Goal: Task Accomplishment & Management: Use online tool/utility

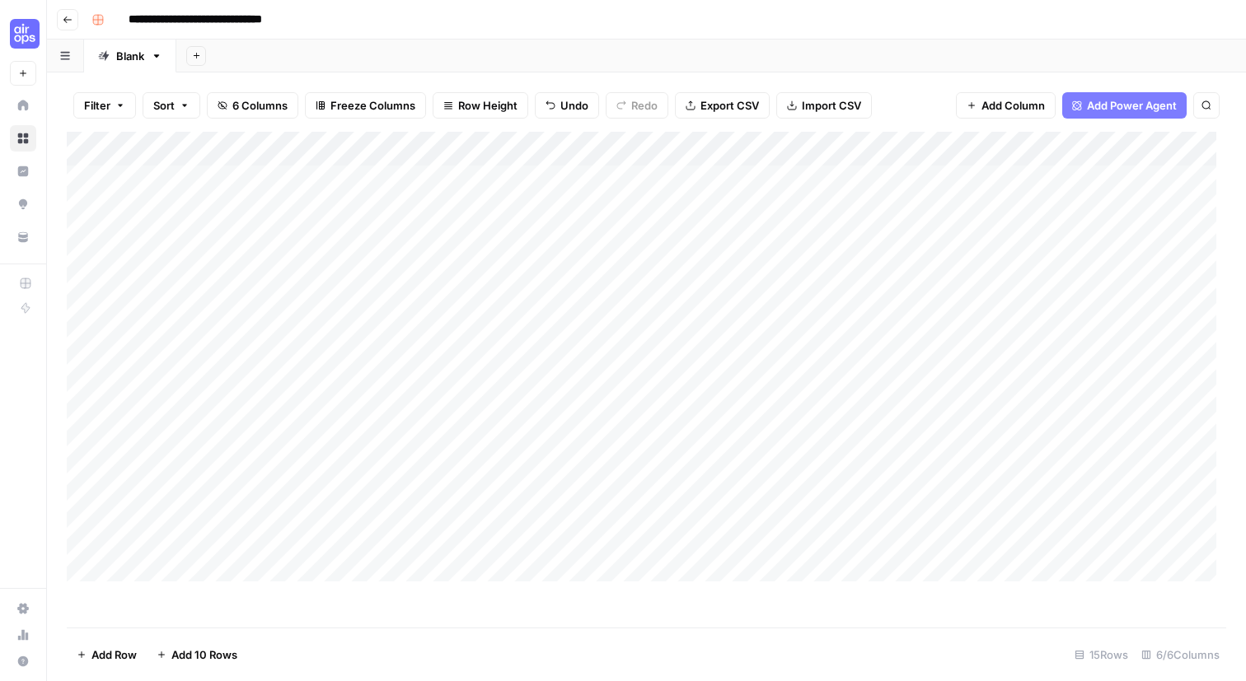
scroll to position [0, 245]
click at [646, 223] on div "Add Column" at bounding box center [641, 357] width 1149 height 450
click at [629, 207] on div "Add Column" at bounding box center [641, 357] width 1149 height 450
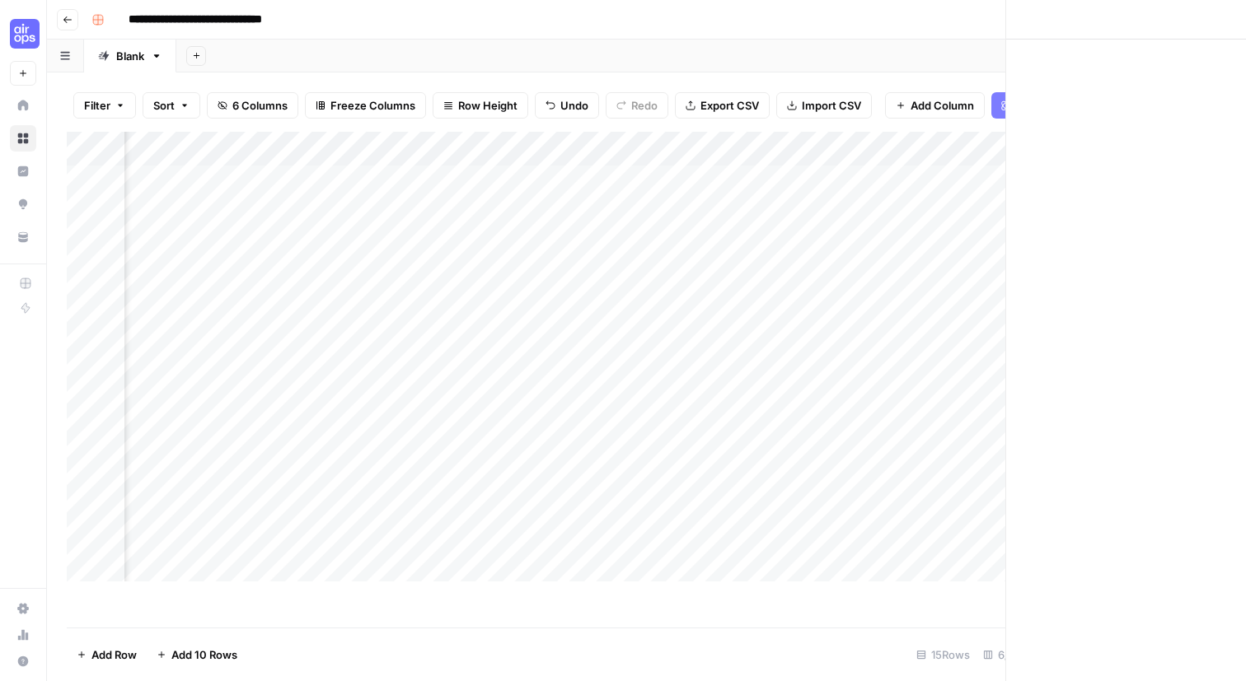
scroll to position [0, 228]
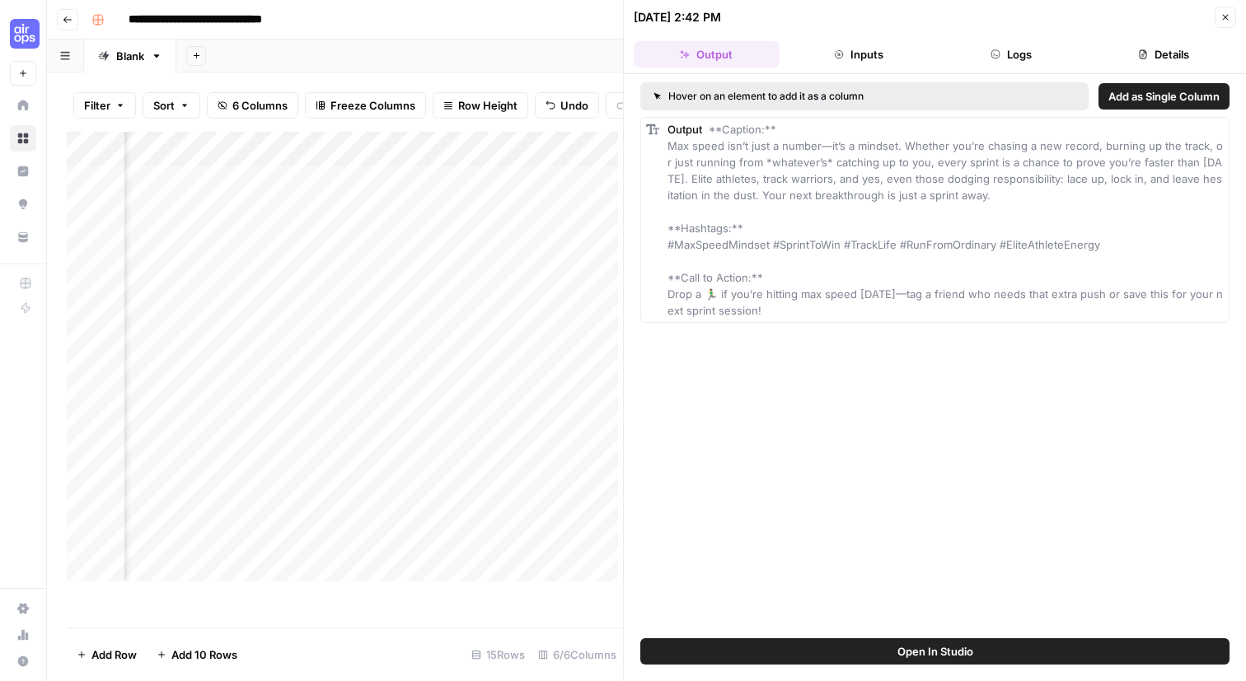
click at [872, 68] on button "Inputs" at bounding box center [859, 54] width 146 height 26
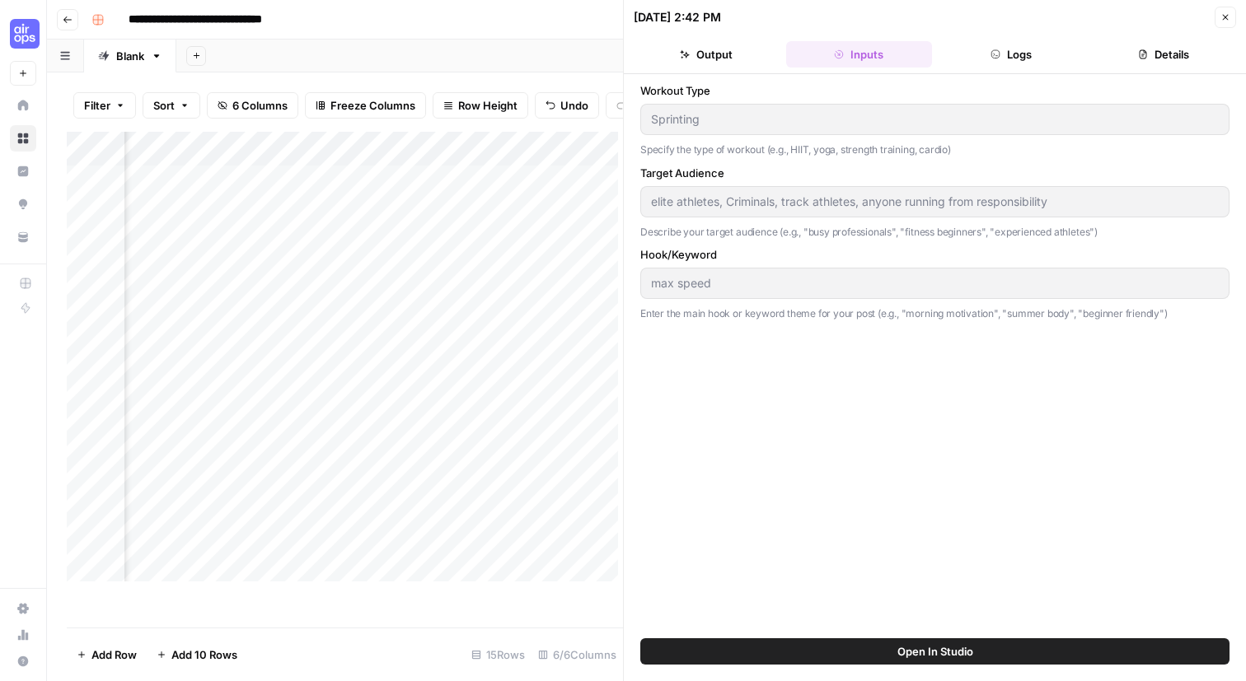
click at [1008, 63] on button "Logs" at bounding box center [1011, 54] width 146 height 26
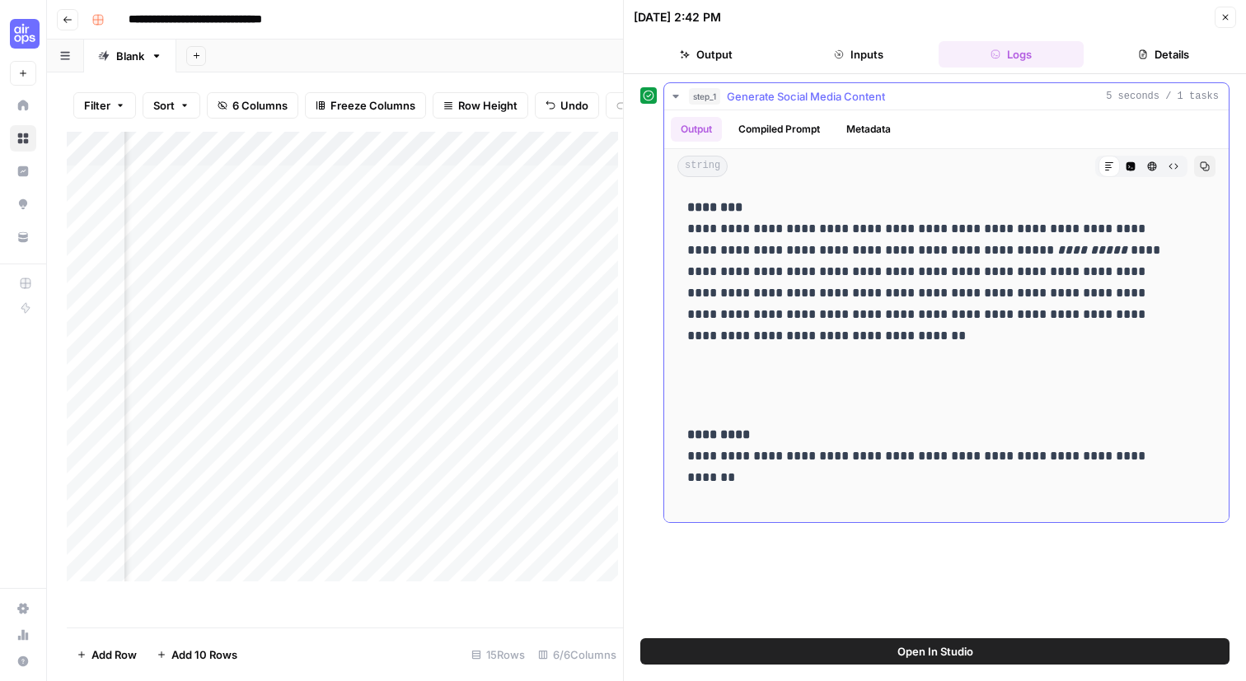
click at [830, 142] on button "Compiled Prompt" at bounding box center [778, 129] width 101 height 25
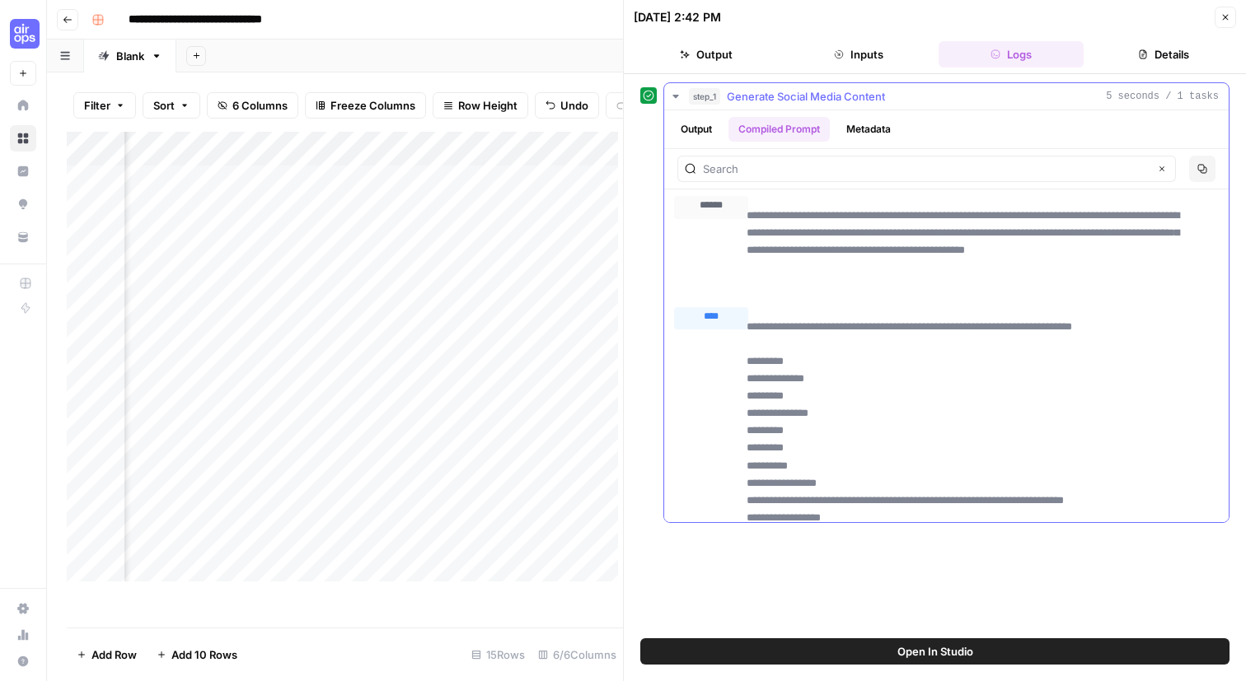
click at [900, 142] on button "Metadata" at bounding box center [868, 129] width 64 height 25
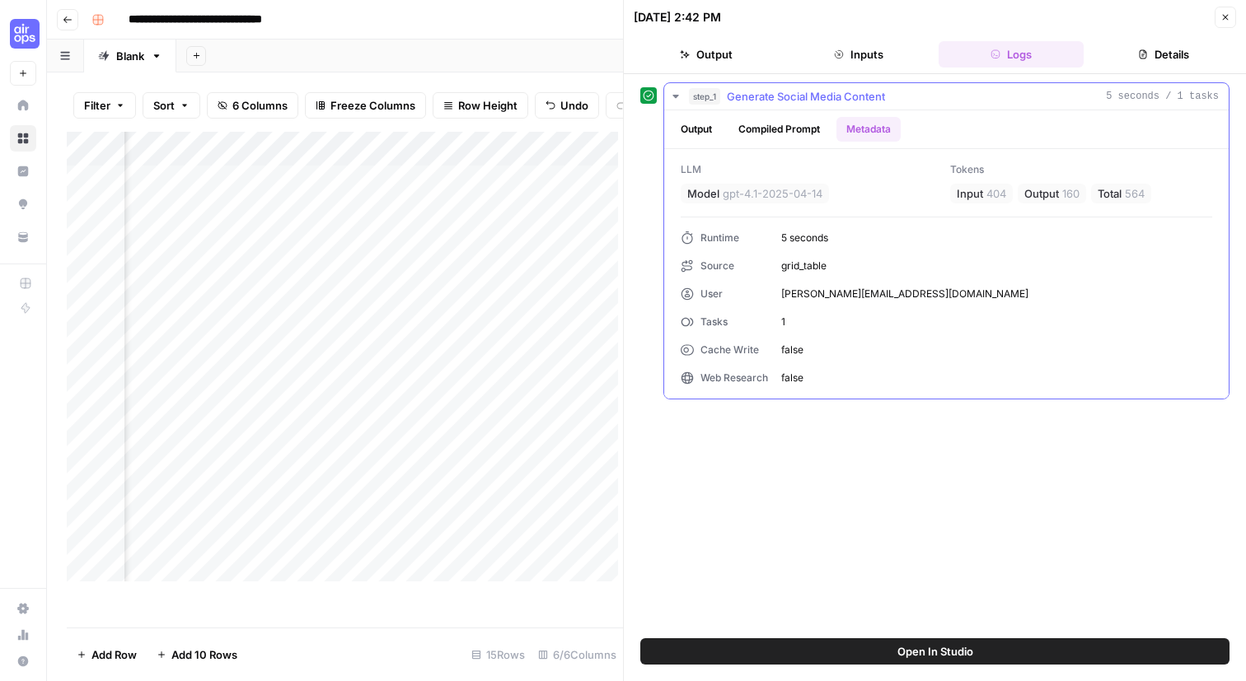
click at [830, 142] on button "Compiled Prompt" at bounding box center [778, 129] width 101 height 25
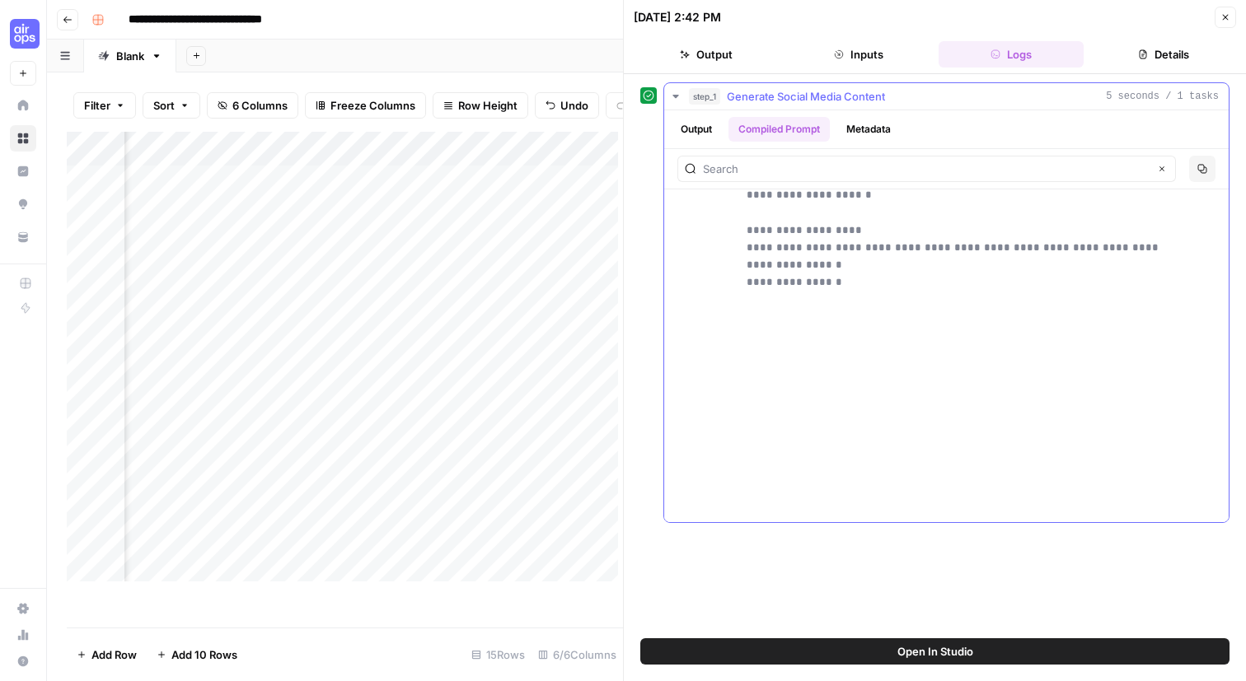
scroll to position [986, 0]
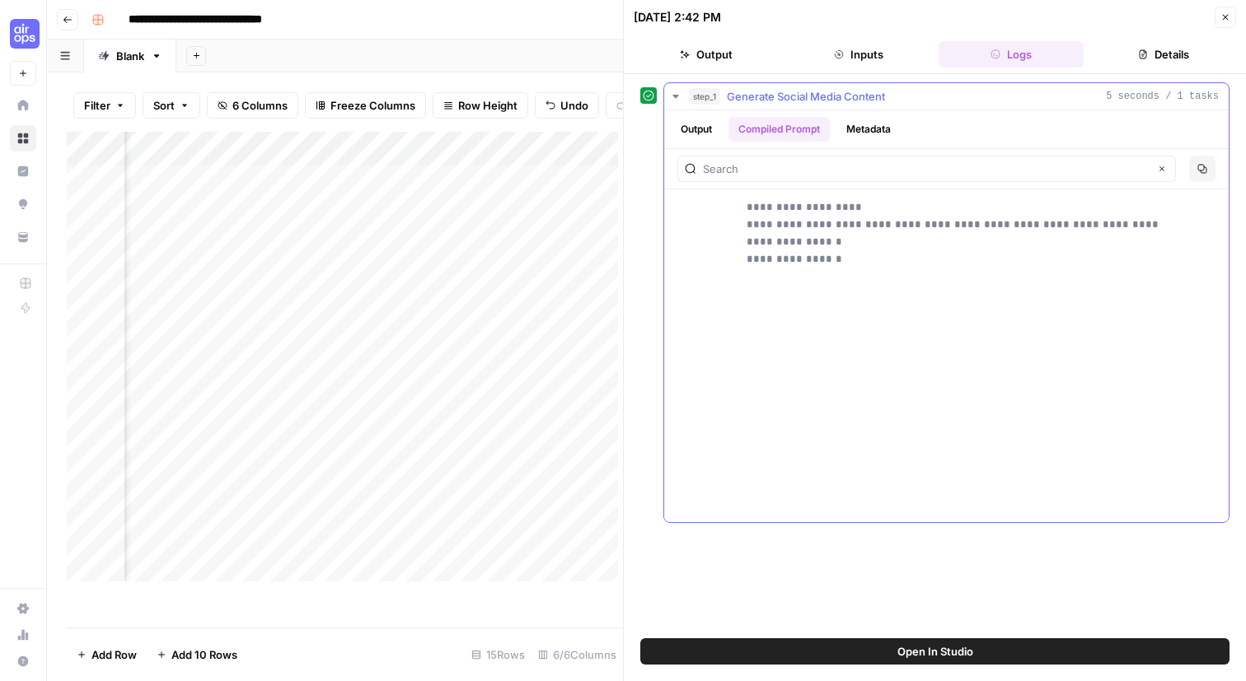
click at [900, 142] on button "Metadata" at bounding box center [868, 129] width 64 height 25
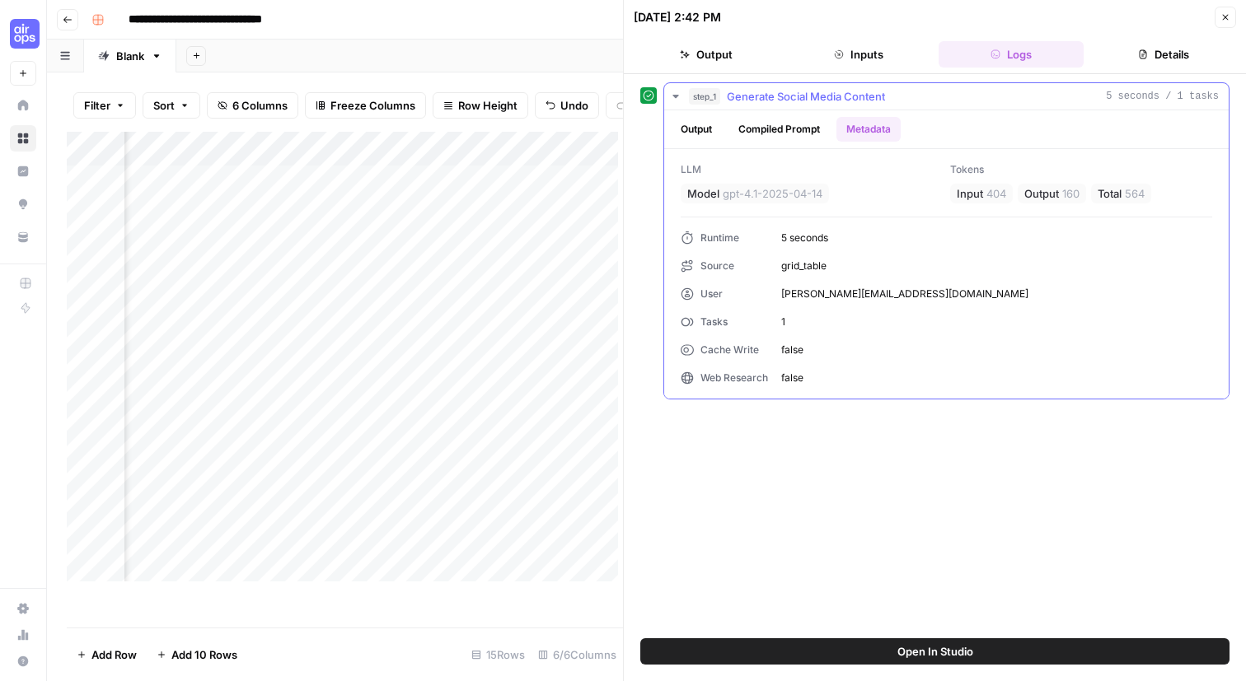
scroll to position [0, 0]
click at [714, 142] on button "Output" at bounding box center [696, 129] width 51 height 25
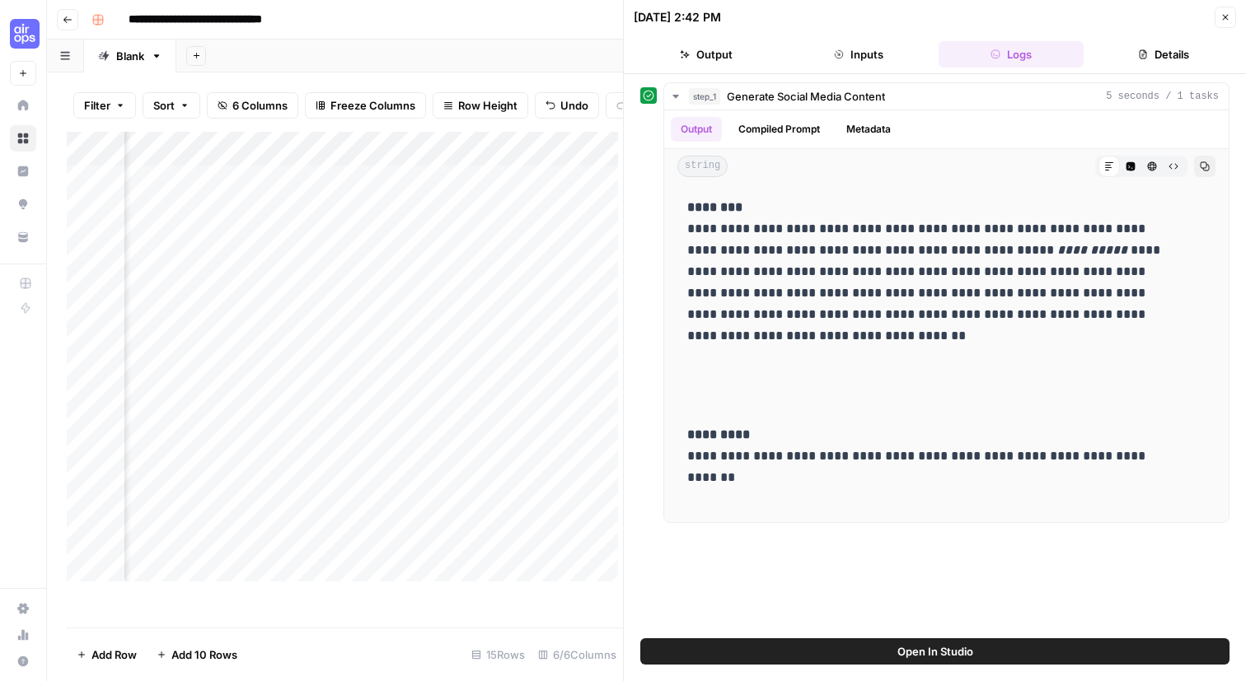
click at [1177, 60] on button "Details" at bounding box center [1163, 54] width 146 height 26
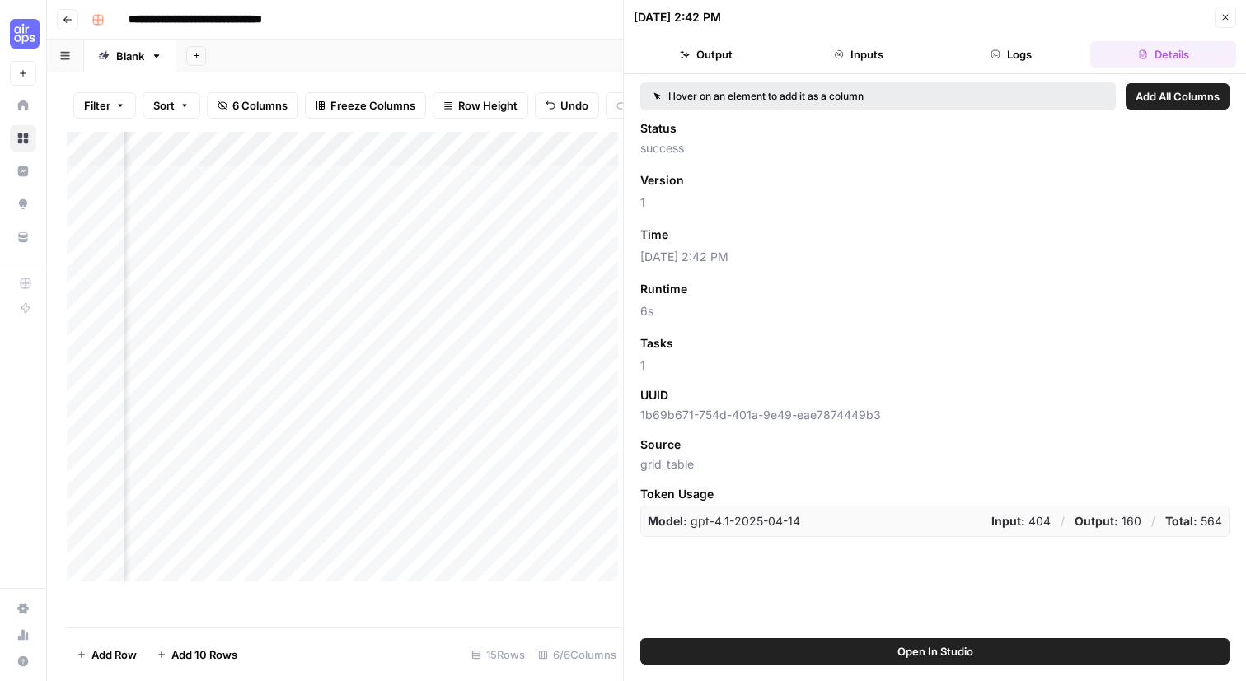
scroll to position [30, 0]
click at [740, 64] on button "Output" at bounding box center [706, 54] width 146 height 26
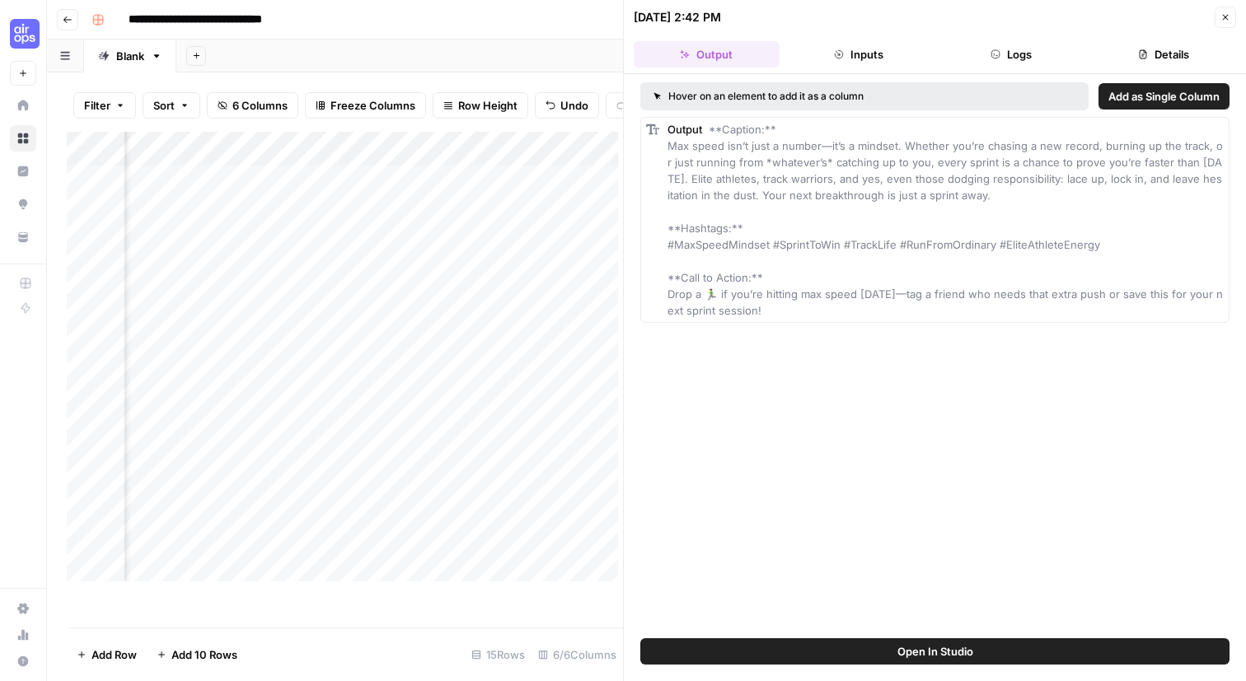
click at [883, 60] on button "Inputs" at bounding box center [859, 54] width 146 height 26
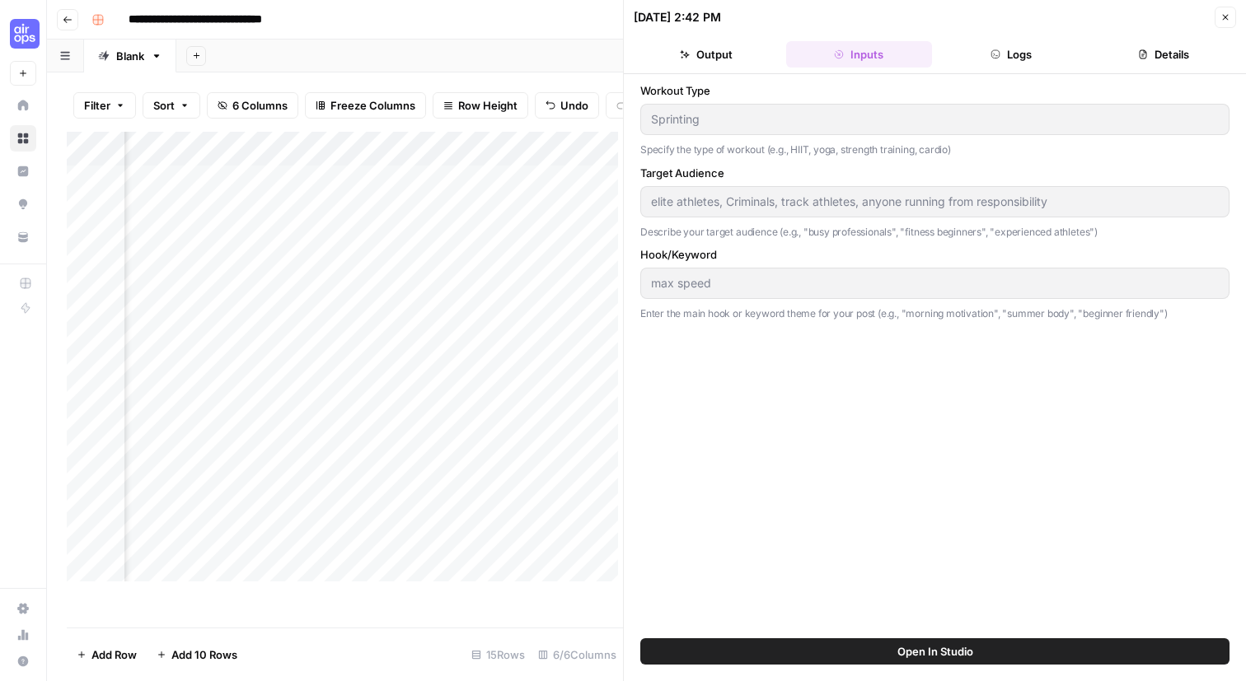
click at [1225, 25] on button "Close" at bounding box center [1224, 17] width 21 height 21
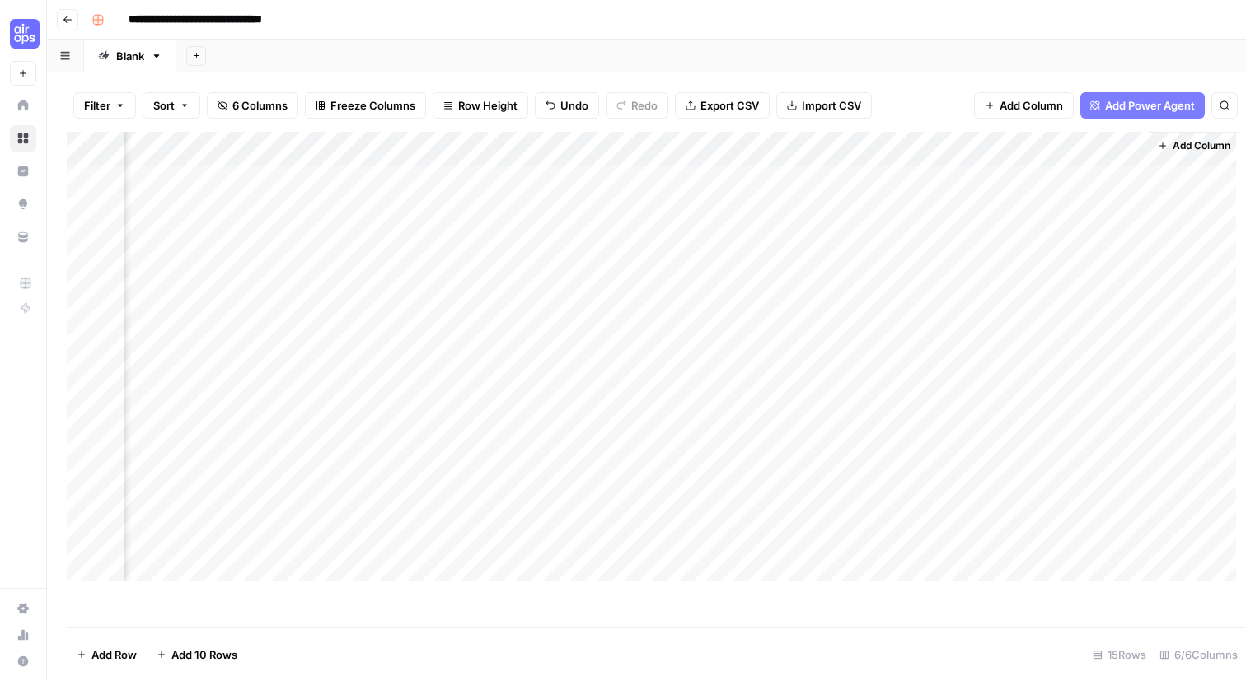
scroll to position [0, 220]
click at [685, 184] on div "Add Column" at bounding box center [641, 357] width 1149 height 450
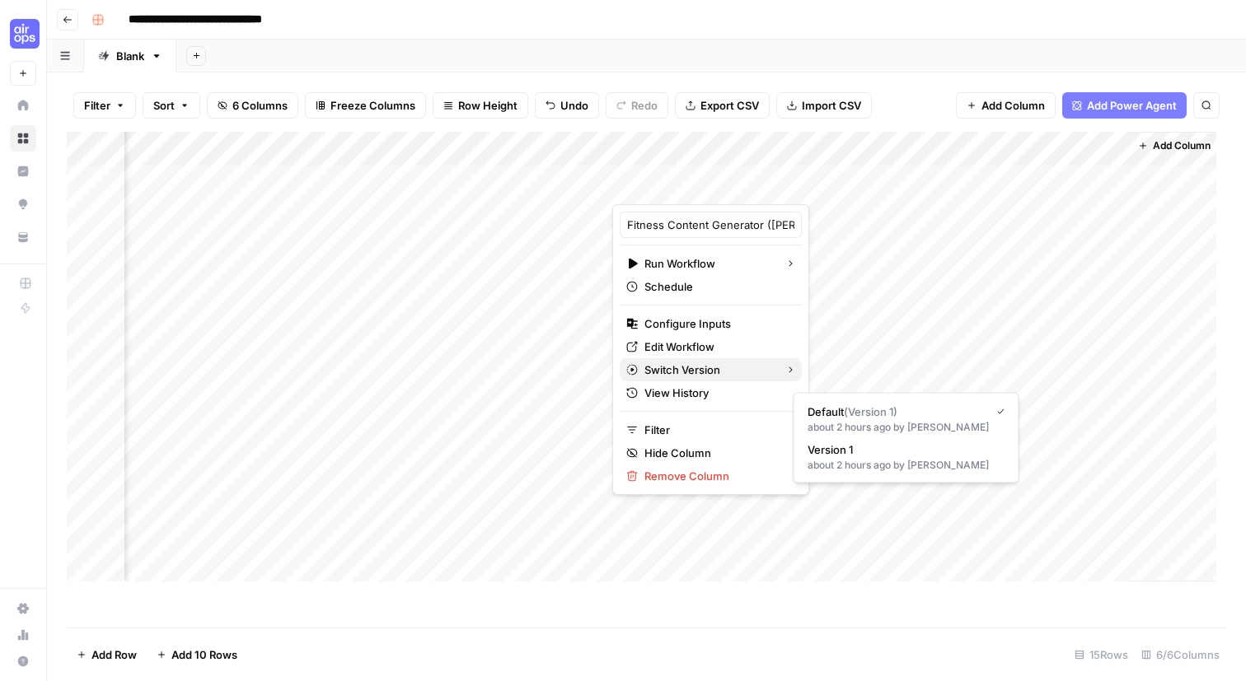
click at [785, 375] on icon "button" at bounding box center [790, 370] width 10 height 10
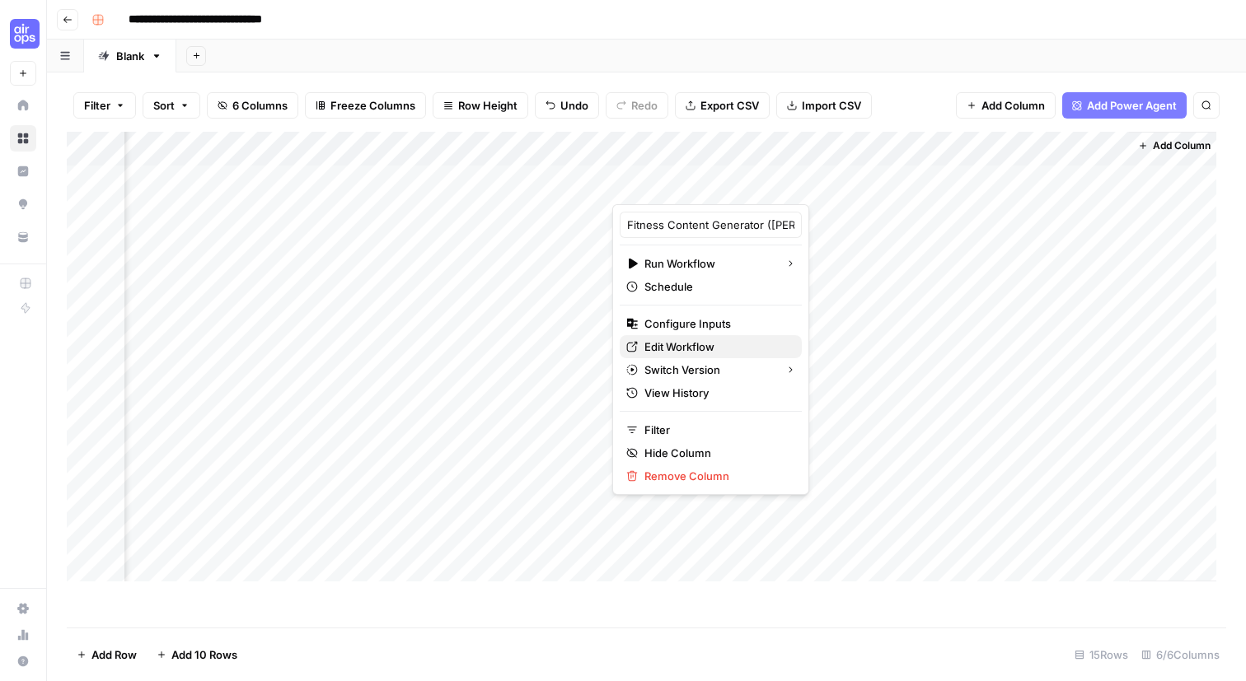
click at [723, 355] on span "Edit Workflow" at bounding box center [716, 347] width 144 height 16
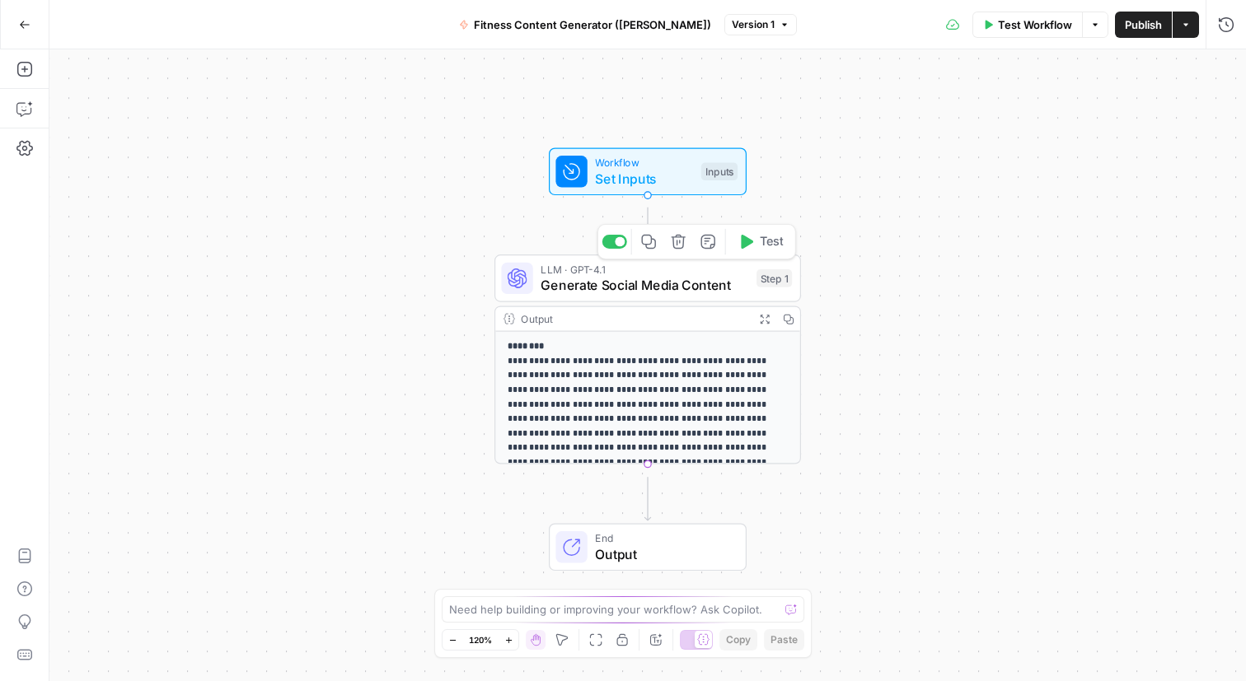
click at [690, 295] on span "Generate Social Media Content" at bounding box center [644, 285] width 208 height 20
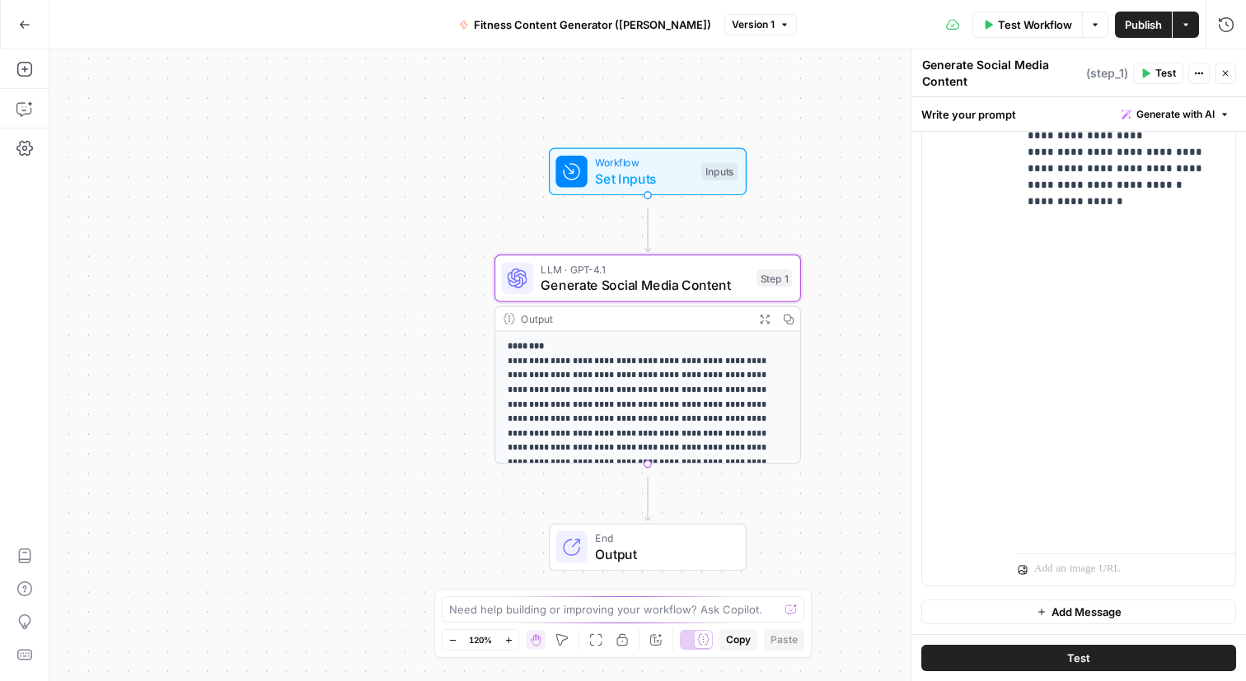
scroll to position [1151, 0]
click at [1106, 604] on span "Add Message" at bounding box center [1086, 612] width 70 height 16
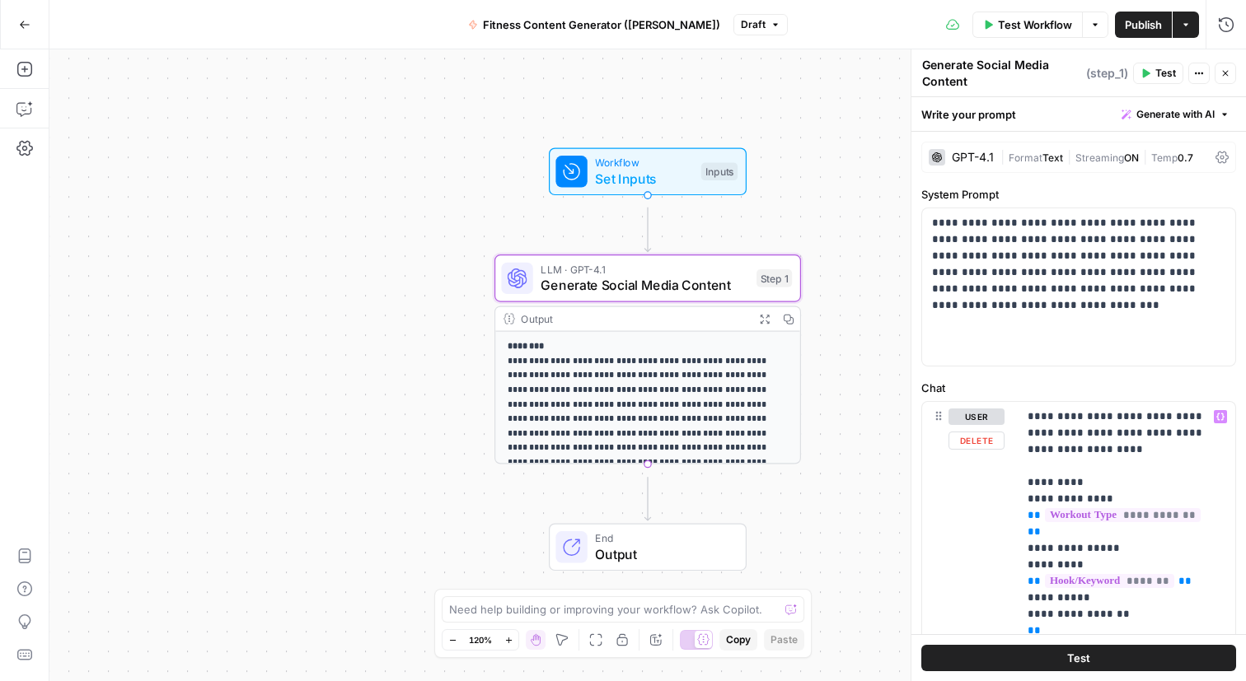
scroll to position [0, 0]
click at [988, 163] on div "GPT-4.1" at bounding box center [972, 158] width 42 height 12
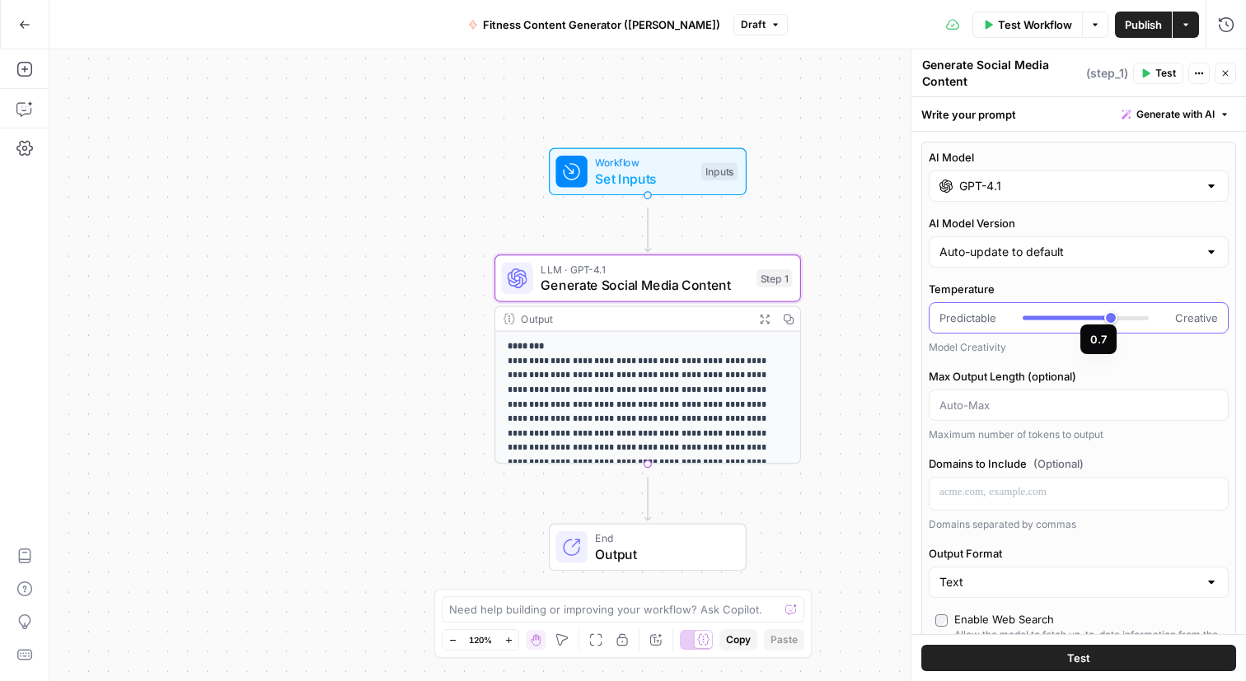
type input "***"
click at [1110, 326] on div at bounding box center [1085, 318] width 126 height 16
click at [1071, 421] on div at bounding box center [1078, 405] width 300 height 31
click at [1101, 260] on input "AI Model Version" at bounding box center [1068, 252] width 259 height 16
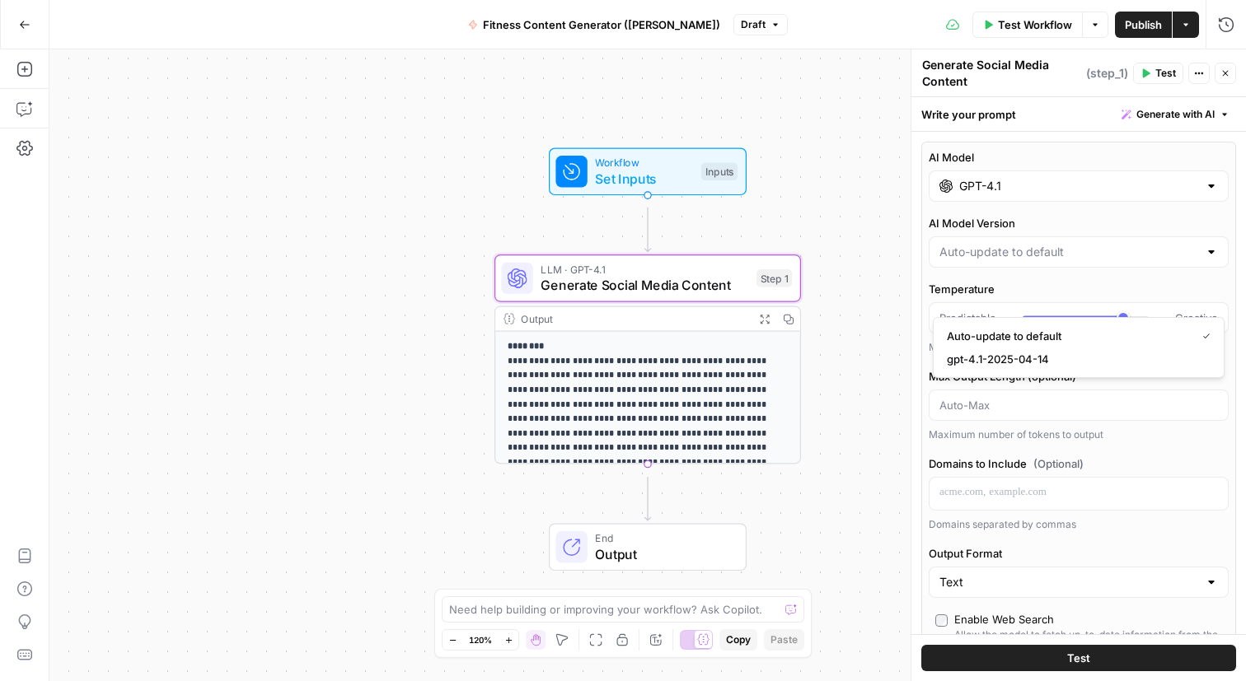
type input "Auto-update to default"
click at [1100, 231] on label "AI Model Version" at bounding box center [1078, 223] width 300 height 16
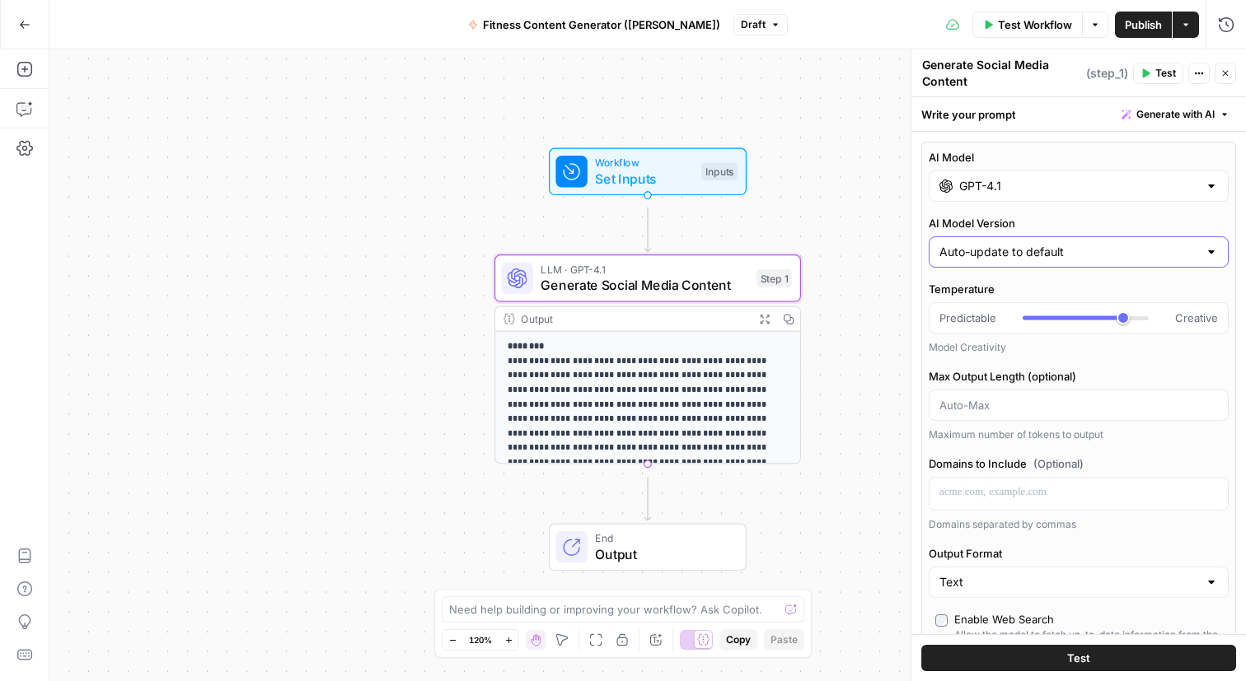
click at [1100, 260] on input "Auto-update to default" at bounding box center [1068, 252] width 259 height 16
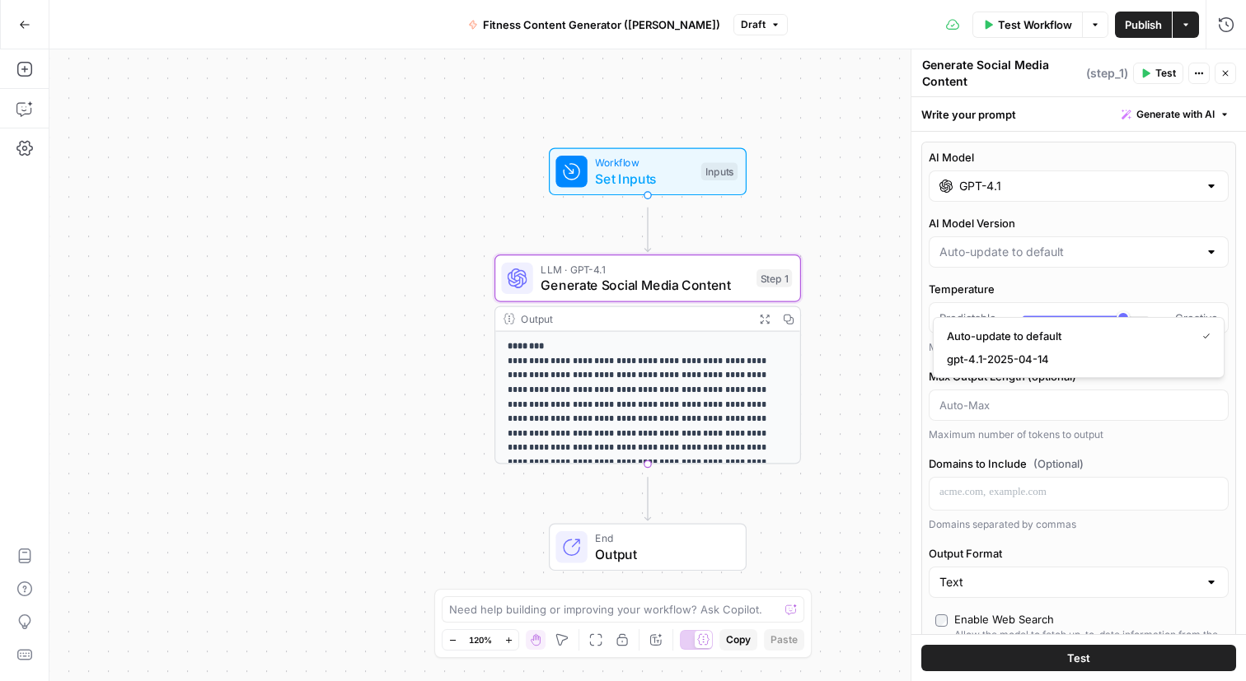
type input "Auto-update to default"
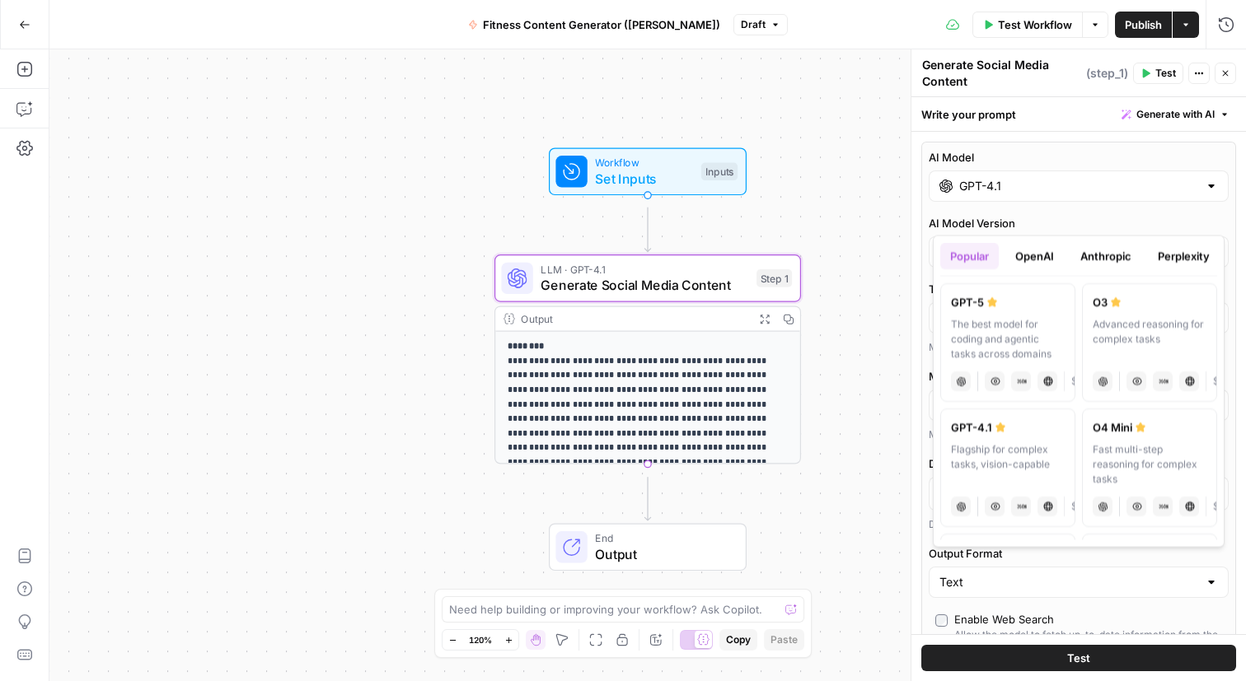
click at [1104, 202] on div "GPT-4.1" at bounding box center [1078, 186] width 300 height 31
click at [1141, 269] on button "Anthropic" at bounding box center [1105, 256] width 71 height 26
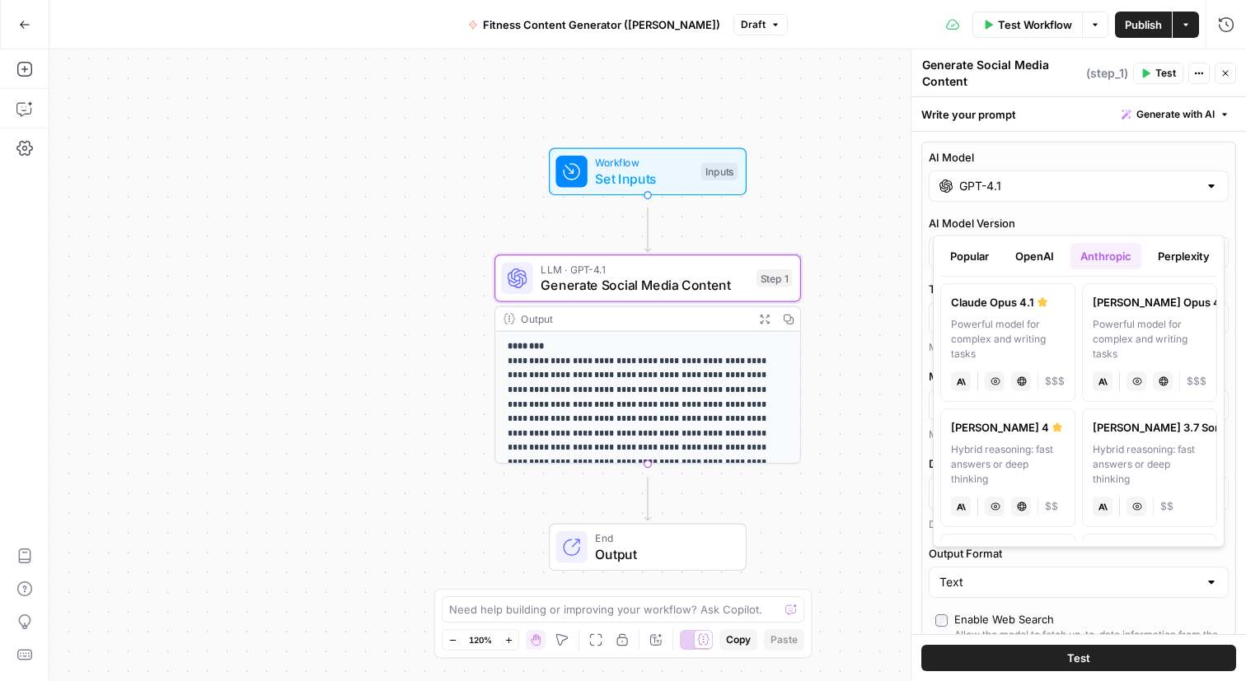
click at [1038, 436] on div "Claude Sonnet 4" at bounding box center [1008, 427] width 114 height 16
type input "Claude Sonnet 4"
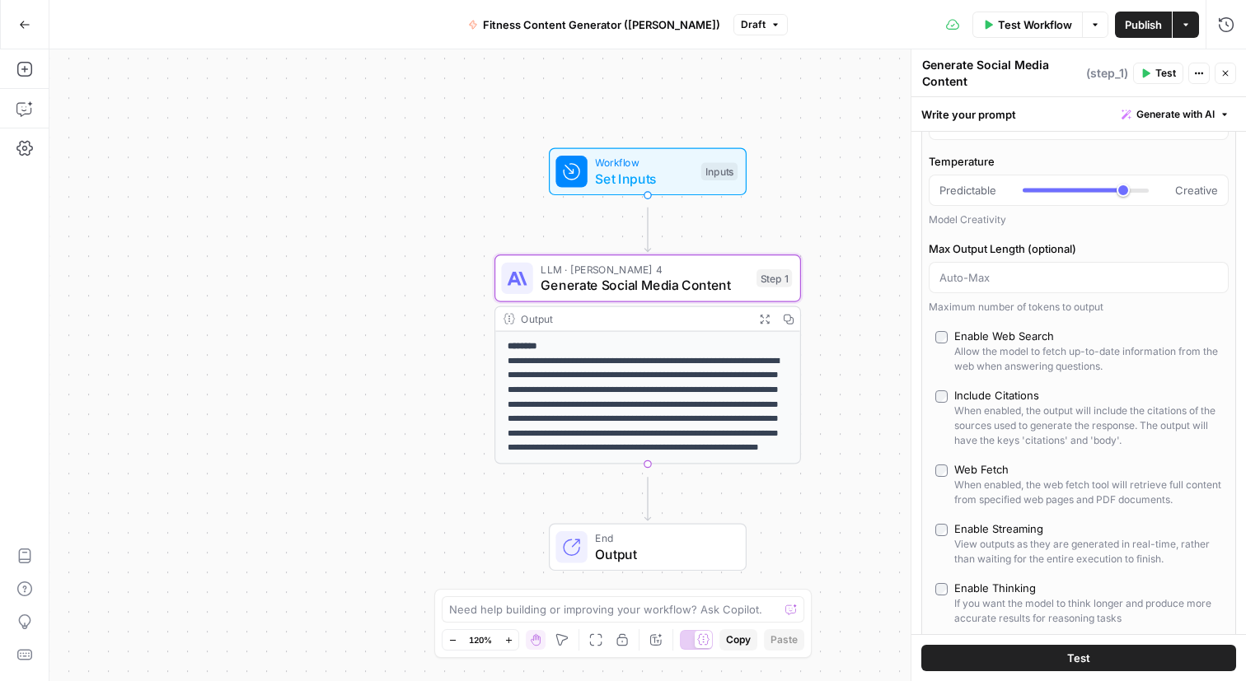
scroll to position [64, 0]
click at [1054, 342] on div "Enable Web Search" at bounding box center [1004, 333] width 100 height 16
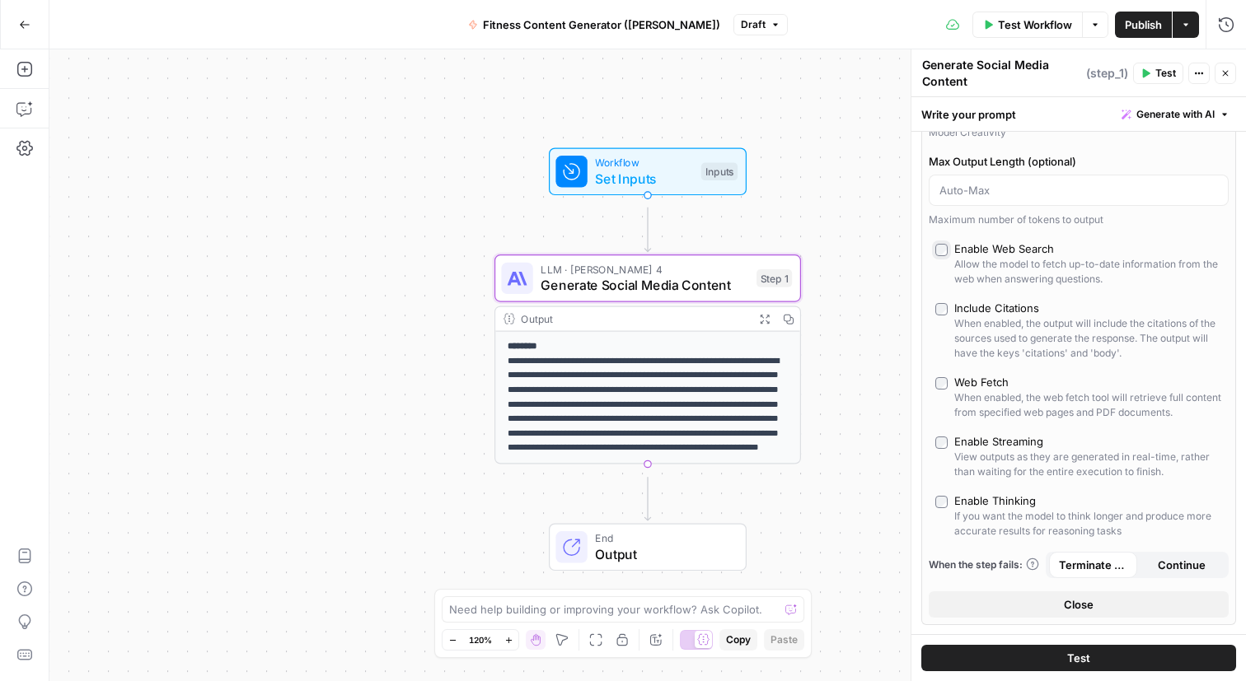
scroll to position [203, 0]
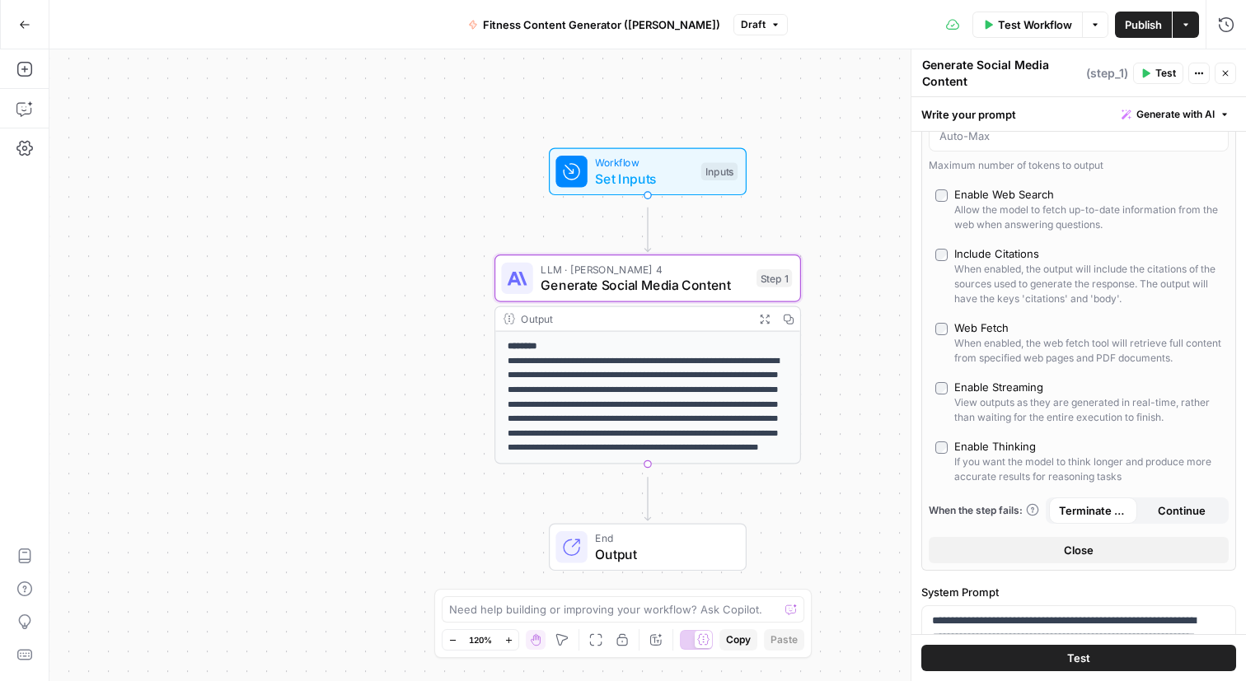
click at [995, 336] on div "Web Fetch" at bounding box center [981, 328] width 54 height 16
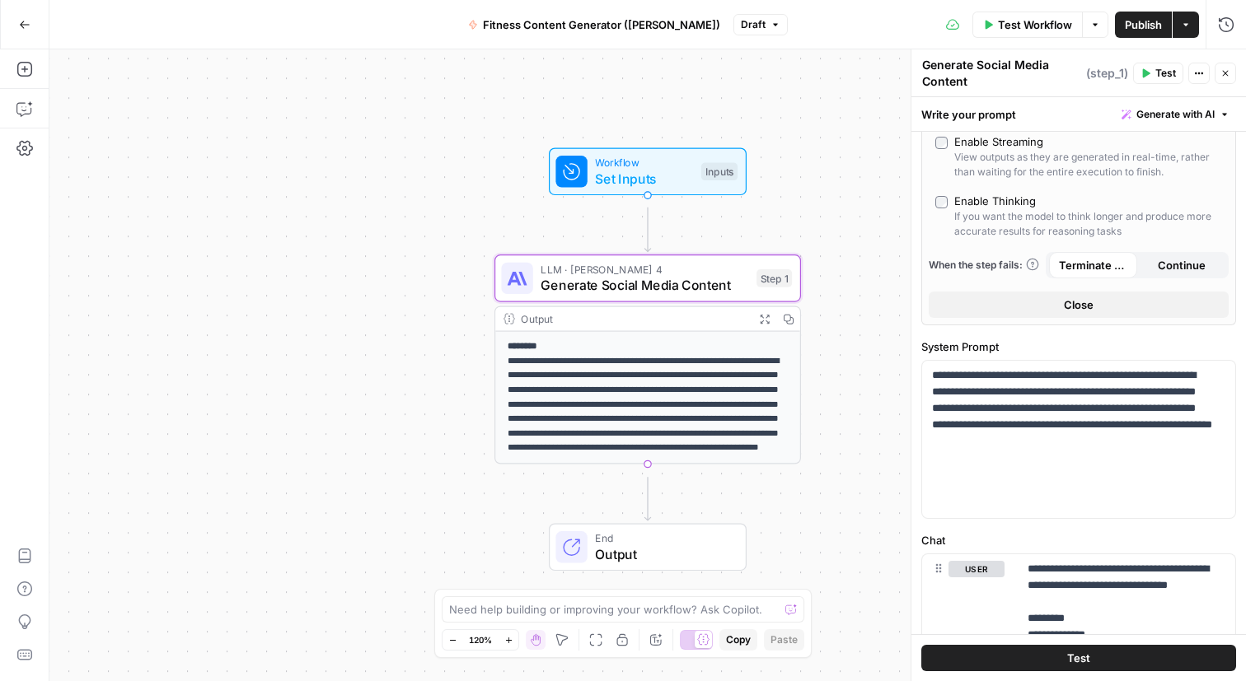
scroll to position [451, 0]
click at [993, 208] on div "Enable Thinking" at bounding box center [995, 199] width 82 height 16
type input "*"
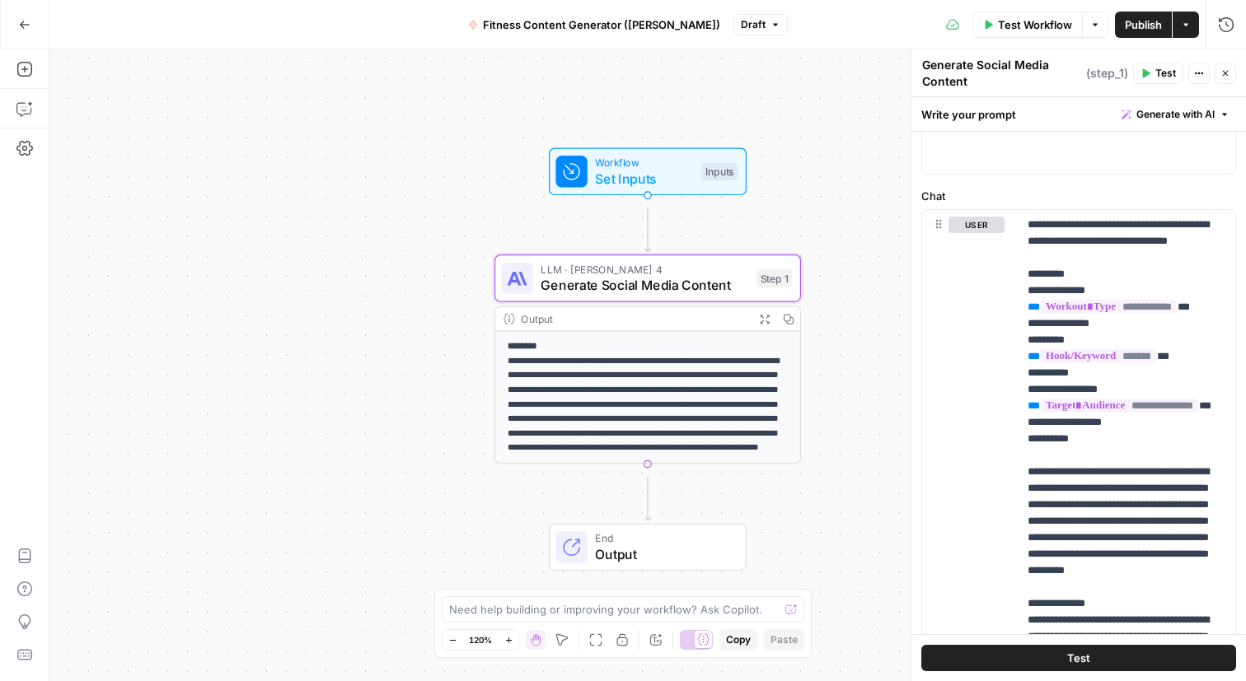
scroll to position [840, 0]
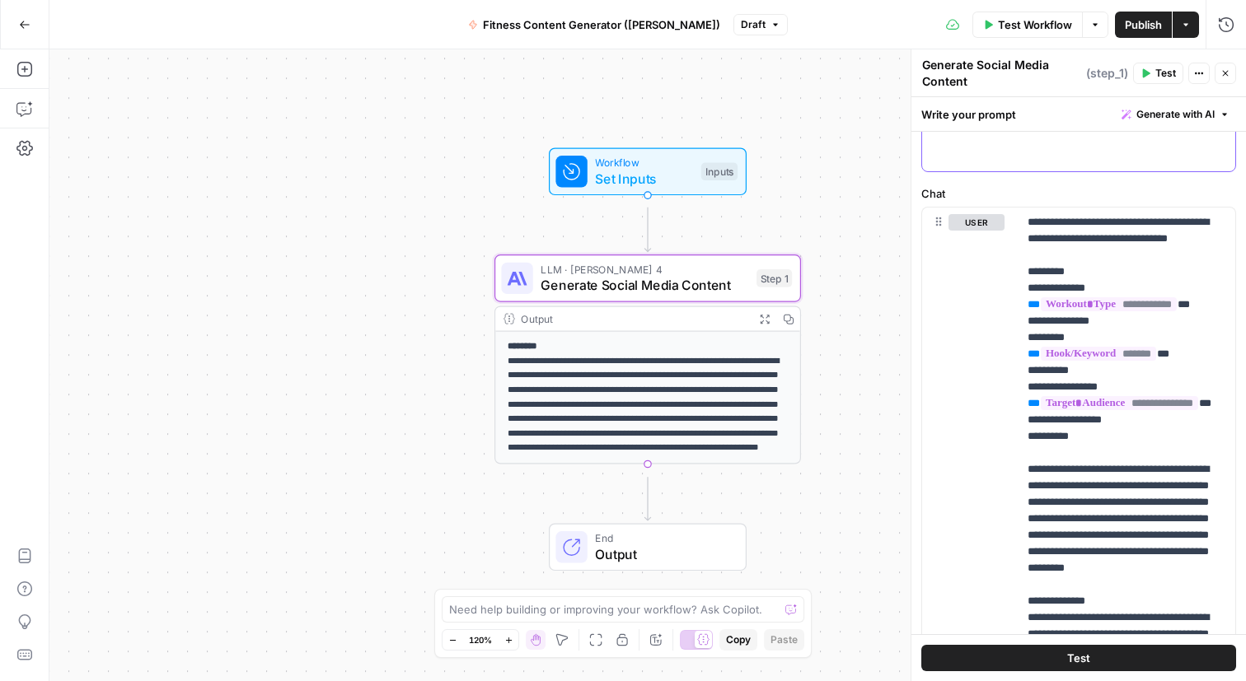
drag, startPoint x: 934, startPoint y: 311, endPoint x: 1112, endPoint y: 455, distance: 228.5
click at [1112, 171] on div "**********" at bounding box center [1078, 92] width 313 height 157
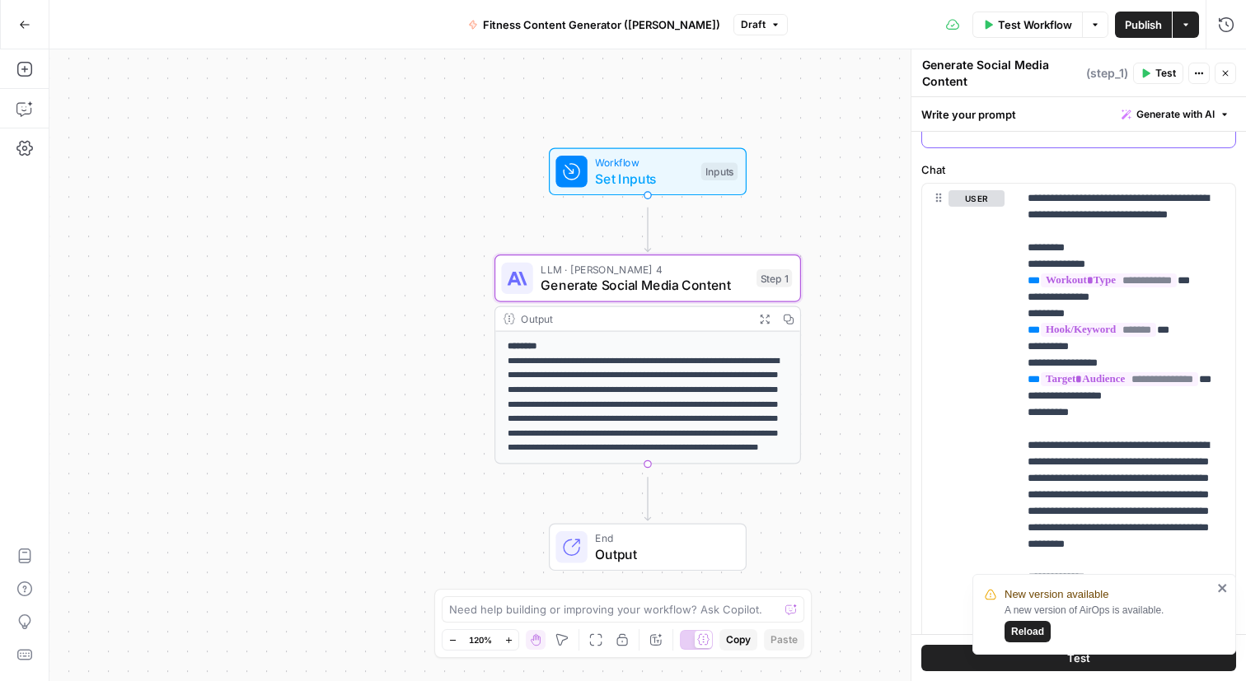
scroll to position [877, 0]
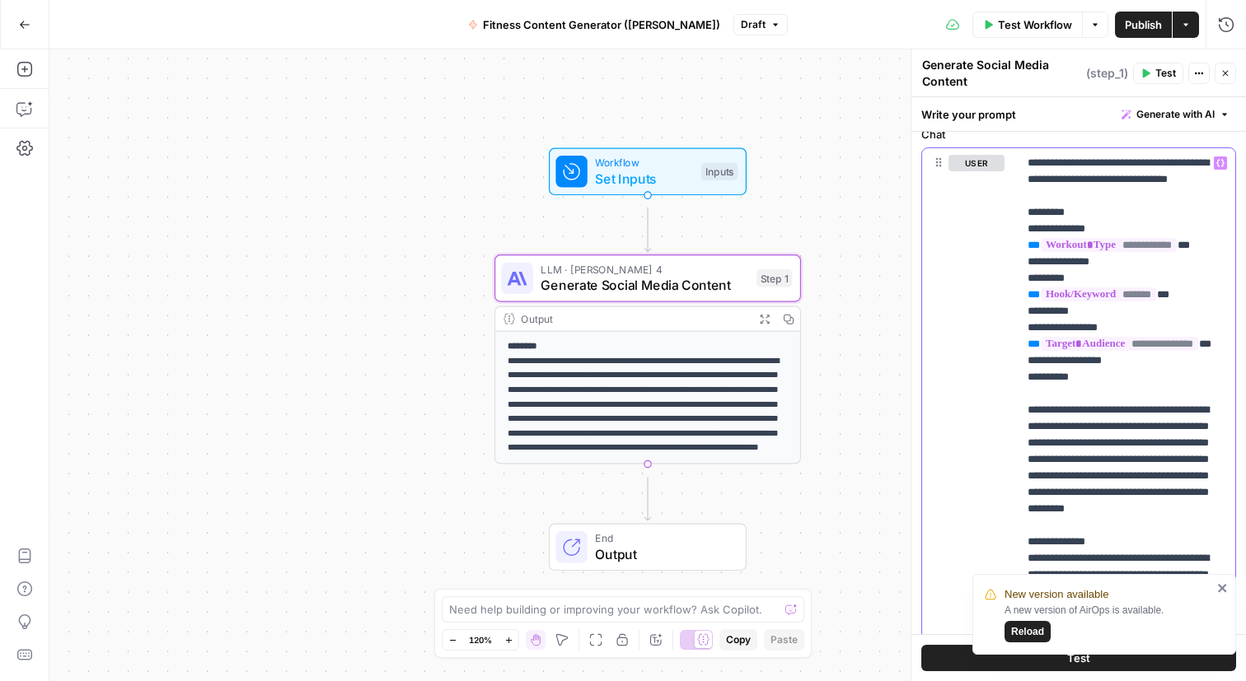
scroll to position [820, 0]
click at [1092, 62] on p "**********" at bounding box center [1073, 51] width 283 height 21
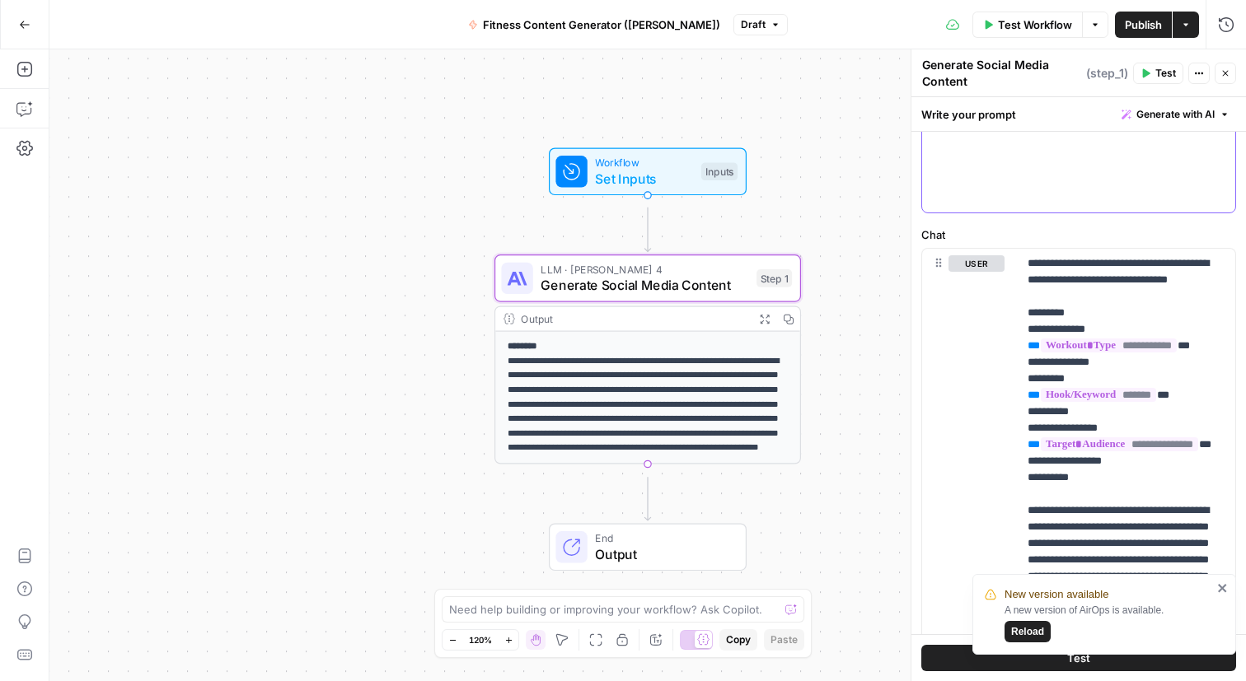
drag, startPoint x: 1138, startPoint y: 480, endPoint x: 1088, endPoint y: 320, distance: 167.5
click at [1088, 213] on div "**********" at bounding box center [1078, 124] width 313 height 178
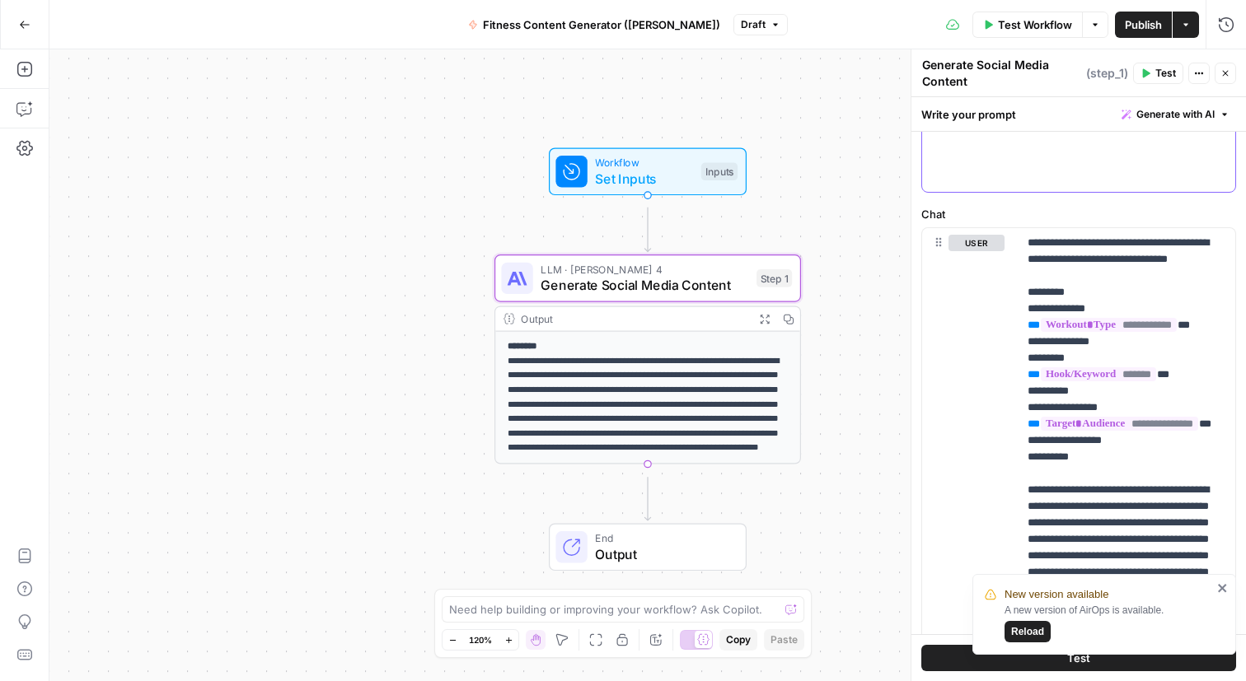
copy p "**********"
click at [1046, 185] on p "**********" at bounding box center [1073, 113] width 283 height 144
click at [940, 185] on p "**********" at bounding box center [1073, 113] width 283 height 144
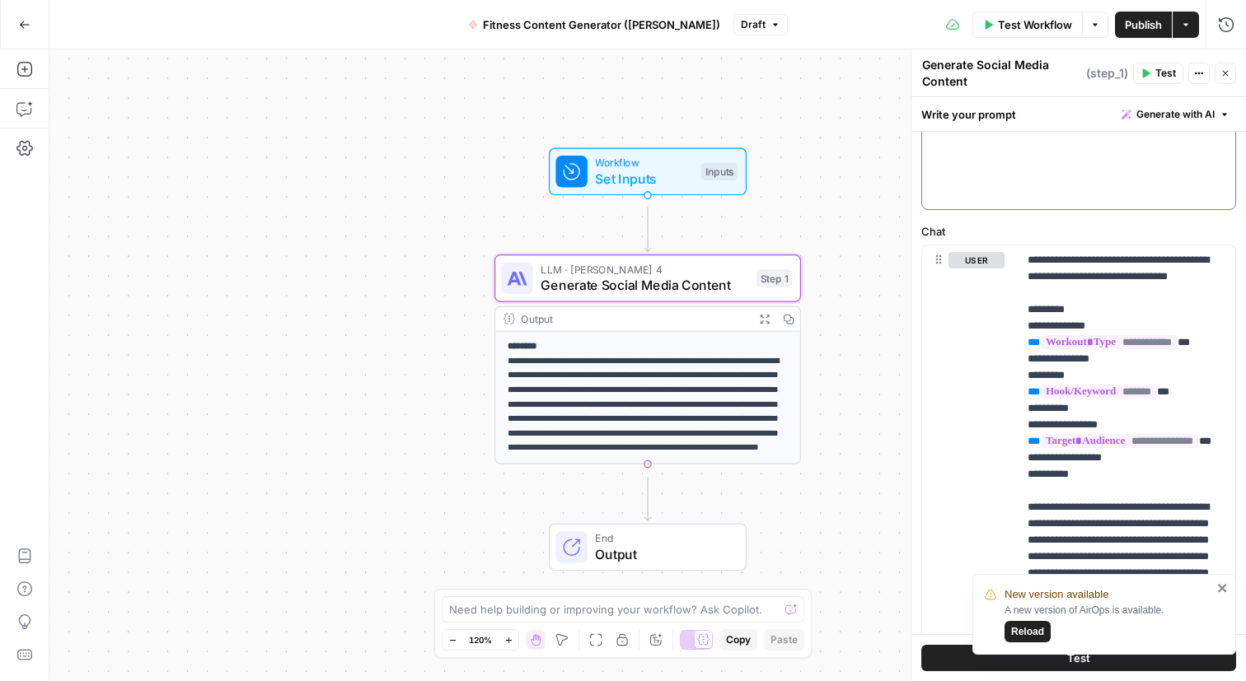
scroll to position [1258, 0]
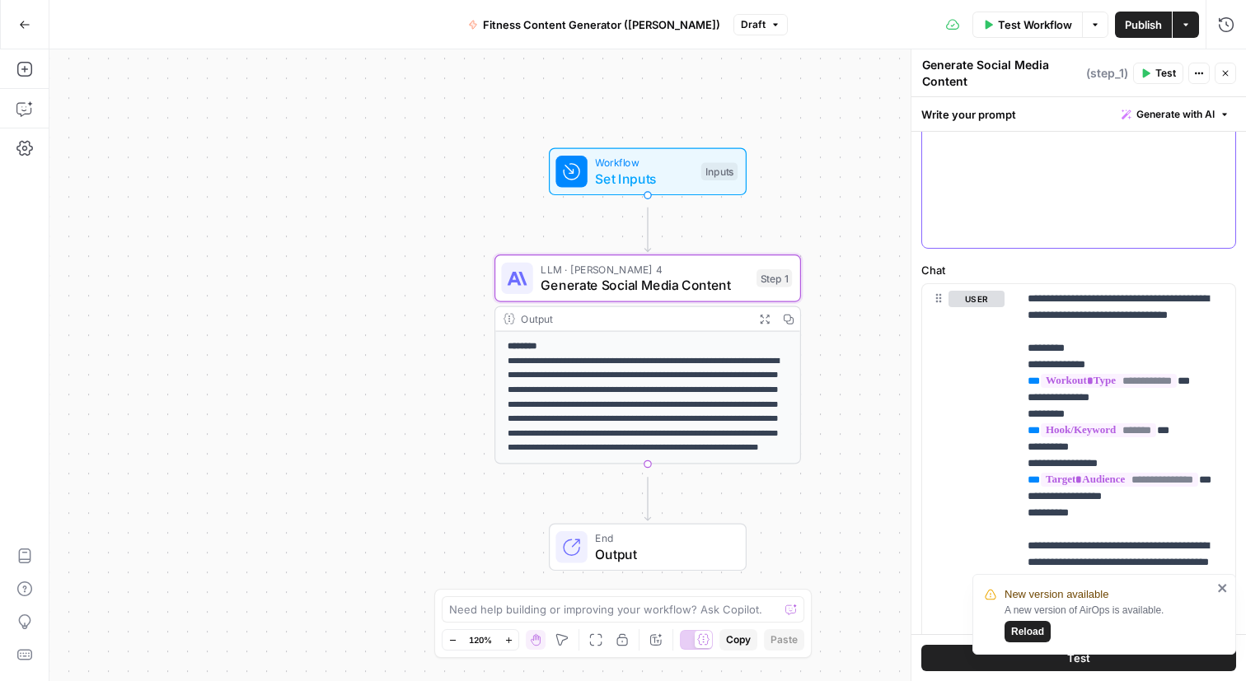
drag, startPoint x: 1119, startPoint y: 269, endPoint x: 937, endPoint y: 245, distance: 182.8
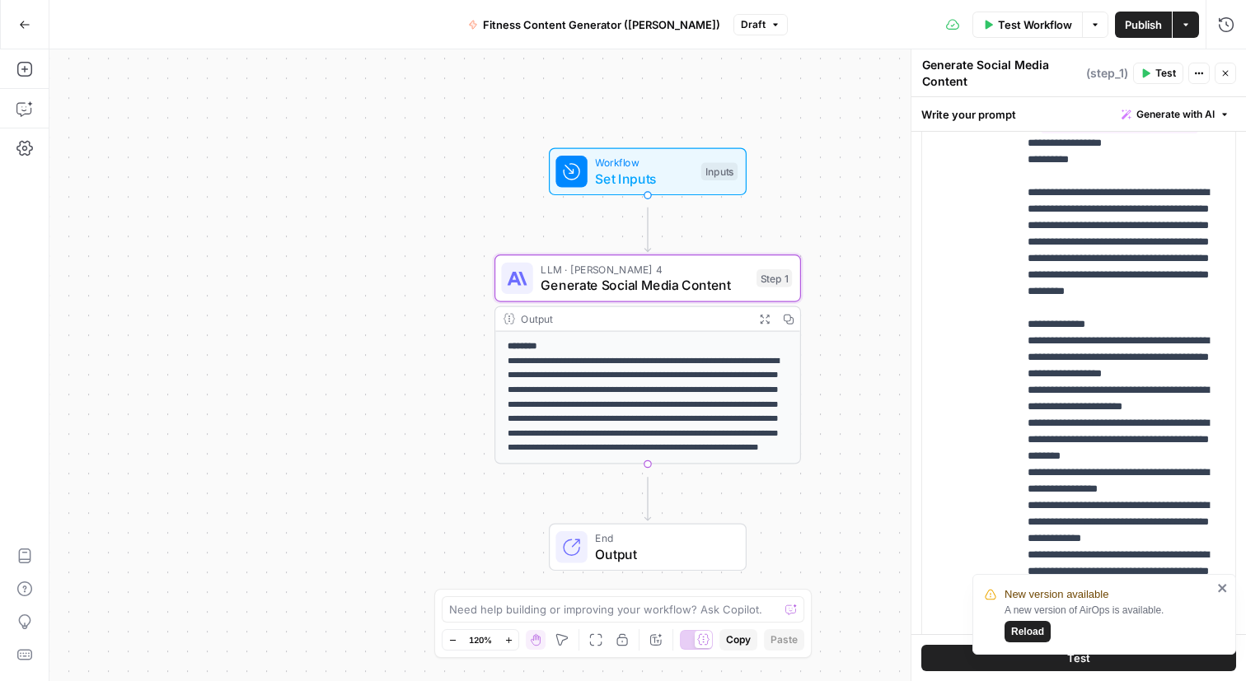
scroll to position [1568, 0]
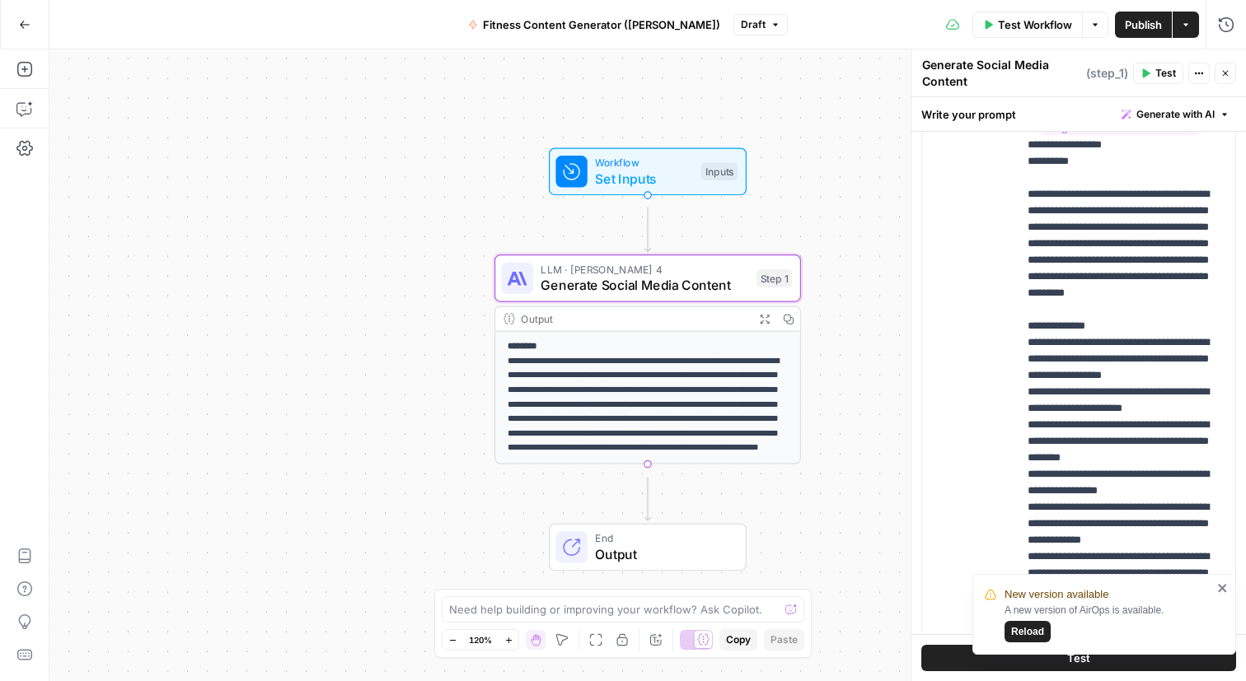
click at [1222, 119] on icon "button" at bounding box center [1224, 115] width 10 height 10
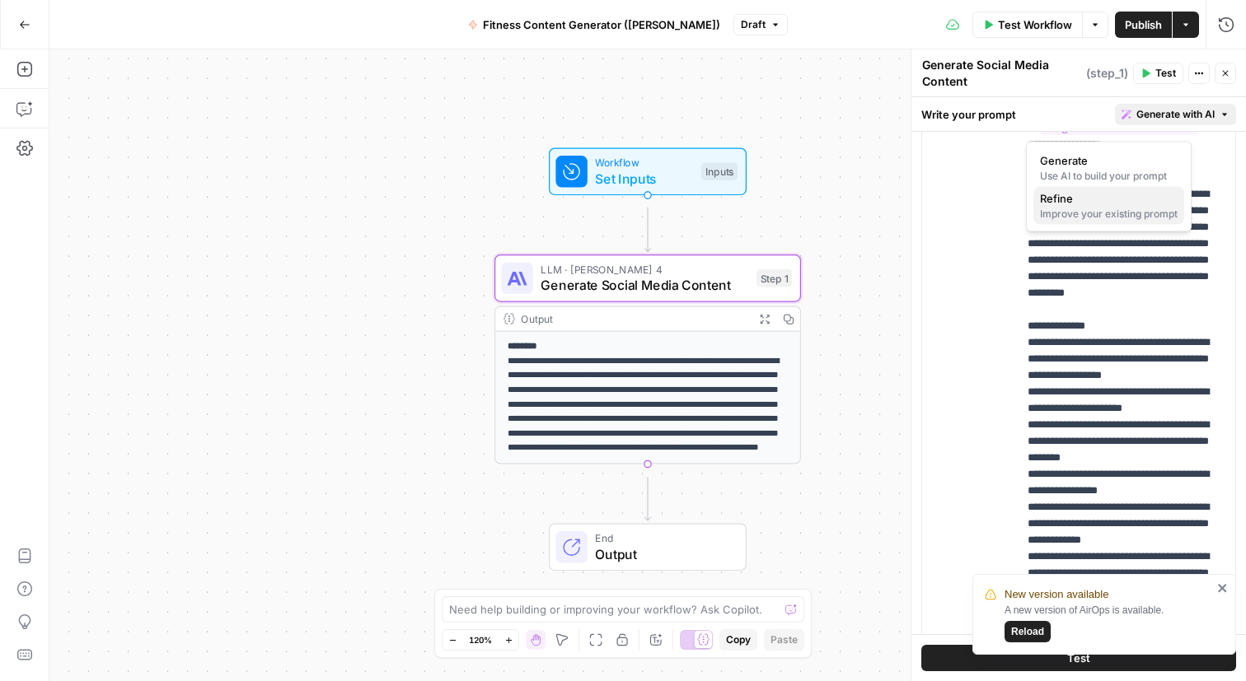
click at [1116, 222] on div "Improve your existing prompt" at bounding box center [1109, 214] width 138 height 15
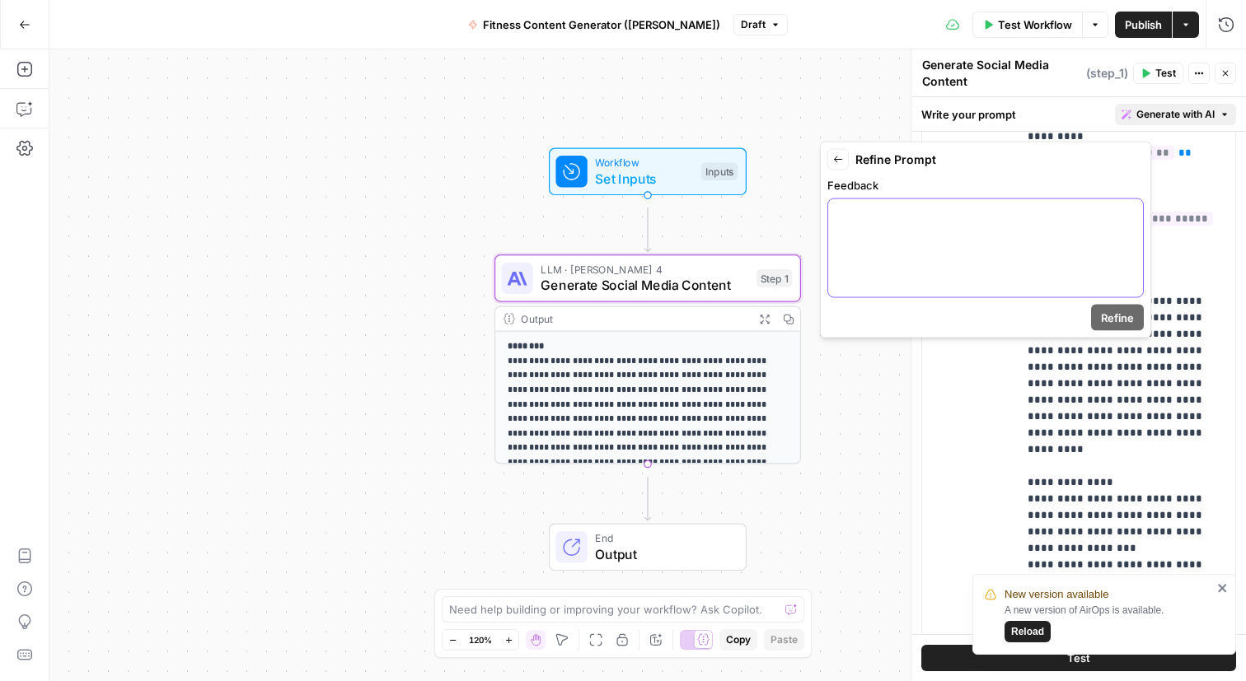
click at [1045, 222] on p at bounding box center [985, 214] width 295 height 16
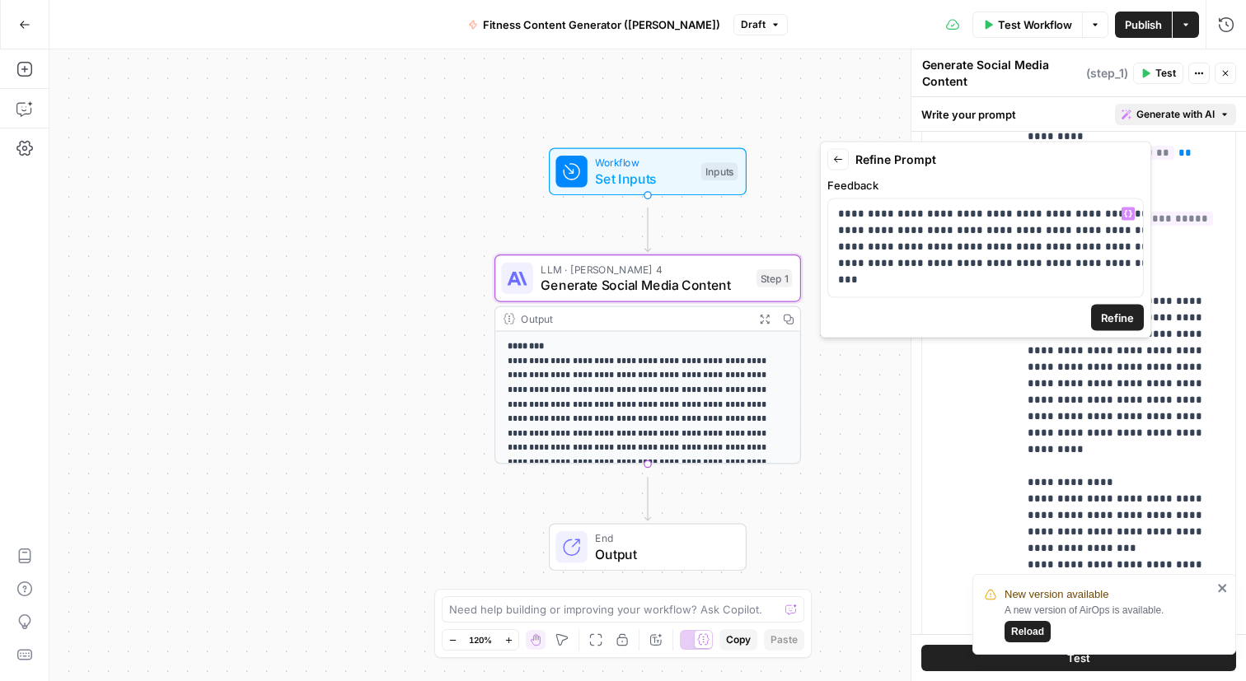
click at [1134, 326] on span "Refine" at bounding box center [1117, 318] width 33 height 16
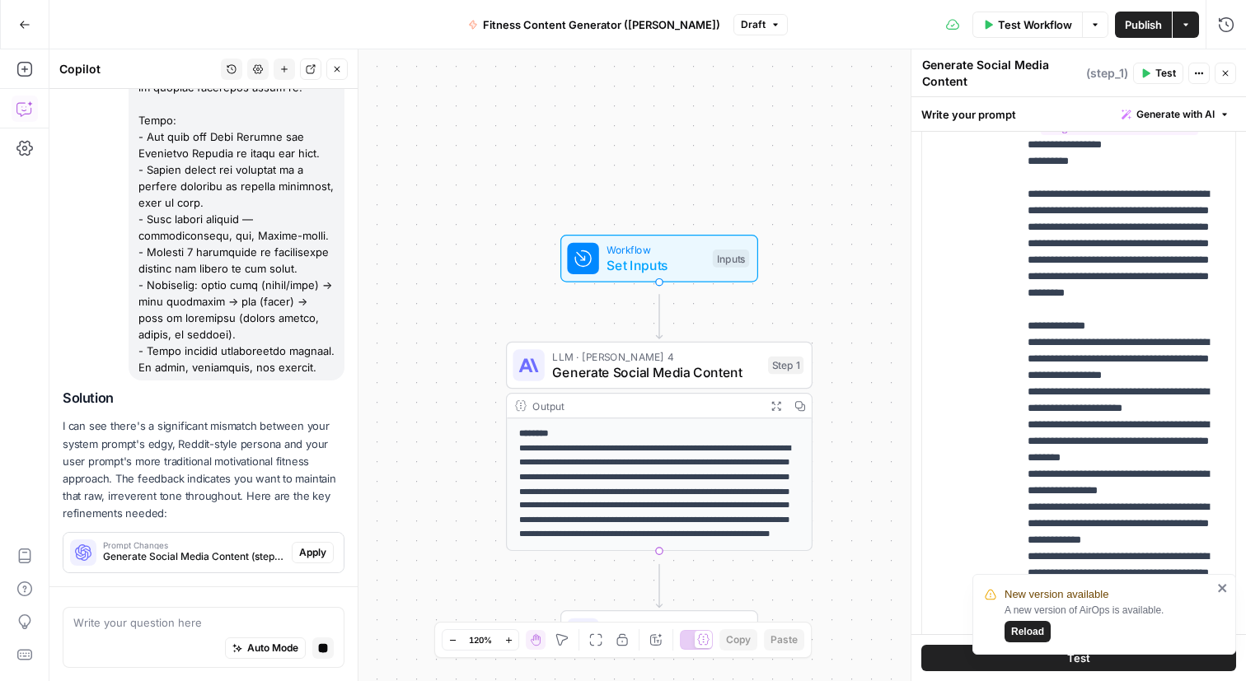
scroll to position [1122, 0]
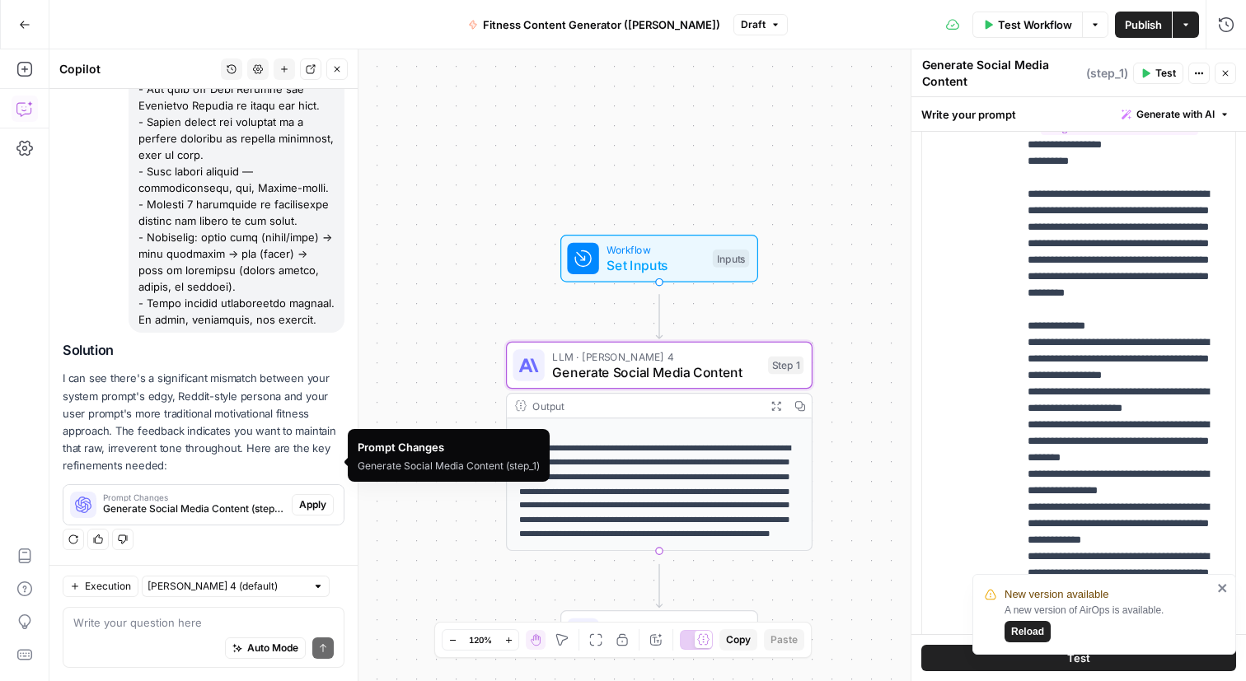
click at [304, 498] on span "Apply" at bounding box center [312, 505] width 27 height 15
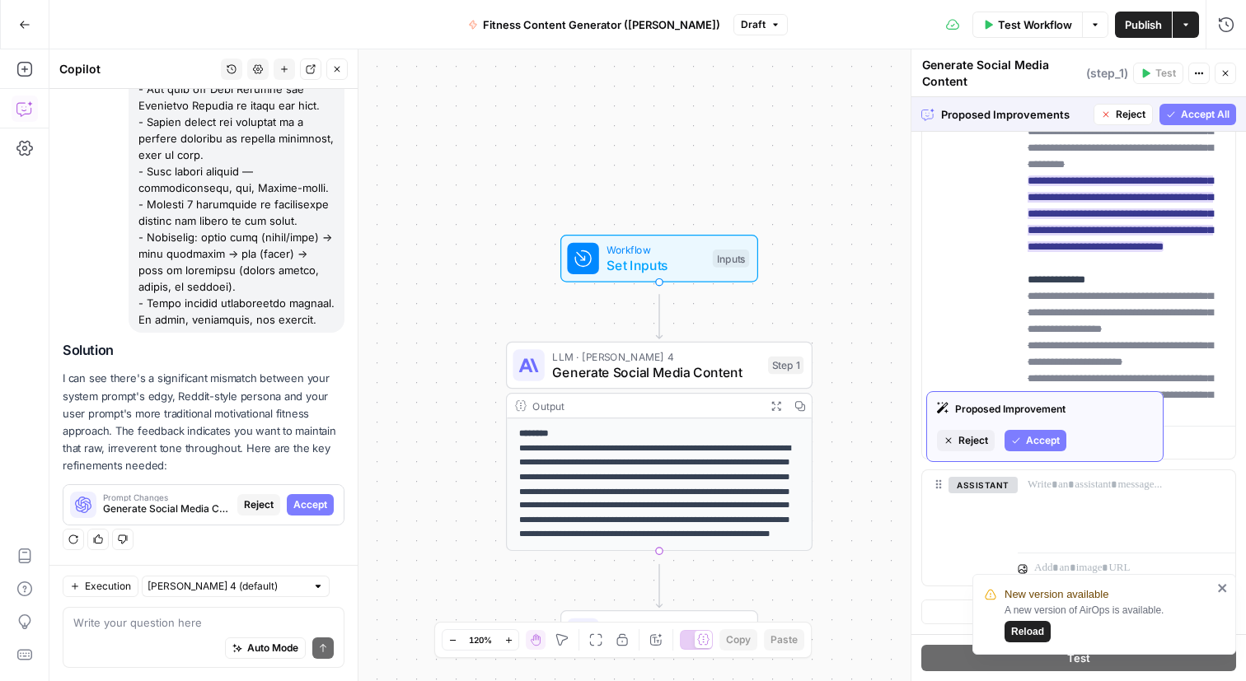
click at [1059, 448] on span "Accept" at bounding box center [1043, 440] width 34 height 15
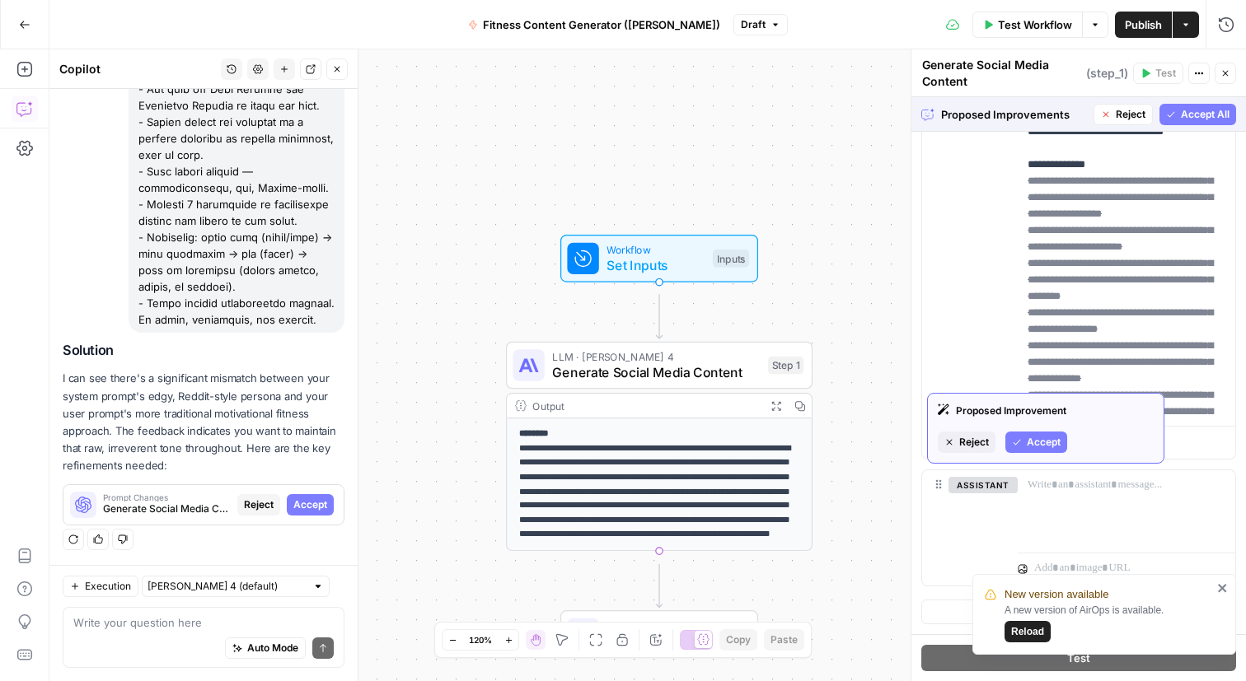
click at [1060, 450] on span "Accept" at bounding box center [1043, 442] width 34 height 15
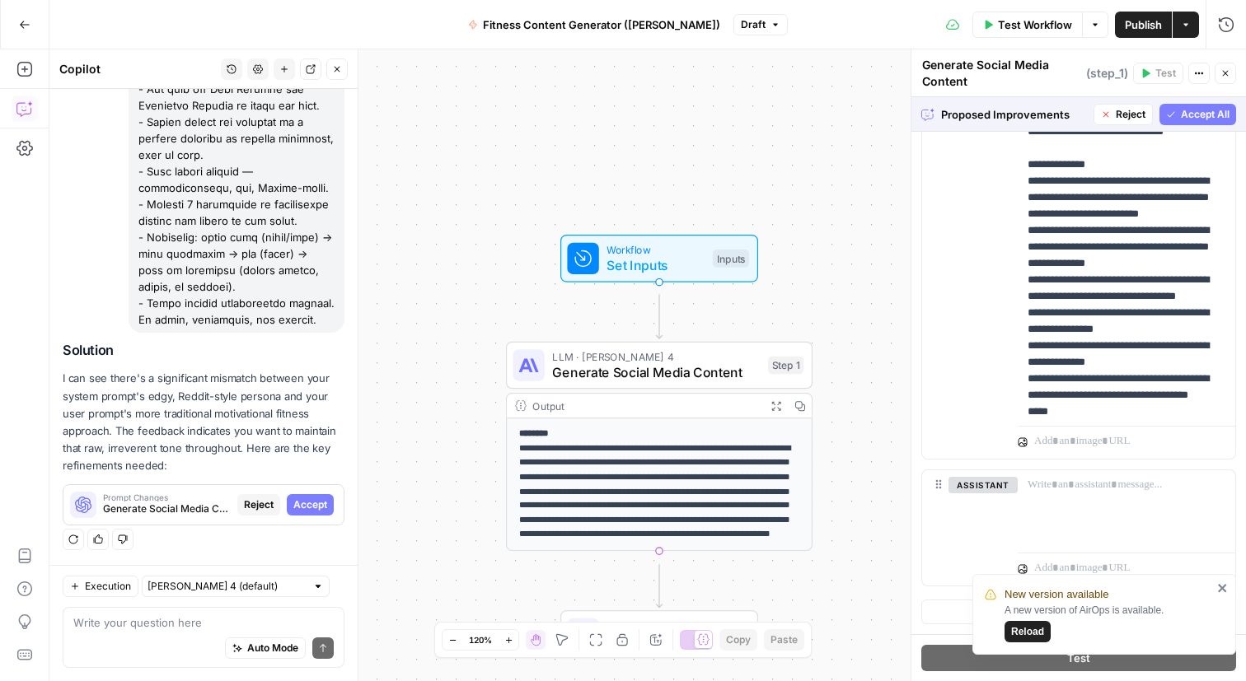
click at [1191, 121] on span "Accept All" at bounding box center [1204, 114] width 49 height 15
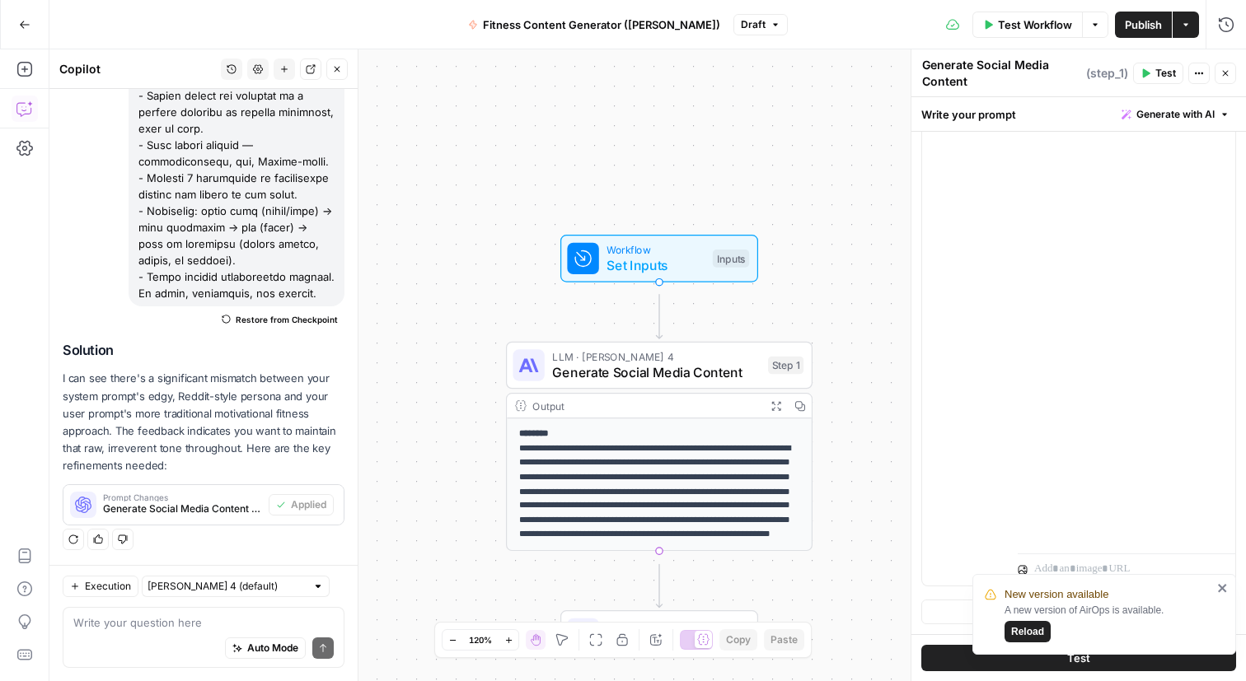
scroll to position [1192, 0]
click at [1223, 584] on icon "close" at bounding box center [1222, 588] width 8 height 8
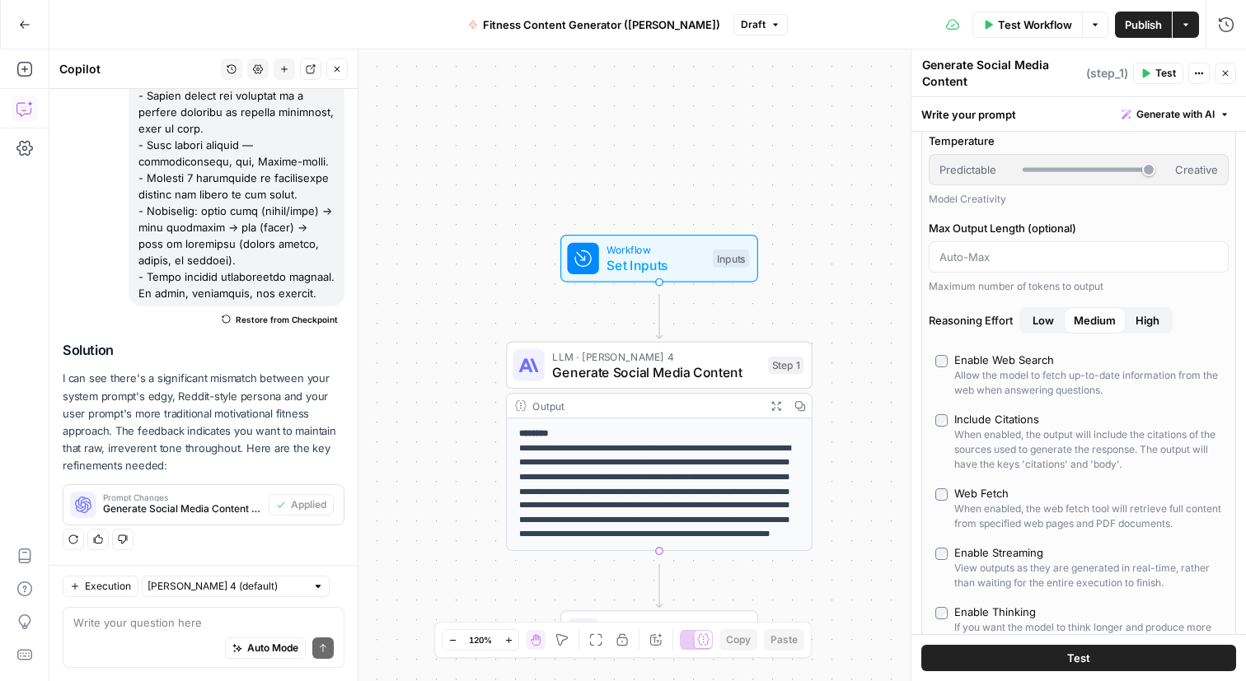
scroll to position [79, 0]
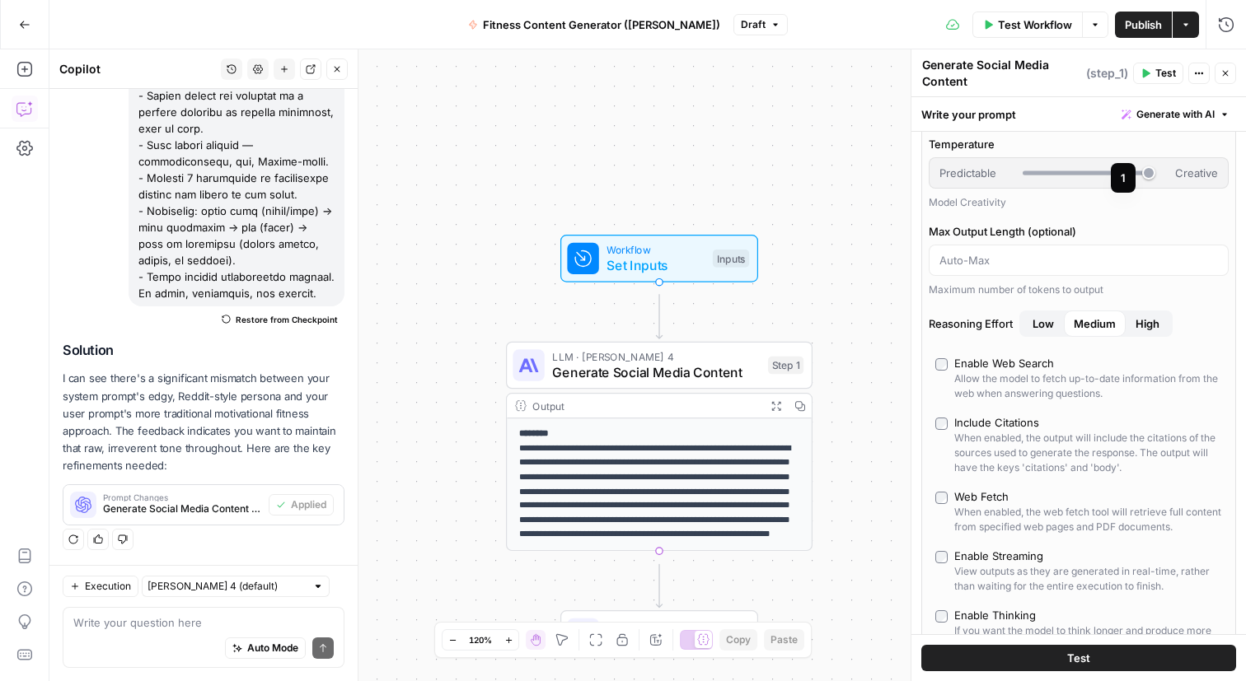
click at [1112, 175] on div at bounding box center [1085, 173] width 126 height 4
click at [1124, 175] on div at bounding box center [1085, 173] width 126 height 4
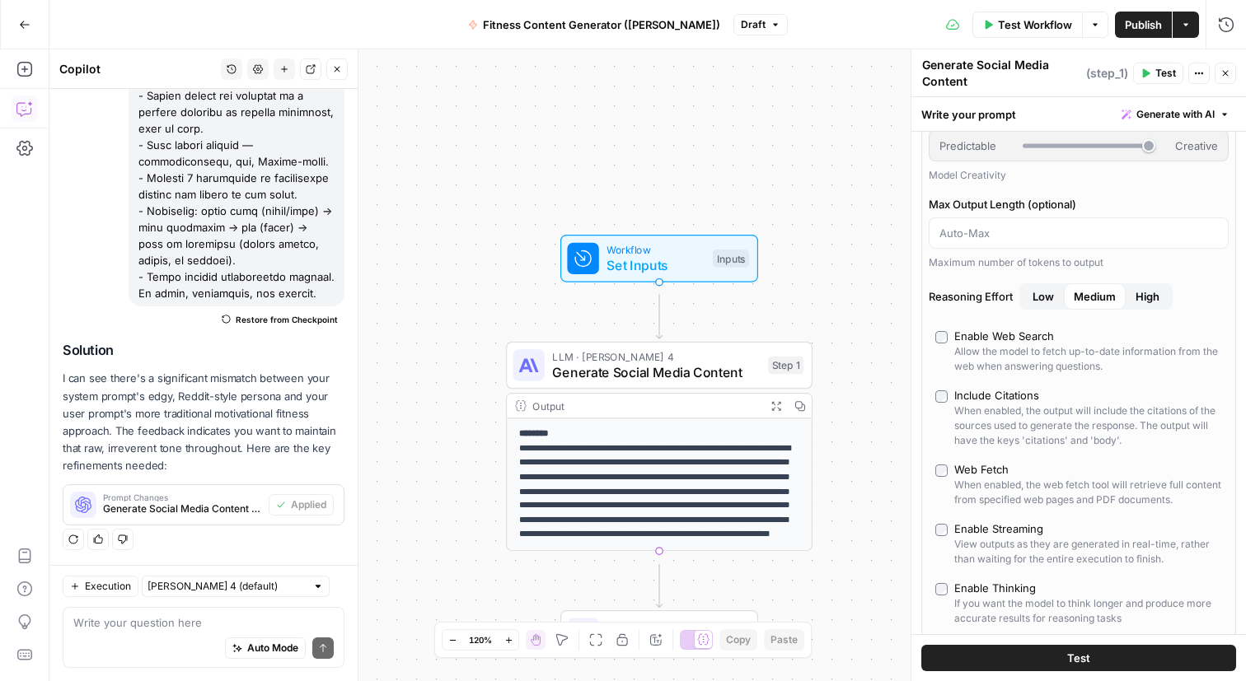
scroll to position [152, 0]
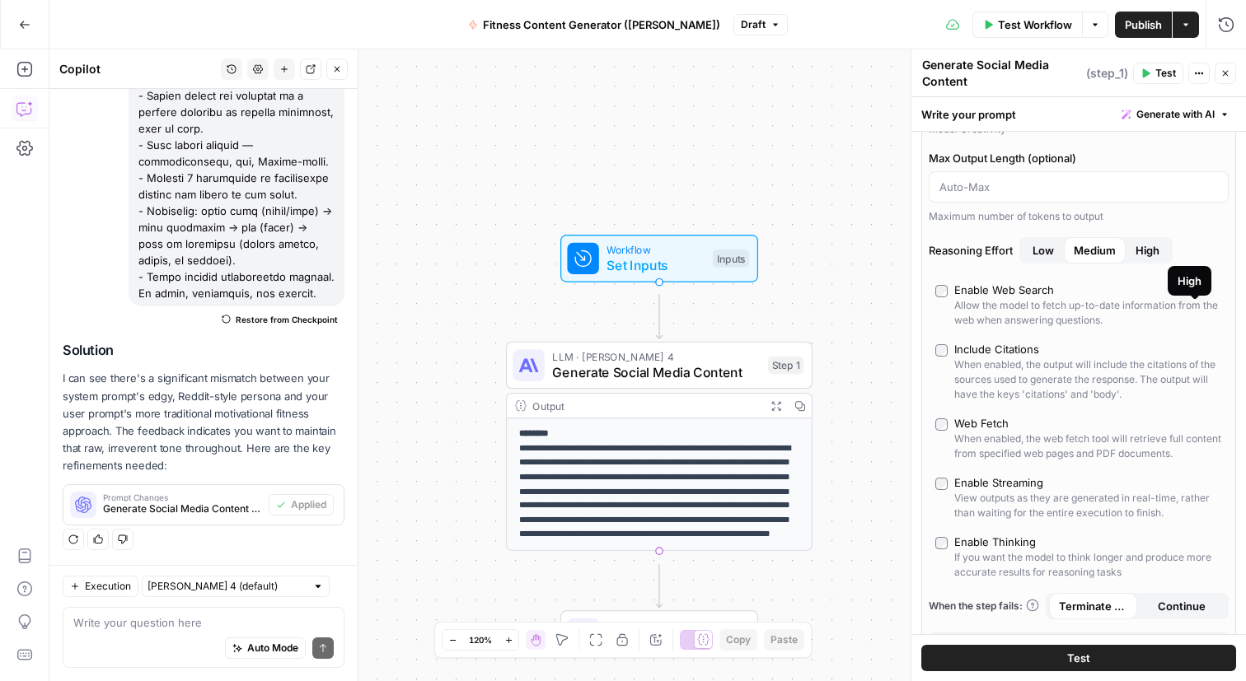
click at [1159, 259] on span "High" at bounding box center [1147, 250] width 24 height 16
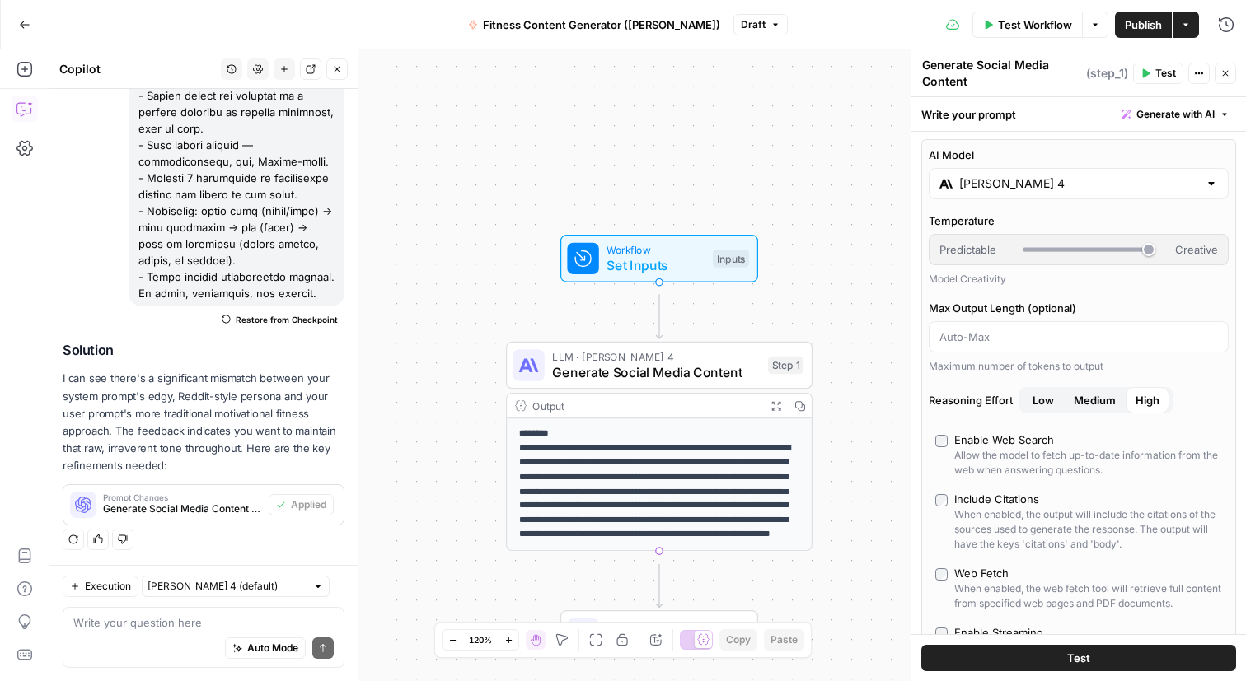
scroll to position [0, 0]
click at [1143, 78] on icon "button" at bounding box center [1146, 73] width 7 height 9
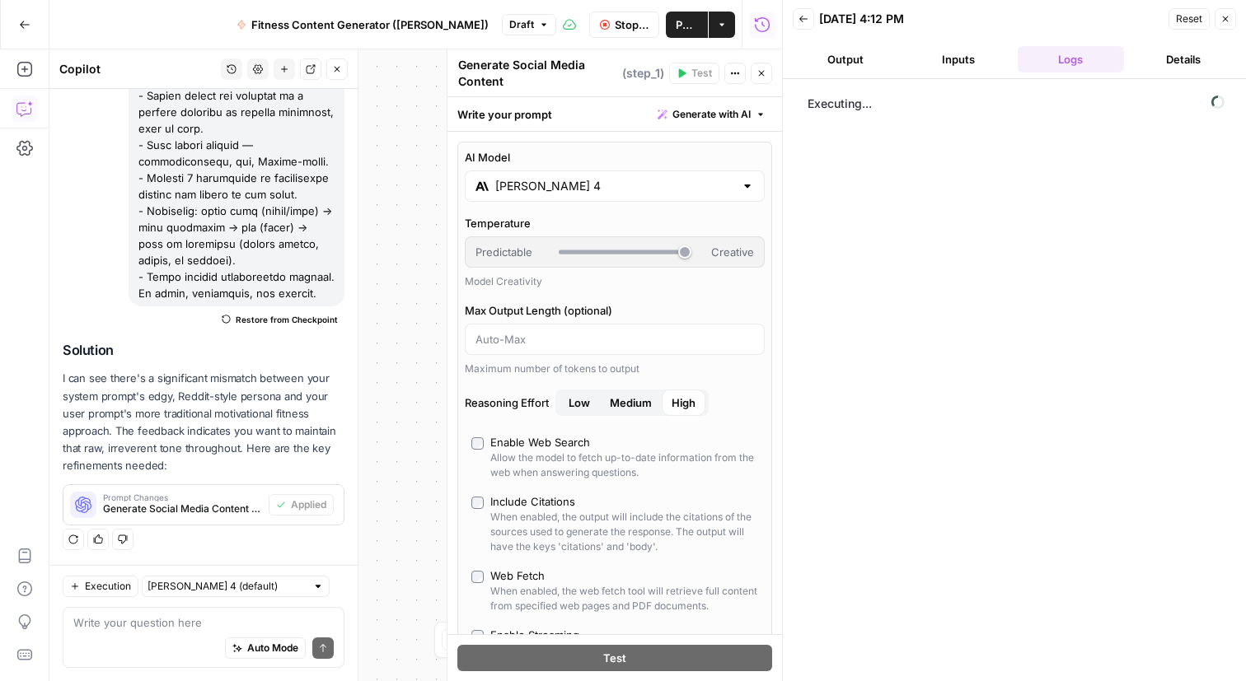
click at [333, 74] on icon "button" at bounding box center [337, 69] width 10 height 10
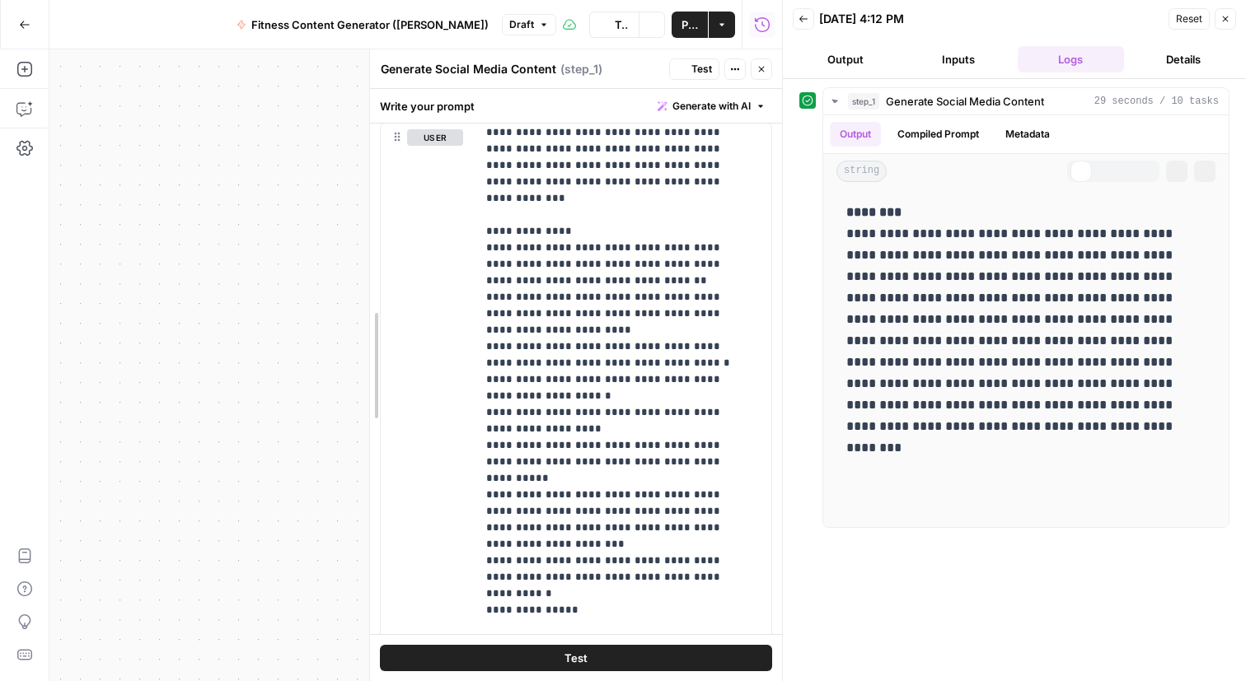
scroll to position [1200, 0]
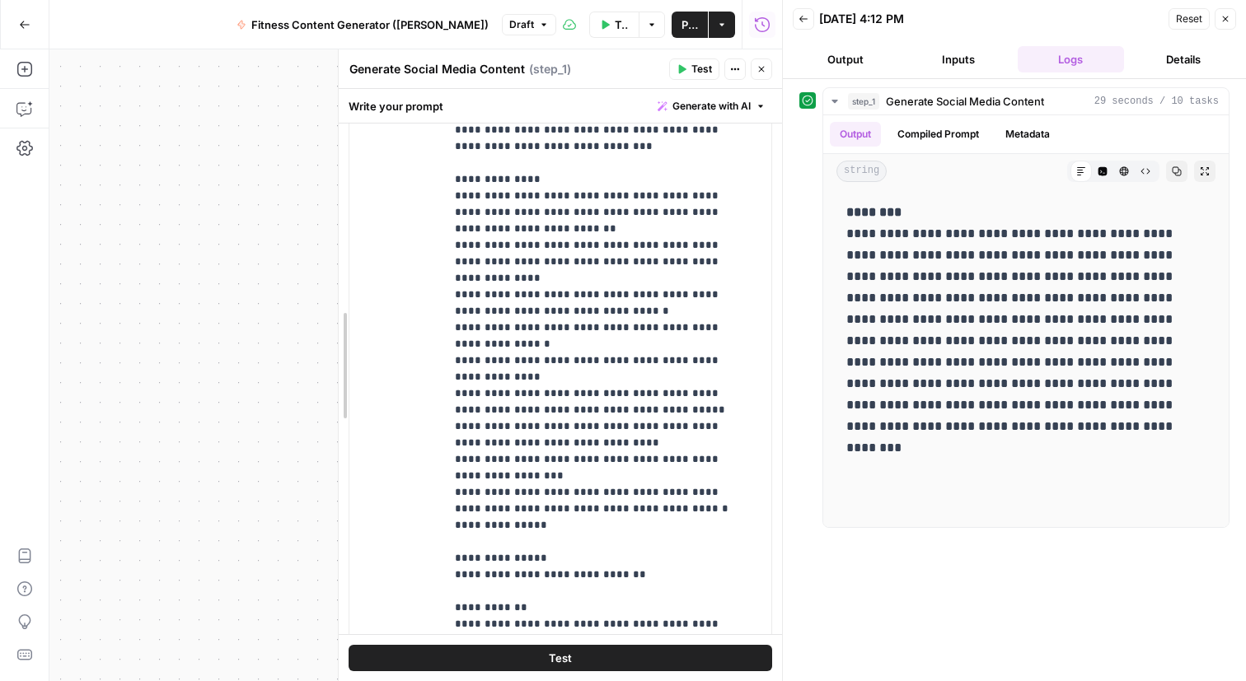
drag, startPoint x: 454, startPoint y: 370, endPoint x: 342, endPoint y: 362, distance: 112.3
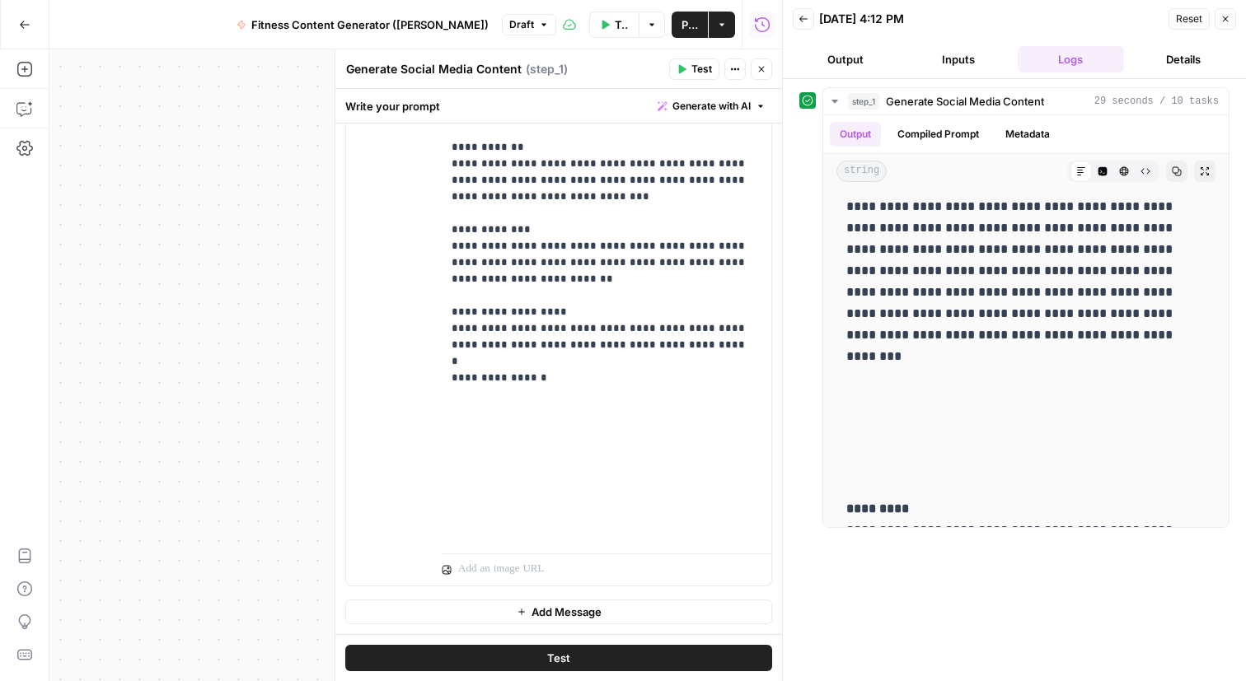
scroll to position [636, 0]
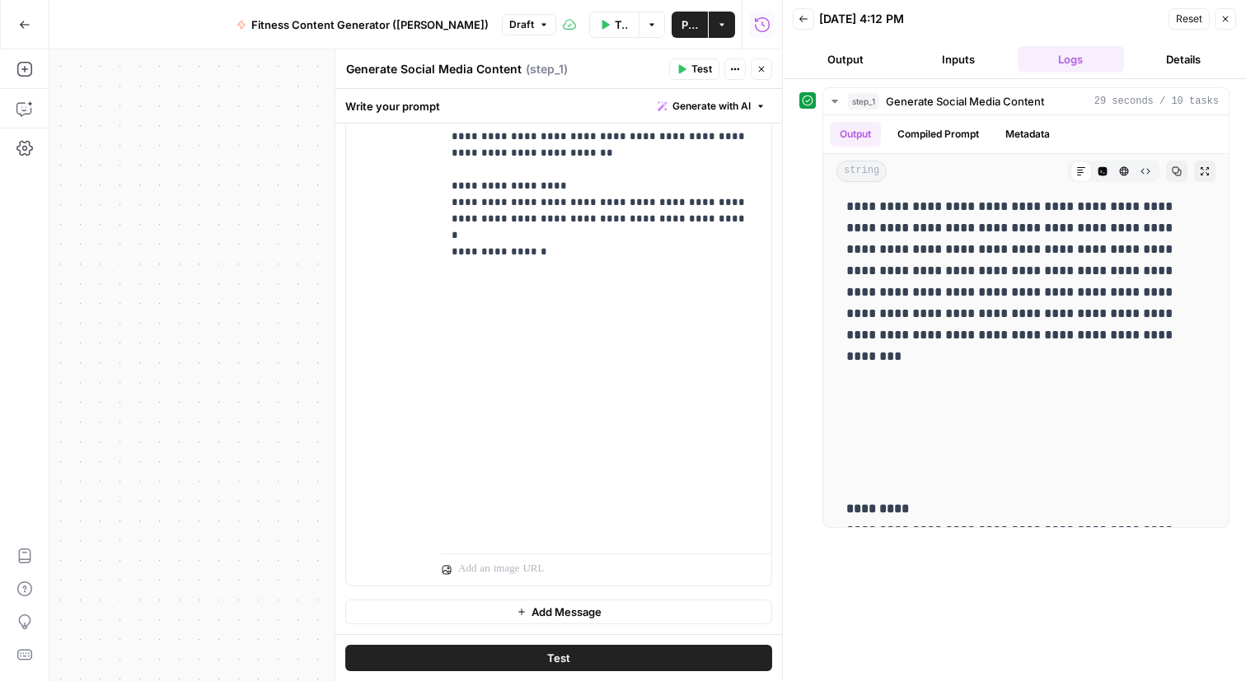
click at [664, 600] on button "Add Message" at bounding box center [558, 612] width 427 height 25
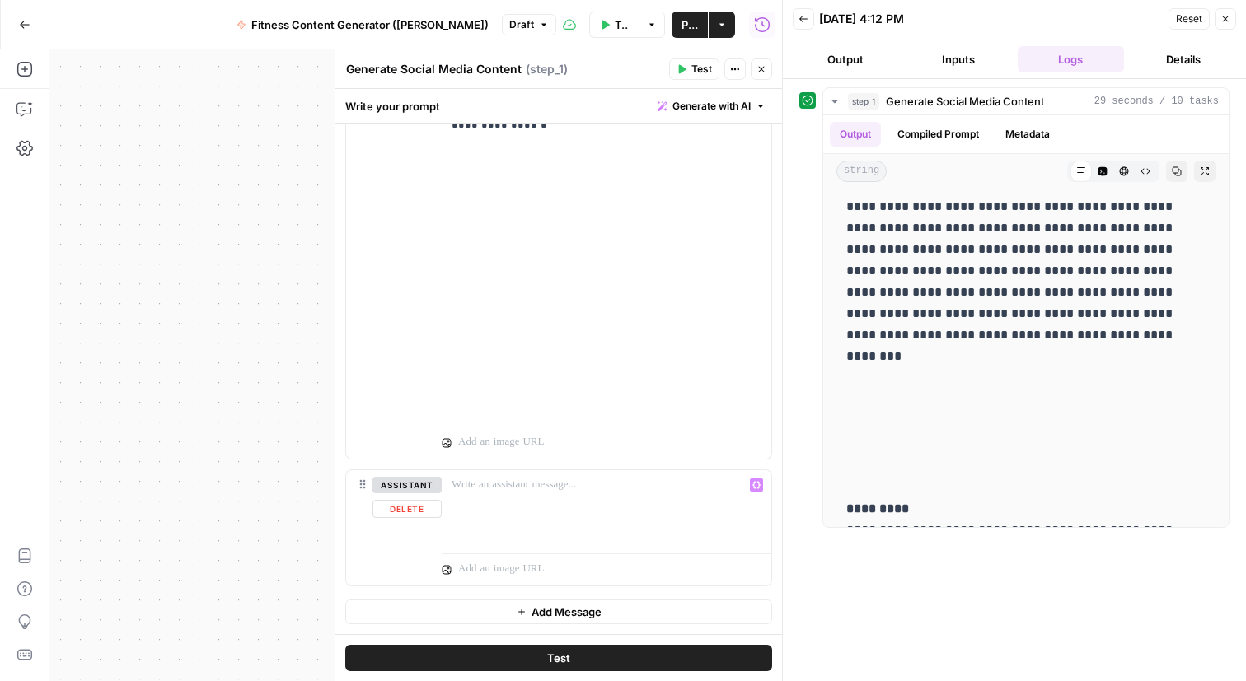
scroll to position [1813, 0]
click at [430, 500] on button "Delete" at bounding box center [406, 509] width 69 height 18
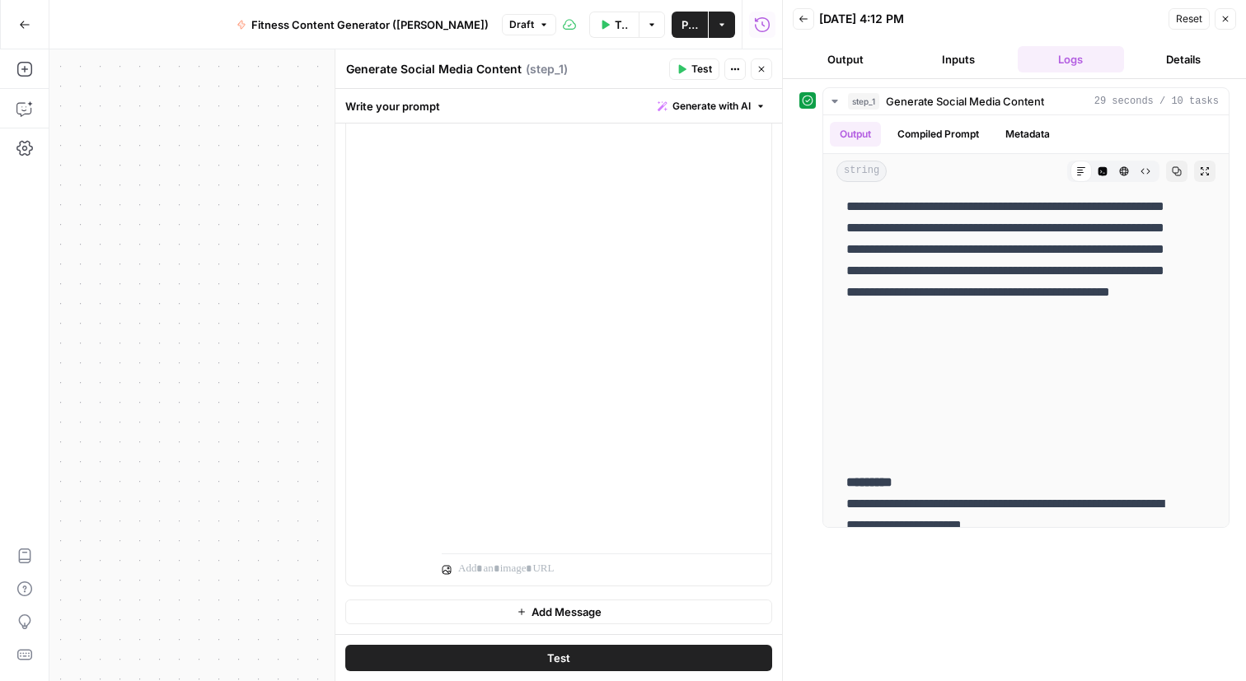
scroll to position [1674, 0]
click at [1166, 72] on button "Details" at bounding box center [1183, 59] width 106 height 26
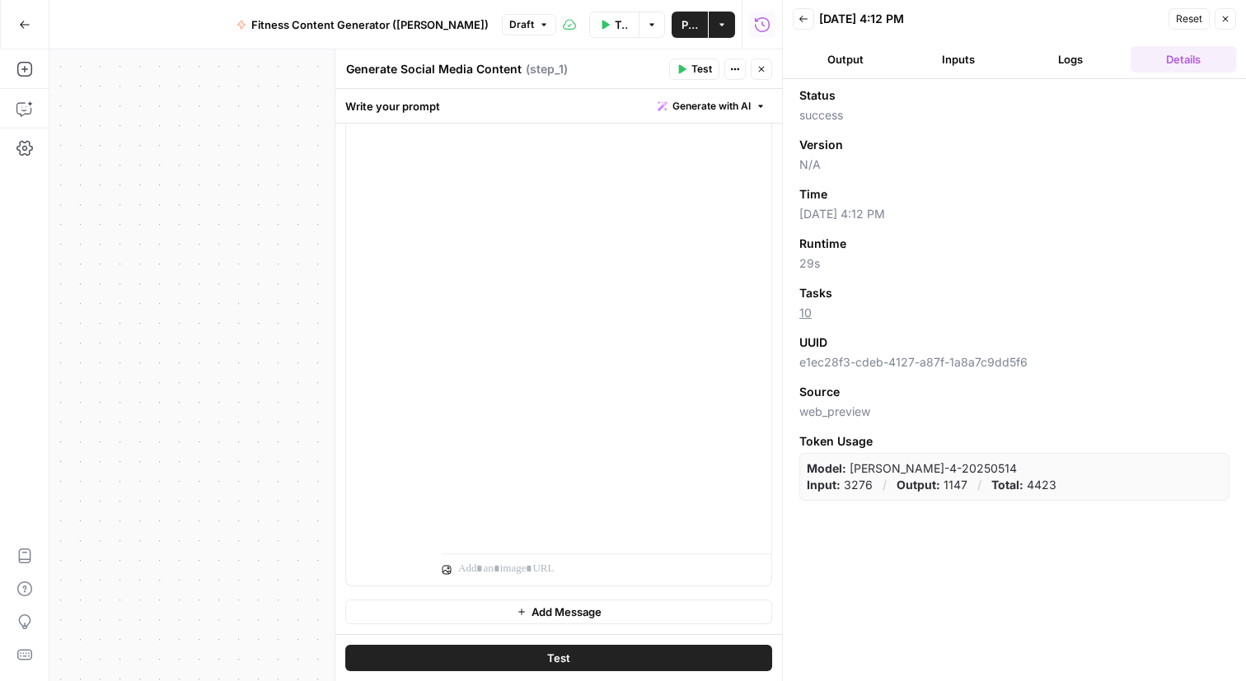
click at [1077, 72] on button "Logs" at bounding box center [1070, 59] width 106 height 26
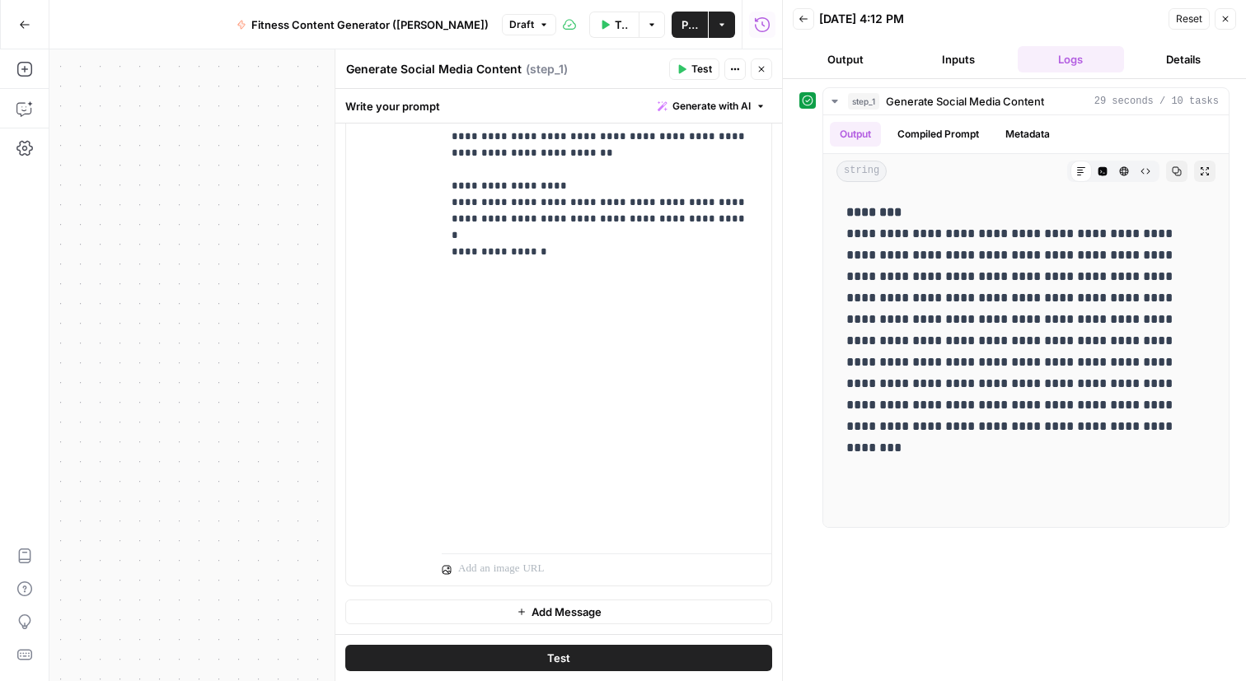
click at [976, 72] on button "Inputs" at bounding box center [958, 59] width 106 height 26
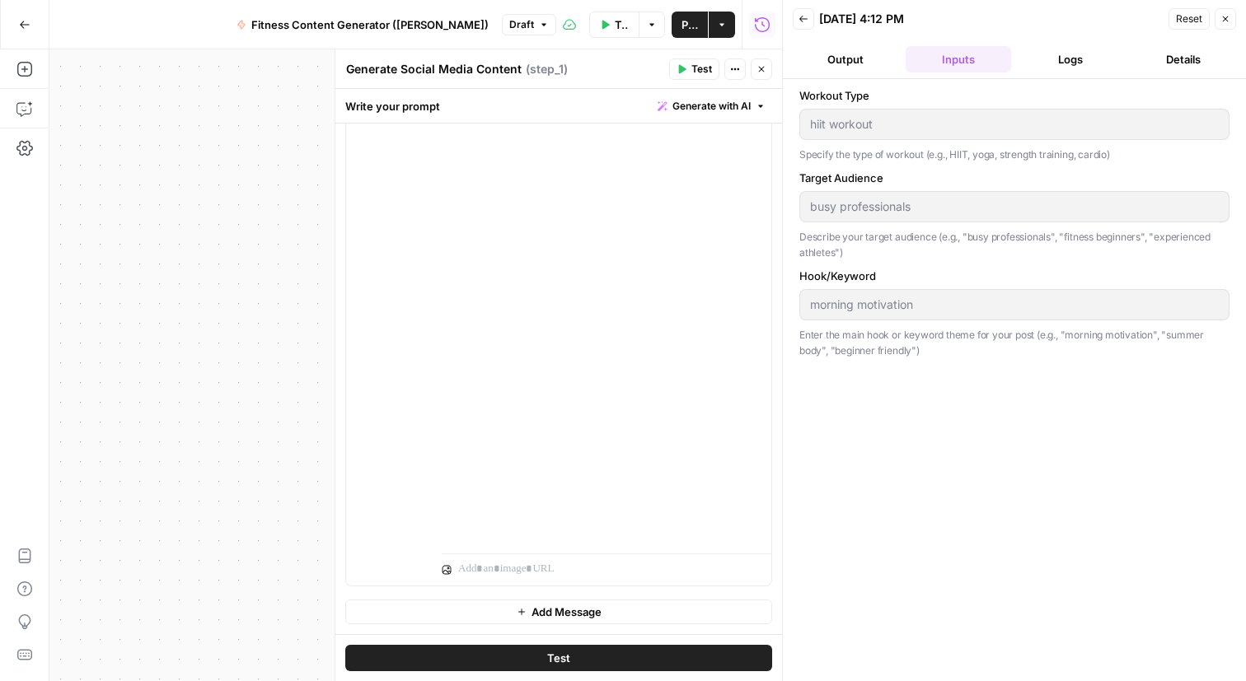
click at [868, 72] on button "Output" at bounding box center [845, 59] width 106 height 26
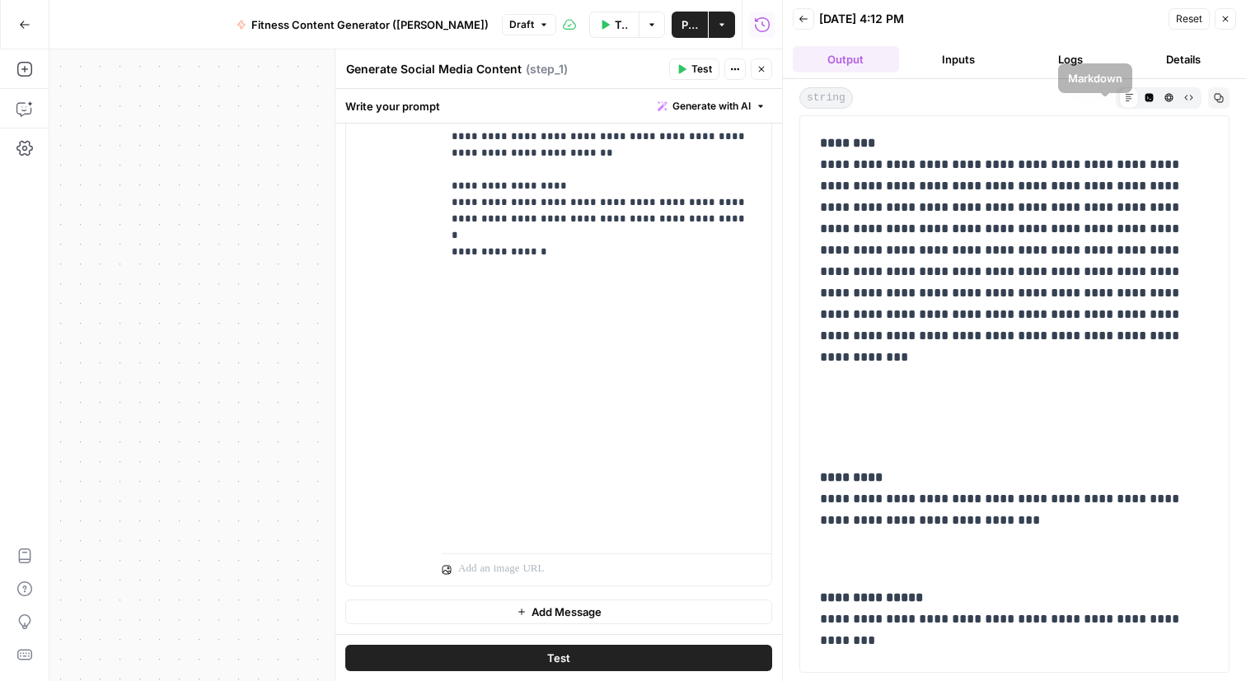
click at [1144, 102] on icon "button" at bounding box center [1148, 97] width 9 height 9
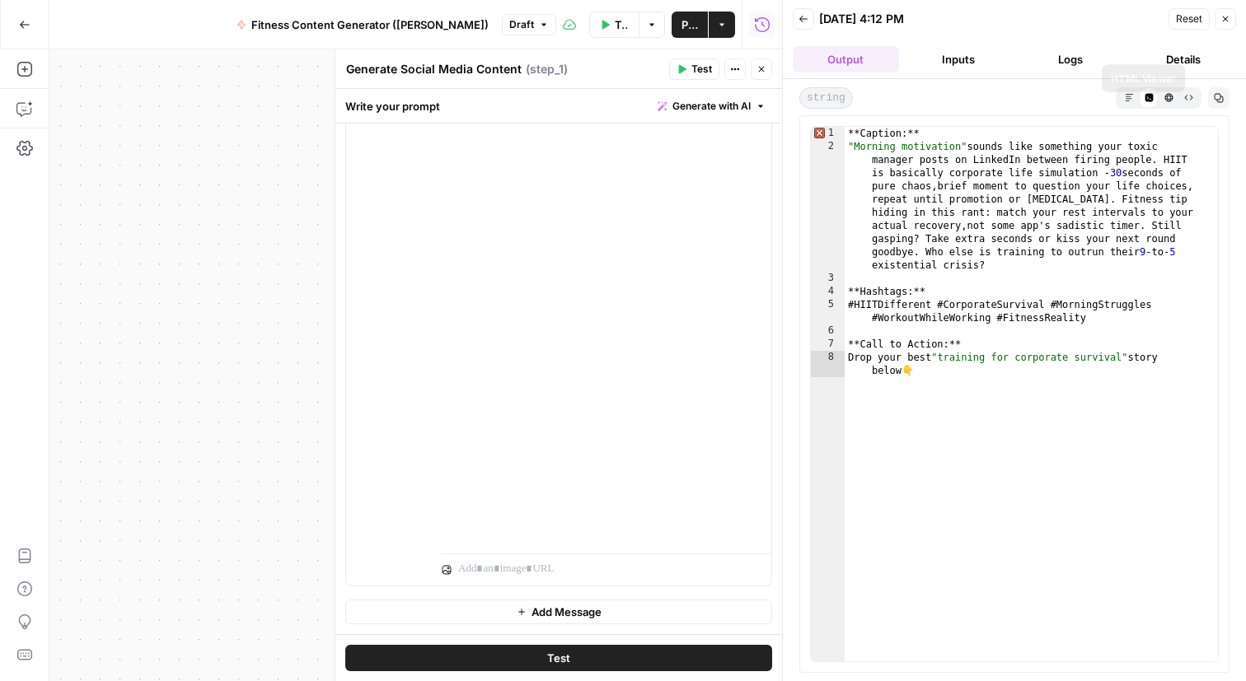
click at [1164, 101] on icon "button" at bounding box center [1168, 97] width 8 height 8
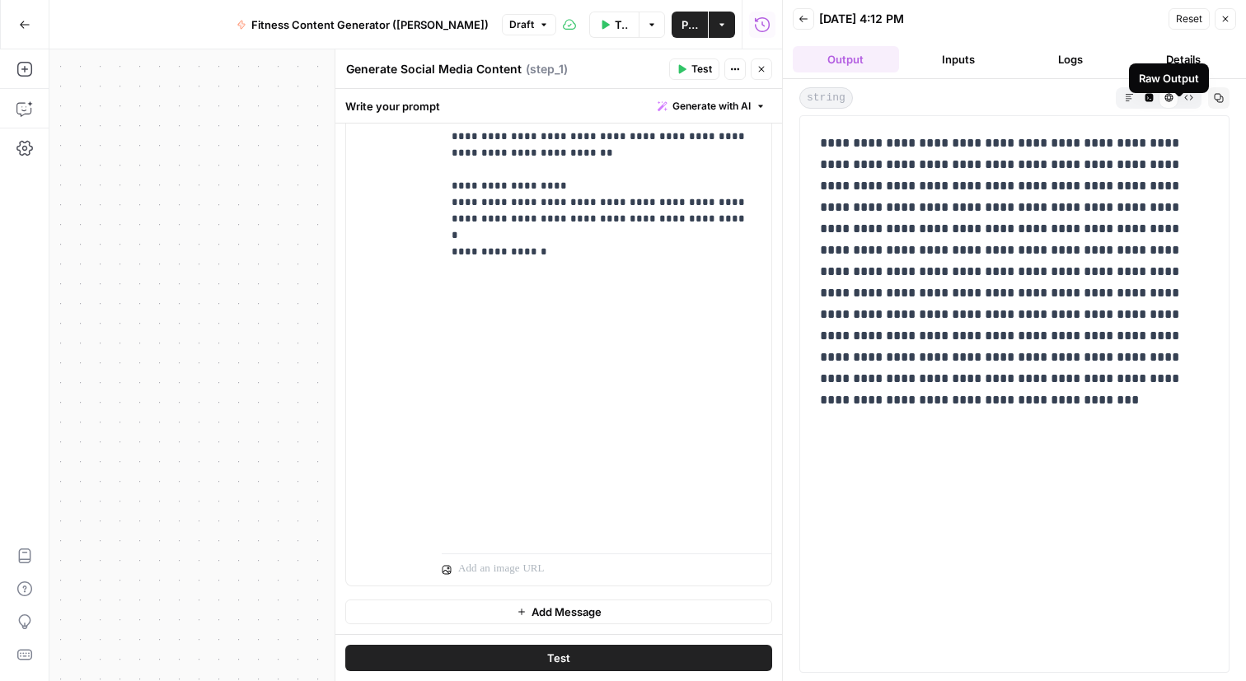
click at [1184, 102] on icon "button" at bounding box center [1188, 97] width 9 height 9
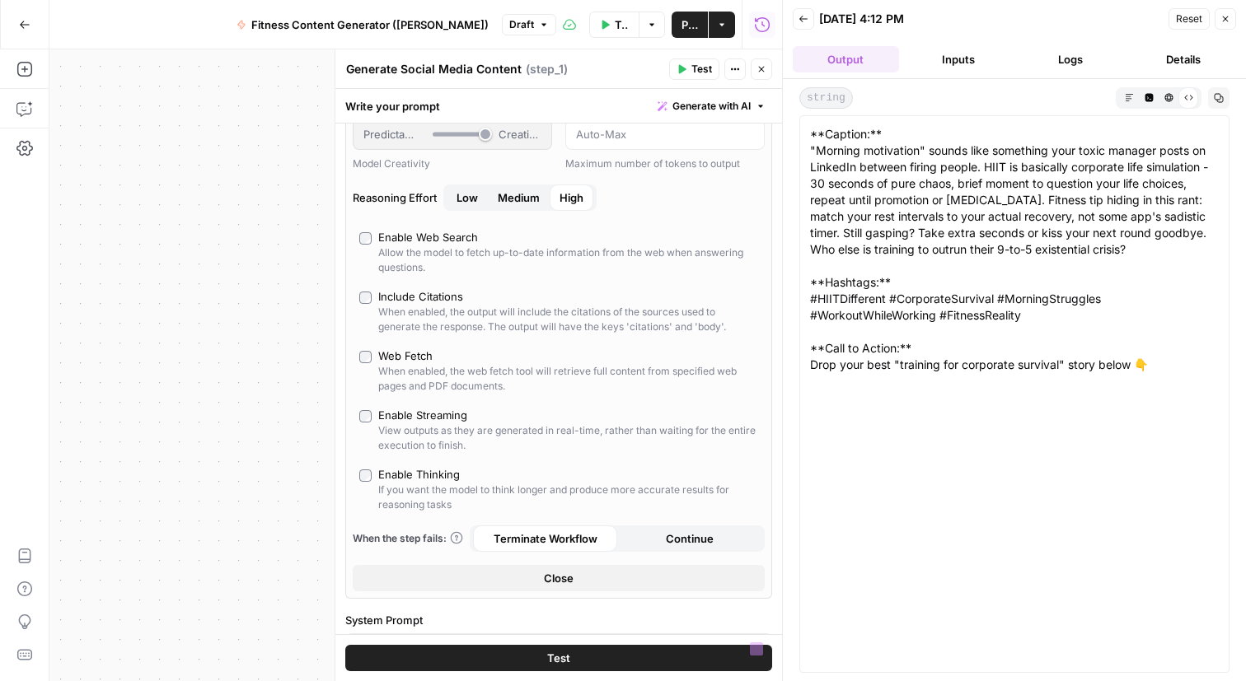
scroll to position [0, 0]
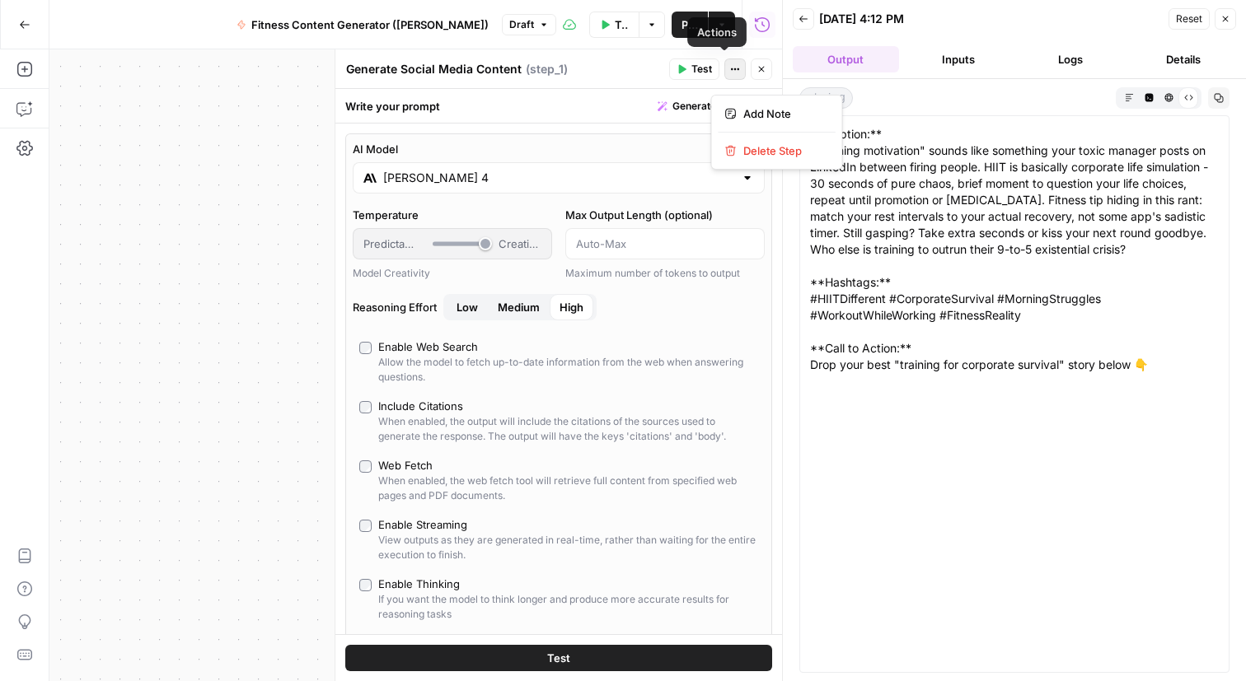
click at [730, 74] on icon "button" at bounding box center [735, 69] width 10 height 10
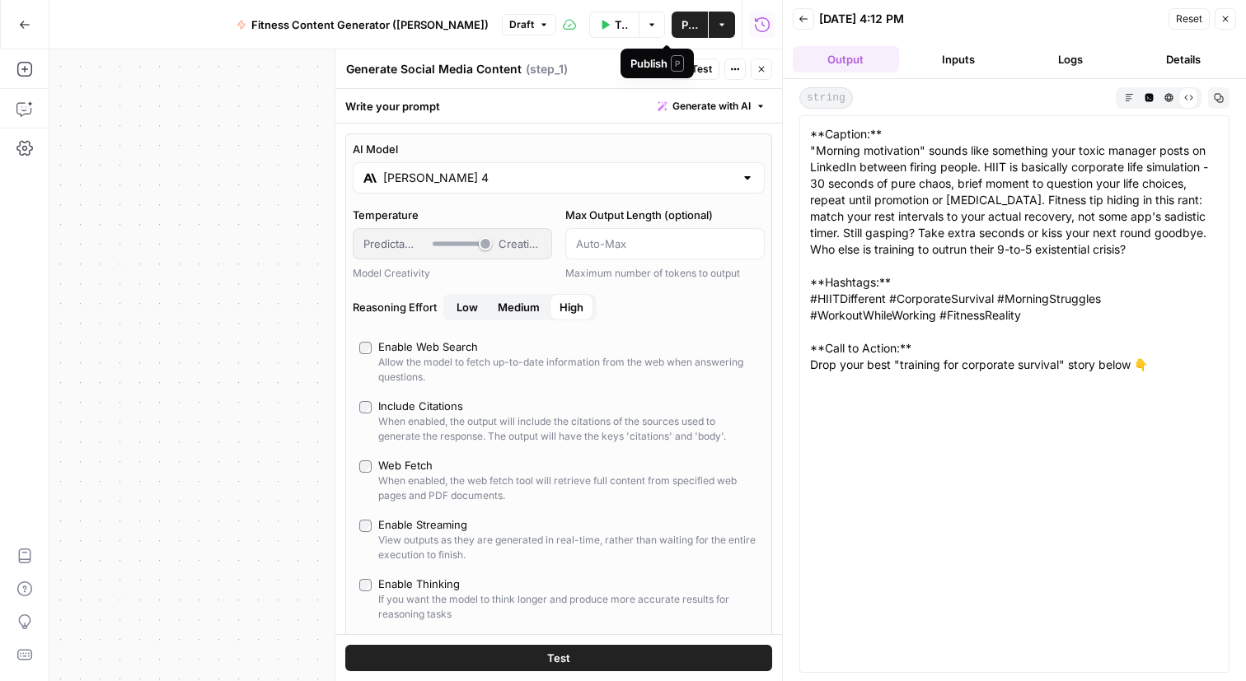
click at [708, 30] on button "Actions" at bounding box center [721, 25] width 26 height 26
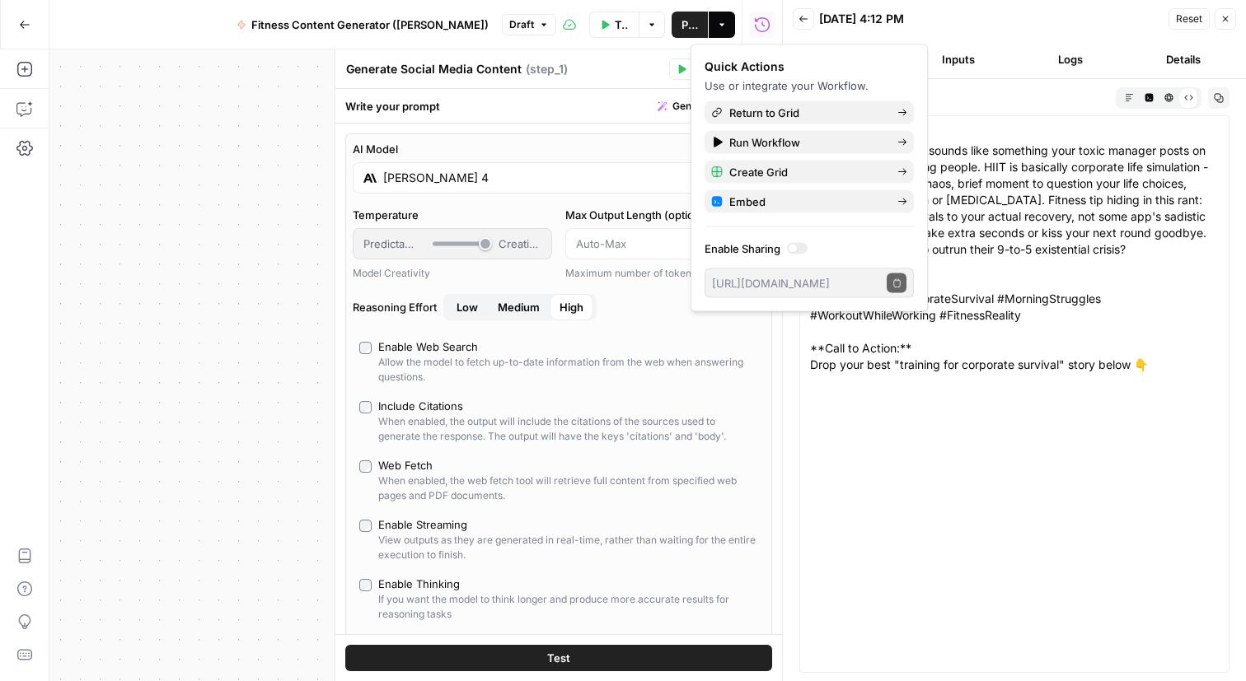
click at [708, 30] on button "Actions" at bounding box center [721, 25] width 26 height 26
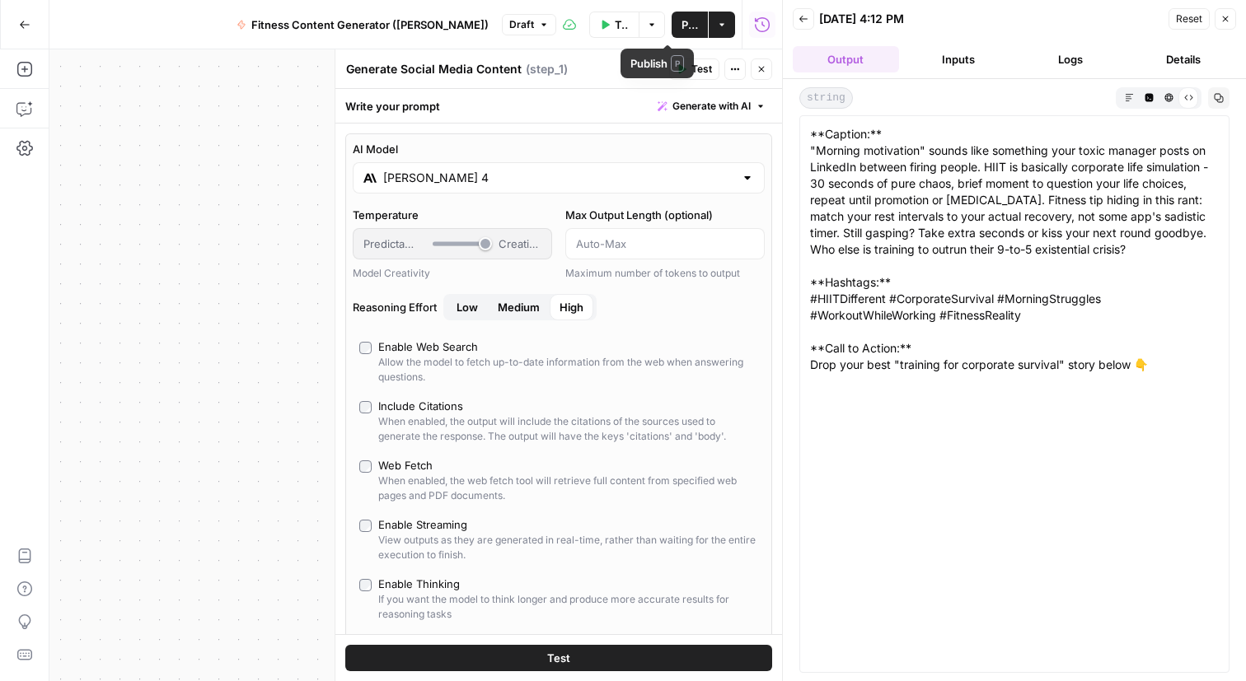
click at [681, 26] on span "Publish" at bounding box center [689, 24] width 16 height 16
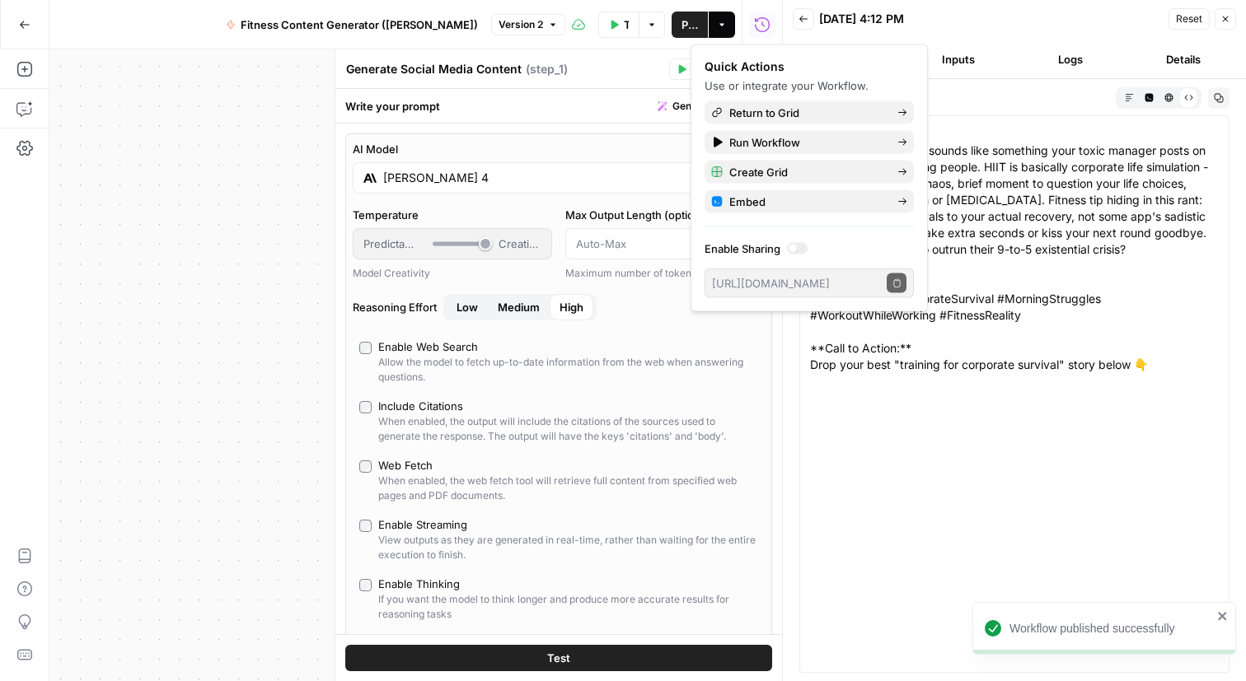
click at [263, 126] on div "**********" at bounding box center [415, 365] width 732 height 632
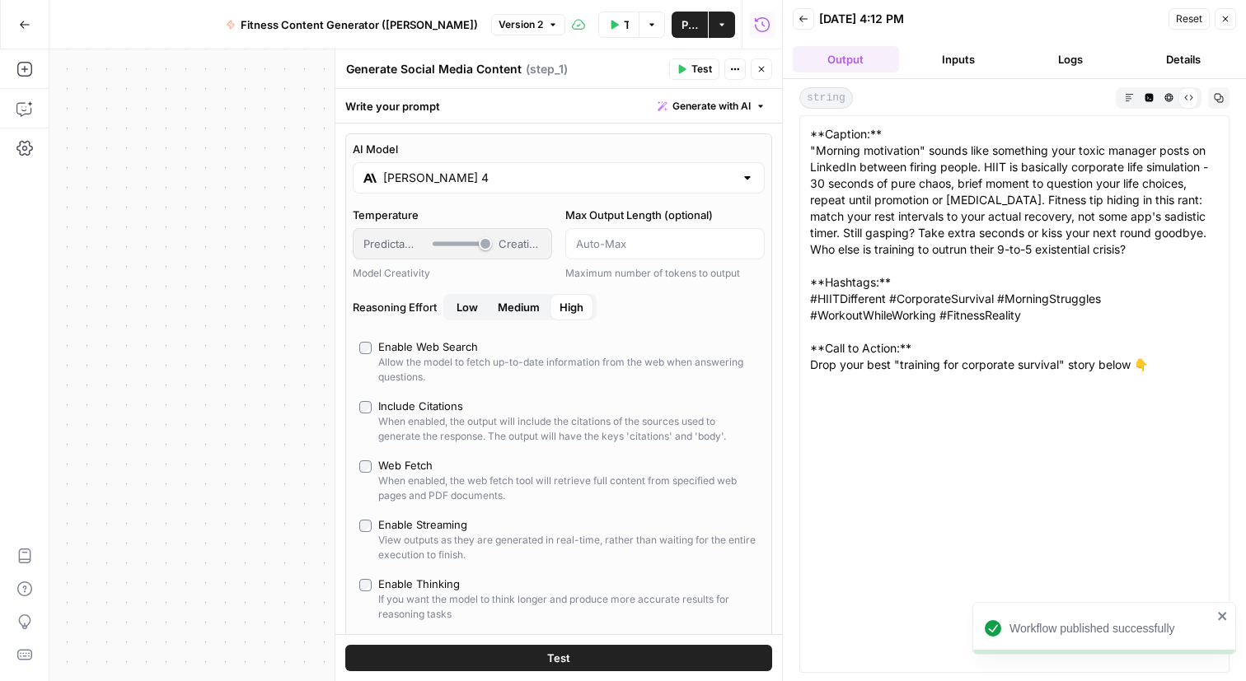
drag, startPoint x: 272, startPoint y: 129, endPoint x: 140, endPoint y: 111, distance: 132.9
click at [140, 111] on div "**********" at bounding box center [415, 365] width 732 height 632
click at [1220, 24] on icon "button" at bounding box center [1225, 19] width 10 height 10
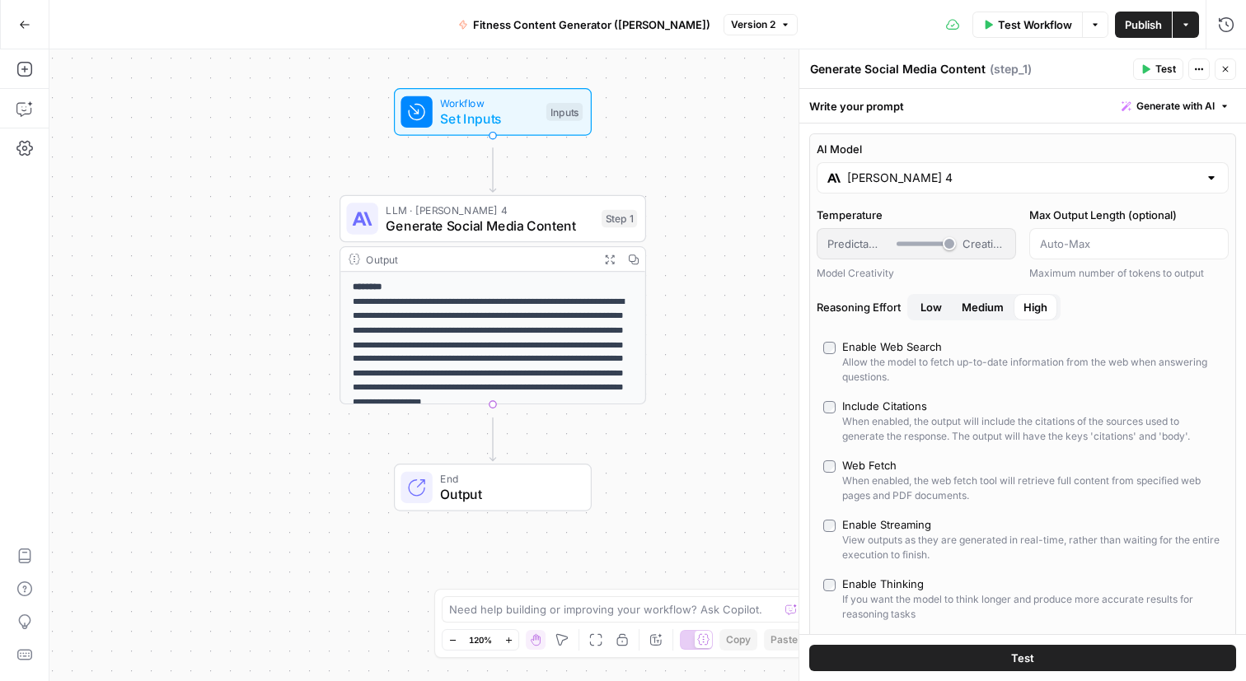
drag, startPoint x: 755, startPoint y: 272, endPoint x: 720, endPoint y: 143, distance: 133.9
click at [720, 143] on div "**********" at bounding box center [647, 365] width 1196 height 632
click at [501, 110] on span "Workflow" at bounding box center [489, 104] width 98 height 16
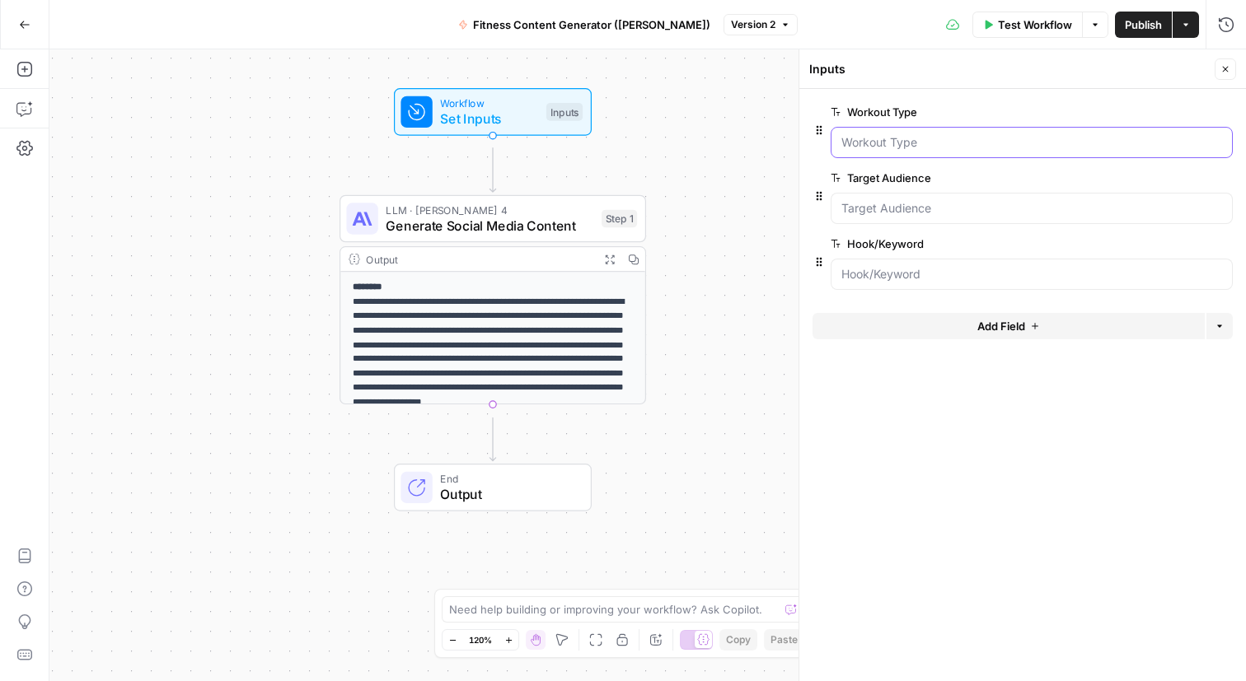
click at [933, 151] on Type "Workout Type" at bounding box center [1031, 142] width 381 height 16
click at [956, 151] on Type "Workout Type" at bounding box center [1031, 142] width 381 height 16
click at [867, 158] on div at bounding box center [1031, 142] width 402 height 31
click at [875, 217] on Audience "Target Audience" at bounding box center [1031, 208] width 381 height 16
click at [962, 217] on Audience "Target Audience" at bounding box center [1031, 208] width 381 height 16
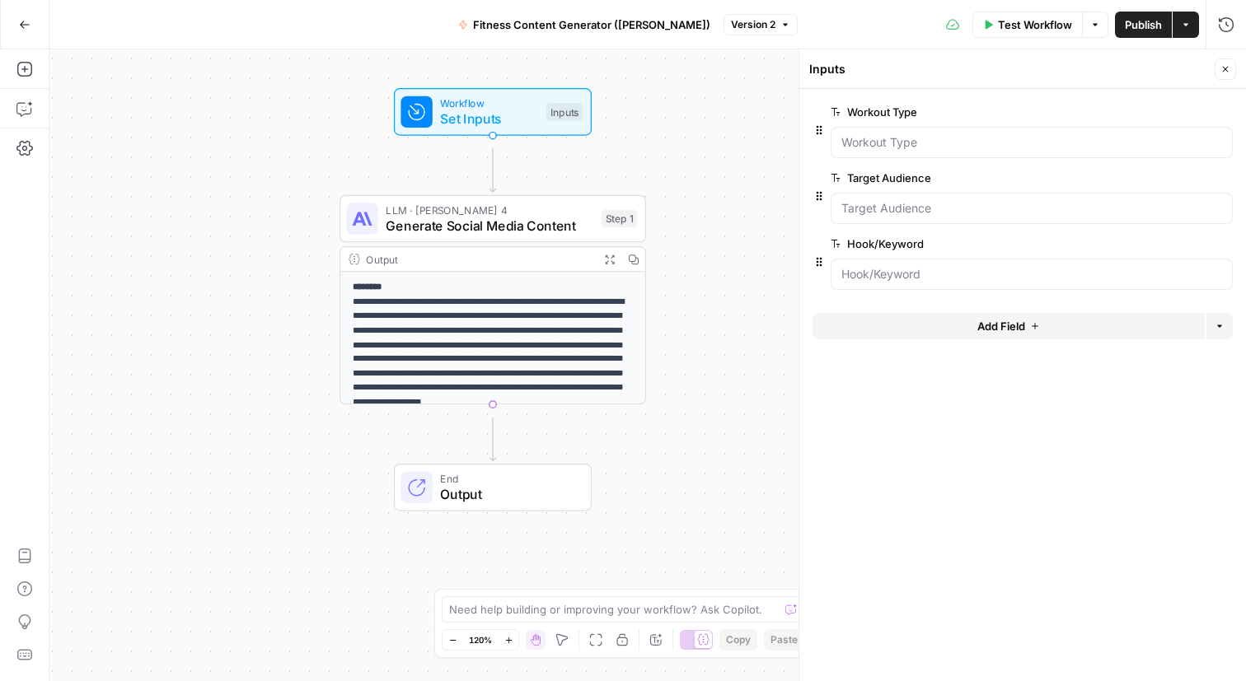
click at [496, 114] on span "Set Inputs" at bounding box center [489, 119] width 98 height 20
click at [499, 77] on icon "button" at bounding box center [507, 76] width 16 height 16
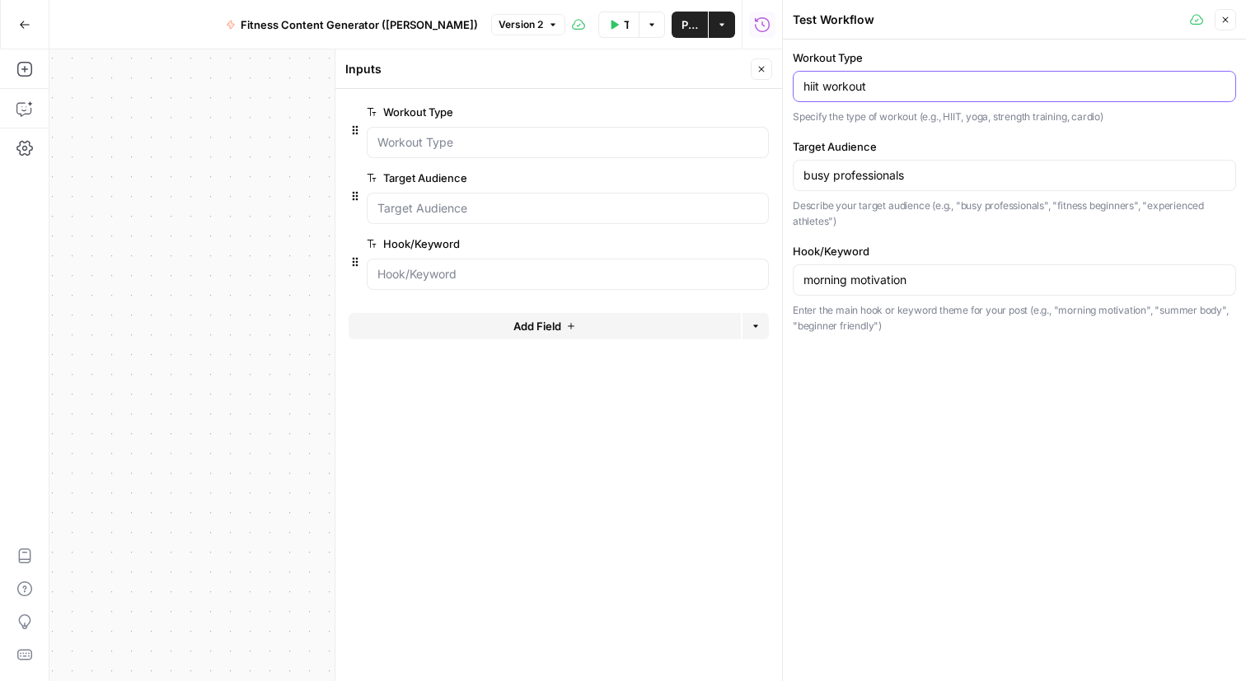
click at [910, 95] on input "hiit workout" at bounding box center [1014, 86] width 422 height 16
click at [909, 95] on input "hiit workout" at bounding box center [1014, 86] width 422 height 16
click at [1224, 24] on icon "button" at bounding box center [1225, 20] width 10 height 10
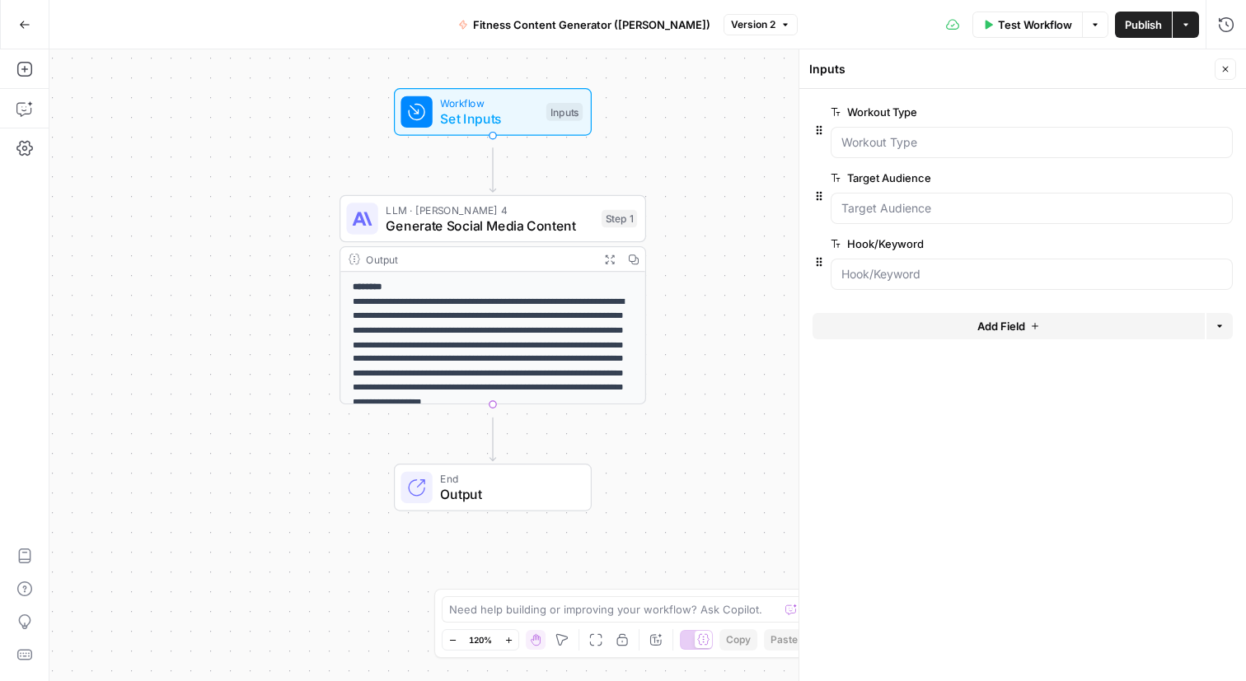
click at [493, 484] on span "End" at bounding box center [507, 479] width 134 height 16
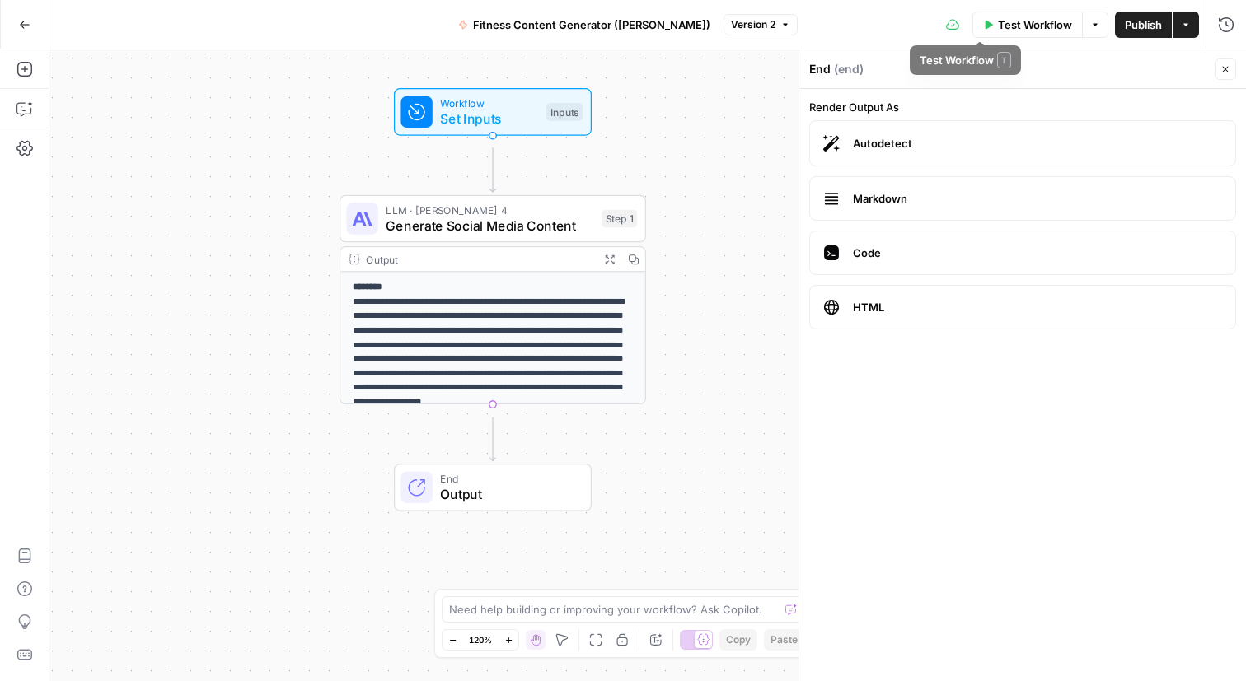
click at [998, 26] on span "Test Workflow" at bounding box center [1035, 24] width 74 height 16
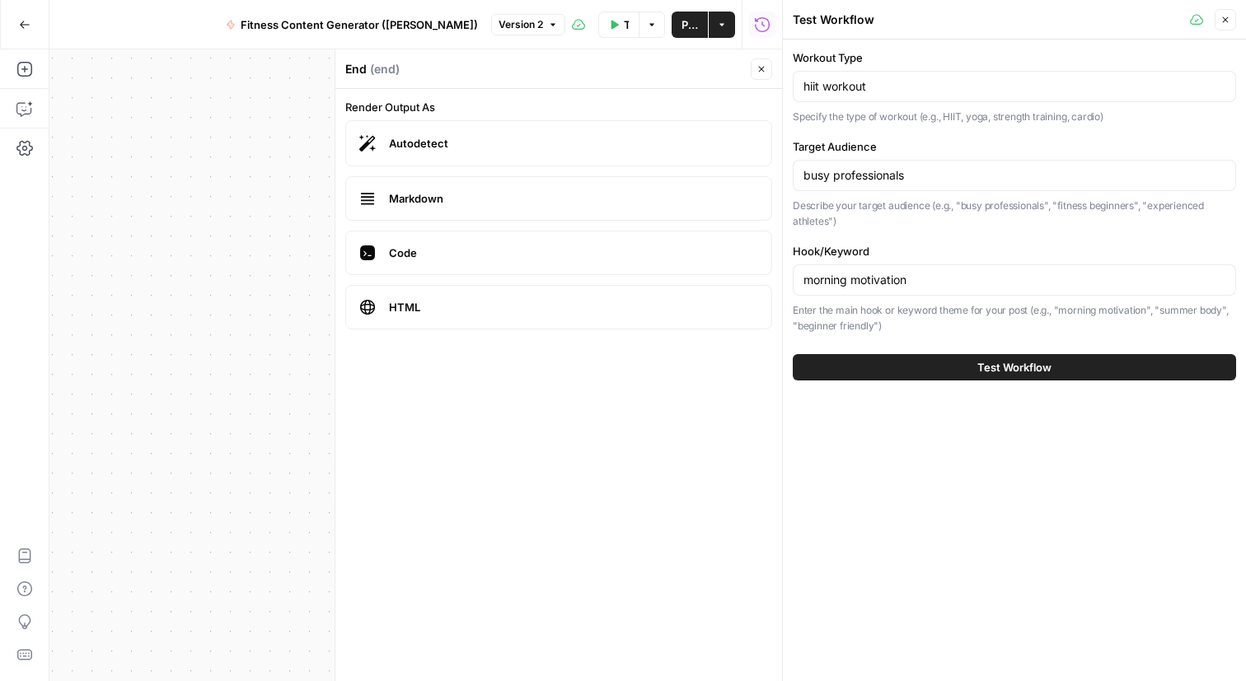
click at [866, 102] on div "hiit workout" at bounding box center [1013, 86] width 443 height 31
click at [864, 95] on input "hiit workout" at bounding box center [1014, 86] width 422 height 16
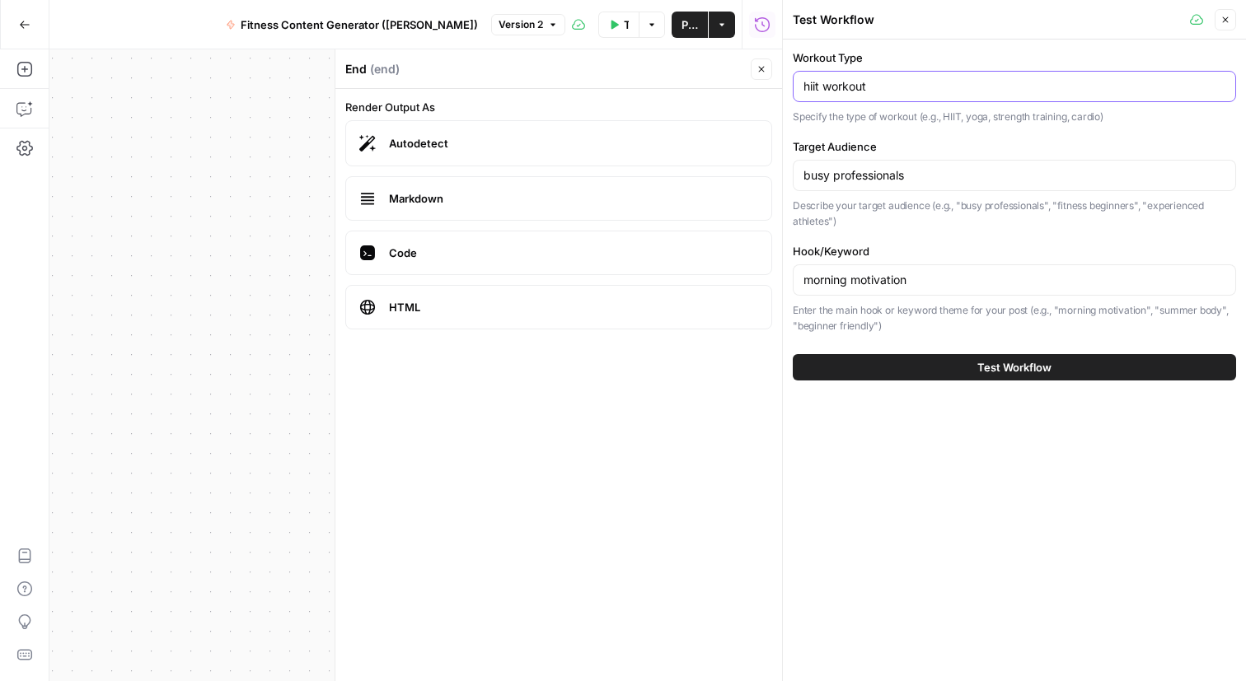
click at [864, 95] on input "hiit workout" at bounding box center [1014, 86] width 422 height 16
click at [859, 95] on input "pulling tire up hills" at bounding box center [1014, 86] width 422 height 16
type input "pulling a tire up hills"
click at [929, 184] on input "busy professionals" at bounding box center [1014, 175] width 422 height 16
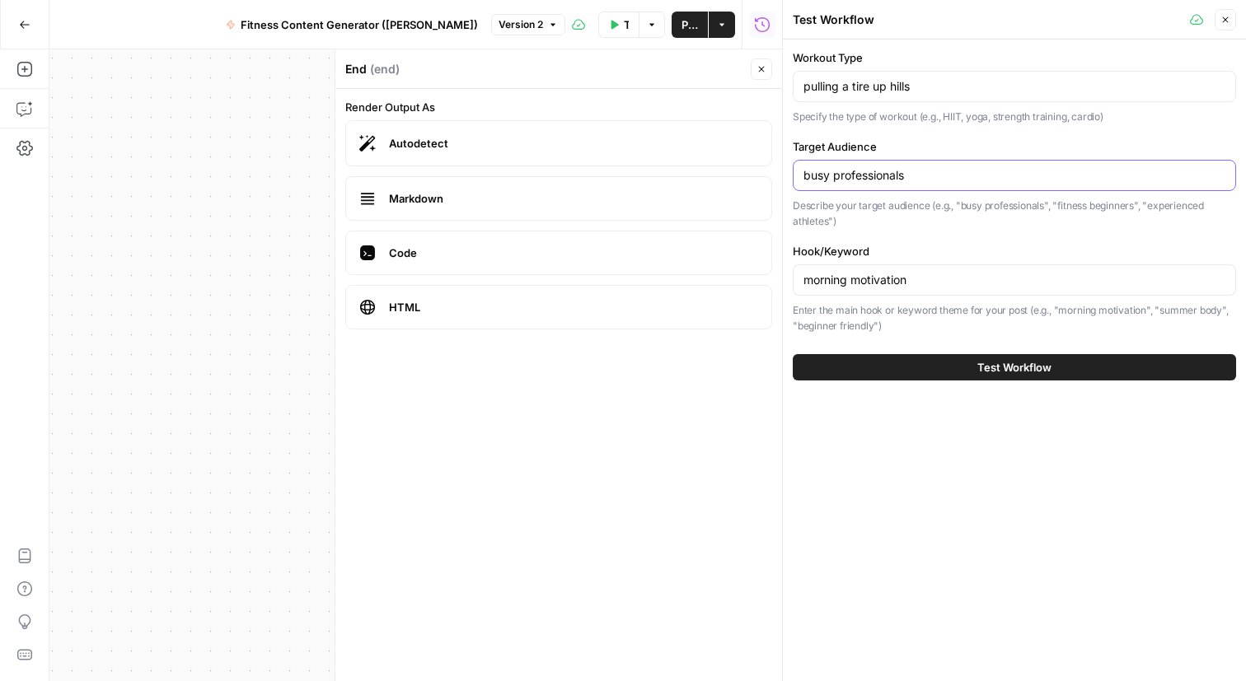
click at [929, 184] on input "busy professionals" at bounding box center [1014, 175] width 422 height 16
type input "scrawny freshman"
click at [890, 288] on input "morning motivation" at bounding box center [1014, 280] width 422 height 16
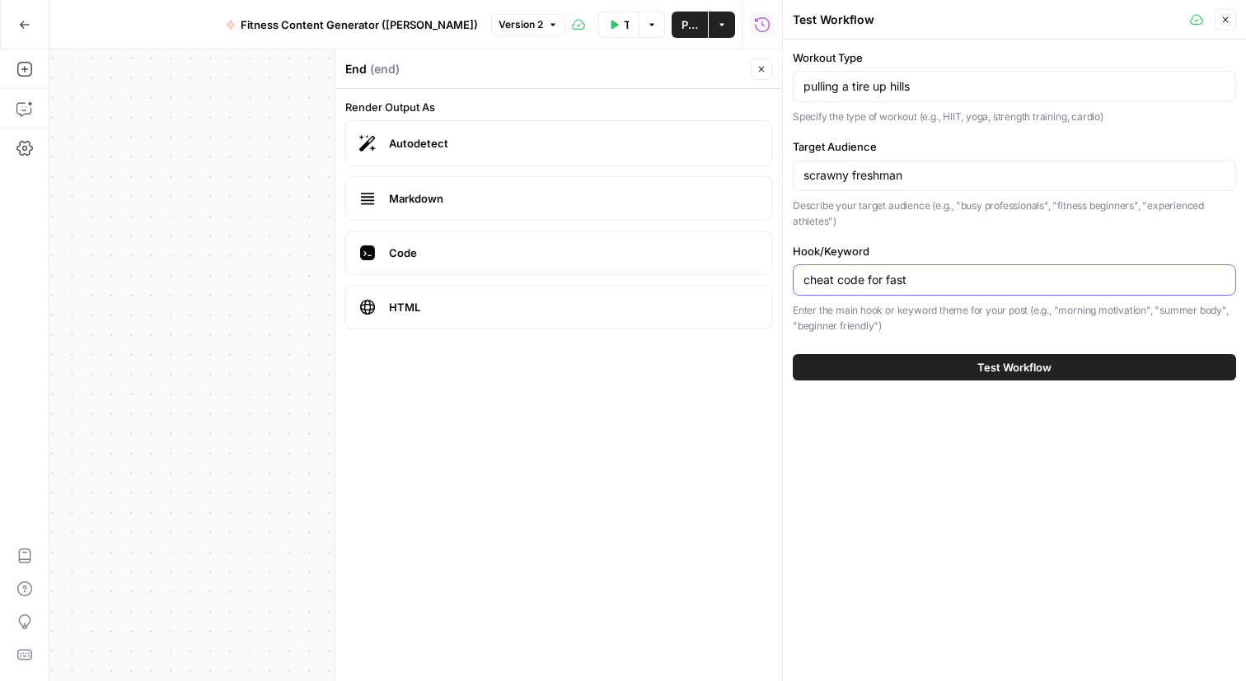
click at [900, 288] on input "cheat code for fast" at bounding box center [1014, 280] width 422 height 16
click at [955, 288] on input "cheat code for fast" at bounding box center [1014, 280] width 422 height 16
click at [987, 288] on input "cheat code for fast muscle gains" at bounding box center [1014, 280] width 422 height 16
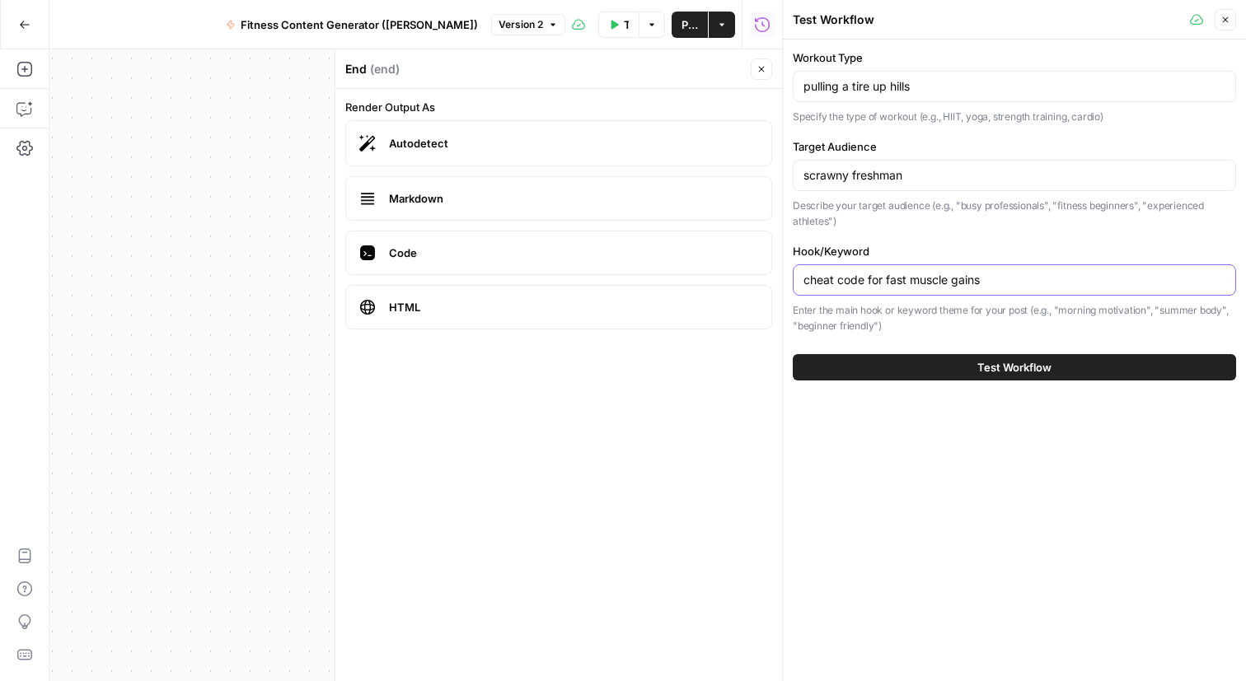
click at [987, 288] on input "cheat code for fast muscle gains" at bounding box center [1014, 280] width 422 height 16
click at [1066, 296] on div "cheat code for fast muscle gains" at bounding box center [1013, 279] width 443 height 31
click at [988, 288] on input "cheat code for fast muscle gains" at bounding box center [1014, 280] width 422 height 16
click at [941, 288] on input "cheat code for fast muscle gains" at bounding box center [1014, 280] width 422 height 16
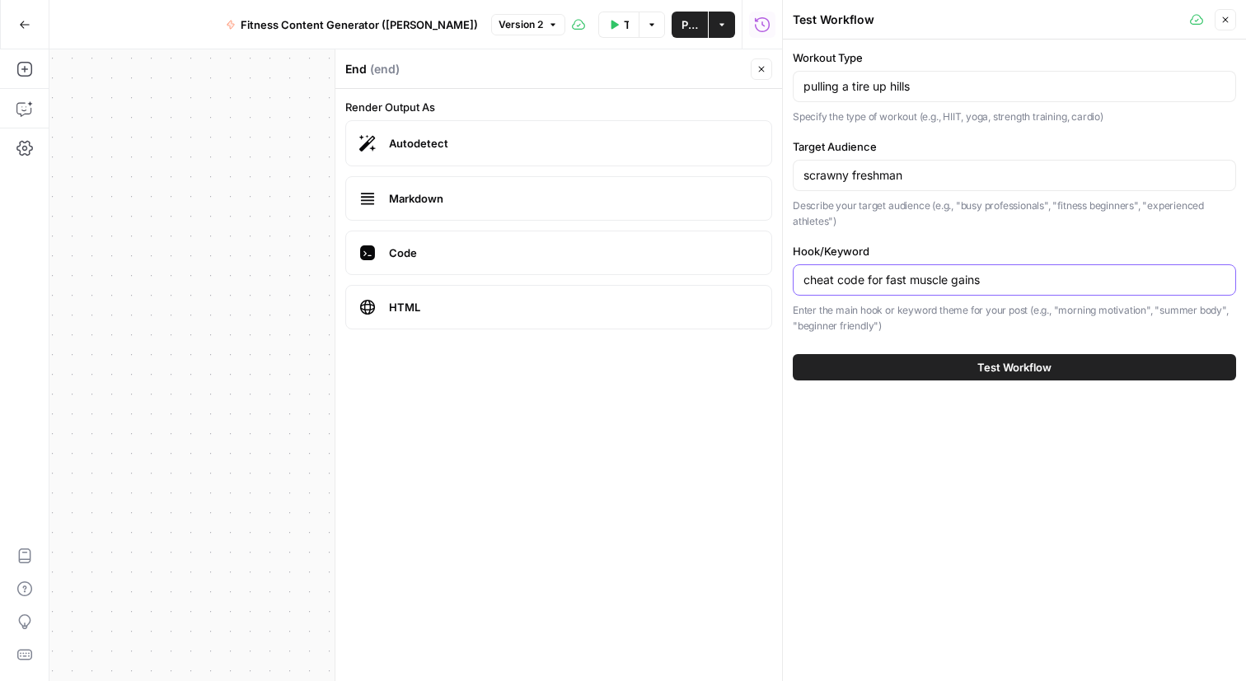
click at [941, 288] on input "cheat code for fast muscle gains" at bounding box center [1014, 280] width 422 height 16
click at [914, 288] on input "cheat code for fast muscle gains" at bounding box center [1014, 280] width 422 height 16
click at [1037, 288] on input "cheat code for fast muscle gains" at bounding box center [1014, 280] width 422 height 16
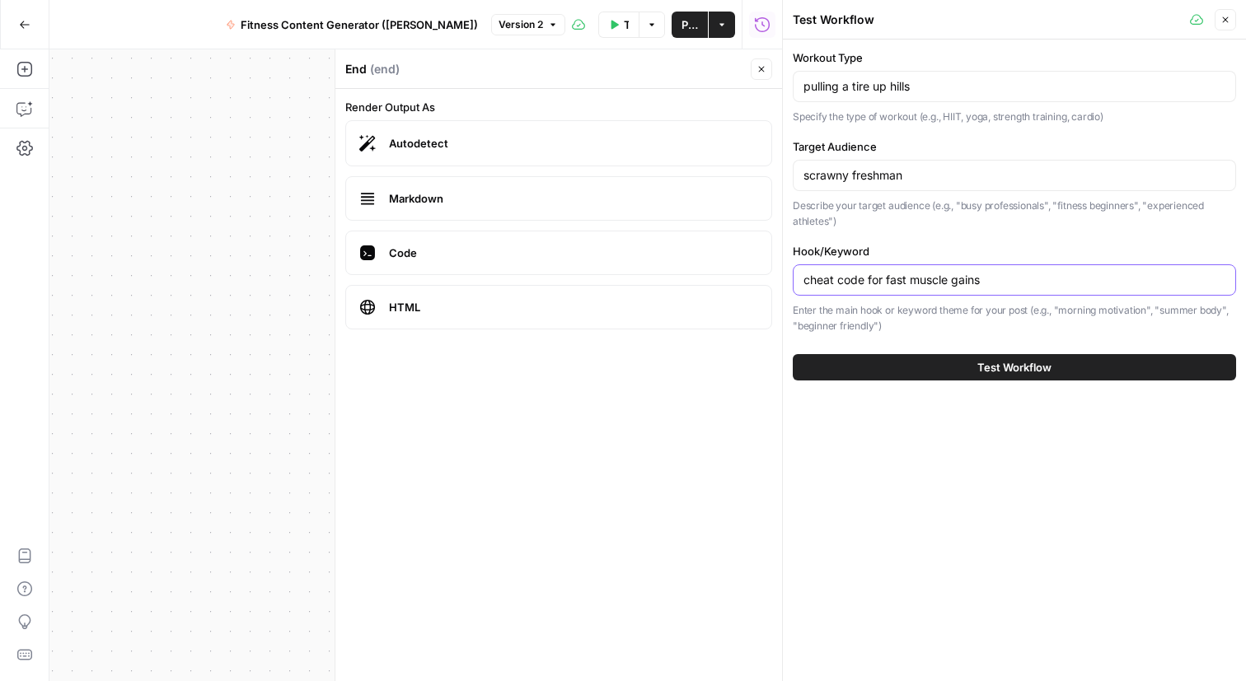
click at [1037, 288] on input "cheat code for fast muscle gains" at bounding box center [1014, 280] width 422 height 16
click at [808, 288] on input "gains from pain" at bounding box center [1014, 280] width 422 height 16
click at [923, 288] on input "gains from pain" at bounding box center [1014, 280] width 422 height 16
click at [810, 288] on input "gains from pain for" at bounding box center [1014, 280] width 422 height 16
click at [988, 288] on input "kids get gains from pain for" at bounding box center [1014, 280] width 422 height 16
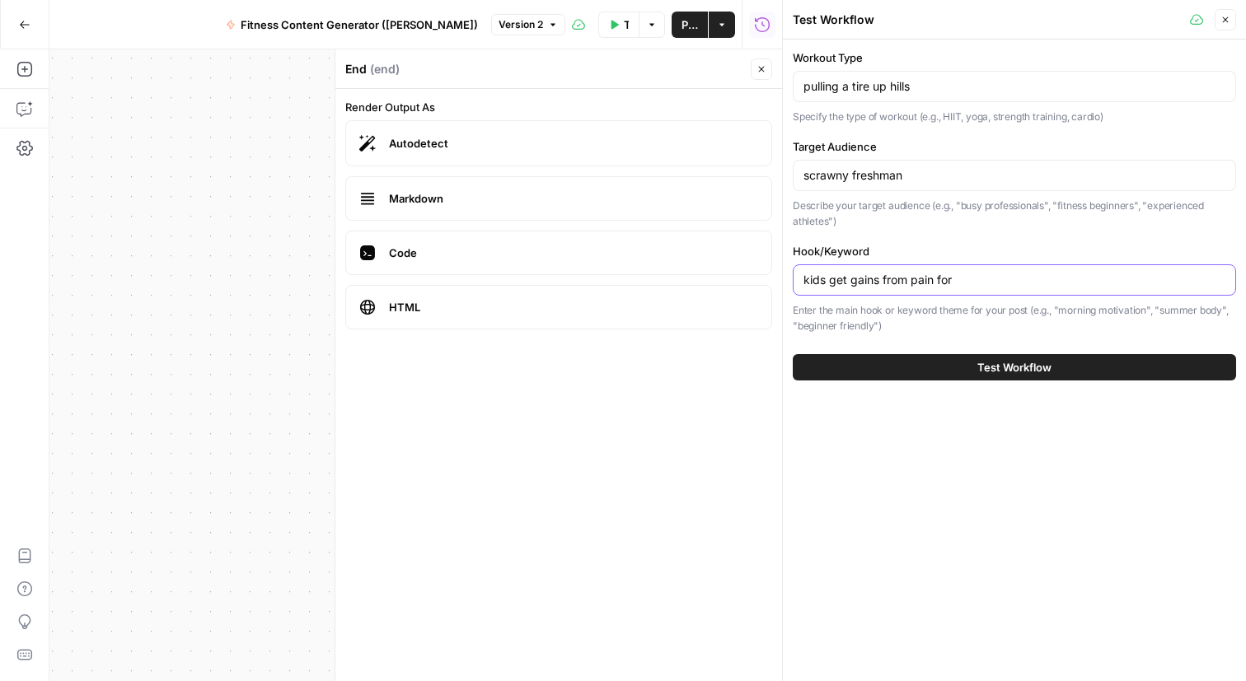
click at [988, 288] on input "kids get gains from pain for" at bounding box center [1014, 280] width 422 height 16
type input "kids get gains from pain"
click at [993, 376] on span "Test Workflow" at bounding box center [1014, 367] width 74 height 16
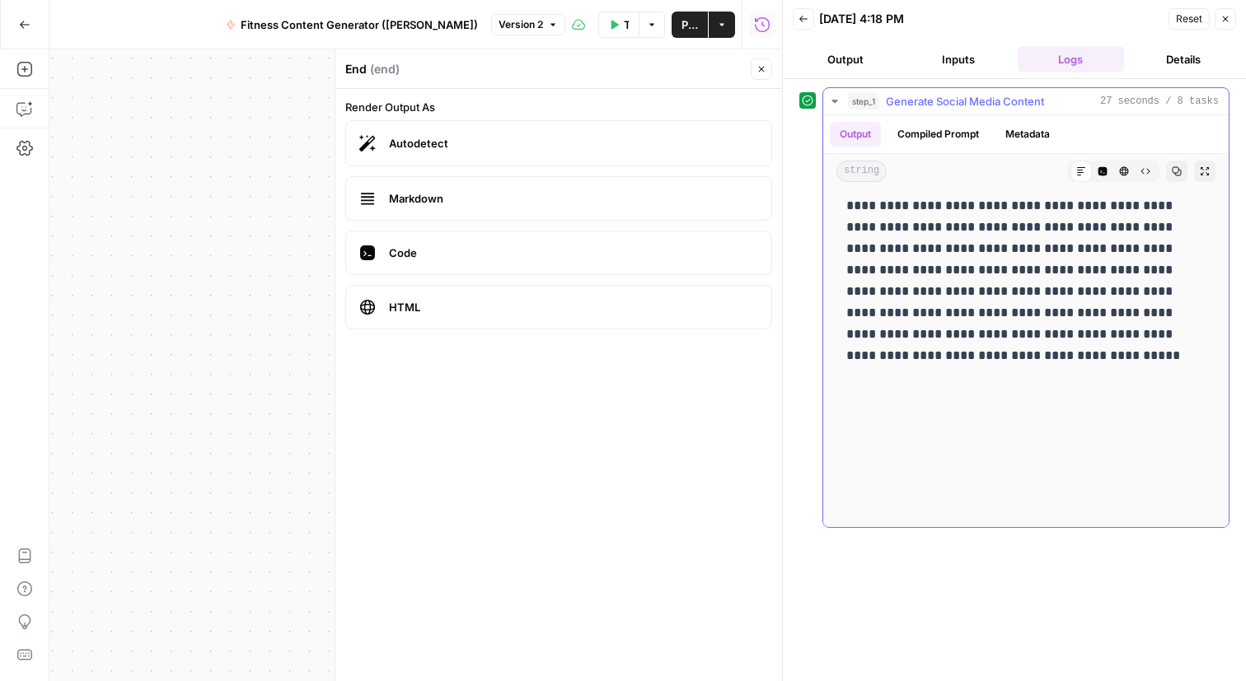
scroll to position [412, 0]
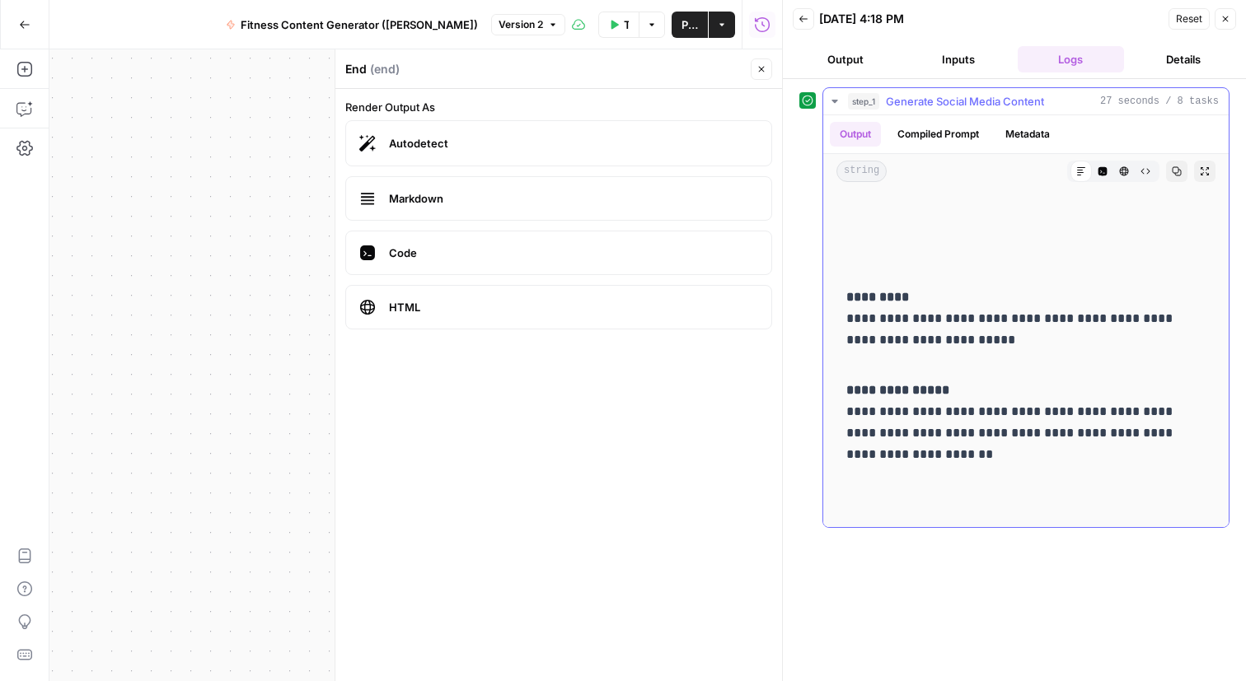
click at [1098, 176] on icon "button" at bounding box center [1102, 171] width 9 height 9
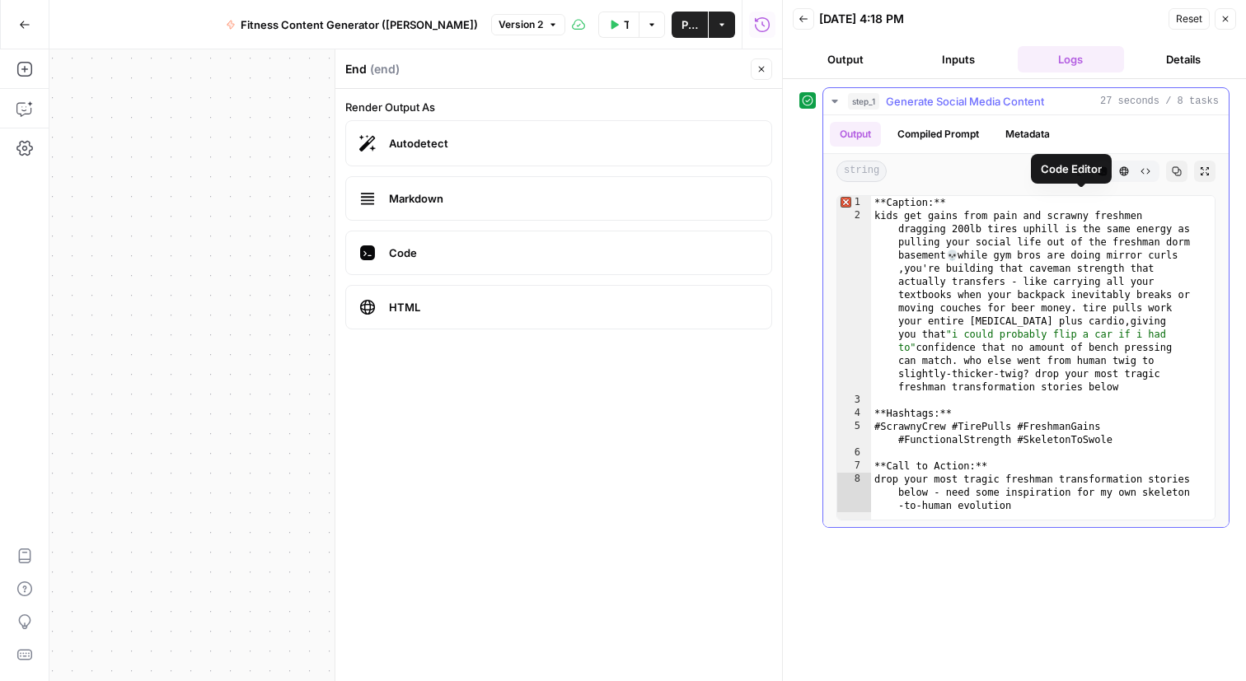
scroll to position [12, 0]
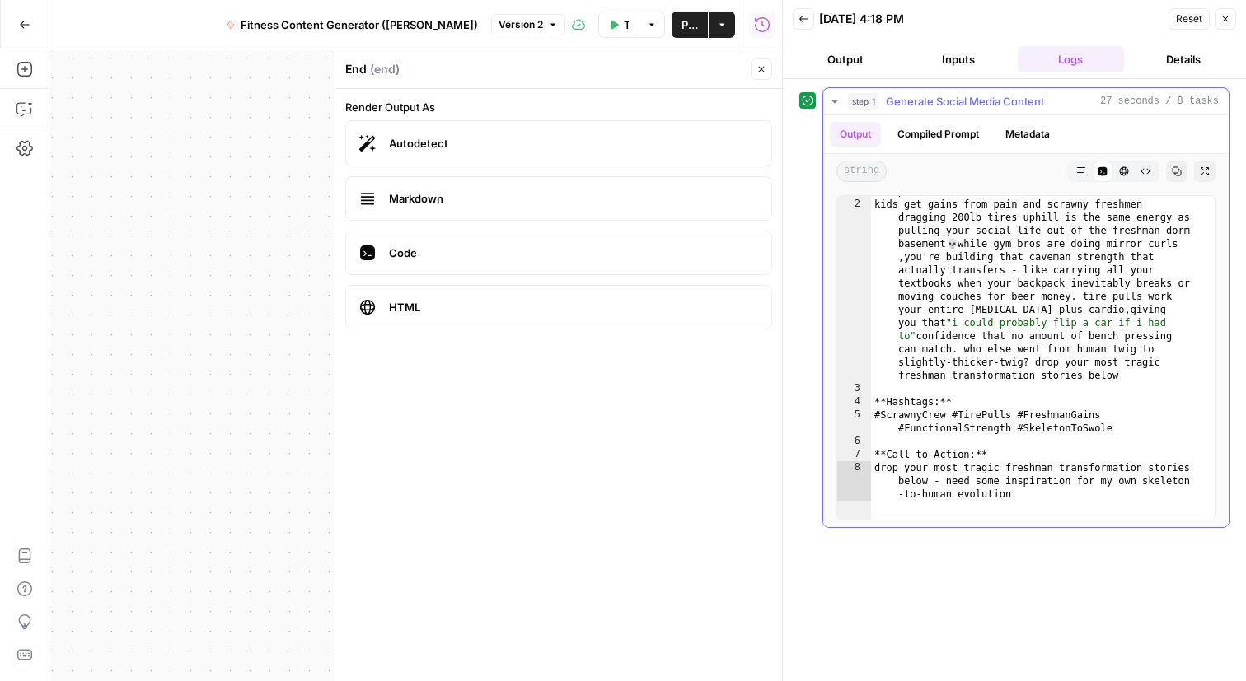
click at [1119, 176] on icon "button" at bounding box center [1124, 171] width 10 height 10
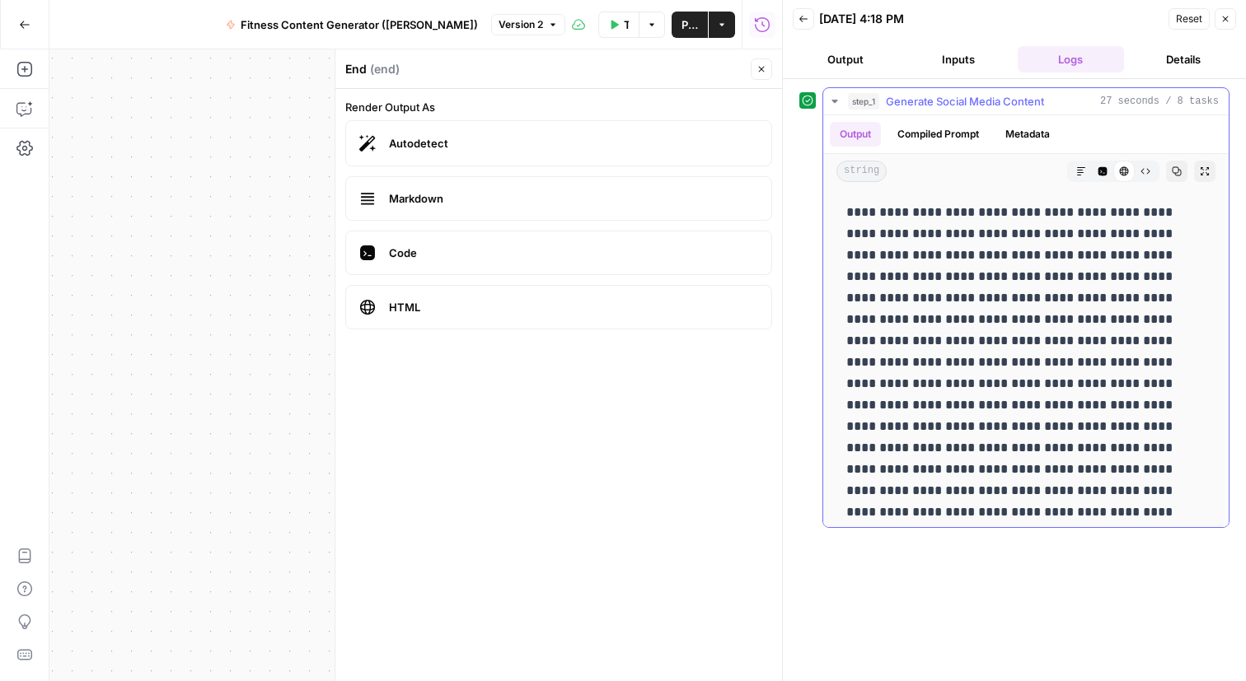
click at [1134, 182] on button "Raw Output" at bounding box center [1144, 171] width 21 height 21
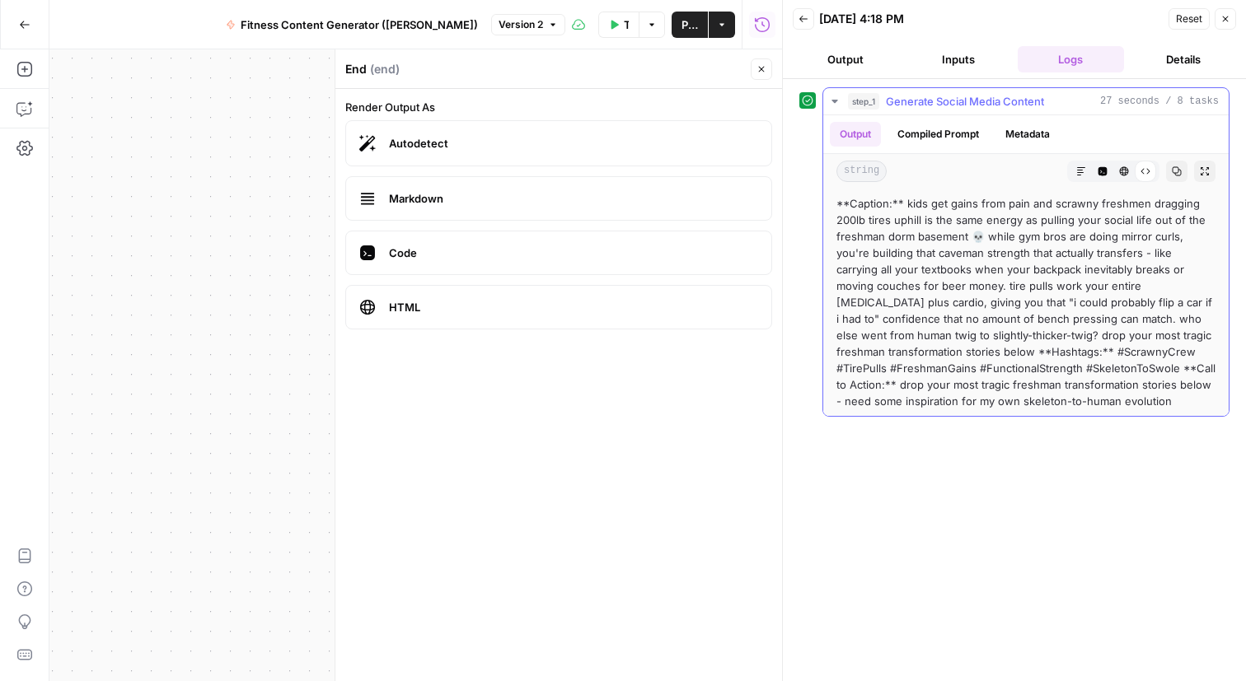
click at [957, 147] on button "Compiled Prompt" at bounding box center [937, 134] width 101 height 25
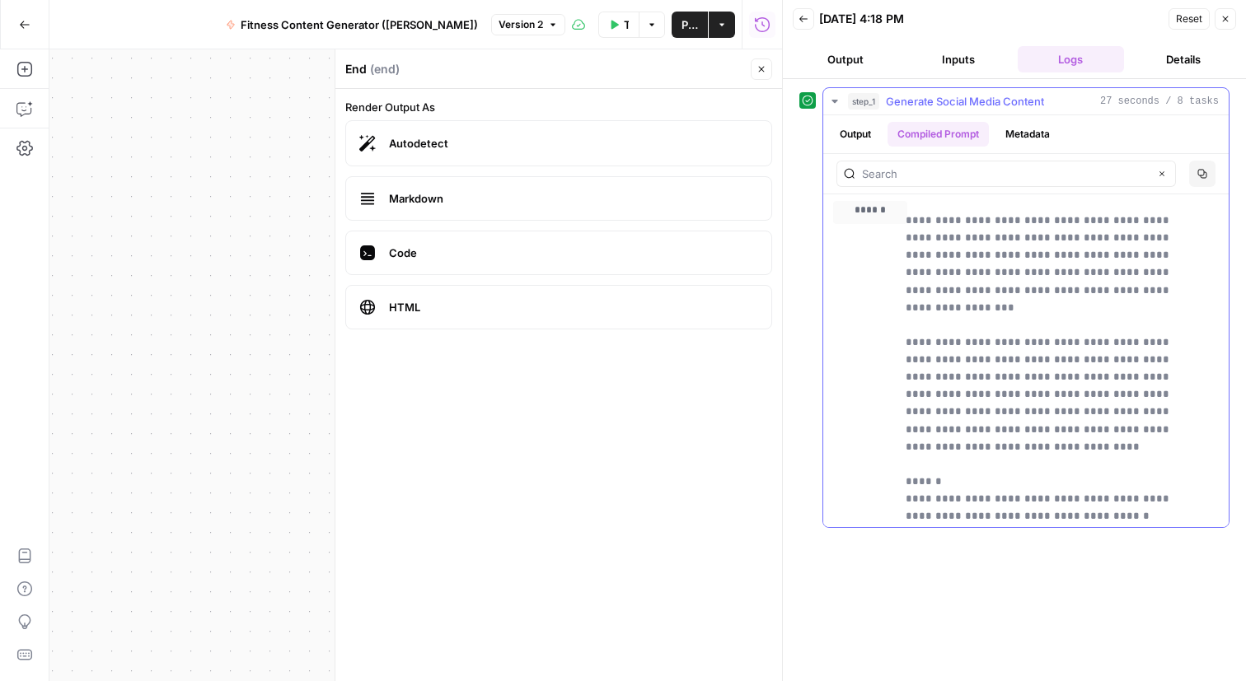
click at [1059, 147] on button "Metadata" at bounding box center [1027, 134] width 64 height 25
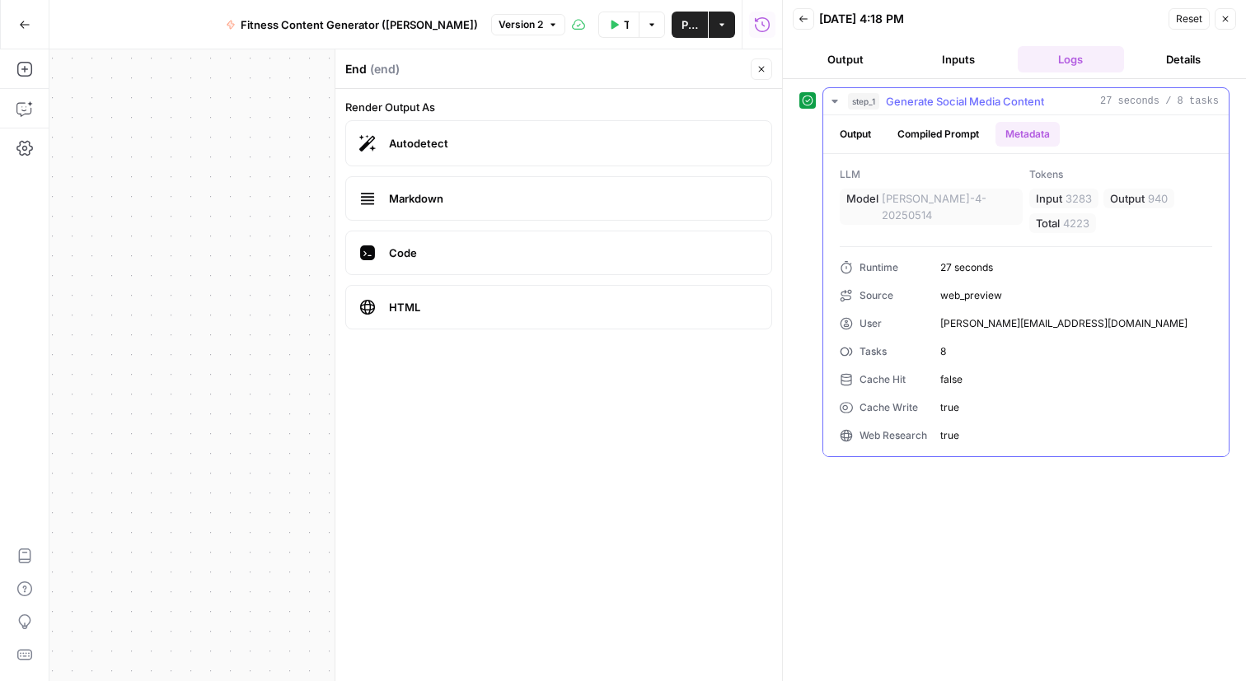
click at [1017, 110] on span "Generate Social Media Content" at bounding box center [965, 101] width 158 height 16
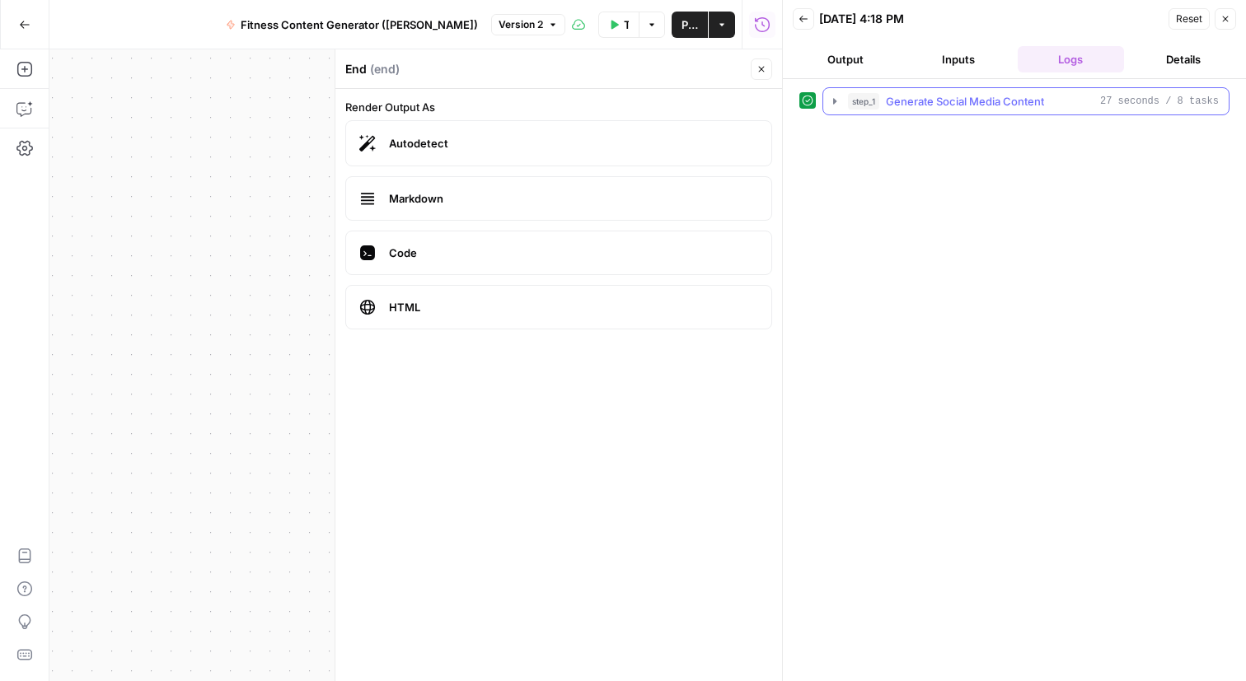
click at [1008, 115] on button "step_1 Generate Social Media Content 27 seconds / 8 tasks" at bounding box center [1025, 101] width 405 height 26
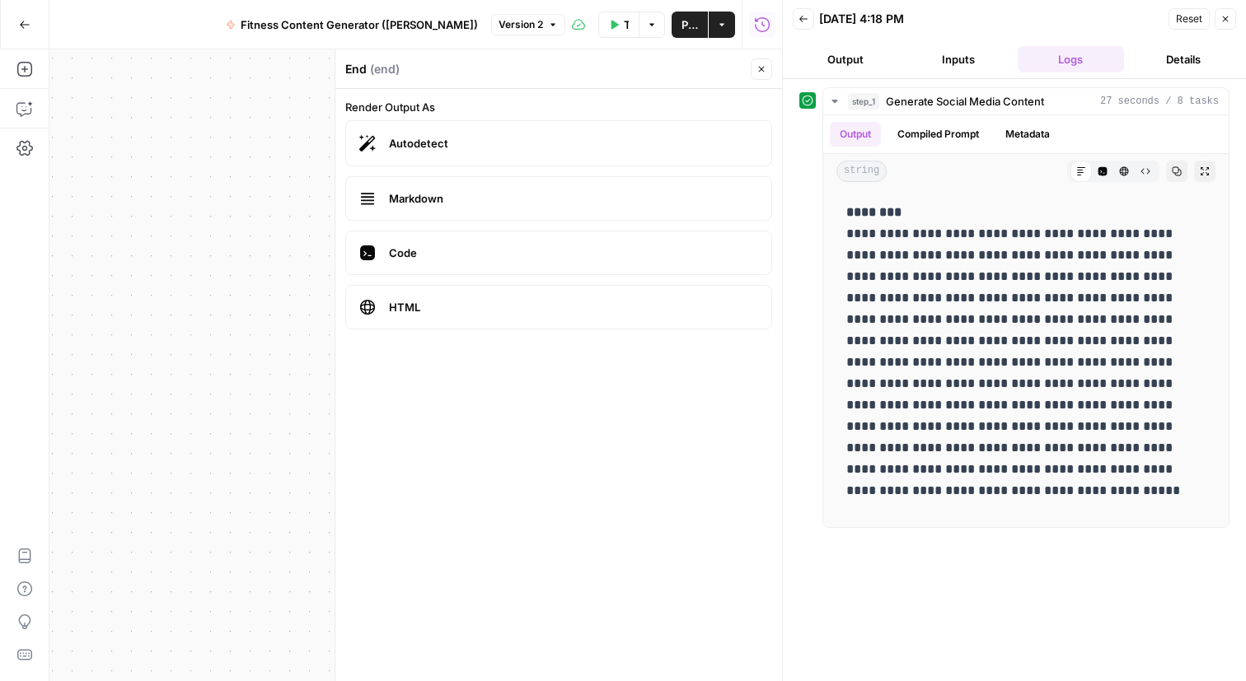
click at [1173, 63] on button "Details" at bounding box center [1183, 59] width 106 height 26
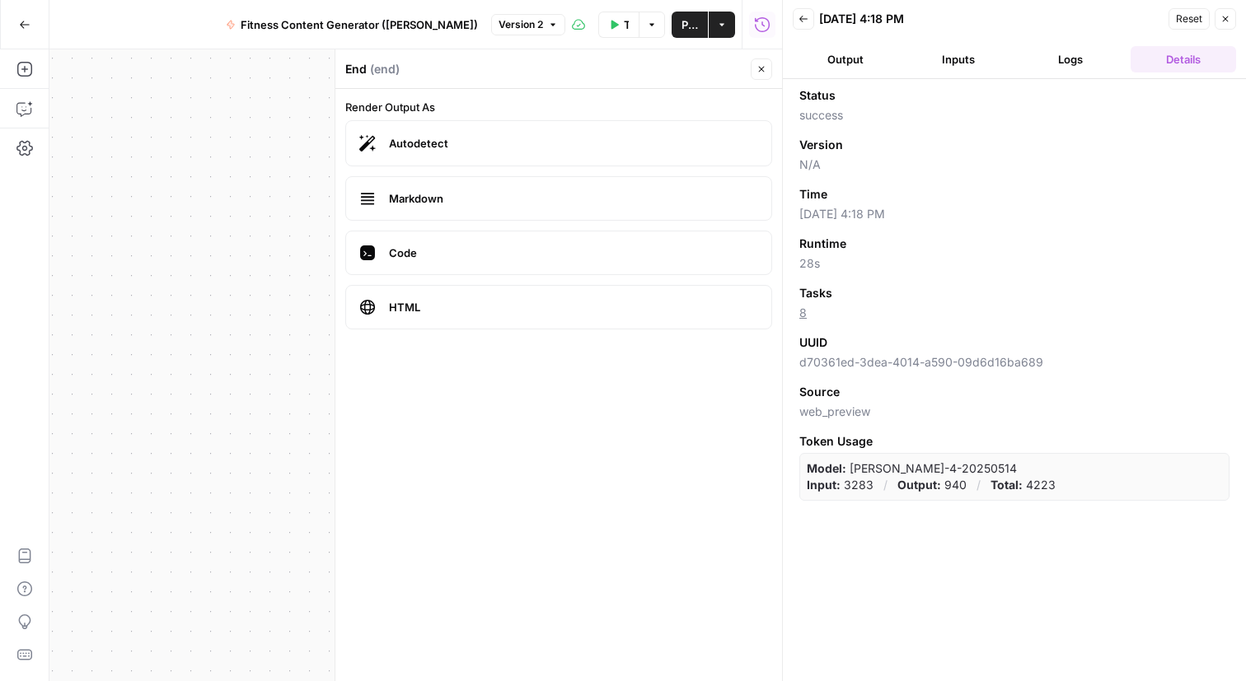
click at [857, 72] on button "Output" at bounding box center [845, 59] width 106 height 26
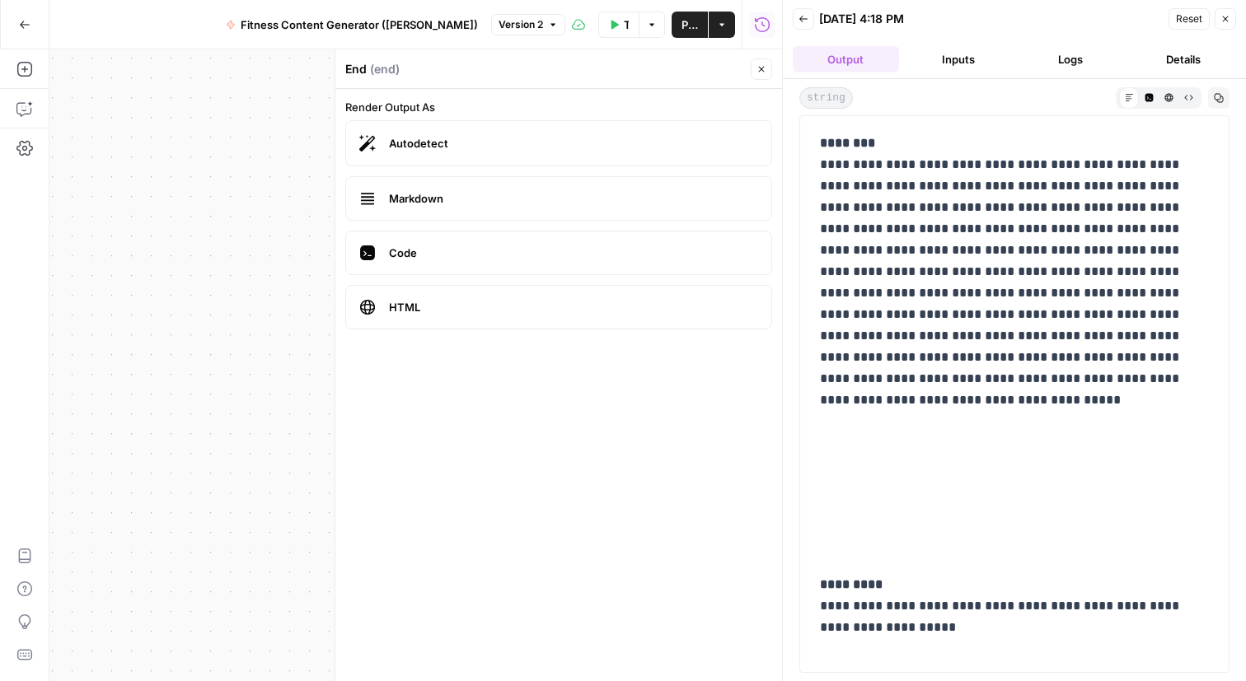
scroll to position [162, 0]
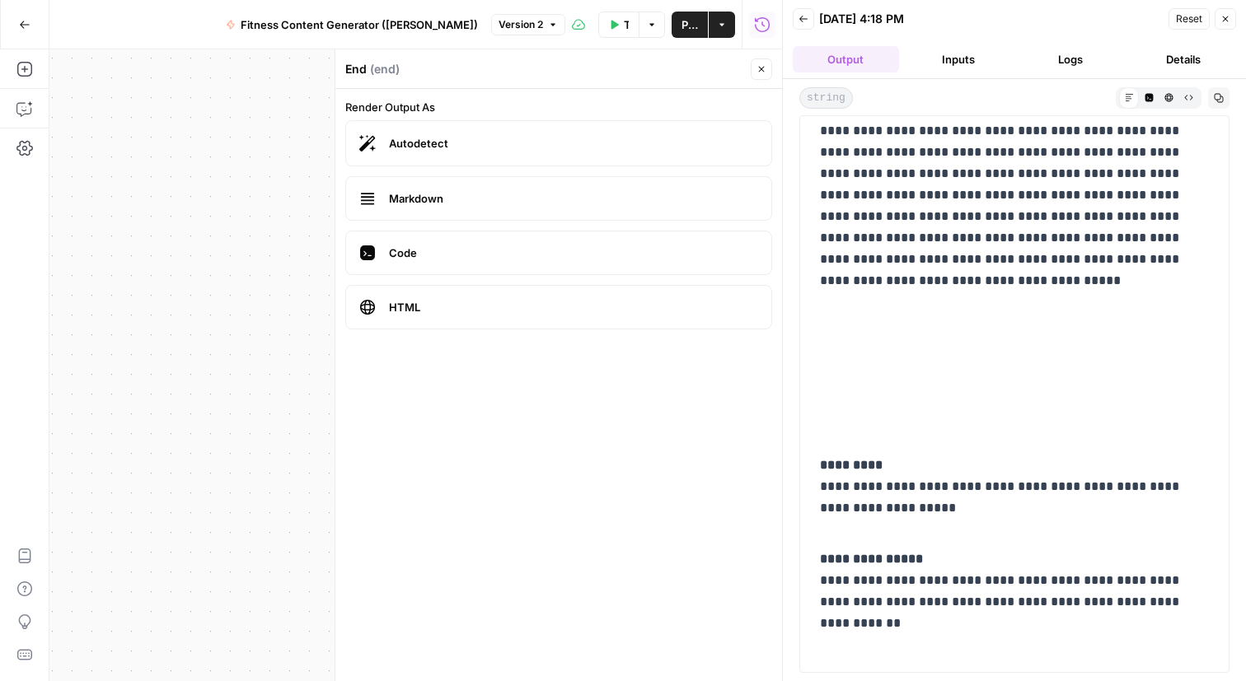
click at [519, 207] on span "Markdown" at bounding box center [573, 198] width 369 height 16
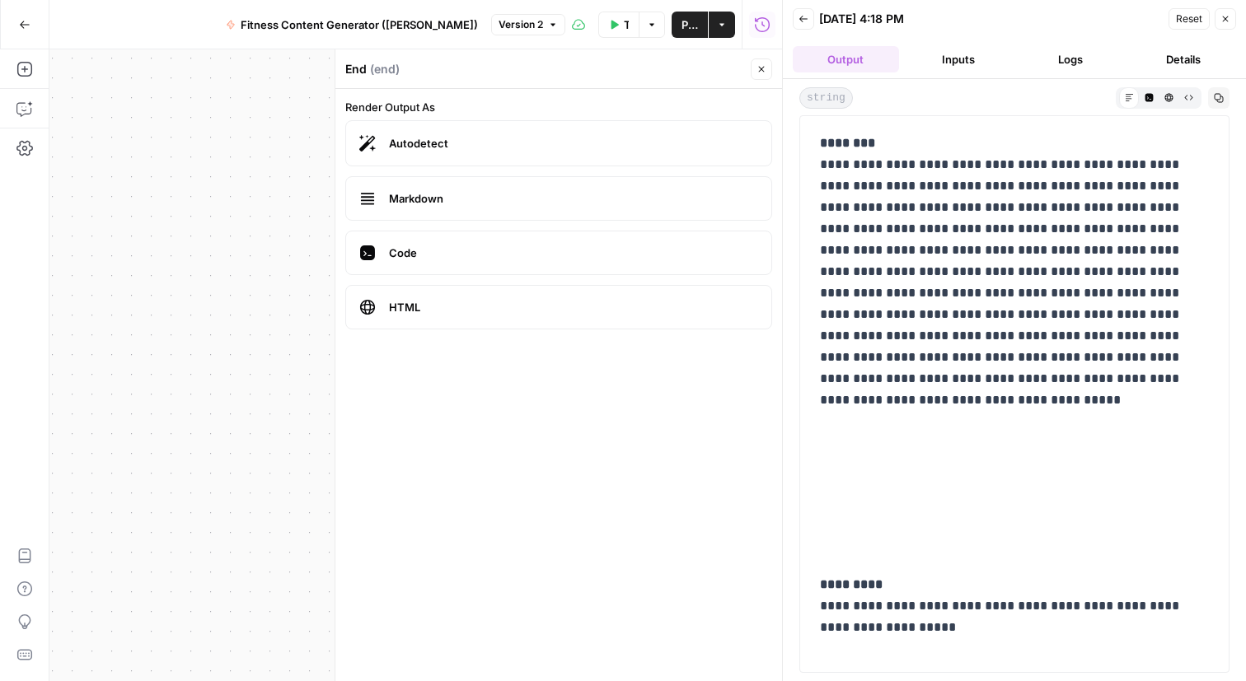
click at [591, 207] on span "Markdown" at bounding box center [573, 198] width 369 height 16
click at [526, 316] on span "HTML" at bounding box center [573, 307] width 369 height 16
click at [547, 77] on div "End ( end )" at bounding box center [545, 69] width 400 height 16
click at [517, 152] on span "Autodetect" at bounding box center [573, 143] width 369 height 16
click at [498, 207] on span "Markdown" at bounding box center [573, 198] width 369 height 16
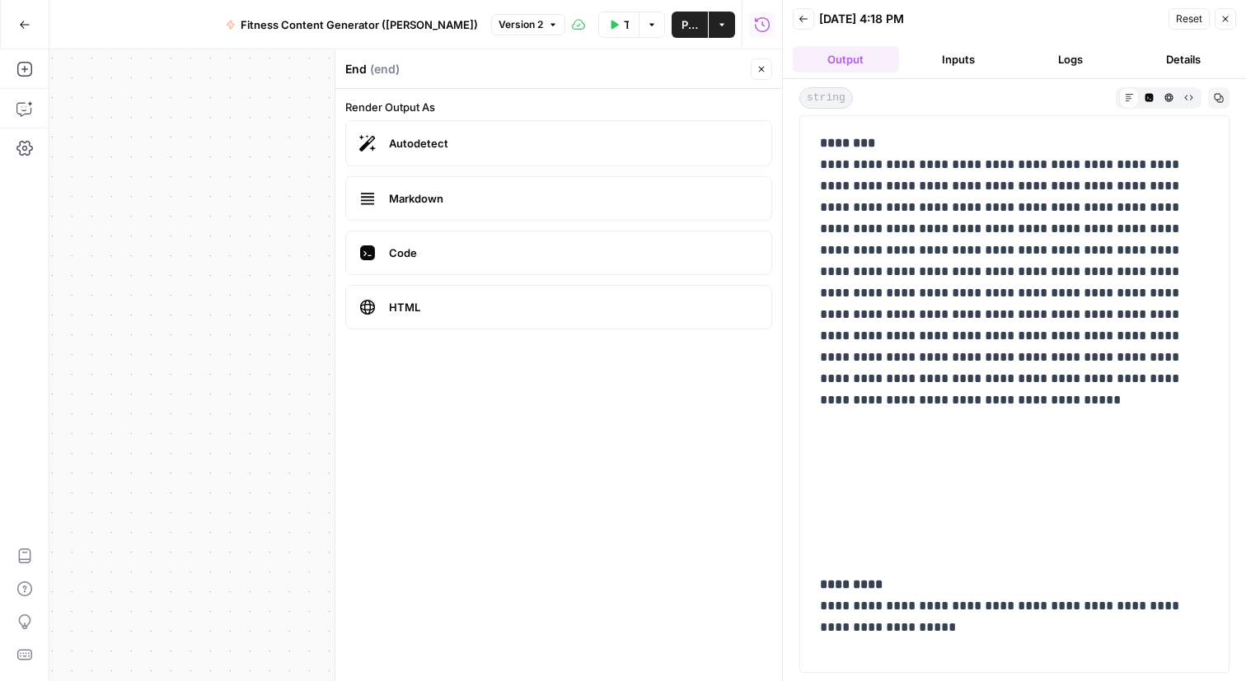
click at [804, 24] on icon "button" at bounding box center [803, 19] width 10 height 10
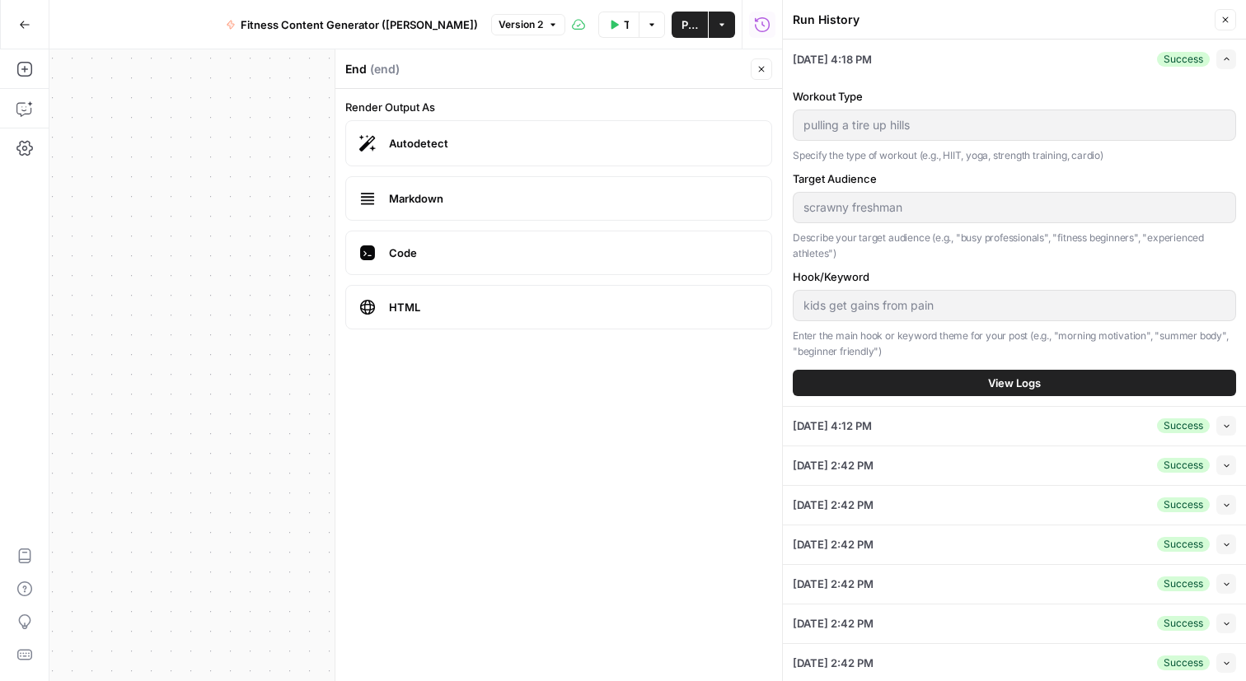
click at [480, 193] on div "Autodetect Markdown Code HTML" at bounding box center [558, 224] width 427 height 209
click at [514, 152] on span "Autodetect" at bounding box center [573, 143] width 369 height 16
click at [496, 207] on span "Markdown" at bounding box center [573, 198] width 369 height 16
click at [756, 74] on icon "button" at bounding box center [761, 69] width 10 height 10
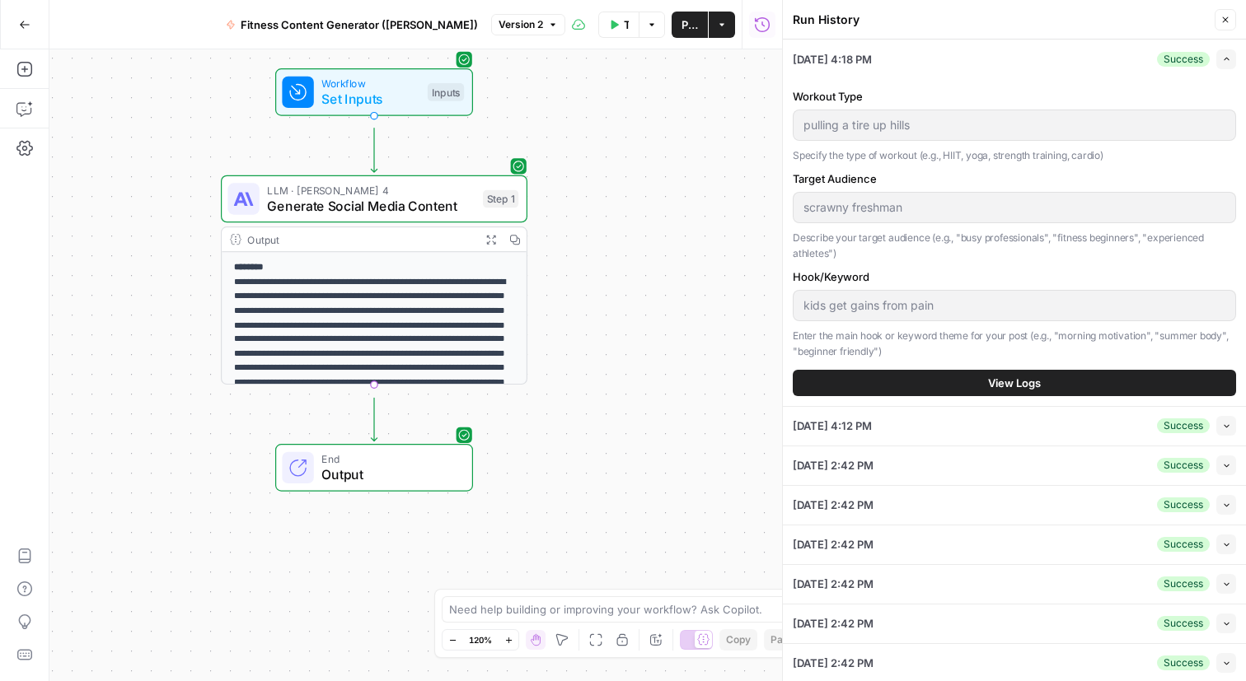
drag, startPoint x: 690, startPoint y: 331, endPoint x: 570, endPoint y: 311, distance: 122.0
click at [571, 311] on div "**********" at bounding box center [415, 365] width 732 height 632
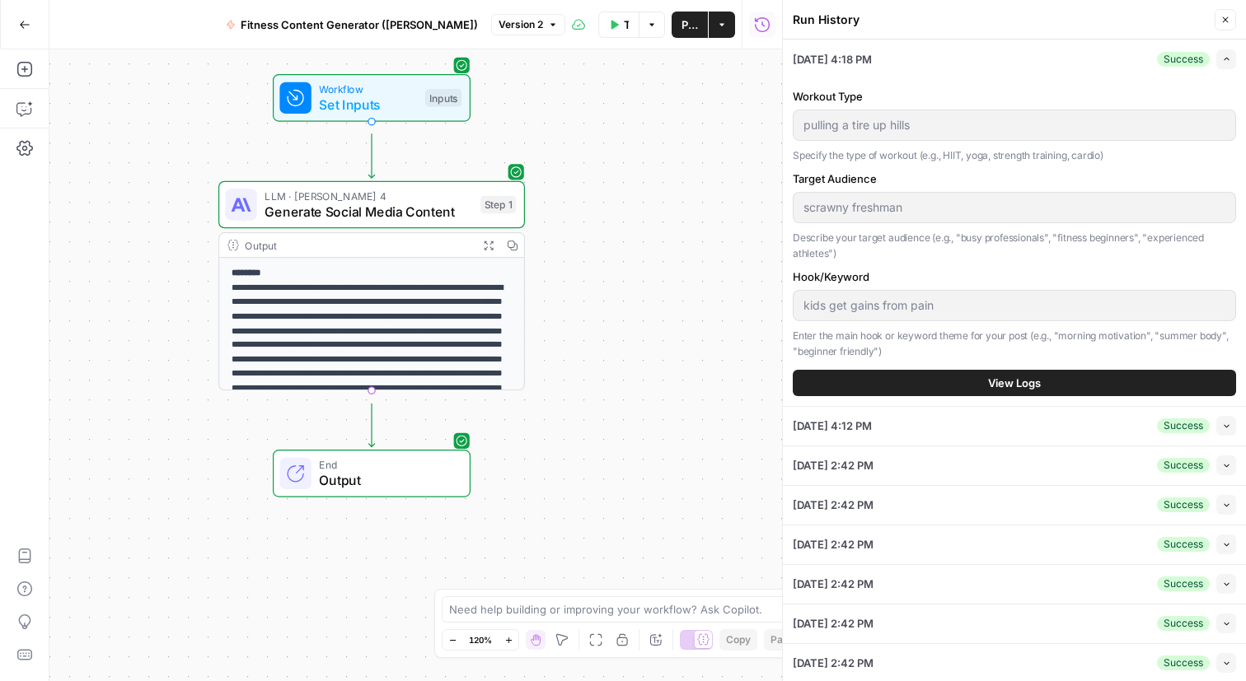
click at [608, 298] on div "**********" at bounding box center [415, 365] width 732 height 632
click at [453, 636] on icon "button" at bounding box center [452, 640] width 9 height 9
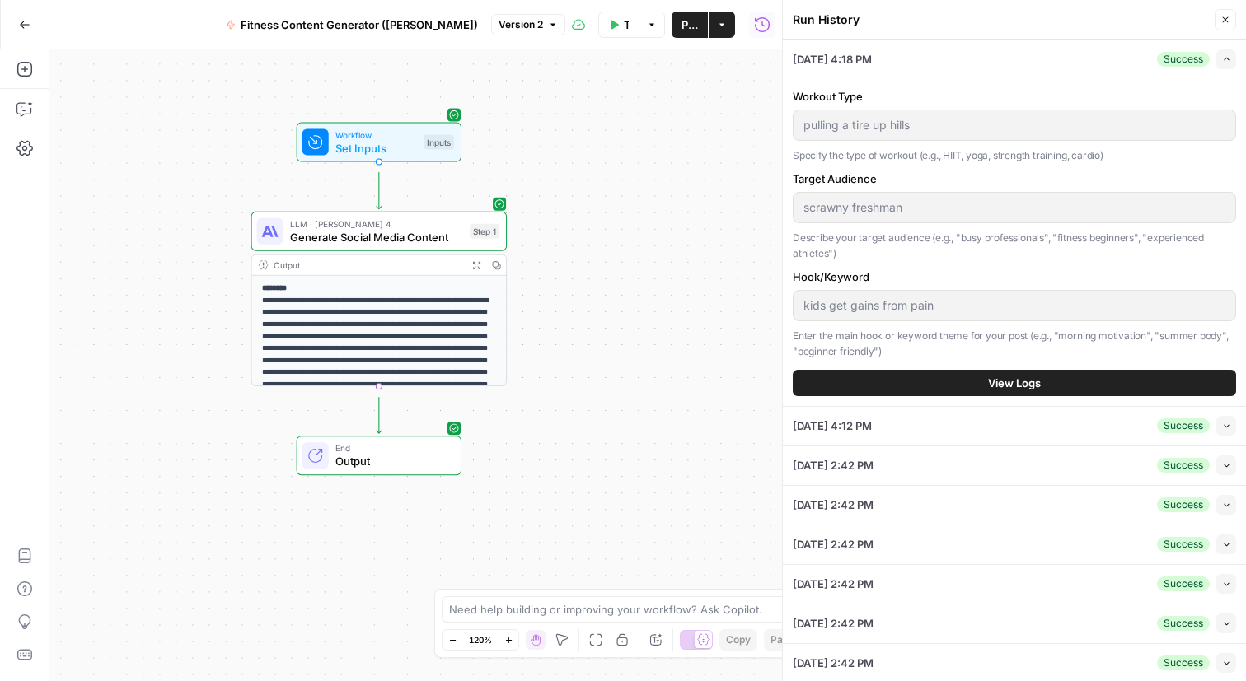
click at [453, 636] on icon "button" at bounding box center [452, 640] width 9 height 9
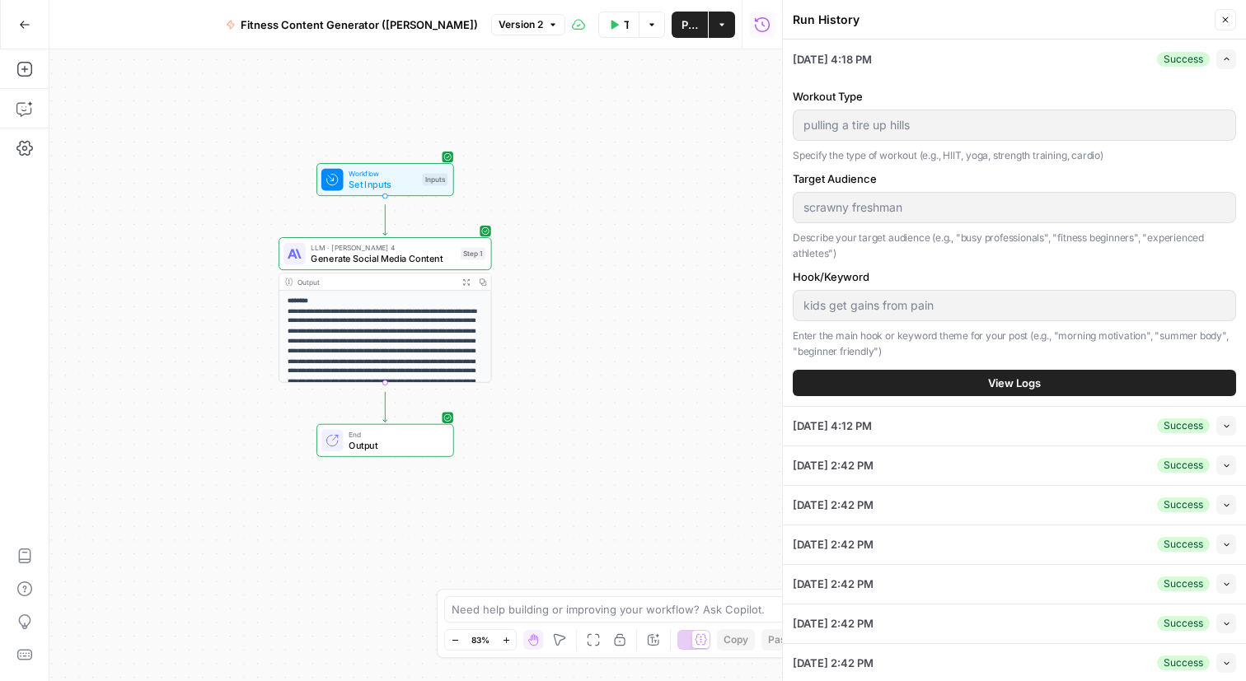
click at [681, 21] on span "Publish" at bounding box center [689, 24] width 16 height 16
click at [247, 25] on span "Fitness Content Generator (Keegan)" at bounding box center [358, 24] width 237 height 16
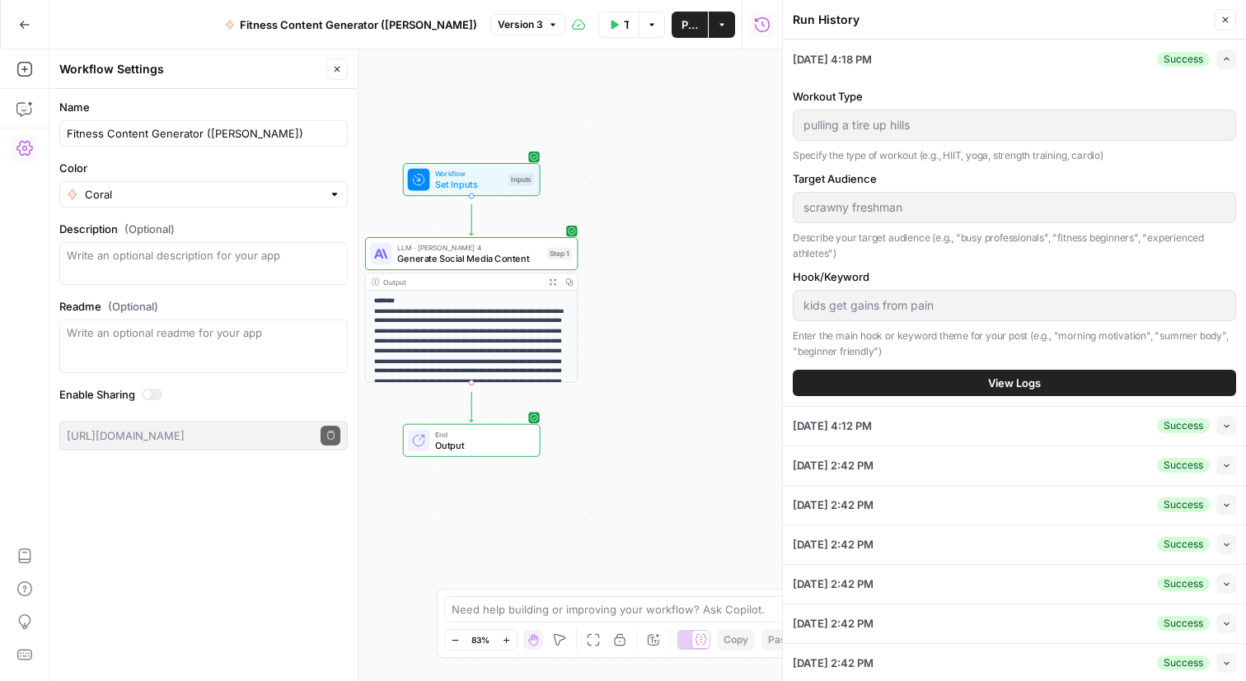
click at [250, 24] on span "Fitness Content Generator (Keegan)" at bounding box center [358, 24] width 237 height 16
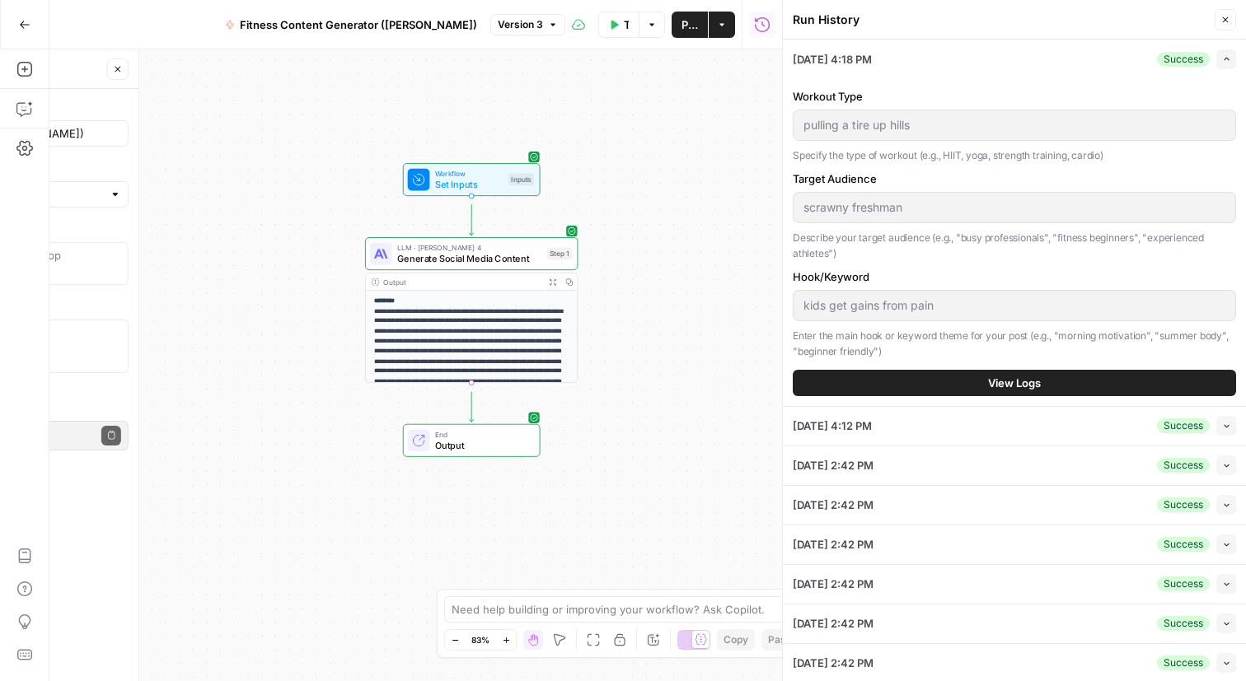
click at [250, 24] on span "Fitness Content Generator (Keegan)" at bounding box center [358, 24] width 237 height 16
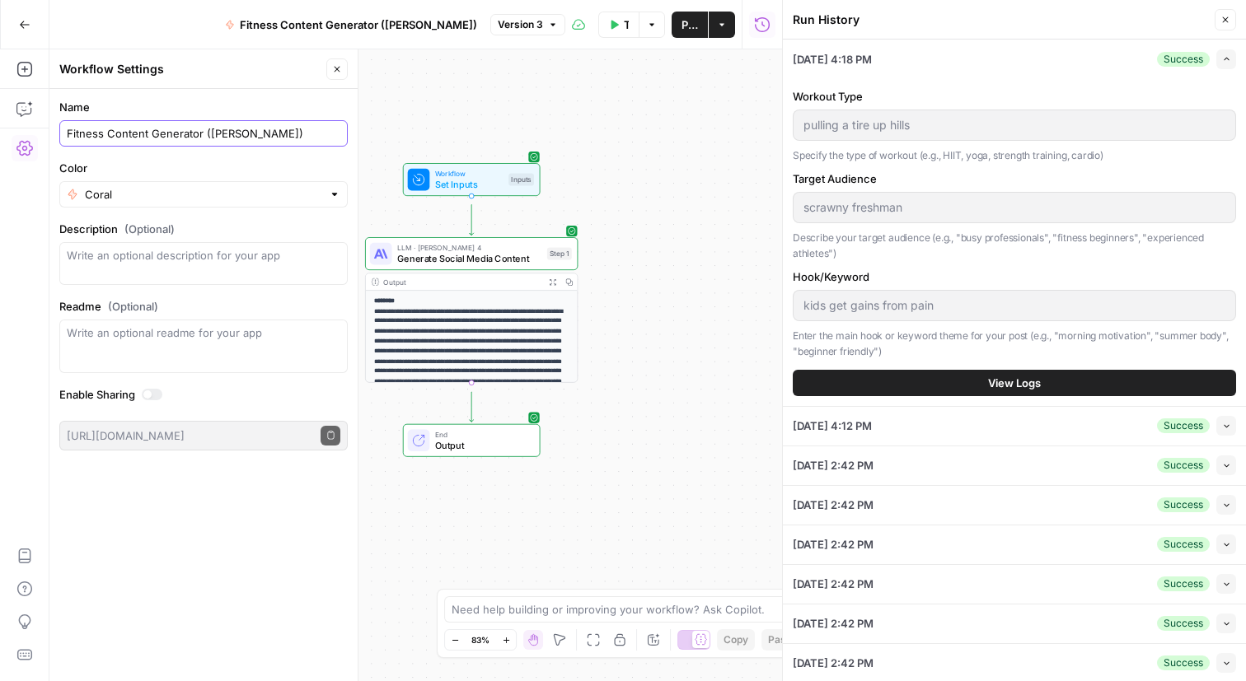
click at [70, 142] on input "Fitness Content Generator (Keegan)" at bounding box center [203, 133] width 273 height 16
click at [101, 142] on input "unflakable Fitness Content Generator (Keegan)" at bounding box center [203, 133] width 273 height 16
click at [93, 142] on input "Fitness Content Generator (Keegan)" at bounding box center [203, 133] width 273 height 16
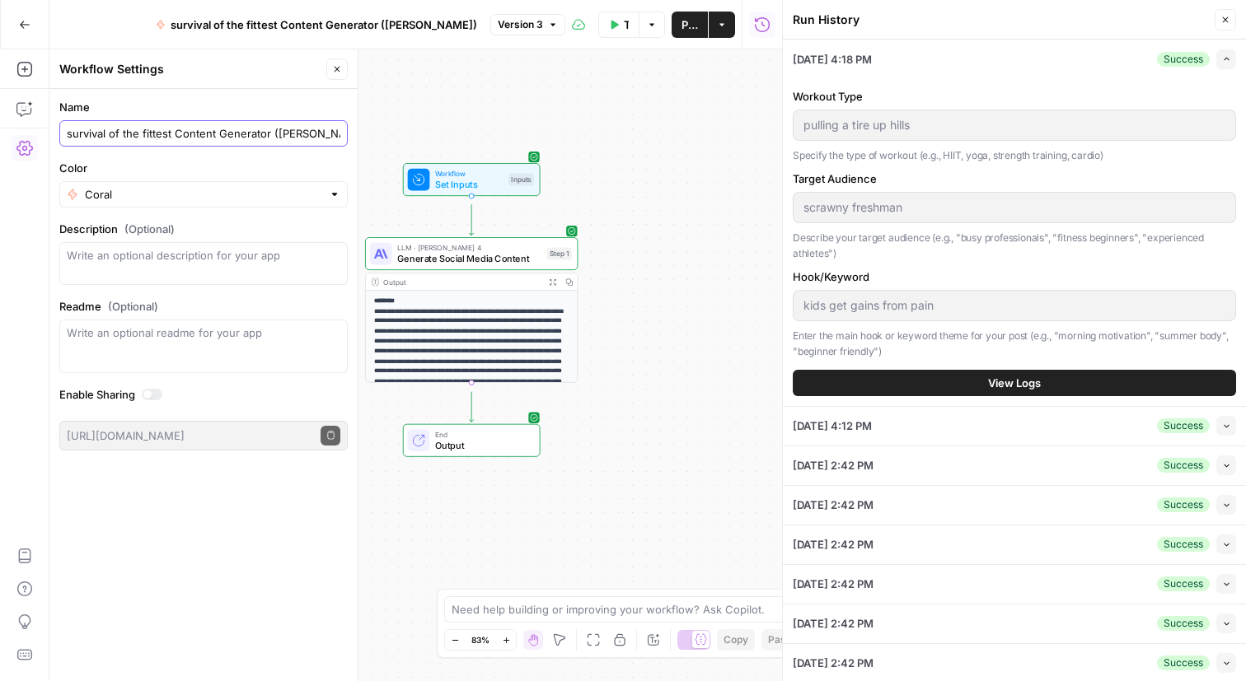
type input "survival of the fittest Content Generator ([PERSON_NAME])"
click at [227, 280] on textarea "Description (Optional)" at bounding box center [203, 263] width 273 height 33
paste textarea "Satire to motivate the masses from the underground."
type textarea "Satire to motivate the masses from the underground."
click at [1222, 23] on icon "button" at bounding box center [1225, 20] width 6 height 6
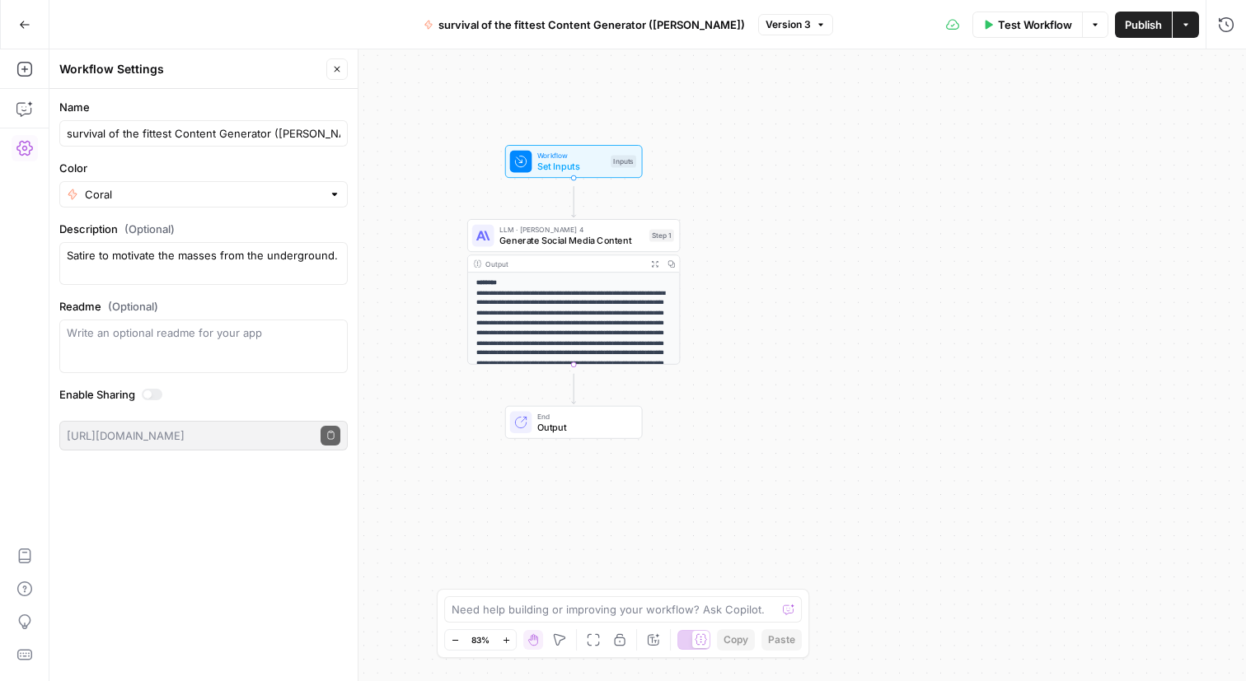
drag, startPoint x: 744, startPoint y: 348, endPoint x: 901, endPoint y: 351, distance: 157.4
click at [901, 352] on div "**********" at bounding box center [647, 365] width 1196 height 632
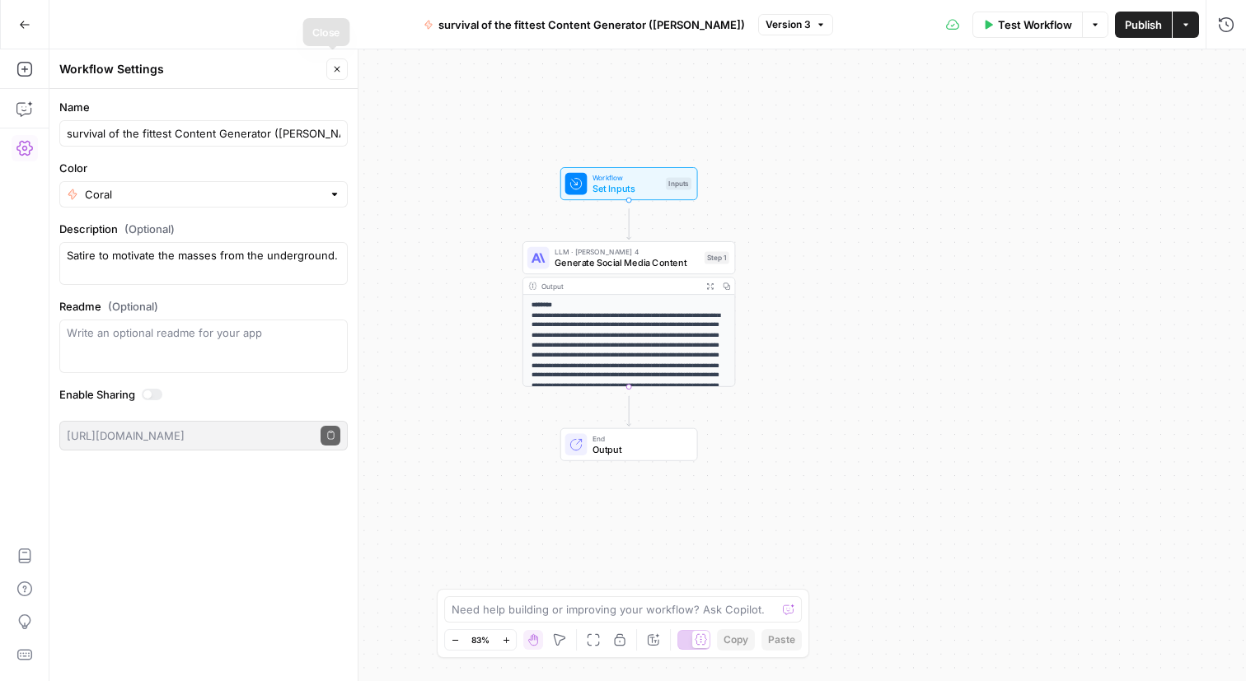
click at [334, 72] on icon "button" at bounding box center [337, 70] width 6 height 6
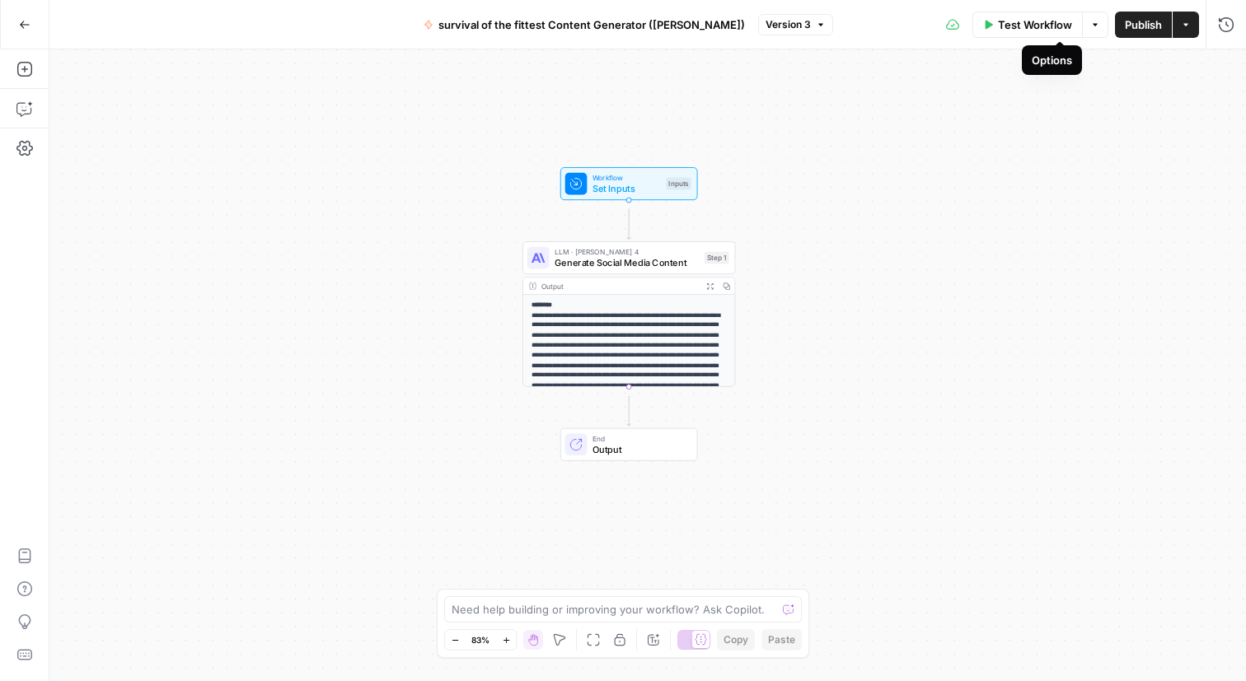
click at [1090, 24] on icon "button" at bounding box center [1095, 25] width 10 height 10
click at [1177, 31] on button "Actions" at bounding box center [1185, 25] width 26 height 26
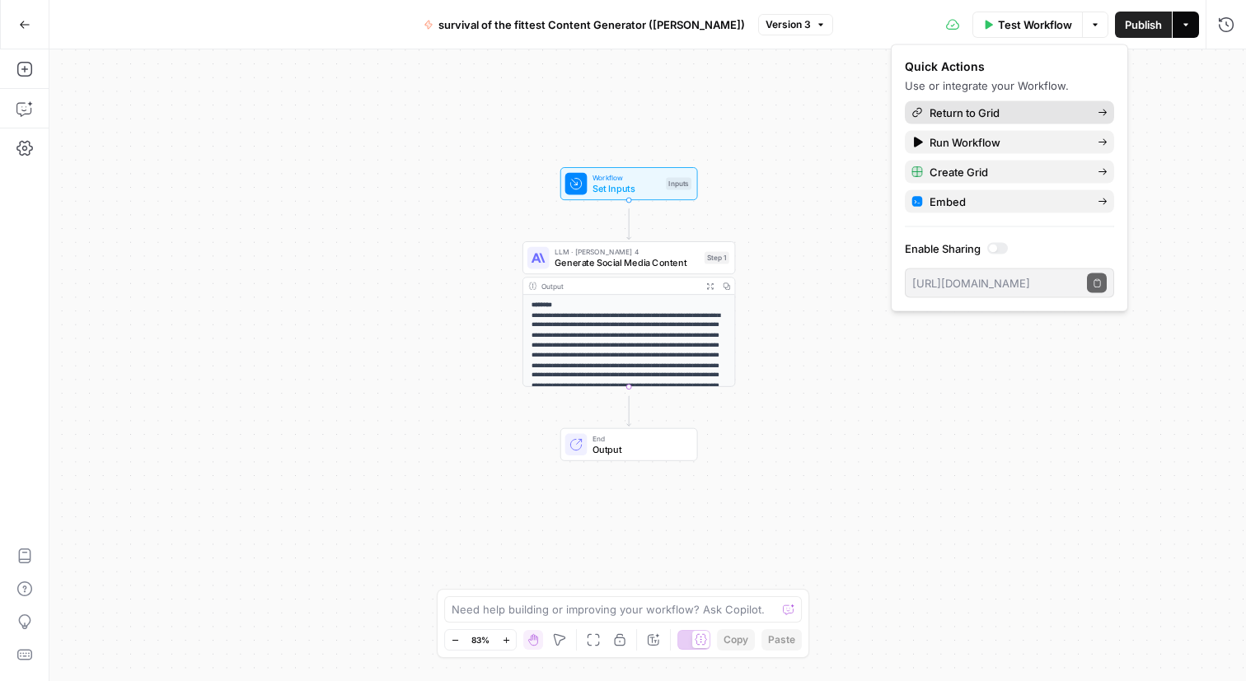
click at [1074, 121] on span "Return to Grid" at bounding box center [1006, 113] width 155 height 16
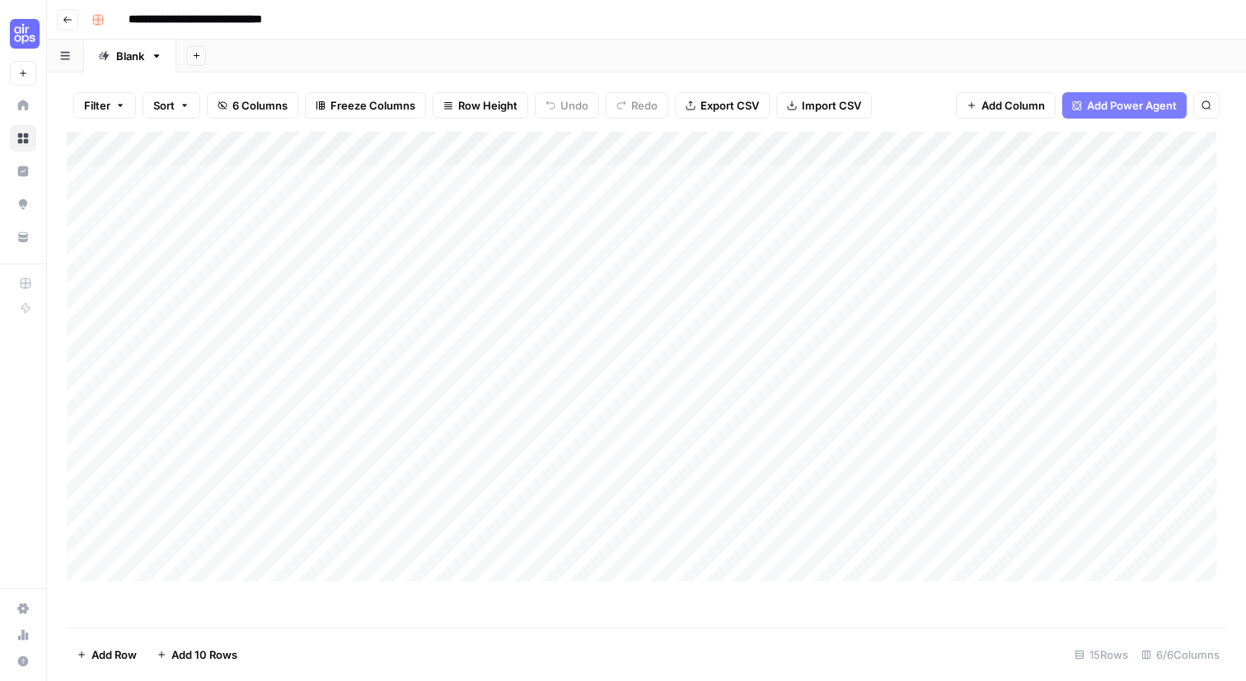
click at [878, 181] on div "Add Column" at bounding box center [641, 357] width 1149 height 450
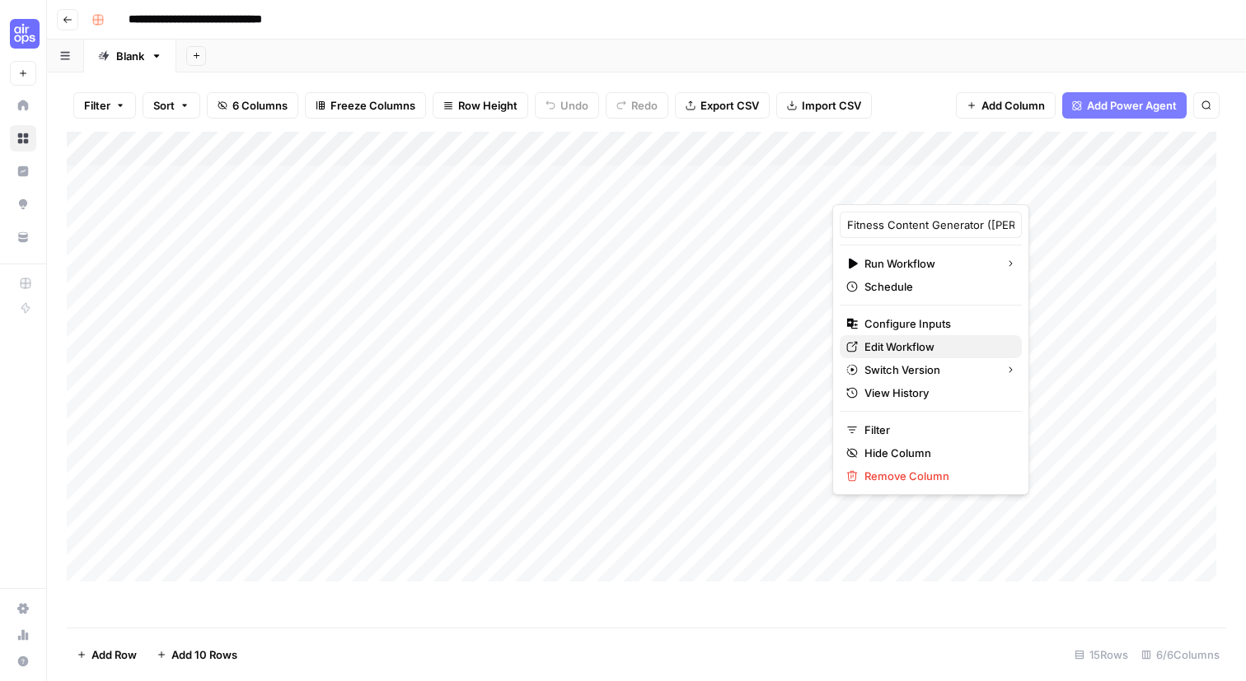
click at [933, 355] on span "Edit Workflow" at bounding box center [936, 347] width 144 height 16
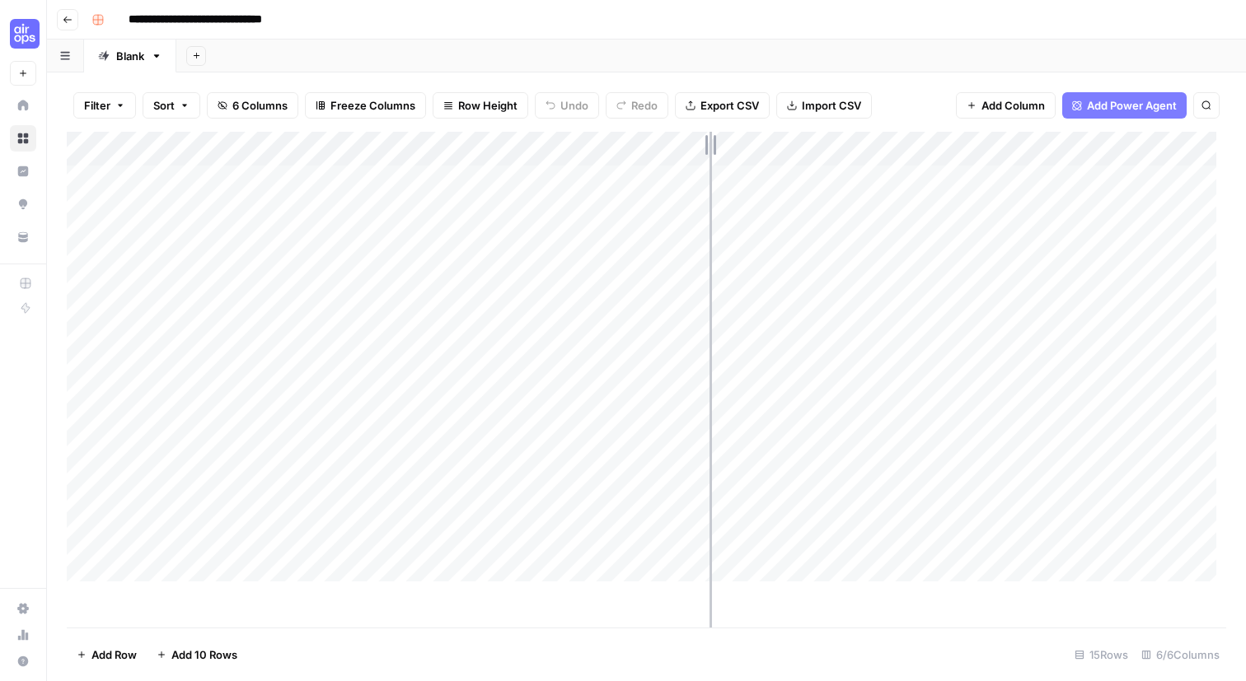
drag, startPoint x: 834, startPoint y: 178, endPoint x: 714, endPoint y: 175, distance: 120.3
click at [714, 175] on div "Add Column" at bounding box center [641, 357] width 1149 height 450
drag, startPoint x: 824, startPoint y: 180, endPoint x: 936, endPoint y: 180, distance: 112.0
click at [936, 180] on div "Add Column" at bounding box center [641, 357] width 1149 height 450
click at [900, 180] on div "Add Column" at bounding box center [641, 357] width 1149 height 450
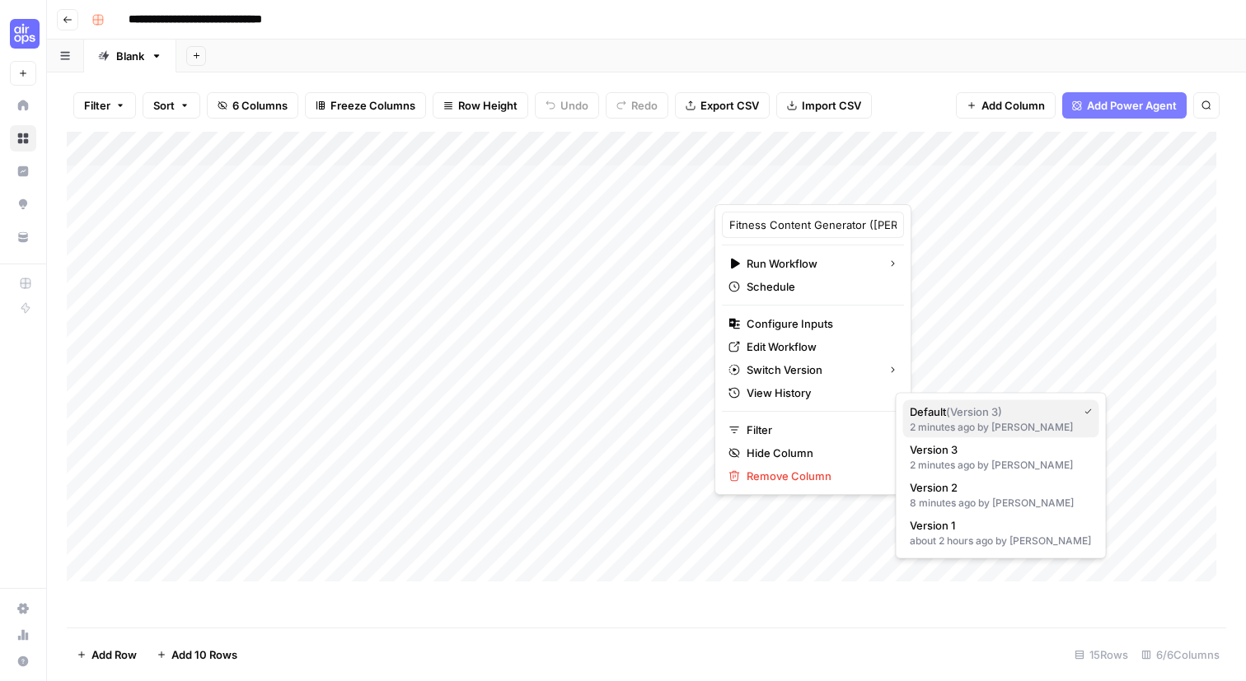
click at [952, 420] on span "Default ( Version 3 )" at bounding box center [989, 412] width 161 height 16
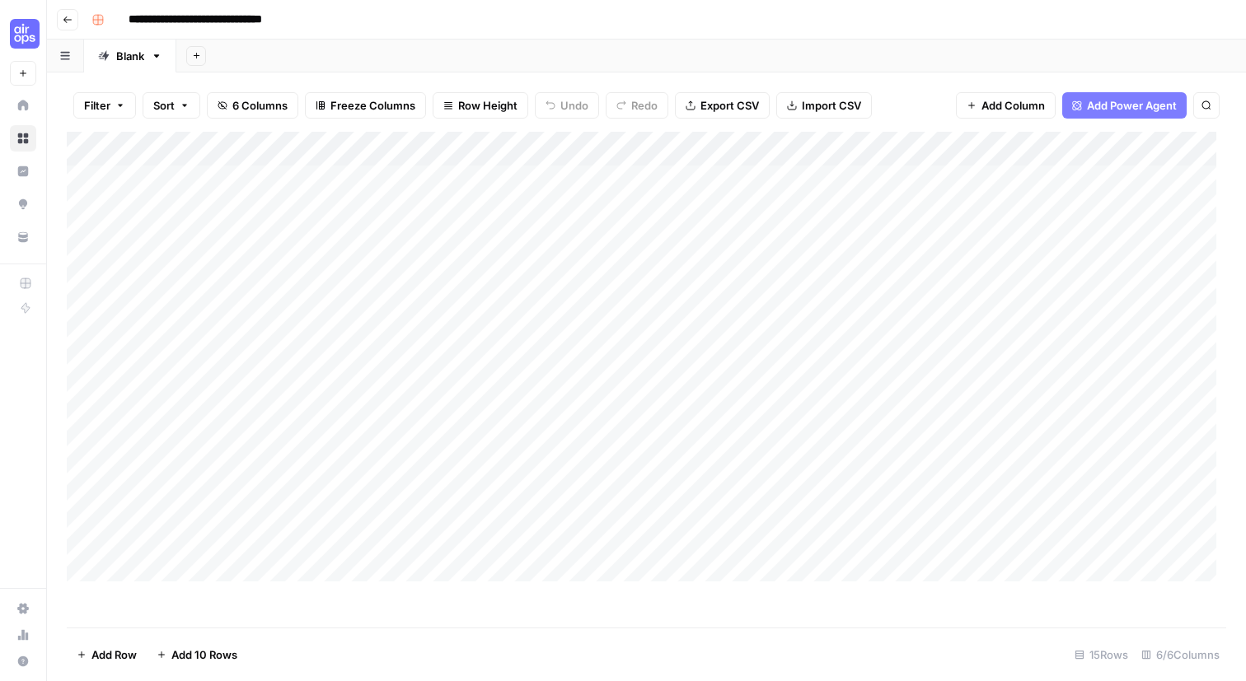
click at [806, 177] on div "Add Column" at bounding box center [641, 357] width 1149 height 450
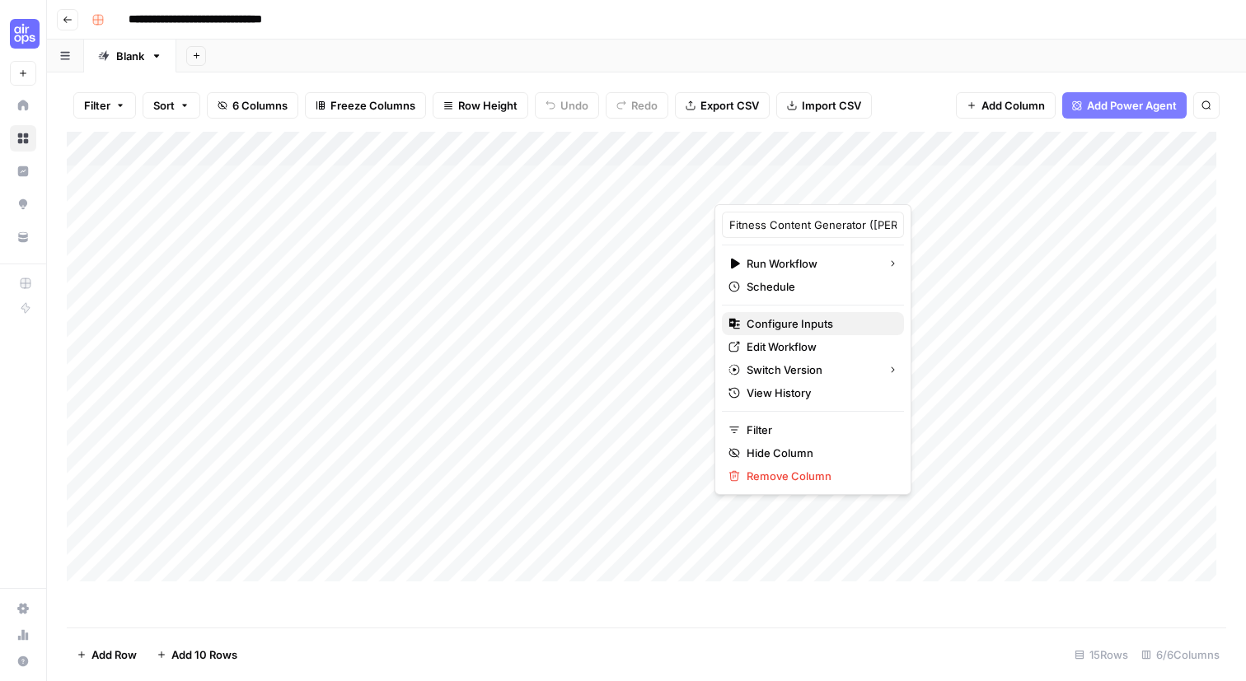
click at [813, 332] on span "Configure Inputs" at bounding box center [818, 324] width 144 height 16
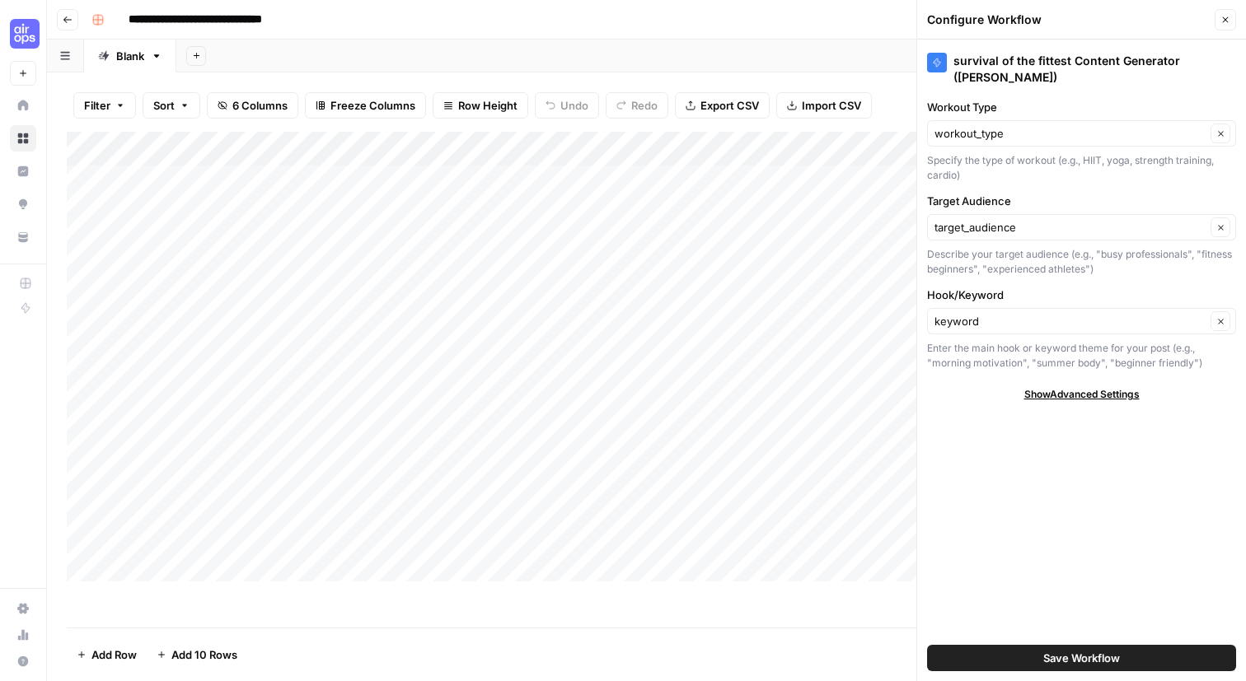
click at [1024, 402] on span "Show Advanced Settings" at bounding box center [1081, 394] width 115 height 15
click at [984, 451] on input "Version" at bounding box center [1072, 443] width 276 height 16
click at [1027, 484] on span "Version 3" at bounding box center [1077, 475] width 269 height 16
type input "Version 3"
click at [1088, 652] on span "Save Workflow" at bounding box center [1081, 658] width 77 height 16
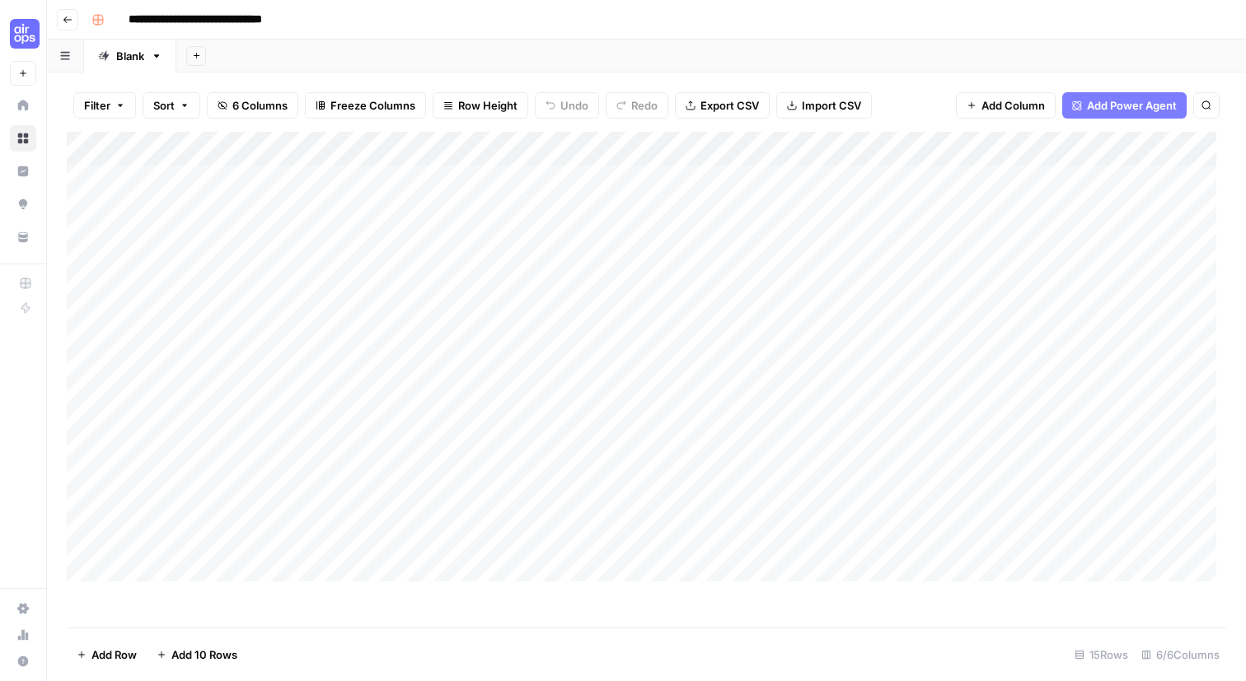
click at [836, 180] on div "Add Column" at bounding box center [641, 357] width 1149 height 450
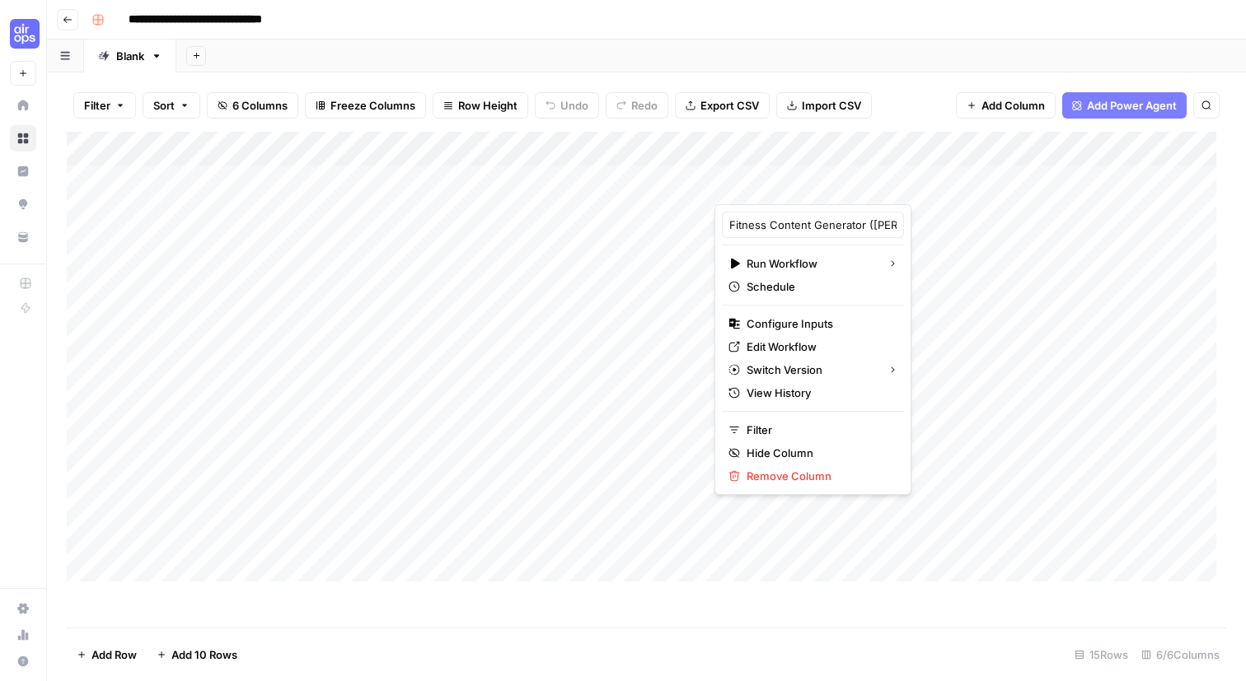
click at [847, 238] on div "Fitness Content Generator (Keegan)" at bounding box center [813, 225] width 182 height 26
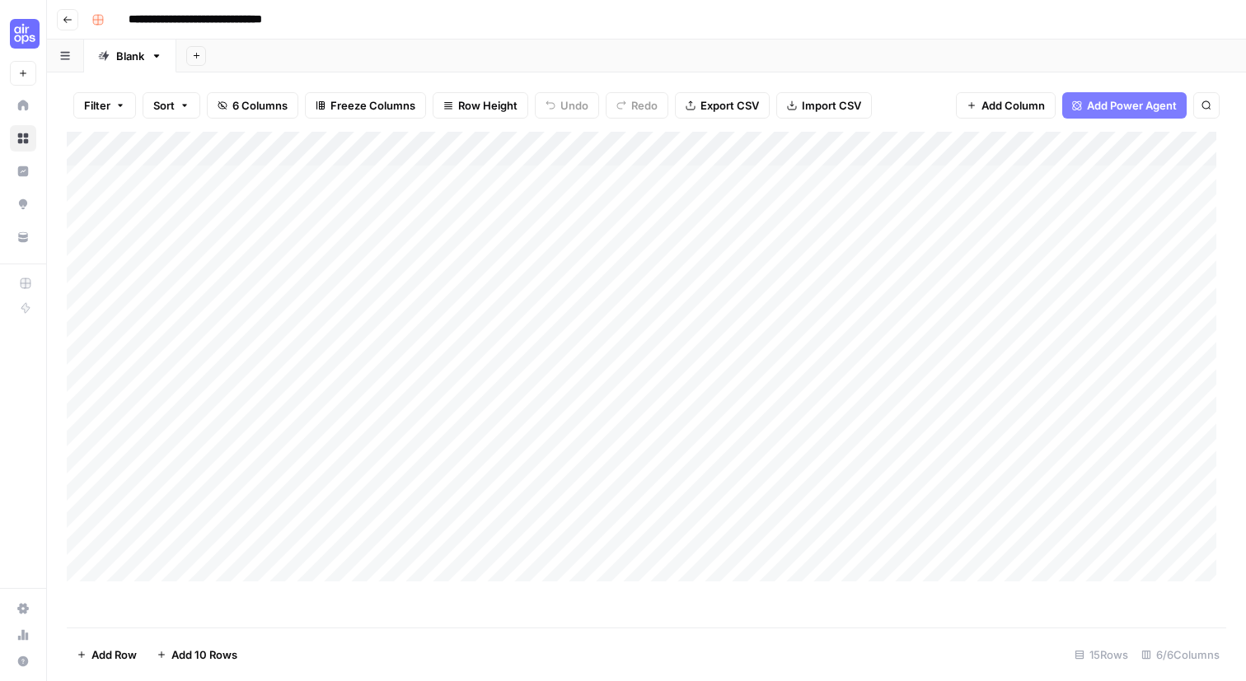
click at [921, 183] on div "Add Column" at bounding box center [641, 357] width 1149 height 450
click at [947, 220] on span "All Rows" at bounding box center [980, 223] width 104 height 16
click at [899, 182] on div "Add Column" at bounding box center [641, 357] width 1149 height 450
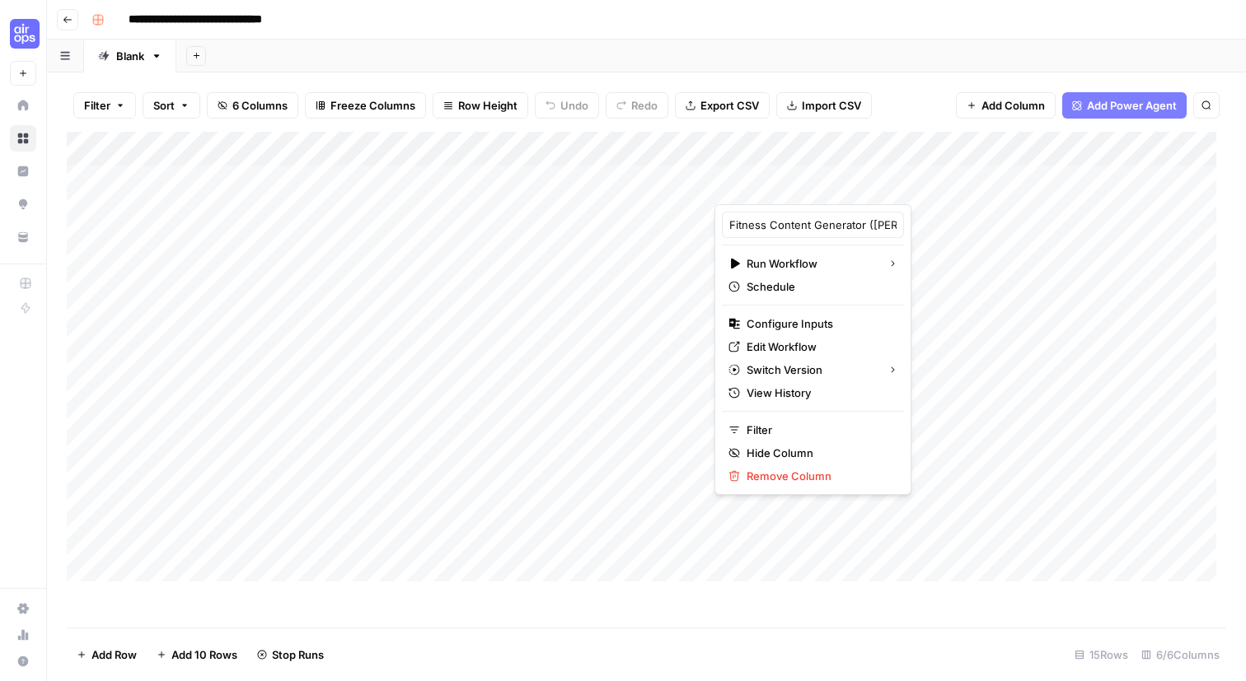
click at [936, 132] on div "Filter Sort 6 Columns Freeze Columns Row Height Undo Redo Export CSV Import CSV…" at bounding box center [646, 105] width 1159 height 53
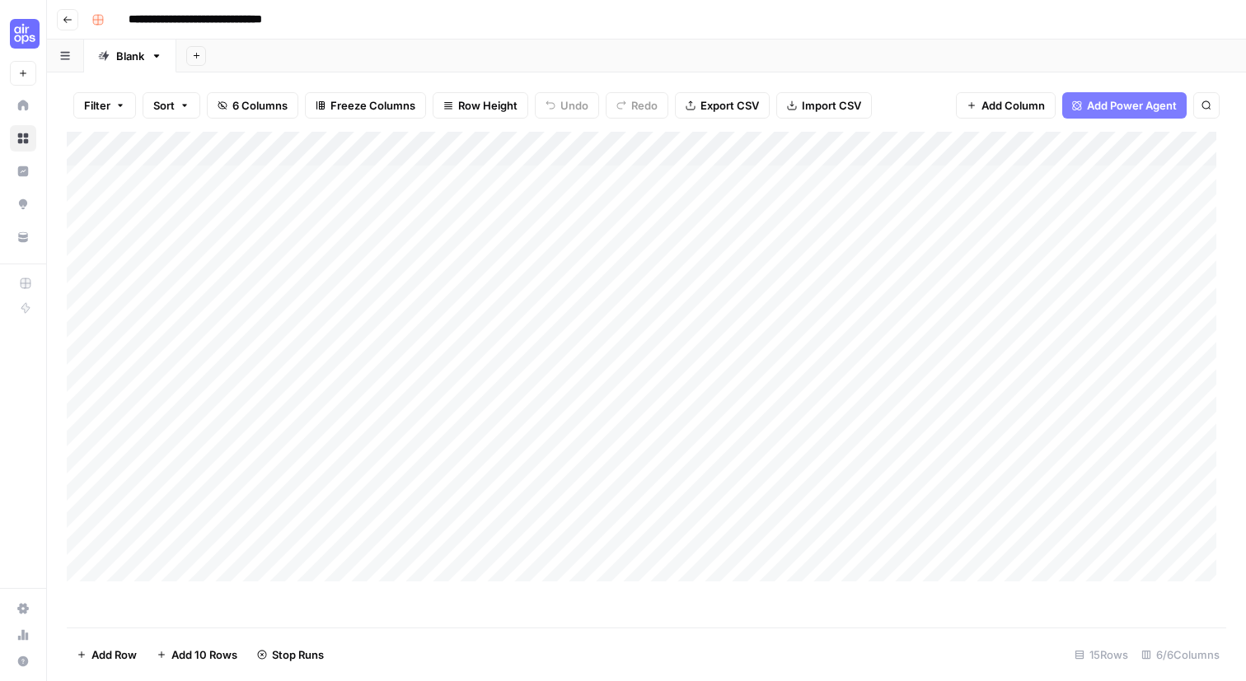
click at [781, 179] on div "Add Column" at bounding box center [641, 357] width 1149 height 450
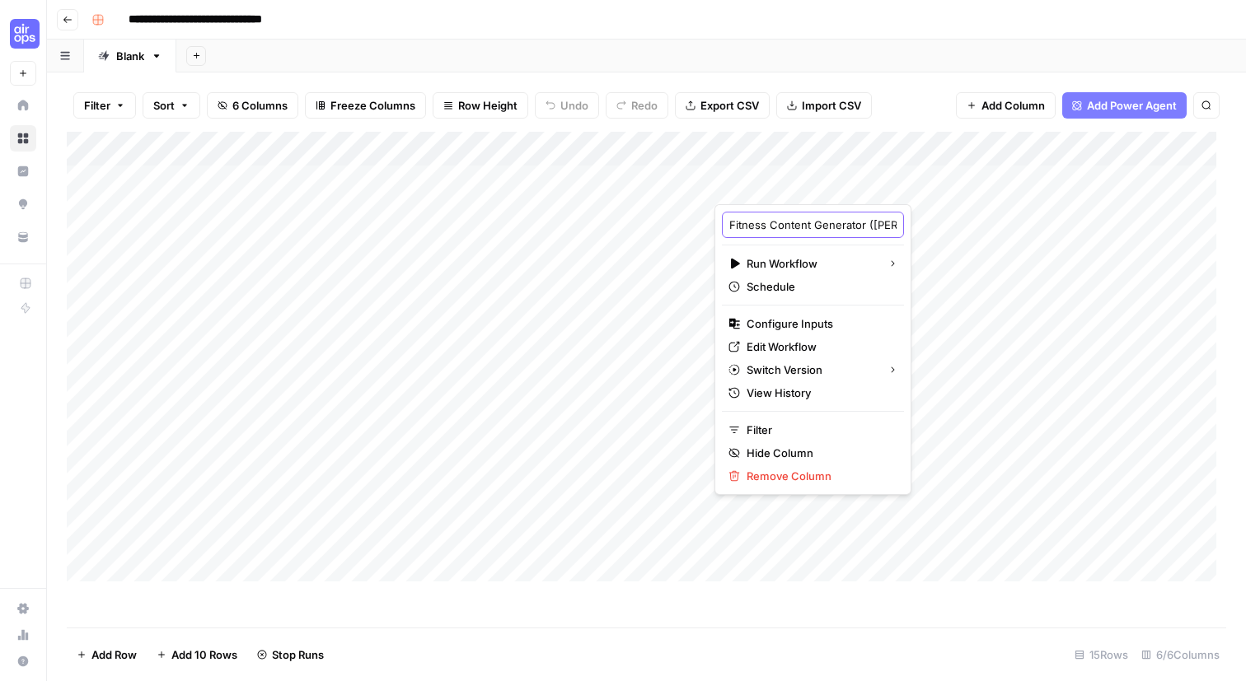
click at [793, 227] on input "Fitness Content Generator (Keegan)" at bounding box center [812, 225] width 167 height 16
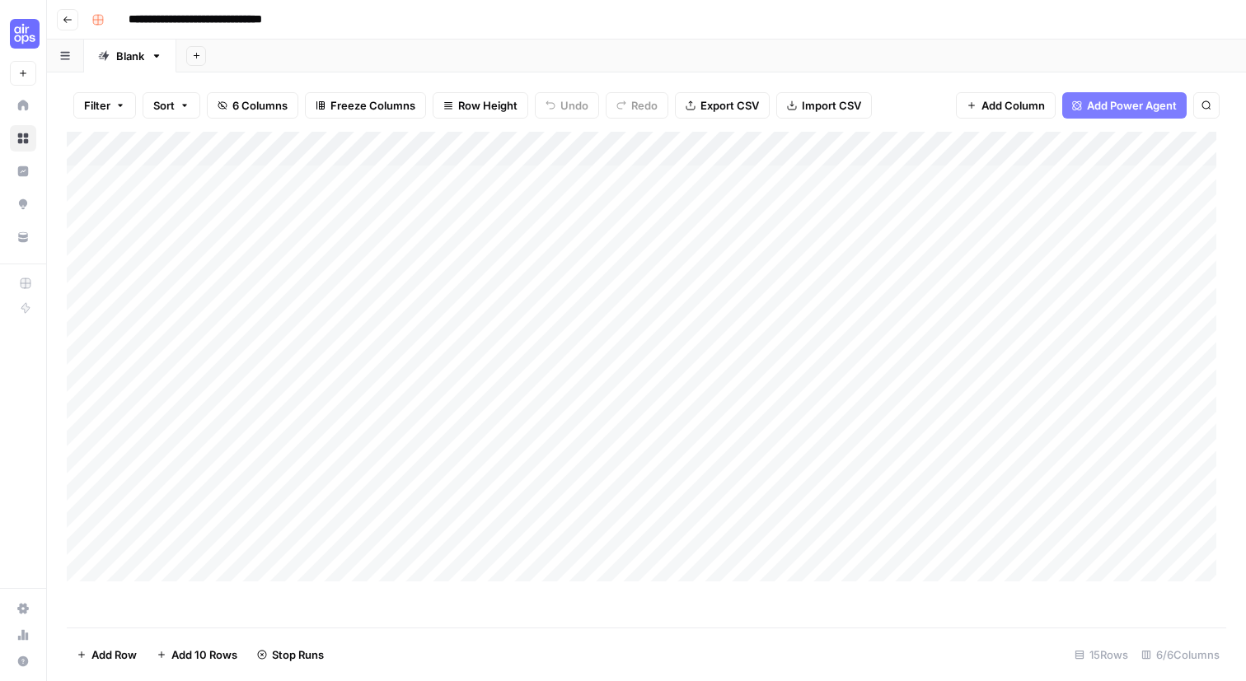
click at [842, 132] on div "Filter Sort 6 Columns Freeze Columns Row Height Undo Redo Export CSV Import CSV…" at bounding box center [646, 105] width 1159 height 53
drag, startPoint x: 937, startPoint y: 174, endPoint x: 912, endPoint y: 172, distance: 25.6
click at [912, 172] on div "Add Column" at bounding box center [641, 357] width 1149 height 450
click at [152, 26] on input "**********" at bounding box center [236, 20] width 230 height 26
click at [150, 24] on input "**********" at bounding box center [236, 20] width 230 height 26
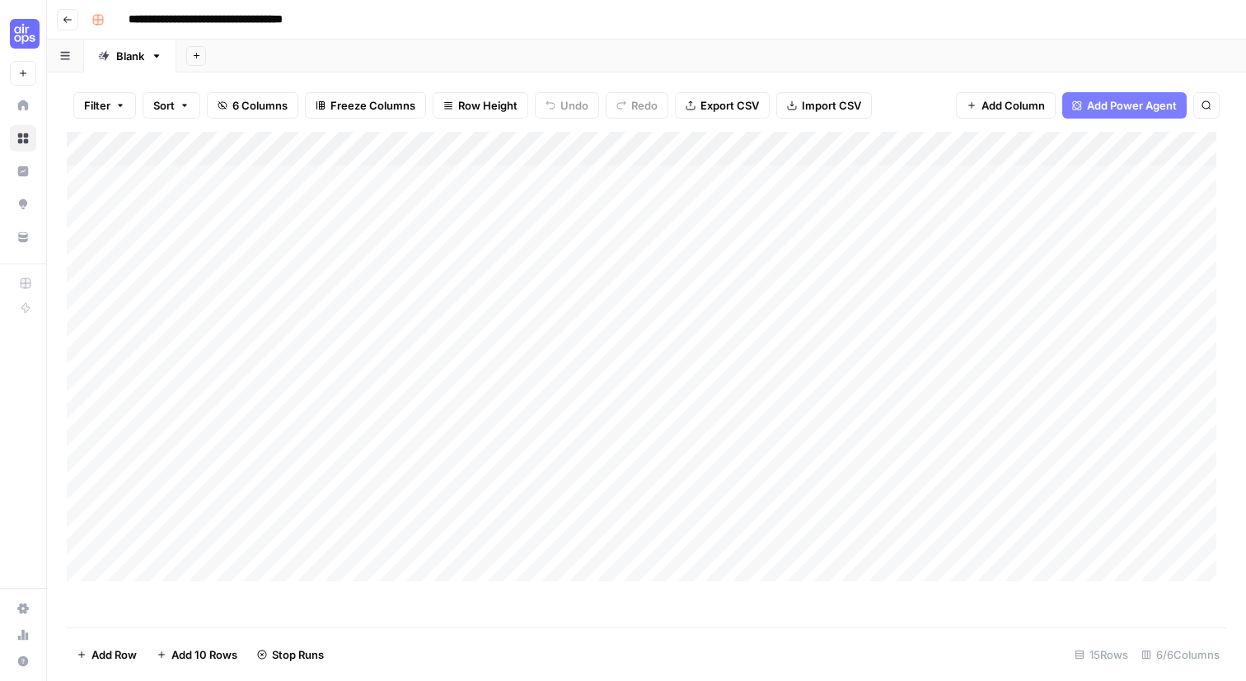
click at [172, 19] on input "**********" at bounding box center [251, 20] width 260 height 26
click at [324, 27] on input "**********" at bounding box center [251, 20] width 260 height 26
paste input "*"
click at [174, 21] on input "**********" at bounding box center [257, 20] width 273 height 26
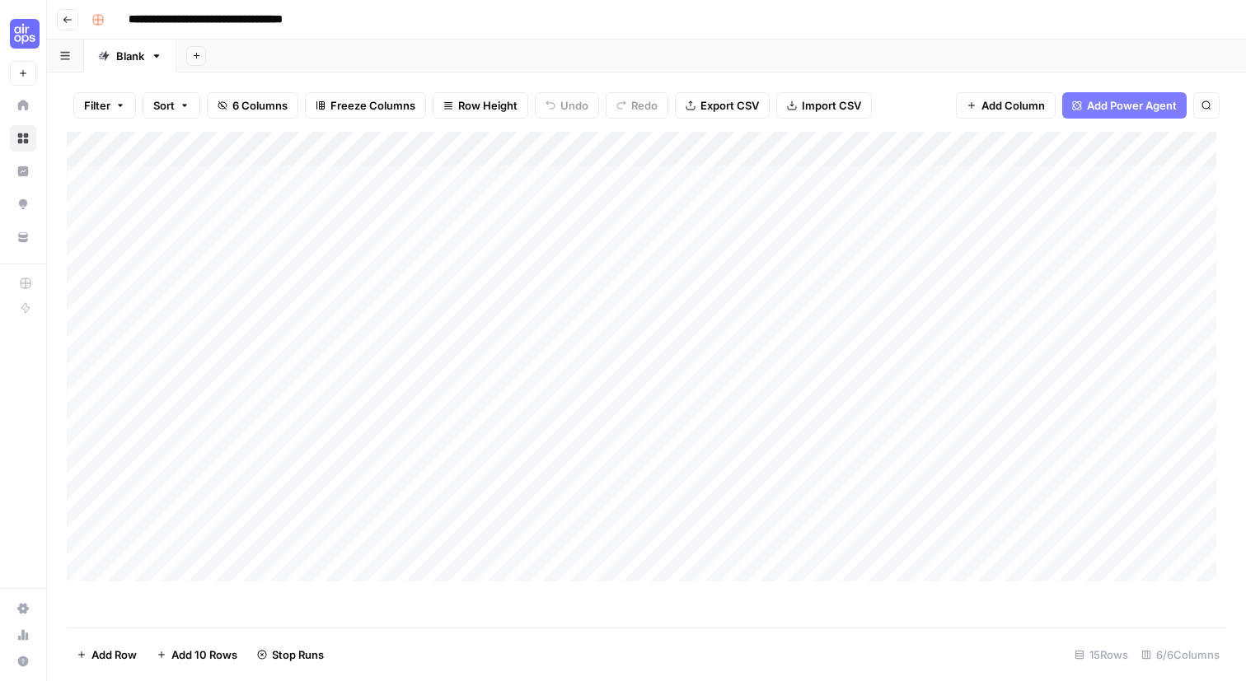
click at [203, 23] on input "**********" at bounding box center [251, 20] width 260 height 26
click at [432, 25] on div "**********" at bounding box center [657, 20] width 1144 height 26
click at [163, 22] on input "**********" at bounding box center [249, 20] width 257 height 26
click at [339, 26] on input "**********" at bounding box center [255, 20] width 269 height 26
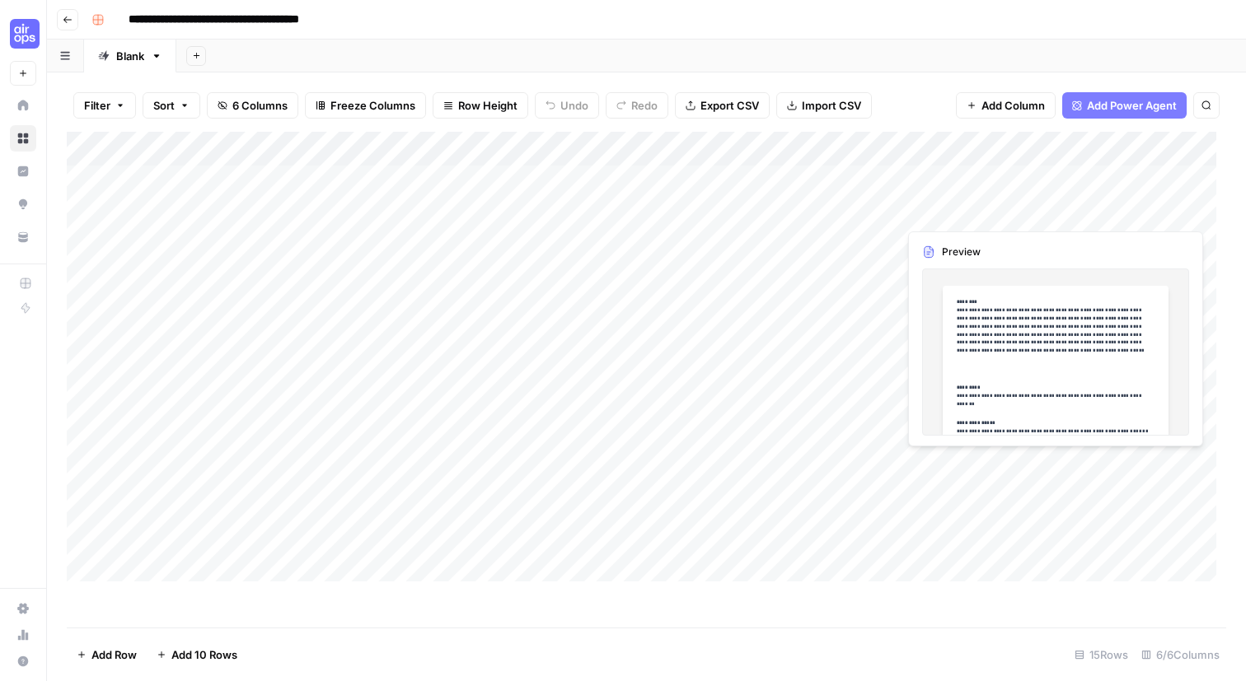
type input "**********"
click at [977, 210] on div "Add Column" at bounding box center [641, 357] width 1149 height 450
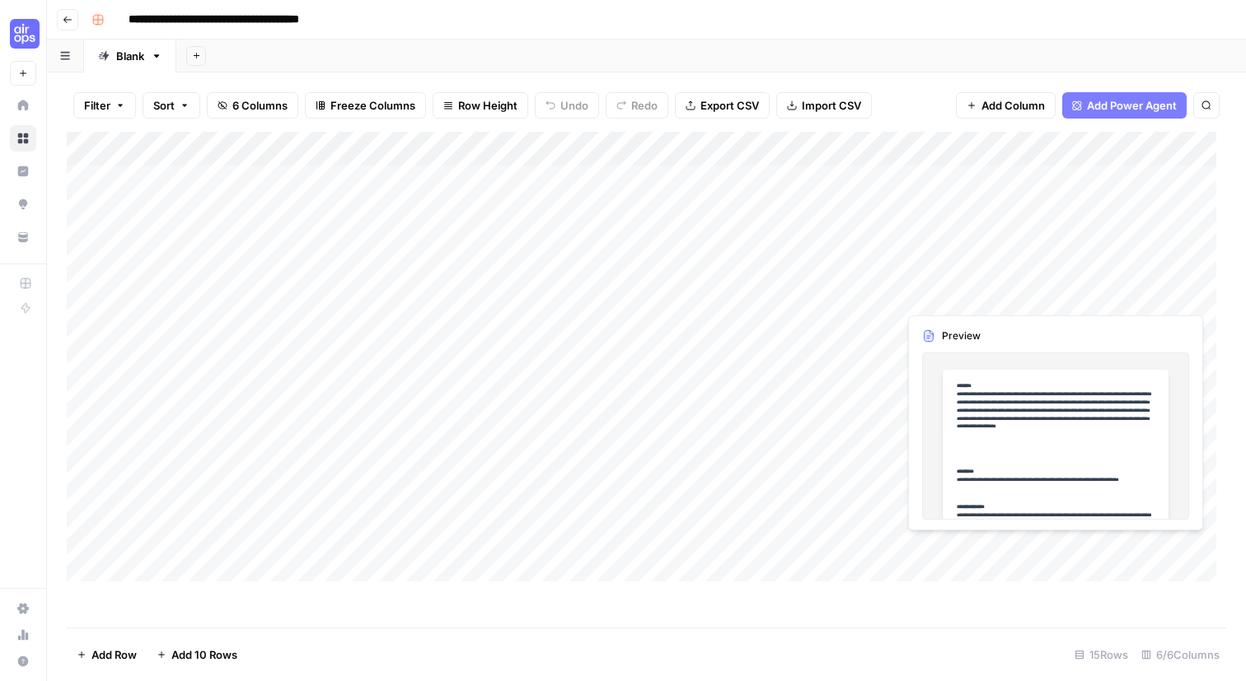
click at [1008, 291] on div "Add Column" at bounding box center [641, 357] width 1149 height 450
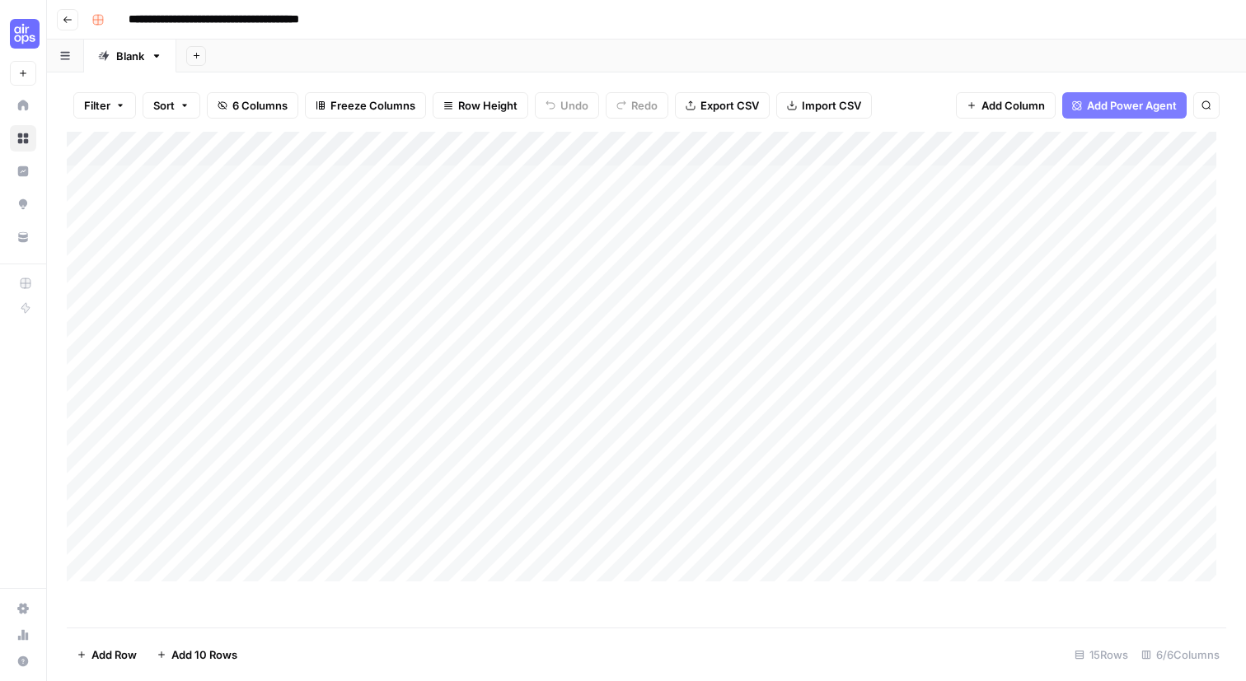
click at [1007, 132] on div "Filter Sort 6 Columns Freeze Columns Row Height Undo Redo Export CSV Import CSV…" at bounding box center [646, 105] width 1159 height 53
drag, startPoint x: 543, startPoint y: 177, endPoint x: 483, endPoint y: 177, distance: 60.1
click at [483, 177] on div "Add Column" at bounding box center [641, 357] width 1149 height 450
drag, startPoint x: 375, startPoint y: 179, endPoint x: 335, endPoint y: 179, distance: 39.5
click at [336, 179] on div "Add Column" at bounding box center [641, 357] width 1149 height 450
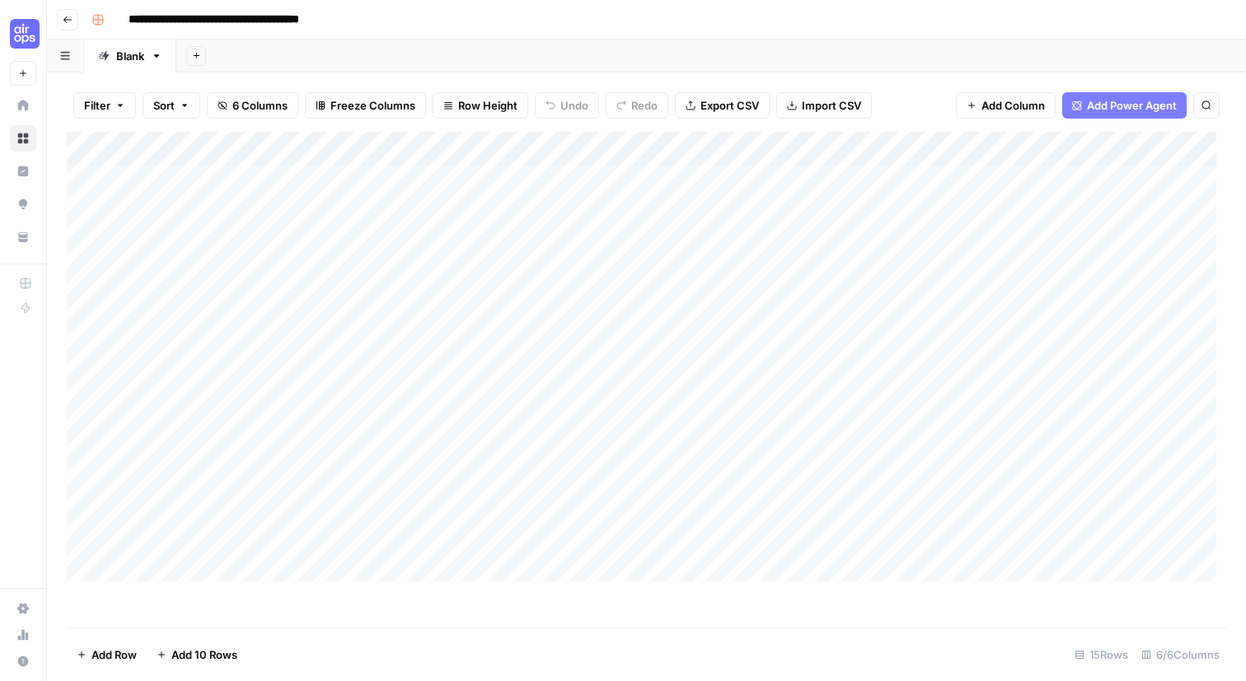
drag, startPoint x: 334, startPoint y: 175, endPoint x: 361, endPoint y: 175, distance: 26.4
click at [360, 175] on div "Add Column" at bounding box center [641, 357] width 1149 height 450
drag, startPoint x: 465, startPoint y: 180, endPoint x: 530, endPoint y: 181, distance: 65.1
click at [530, 181] on div "Add Column" at bounding box center [641, 357] width 1149 height 450
drag, startPoint x: 702, startPoint y: 180, endPoint x: 805, endPoint y: 187, distance: 103.2
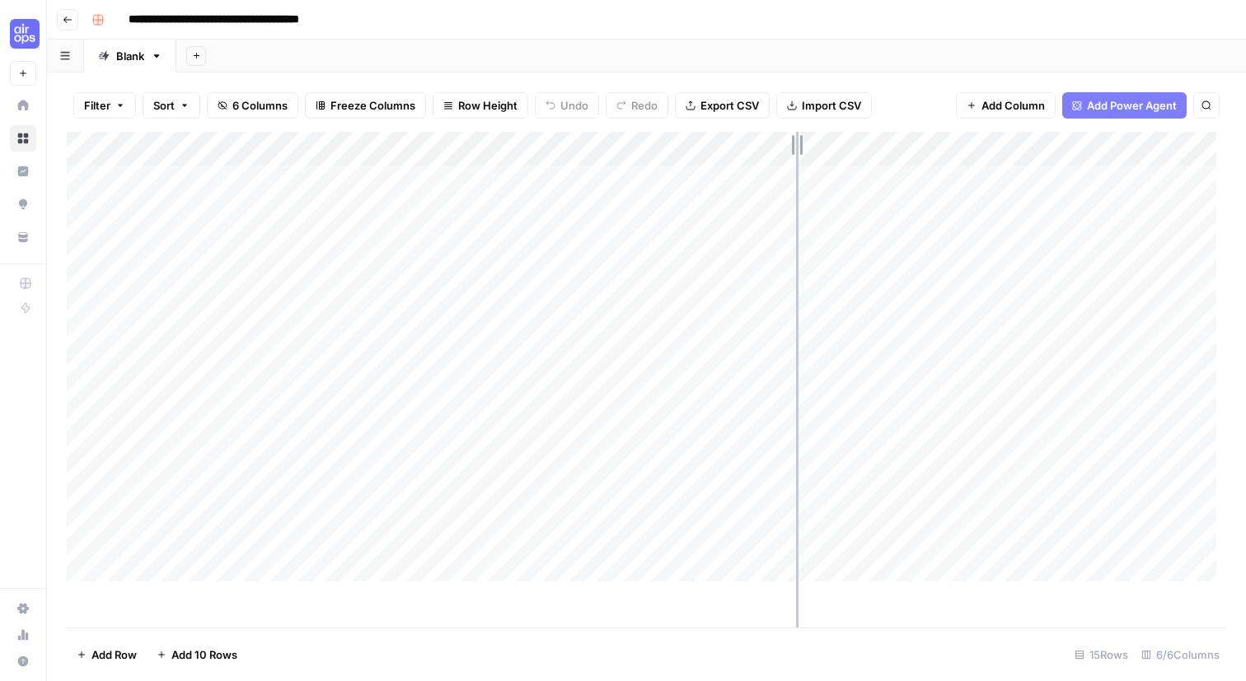
click at [804, 187] on div "Add Column" at bounding box center [641, 357] width 1149 height 450
drag, startPoint x: 802, startPoint y: 182, endPoint x: 919, endPoint y: 189, distance: 117.2
click at [919, 189] on div "Add Column" at bounding box center [641, 357] width 1149 height 450
drag, startPoint x: 227, startPoint y: 180, endPoint x: 186, endPoint y: 179, distance: 41.2
click at [186, 179] on div "Add Column" at bounding box center [641, 357] width 1149 height 450
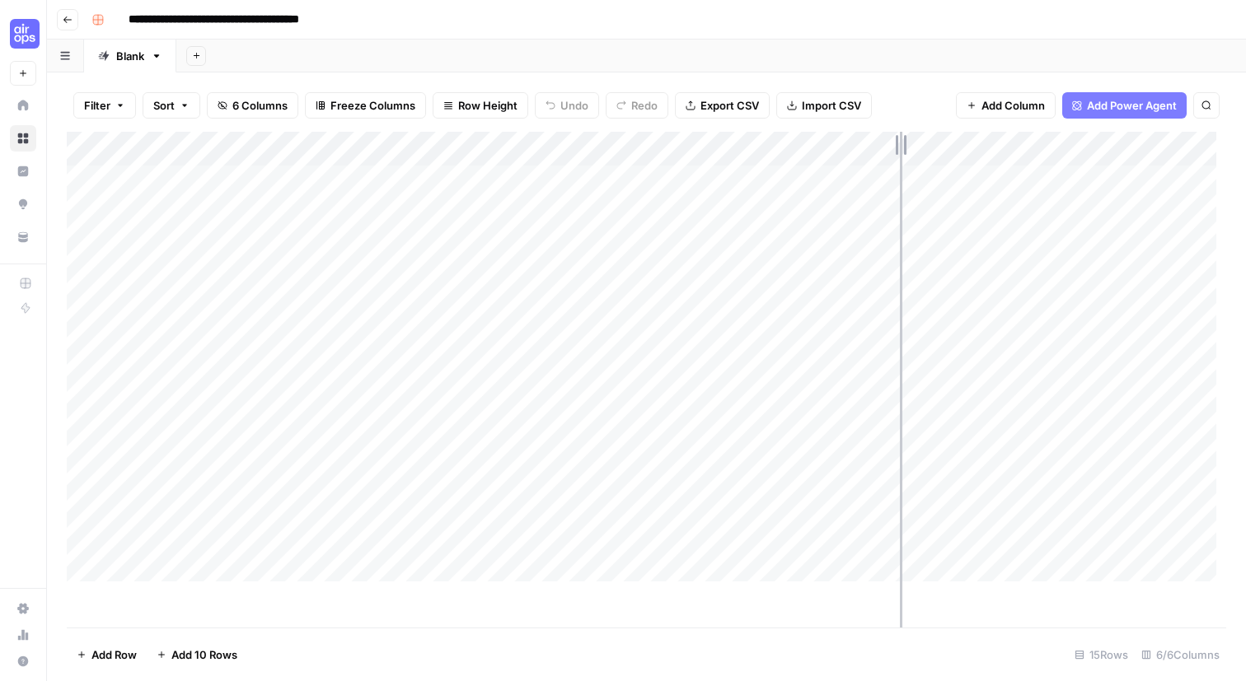
drag, startPoint x: 900, startPoint y: 183, endPoint x: 979, endPoint y: 183, distance: 79.1
click at [979, 183] on div "Add Column" at bounding box center [641, 357] width 1149 height 450
click at [70, 60] on icon "button" at bounding box center [65, 55] width 10 height 9
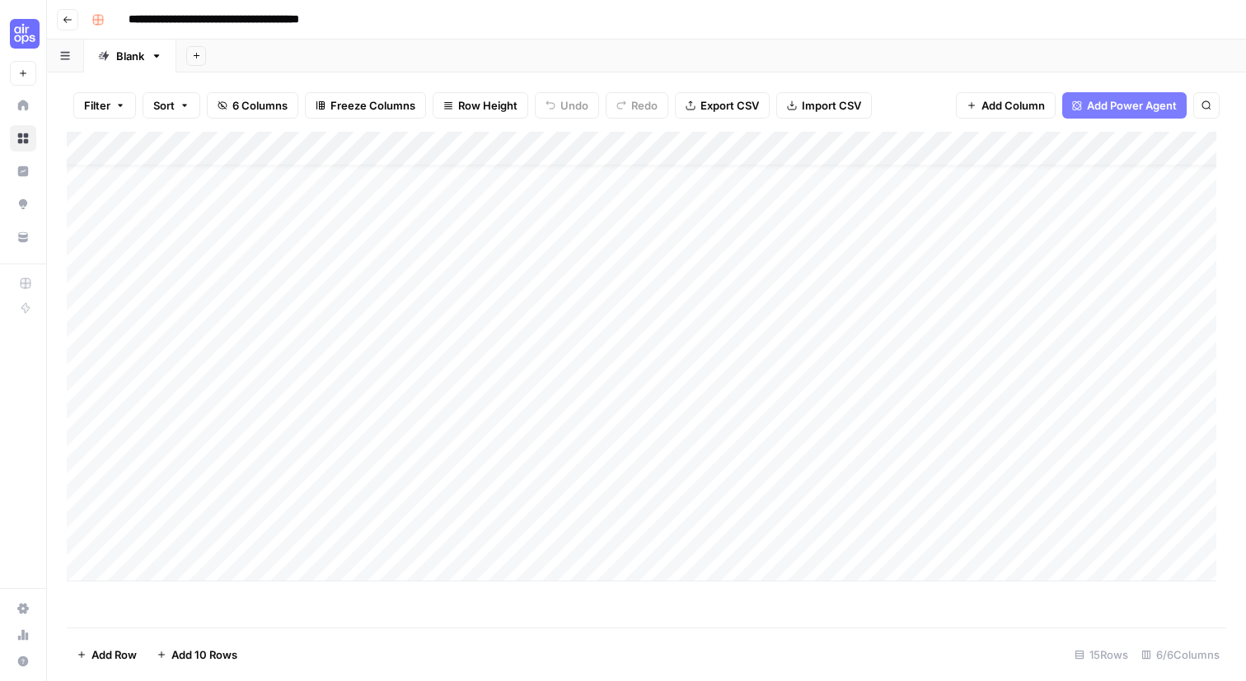
click at [144, 64] on div "Blank" at bounding box center [130, 56] width 28 height 16
type input "*"
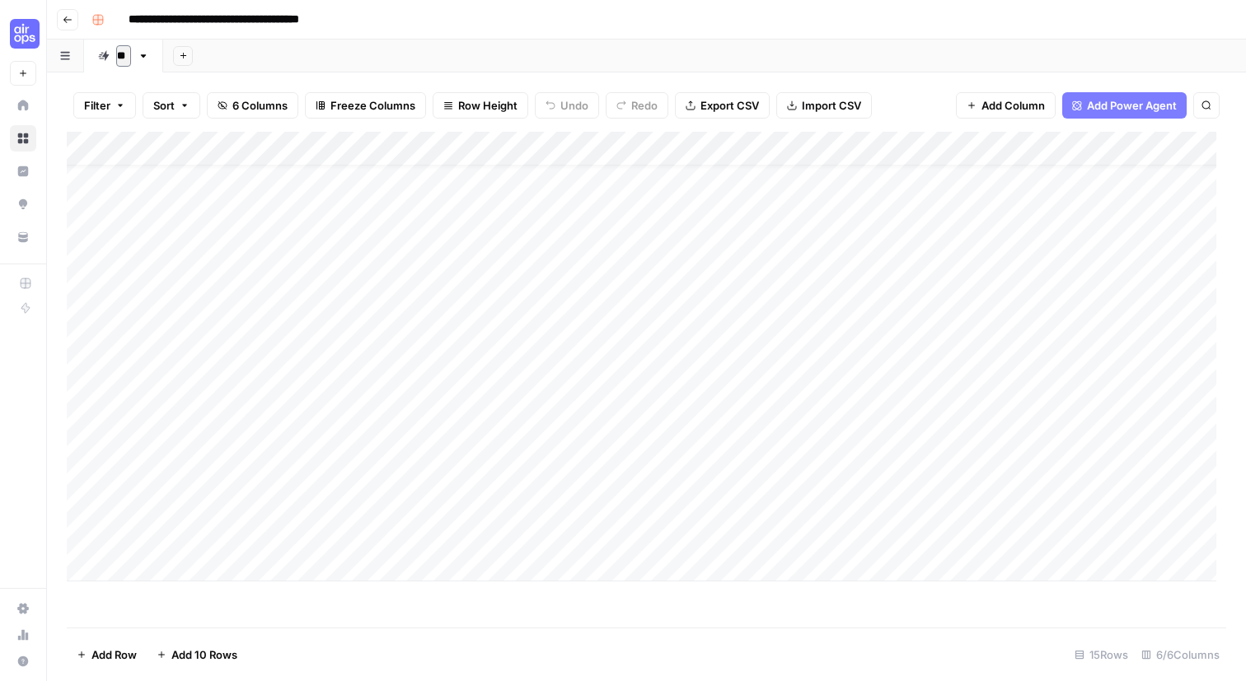
type input "***"
click at [103, 25] on rect "button" at bounding box center [98, 20] width 10 height 10
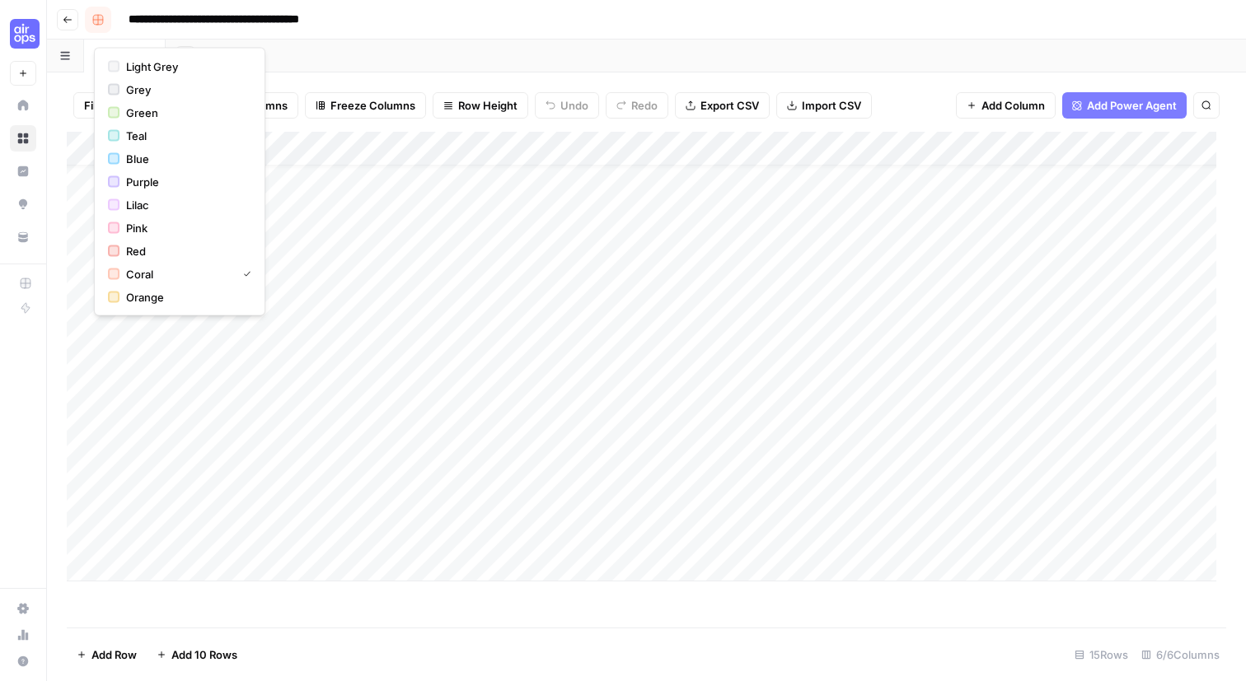
click at [103, 25] on rect "button" at bounding box center [98, 20] width 10 height 10
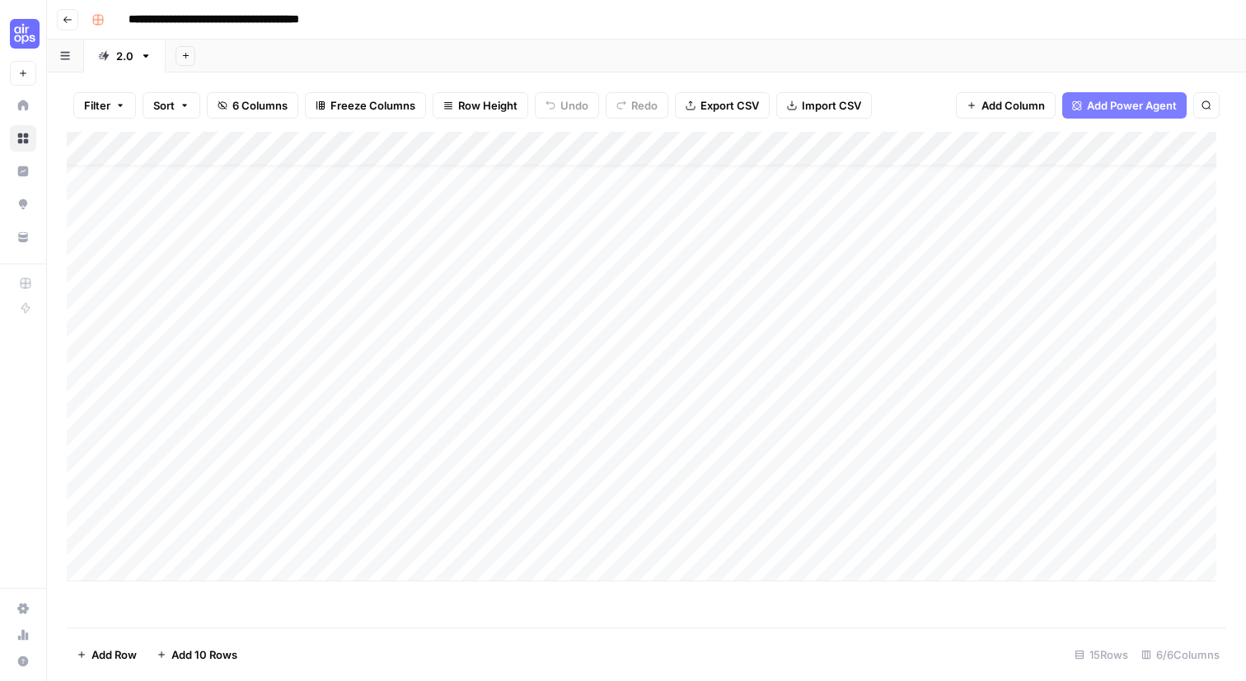
click at [72, 72] on button "button" at bounding box center [65, 56] width 37 height 32
click at [68, 25] on icon "button" at bounding box center [68, 20] width 10 height 10
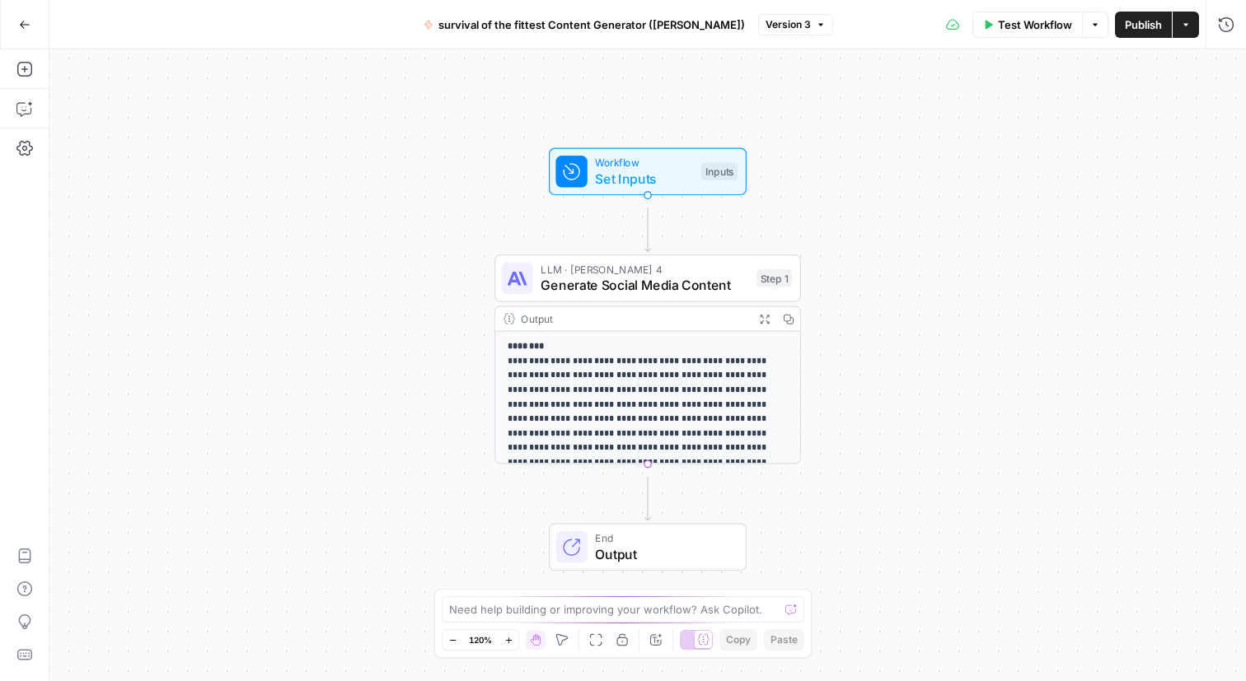
click at [25, 22] on icon "button" at bounding box center [25, 25] width 12 height 12
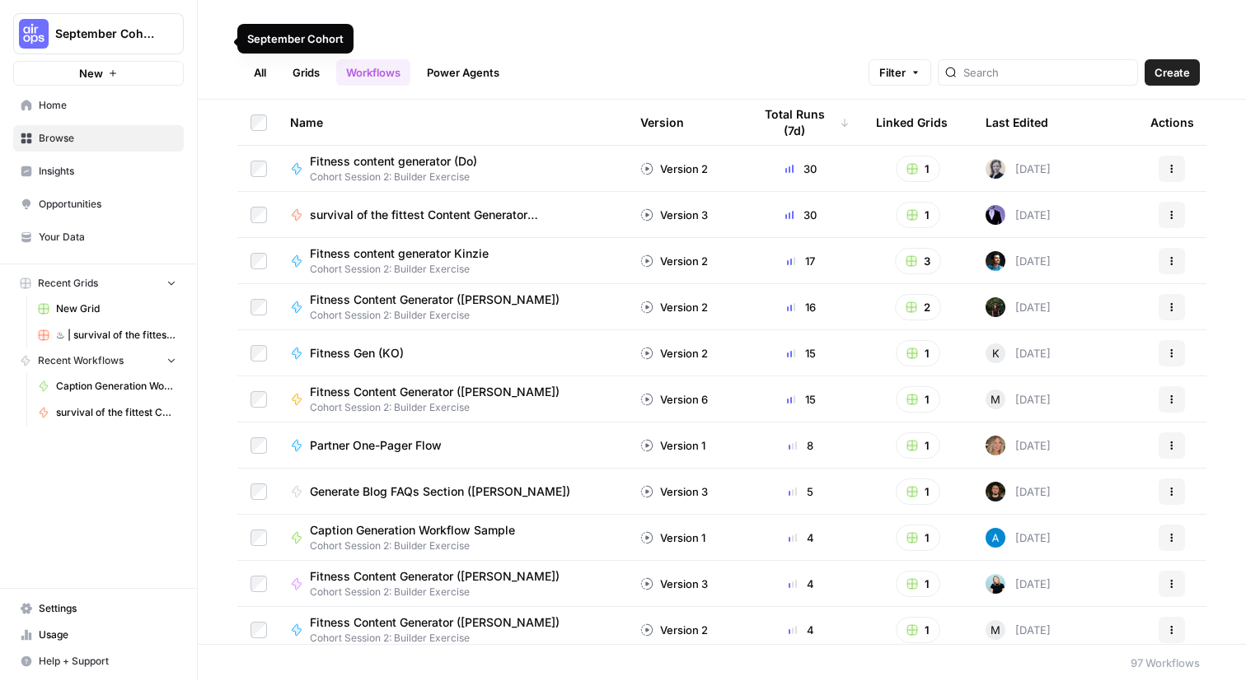
click at [330, 79] on link "Grids" at bounding box center [306, 72] width 47 height 26
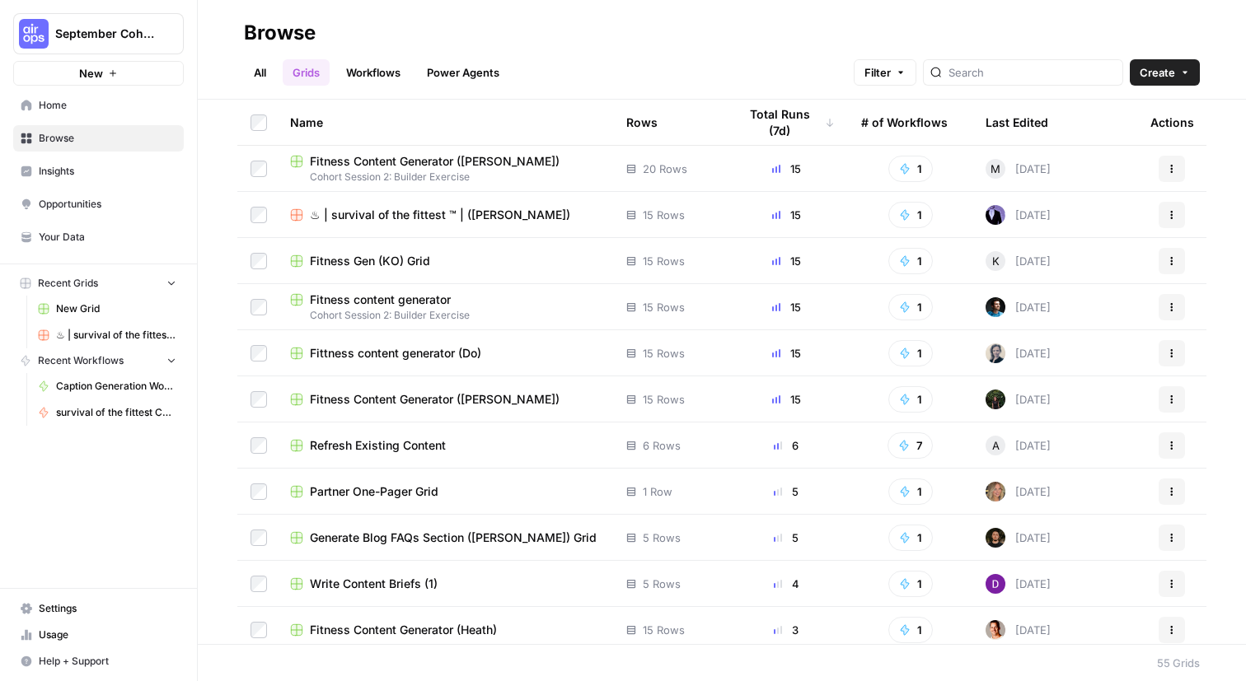
click at [1166, 220] on icon "button" at bounding box center [1171, 215] width 10 height 10
click at [831, 231] on td "15" at bounding box center [786, 214] width 124 height 45
click at [450, 223] on span "♨︎ | survival of the fittest ™ | ([PERSON_NAME])" at bounding box center [440, 215] width 260 height 16
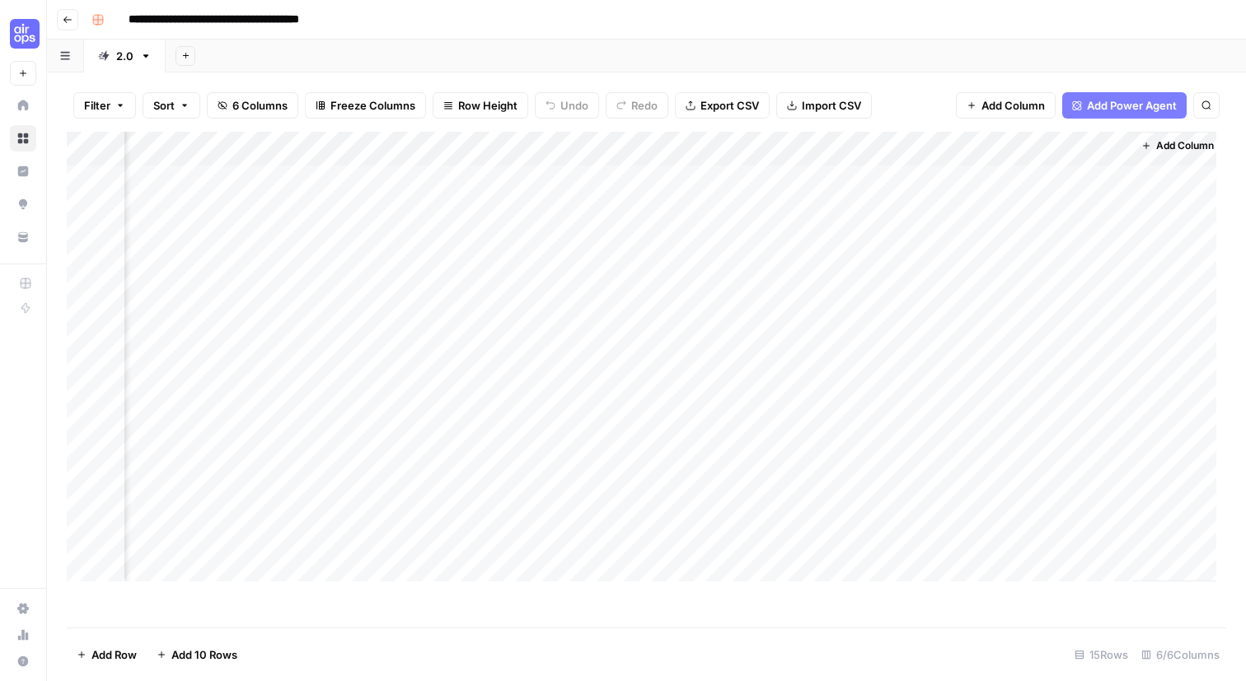
scroll to position [1, 481]
drag, startPoint x: 1106, startPoint y: 178, endPoint x: 1232, endPoint y: 175, distance: 126.1
click at [1232, 175] on div "Filter Sort 6 Columns Freeze Columns Row Height Undo Redo Export CSV Import CSV…" at bounding box center [646, 376] width 1199 height 609
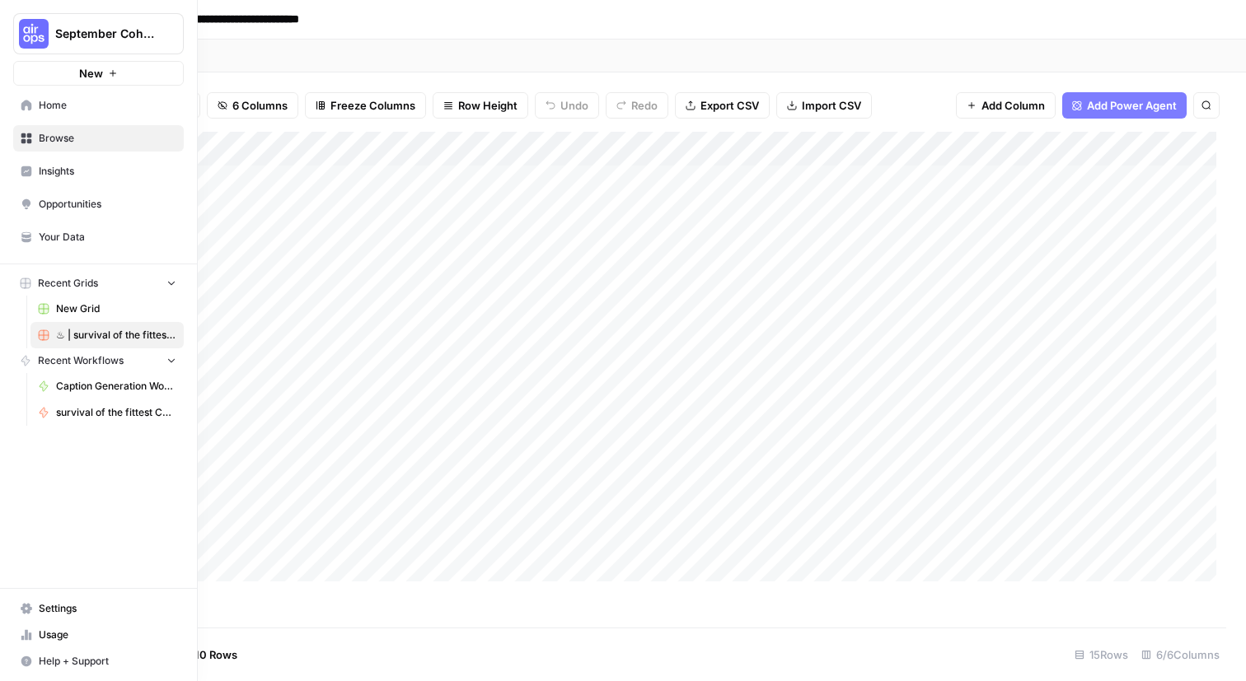
click at [206, 35] on icon "button" at bounding box center [200, 33] width 12 height 12
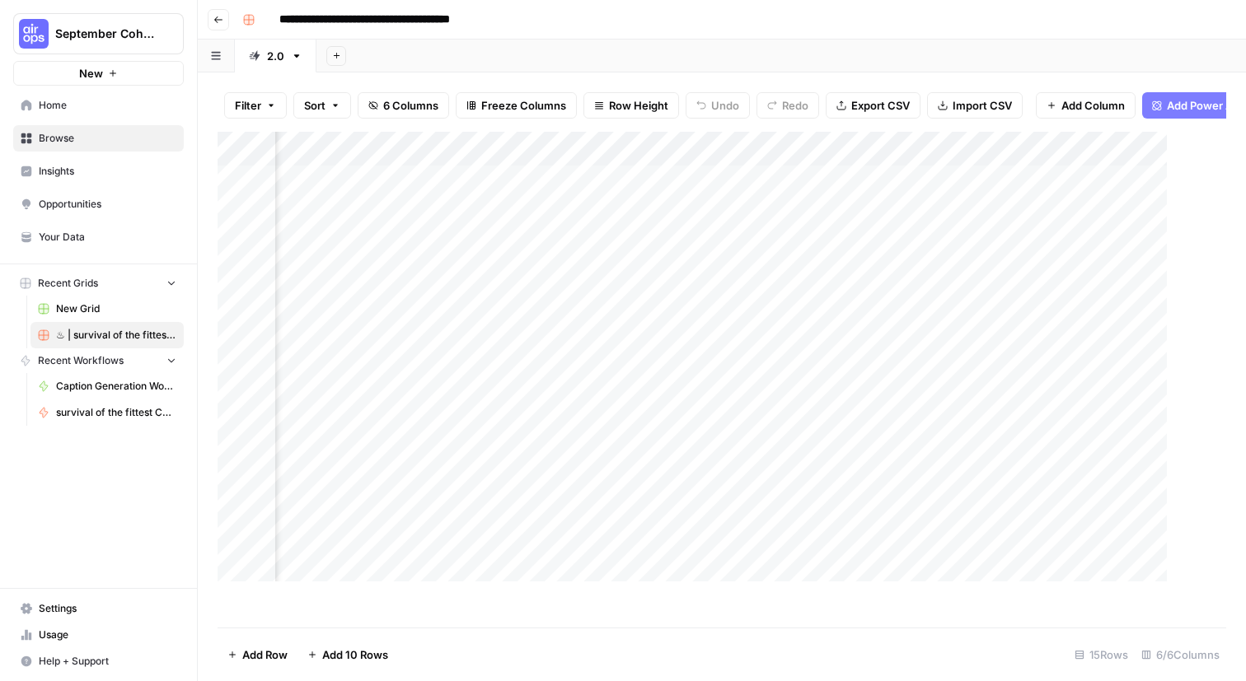
click at [675, 101] on div "Filter Sort 6 Columns Freeze Columns Row Height Undo Redo Export CSV Import CSV…" at bounding box center [721, 105] width 1008 height 53
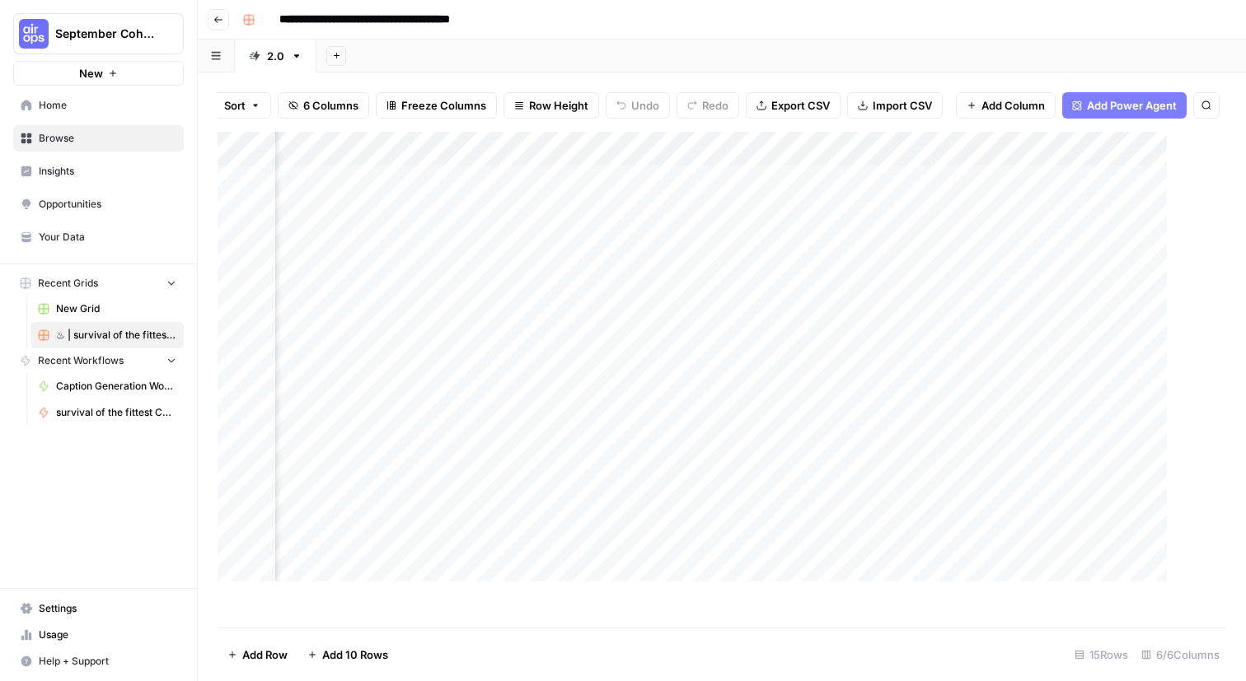
scroll to position [0, 0]
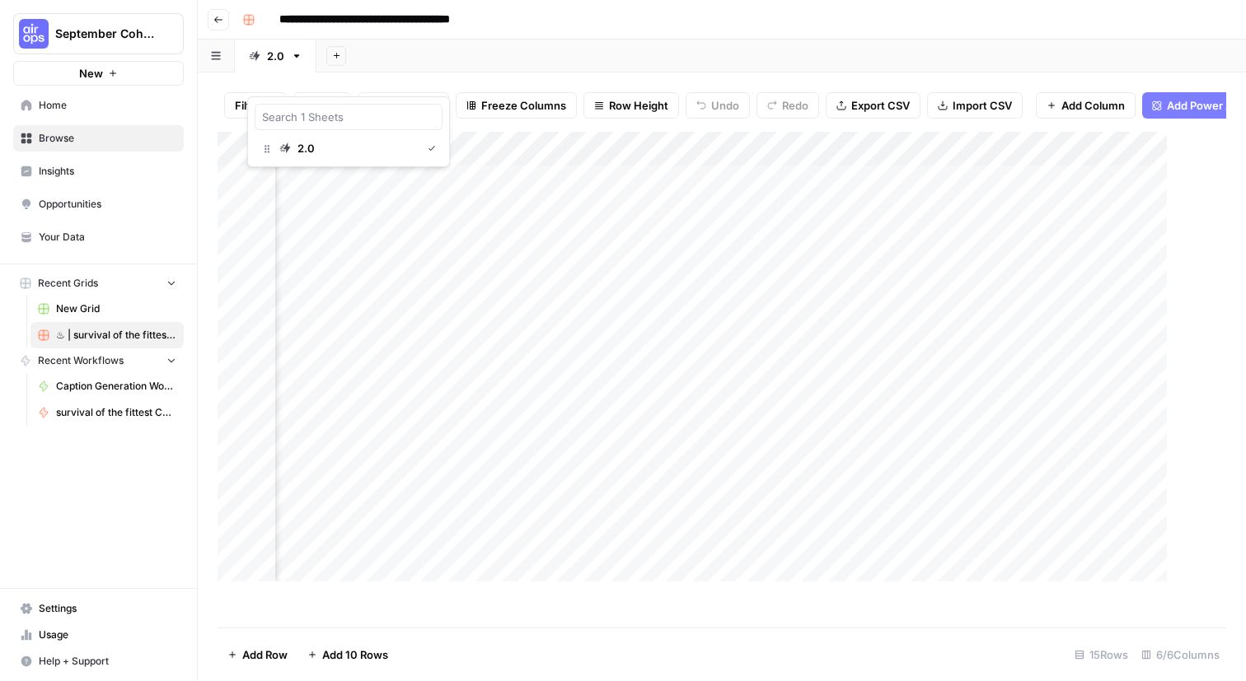
click at [221, 60] on icon "button" at bounding box center [216, 55] width 10 height 9
click at [271, 155] on icon "button" at bounding box center [267, 149] width 12 height 12
click at [284, 64] on div "2.0" at bounding box center [266, 56] width 35 height 16
click at [316, 72] on link "2.0" at bounding box center [276, 56] width 82 height 33
click at [302, 62] on icon "button" at bounding box center [297, 56] width 12 height 12
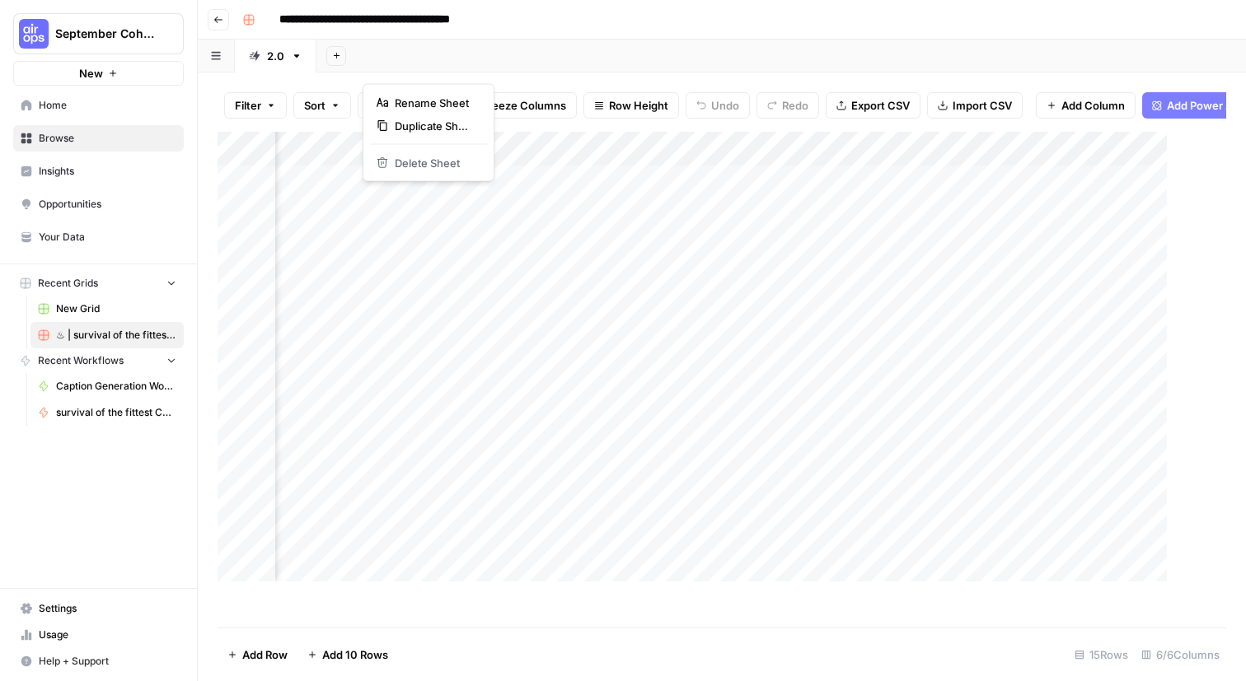
click at [332, 101] on div "Filter Sort 6 Columns Freeze Columns Row Height Undo Redo Export CSV Import CSV…" at bounding box center [721, 105] width 1008 height 53
click at [254, 24] on icon "button" at bounding box center [249, 20] width 10 height 10
click at [383, 27] on input "**********" at bounding box center [411, 20] width 278 height 26
click at [229, 22] on button "Go back" at bounding box center [218, 19] width 21 height 21
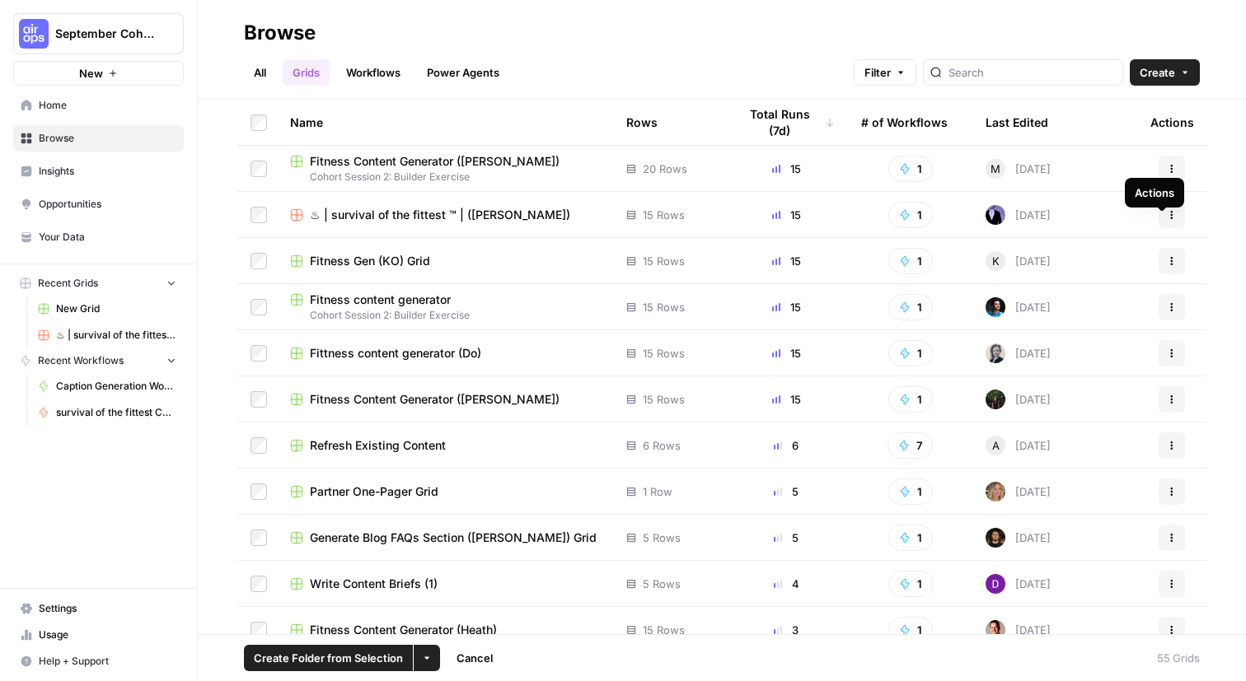
click at [1166, 220] on icon "button" at bounding box center [1171, 215] width 10 height 10
click at [432, 656] on icon "button" at bounding box center [427, 658] width 10 height 10
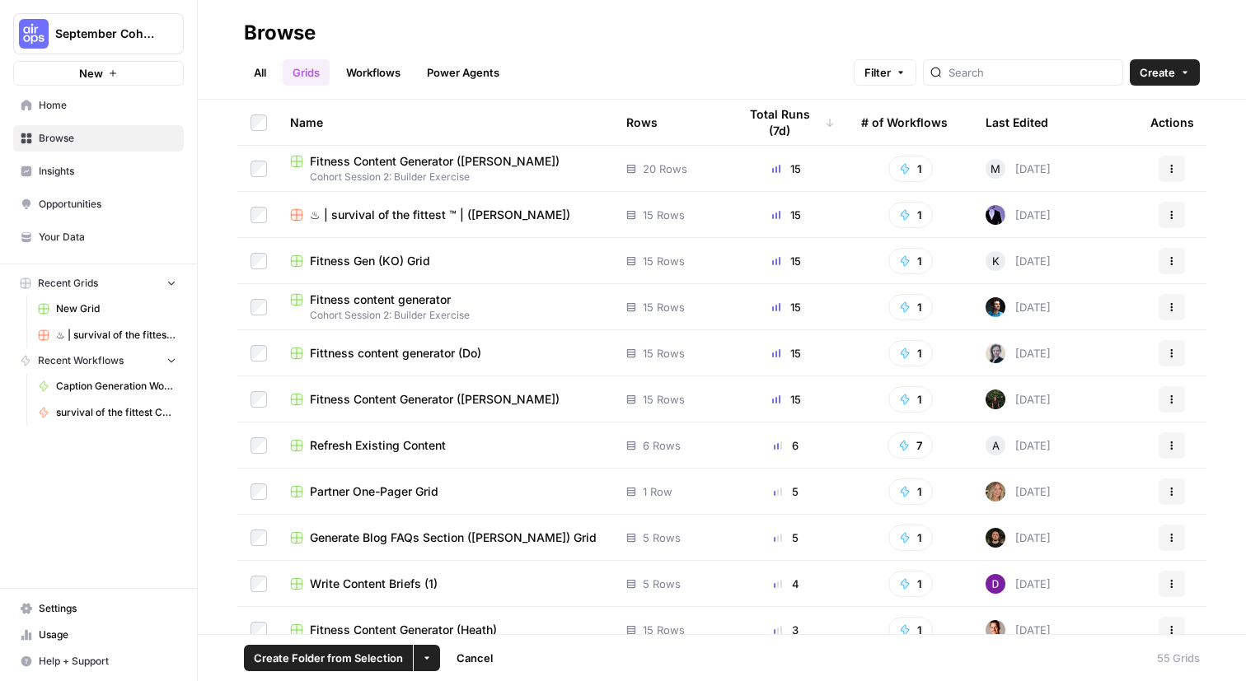
click at [100, 113] on span "Home" at bounding box center [108, 105] width 138 height 15
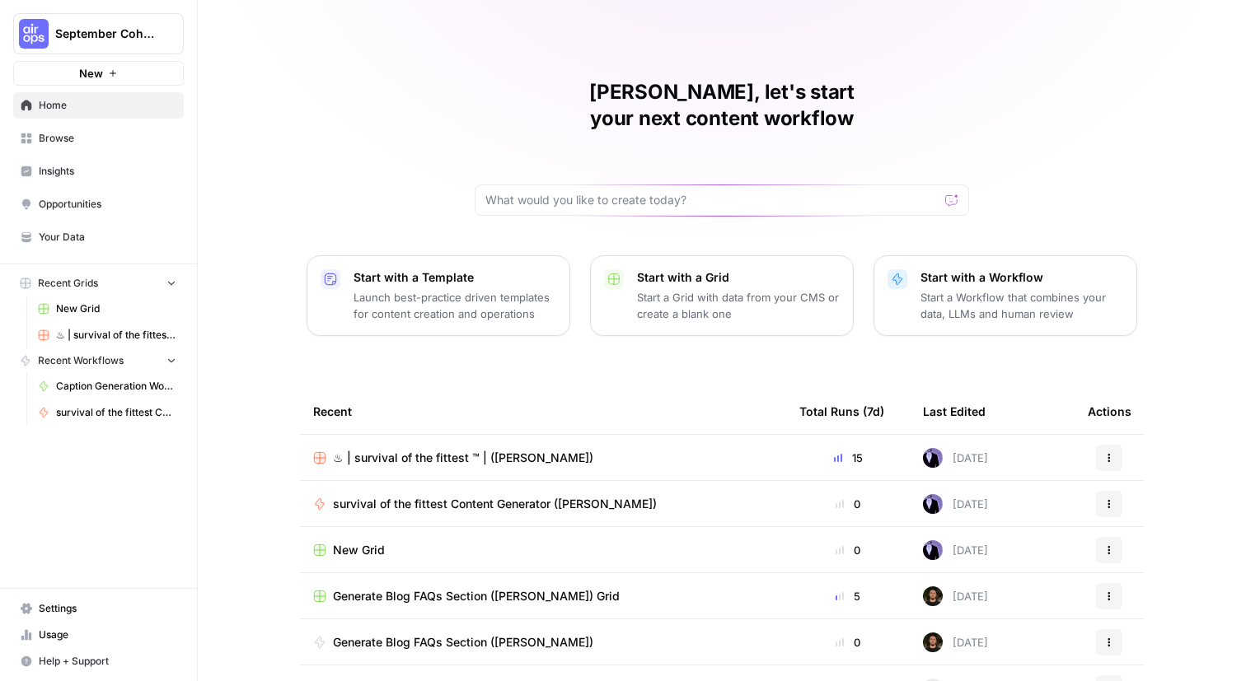
click at [99, 152] on link "Browse" at bounding box center [98, 138] width 171 height 26
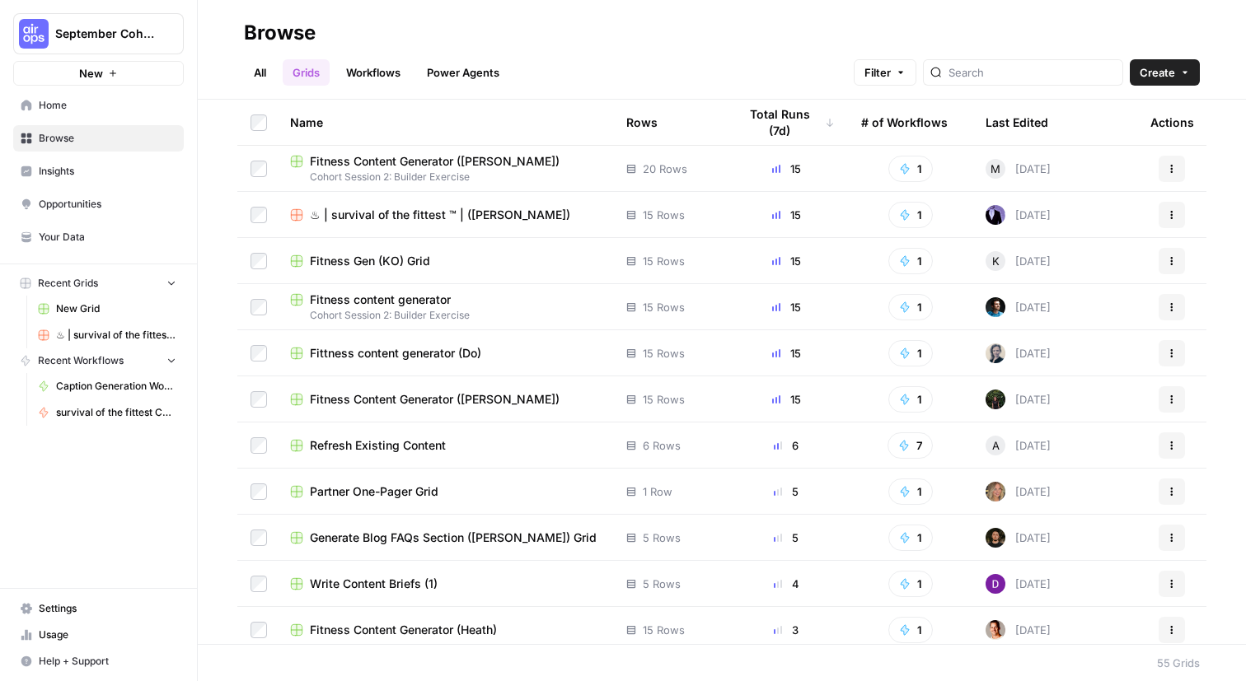
click at [1178, 228] on div "Actions" at bounding box center [1171, 215] width 43 height 26
click at [1166, 220] on icon "button" at bounding box center [1171, 215] width 10 height 10
click at [1090, 237] on td "Today" at bounding box center [1054, 214] width 165 height 45
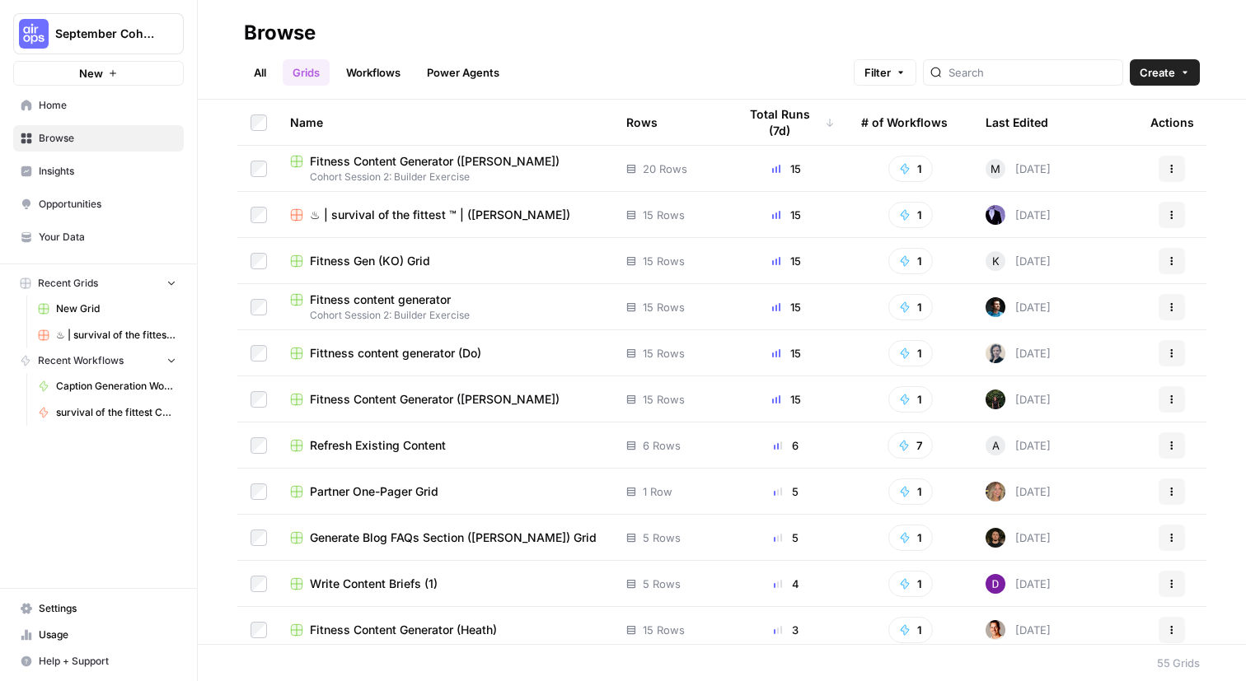
click at [1090, 237] on td "Today" at bounding box center [1054, 214] width 165 height 45
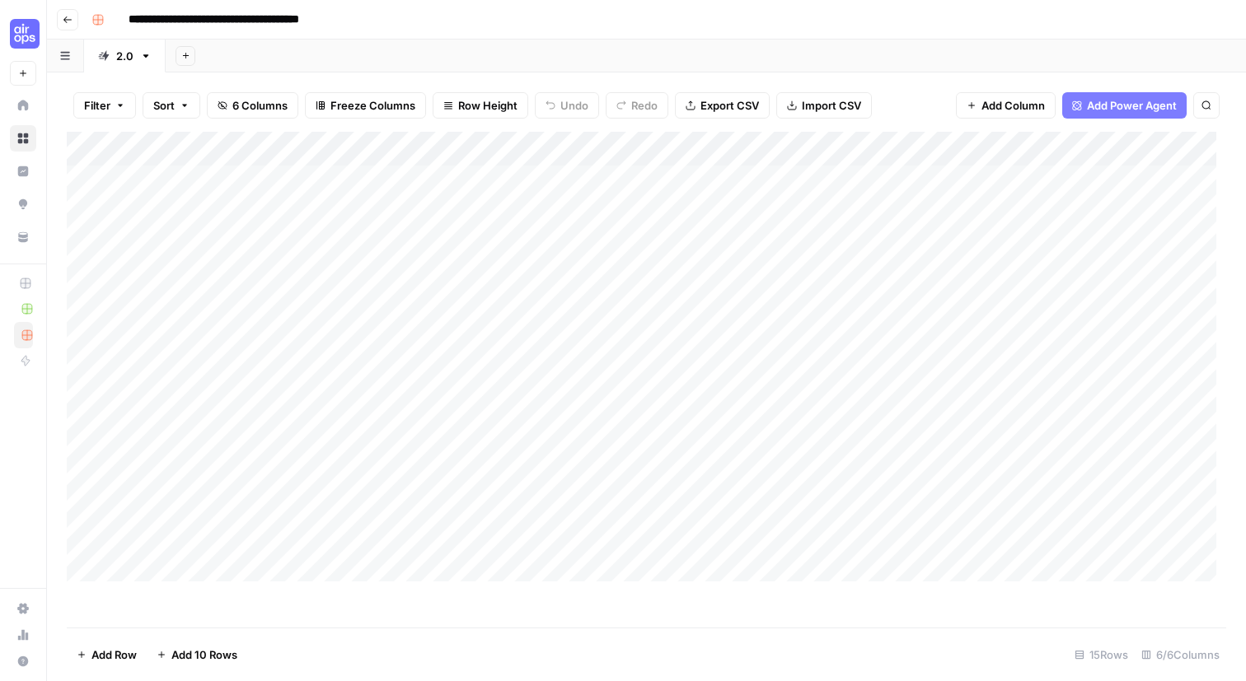
click at [468, 72] on div "Add Sheet" at bounding box center [706, 56] width 1080 height 33
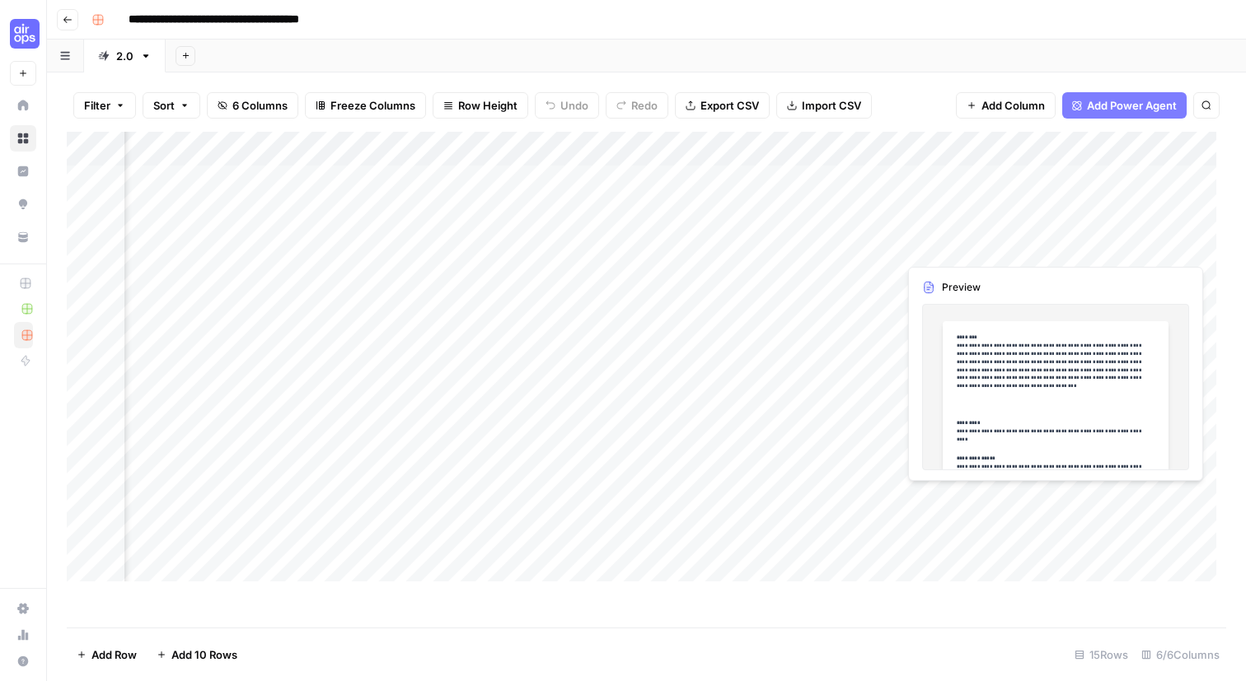
click at [995, 520] on div "Add Column" at bounding box center [641, 357] width 1149 height 450
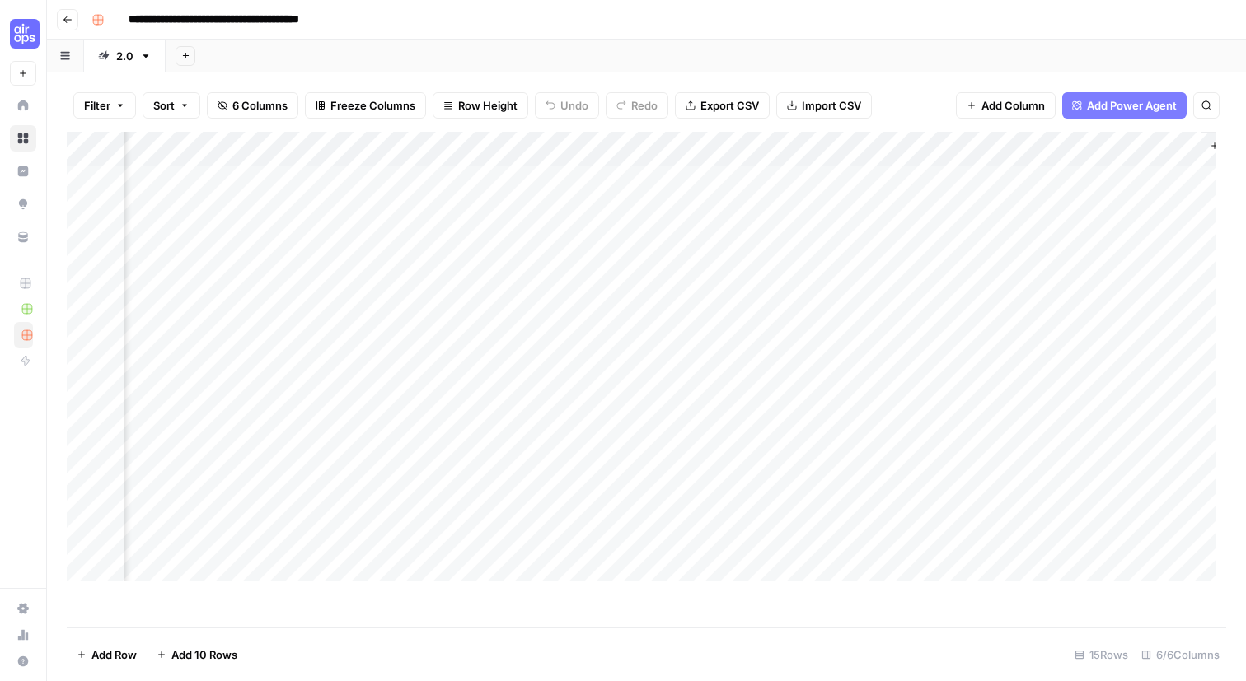
scroll to position [0, 521]
